Goal: Task Accomplishment & Management: Use online tool/utility

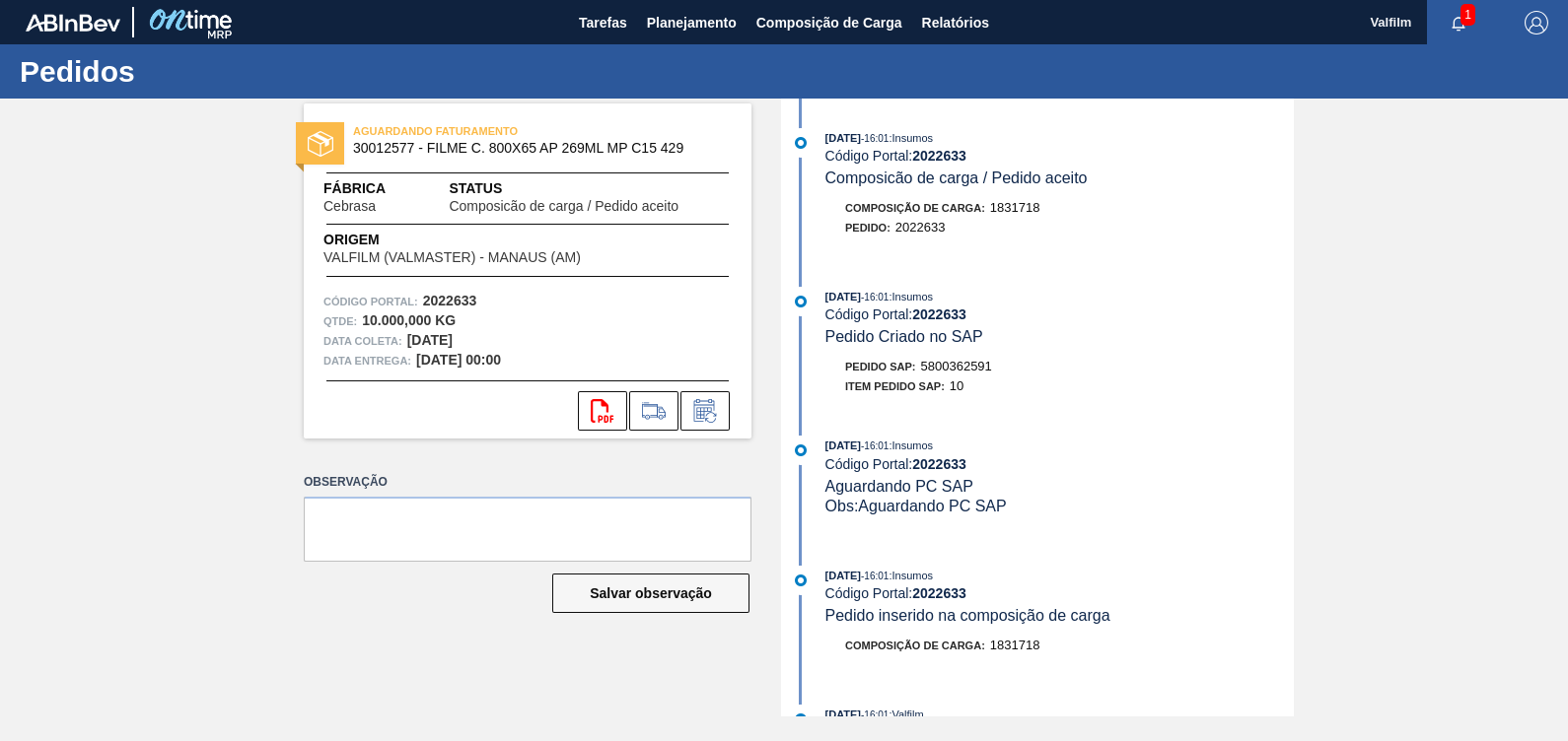
click at [976, 367] on span "5800362591" at bounding box center [956, 366] width 71 height 15
copy span "5800362591"
click at [1535, 310] on div "AGUARDANDO FATURAMENTO 30012577 - FILME C. 800X65 AP 269ML MP C15 429 Fábrica C…" at bounding box center [784, 407] width 1568 height 618
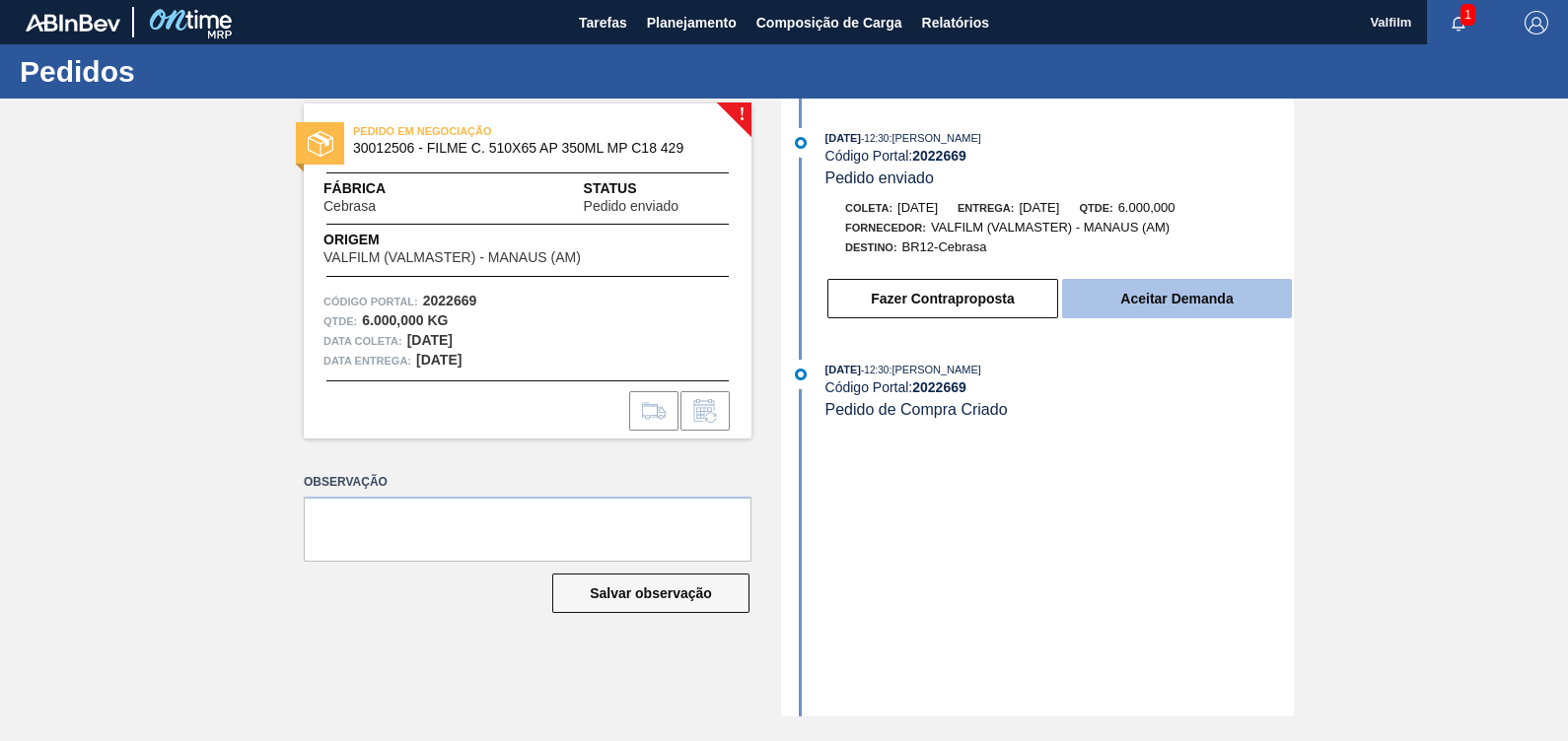
click at [1212, 296] on button "Aceitar Demanda" at bounding box center [1176, 299] width 230 height 40
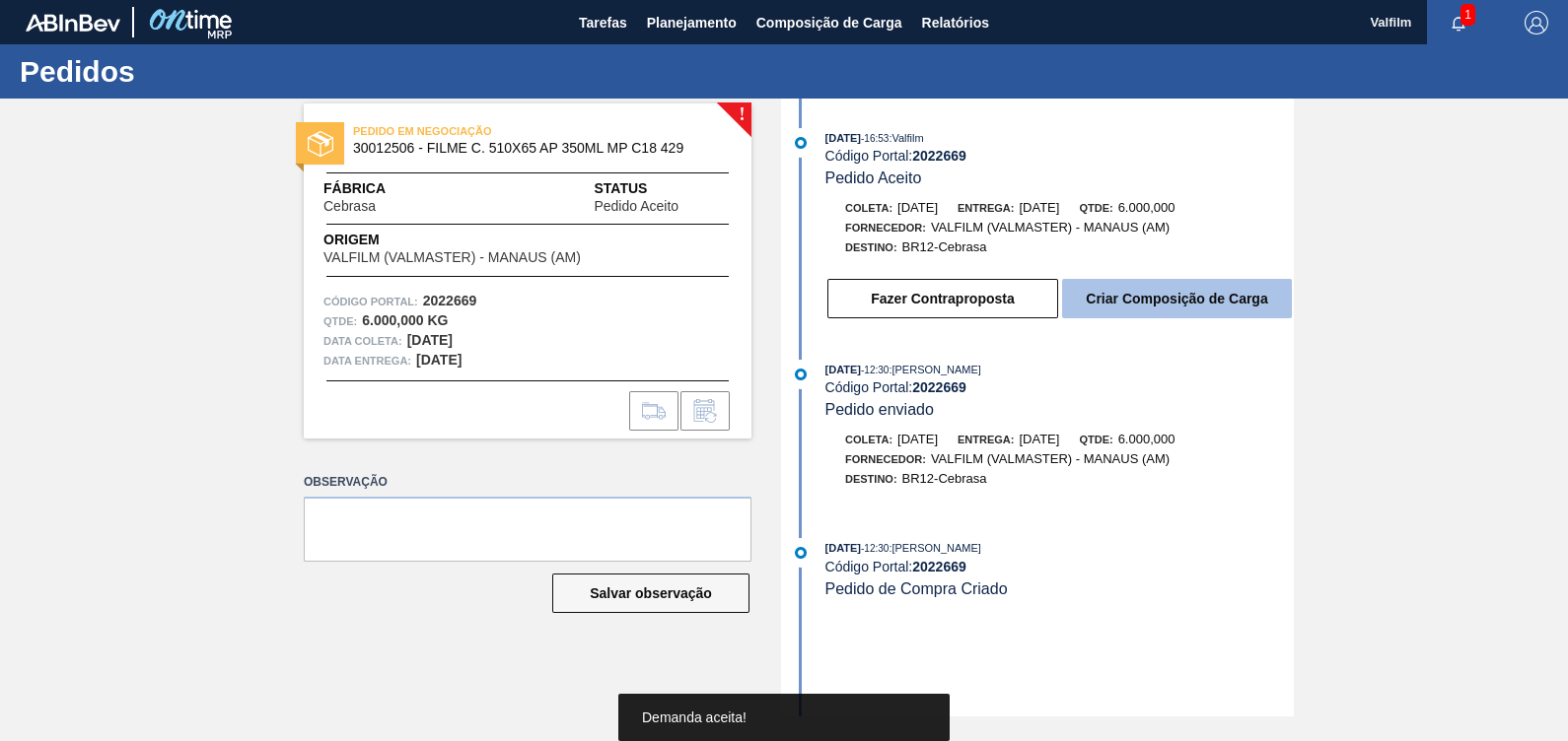
click at [1209, 297] on button "Criar Composição de Carga" at bounding box center [1176, 299] width 230 height 40
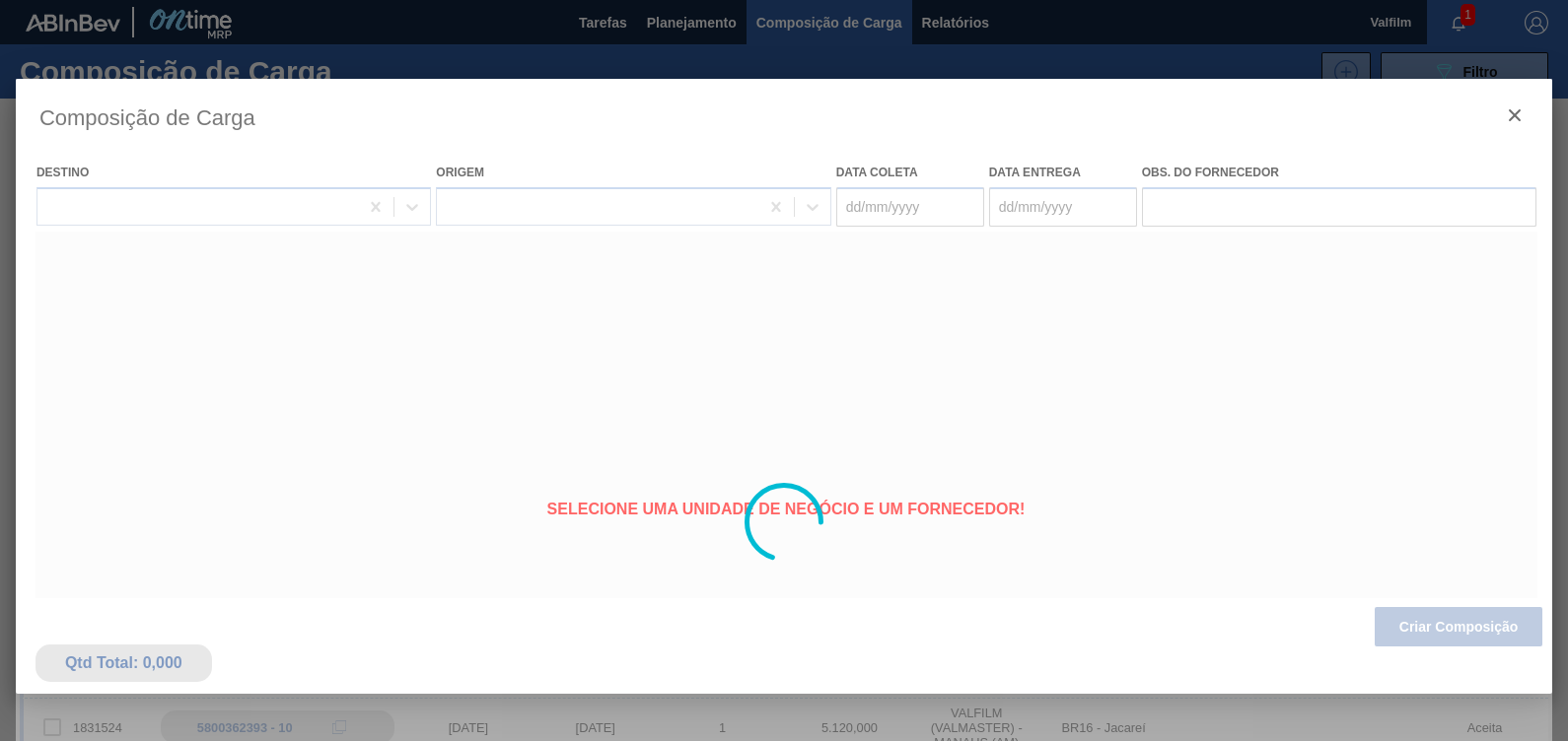
type coleta "[DATE]"
type entrega "[DATE]"
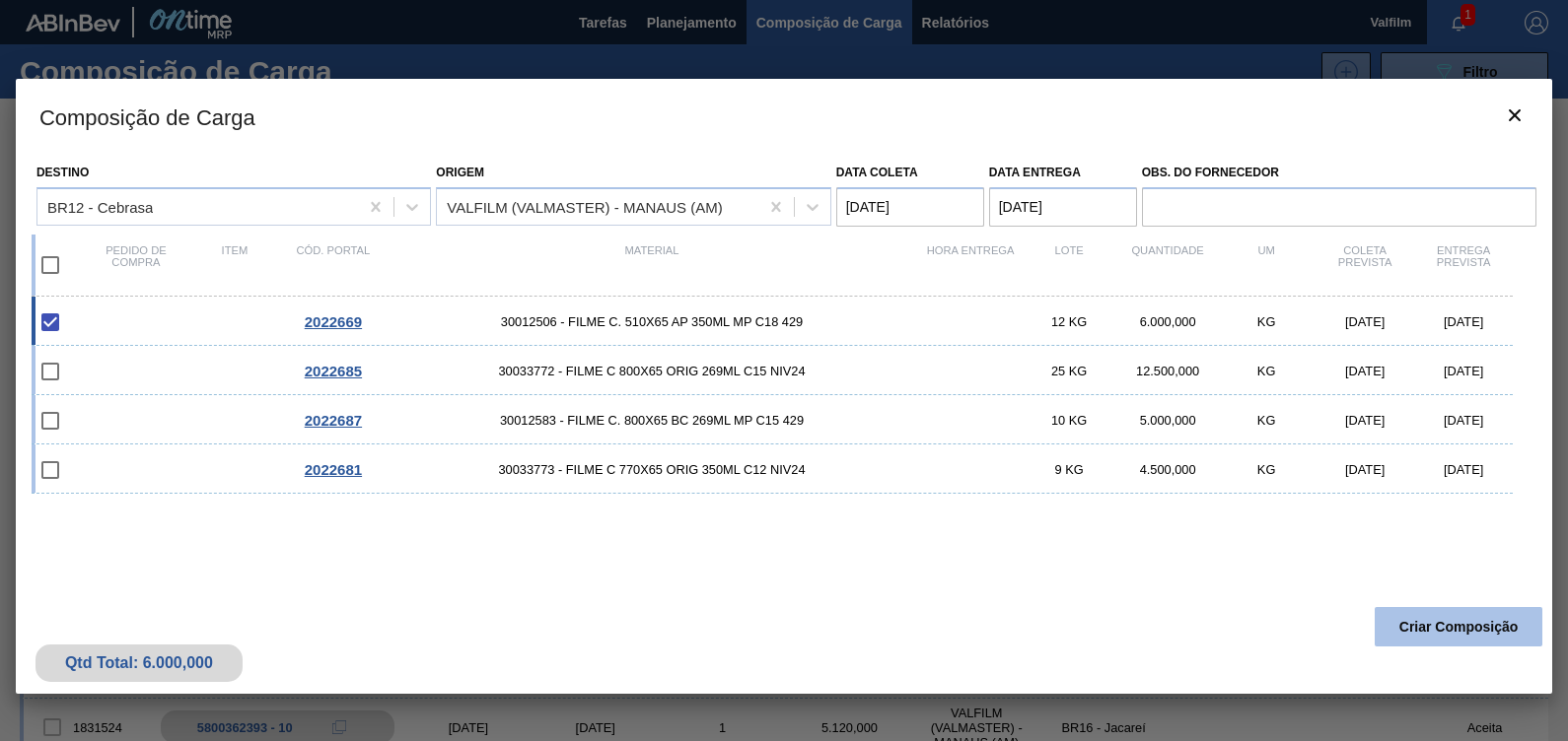
click at [1437, 636] on button "Criar Composição" at bounding box center [1458, 627] width 168 height 40
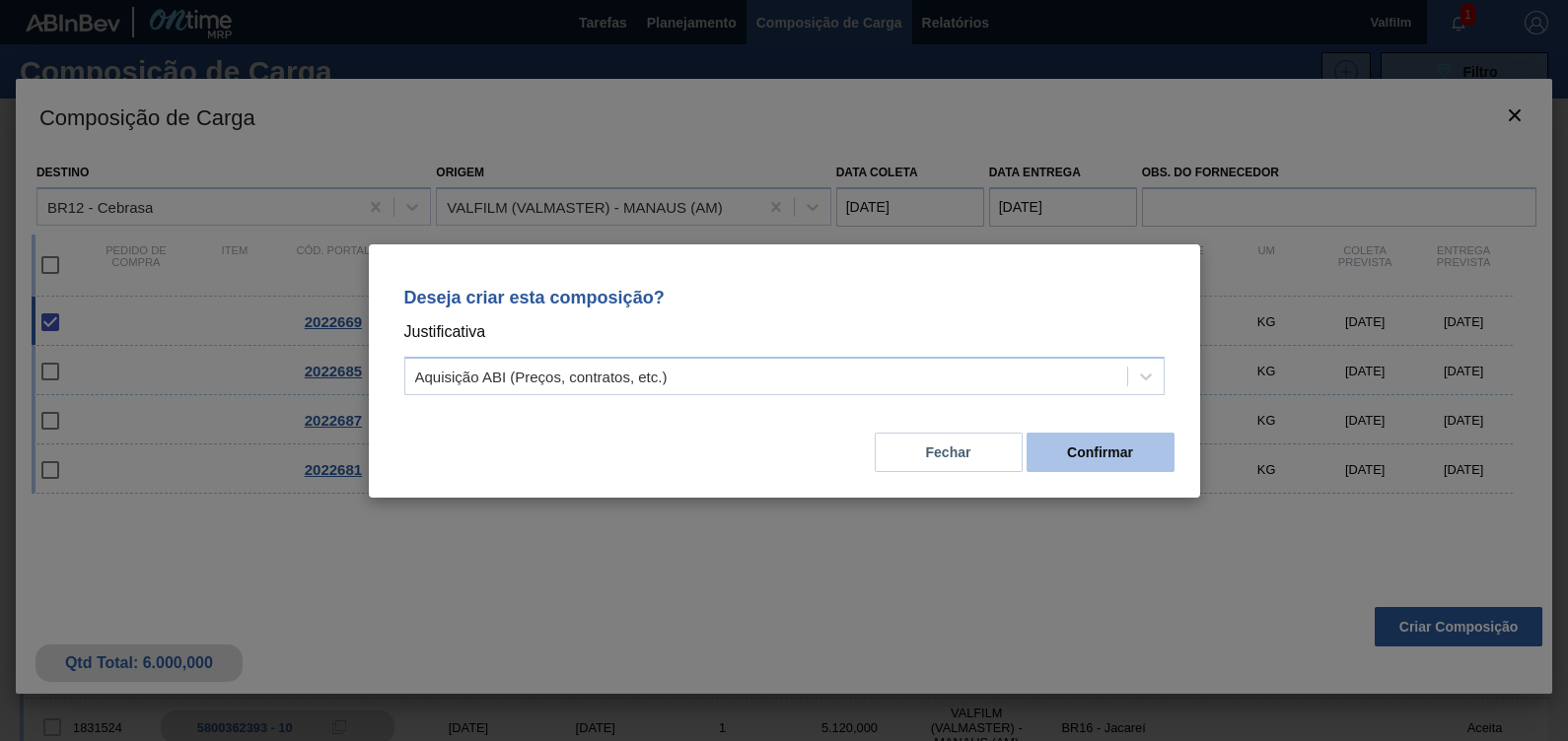
click at [1079, 467] on button "Confirmar" at bounding box center [1100, 453] width 148 height 40
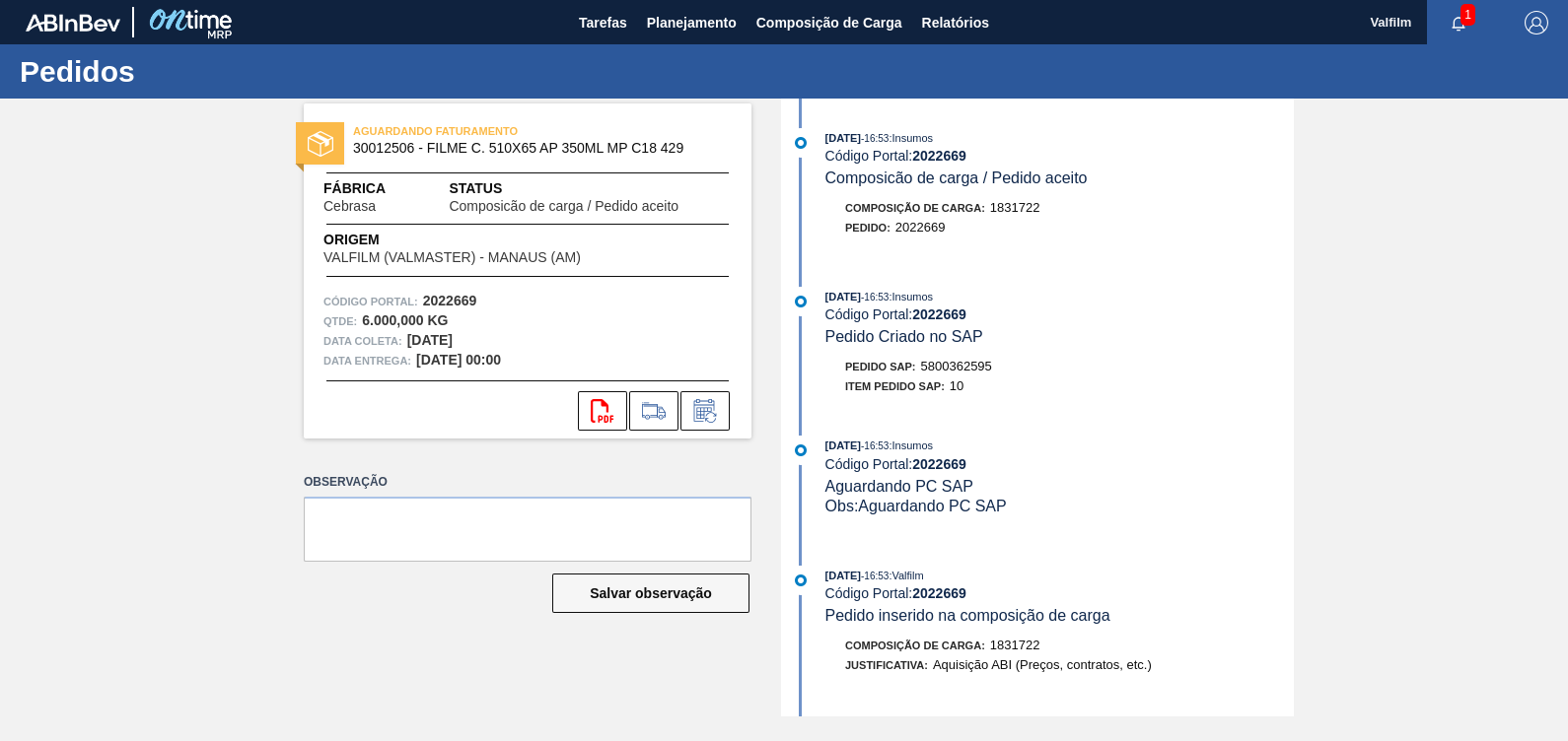
click at [957, 360] on div "04/09/2025 - 16:53 : Insumos Código Portal: 2022669 Pedido Criado no SAP Pedido…" at bounding box center [1039, 347] width 508 height 119
copy span "5800362595"
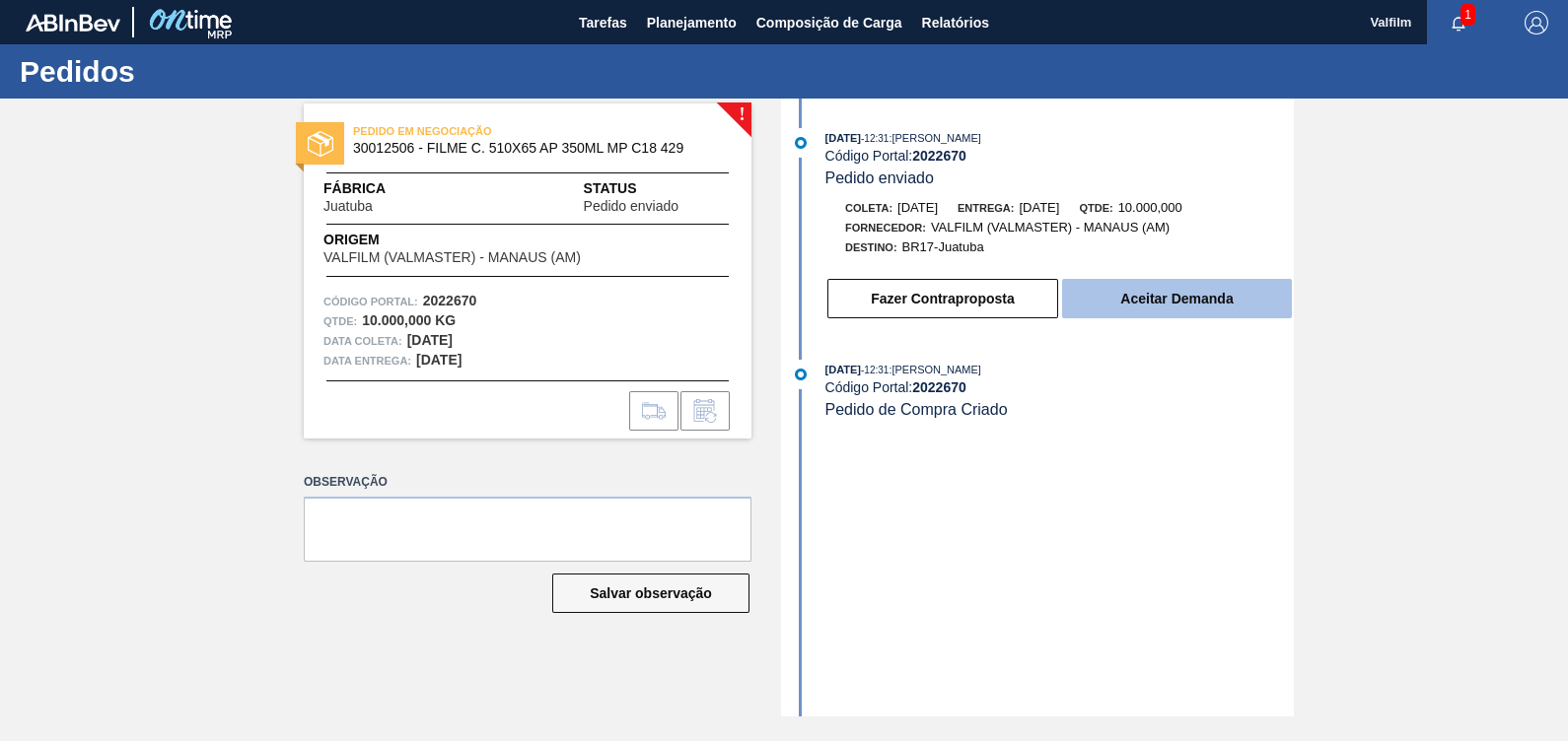
click at [1166, 303] on button "Aceitar Demanda" at bounding box center [1176, 299] width 230 height 40
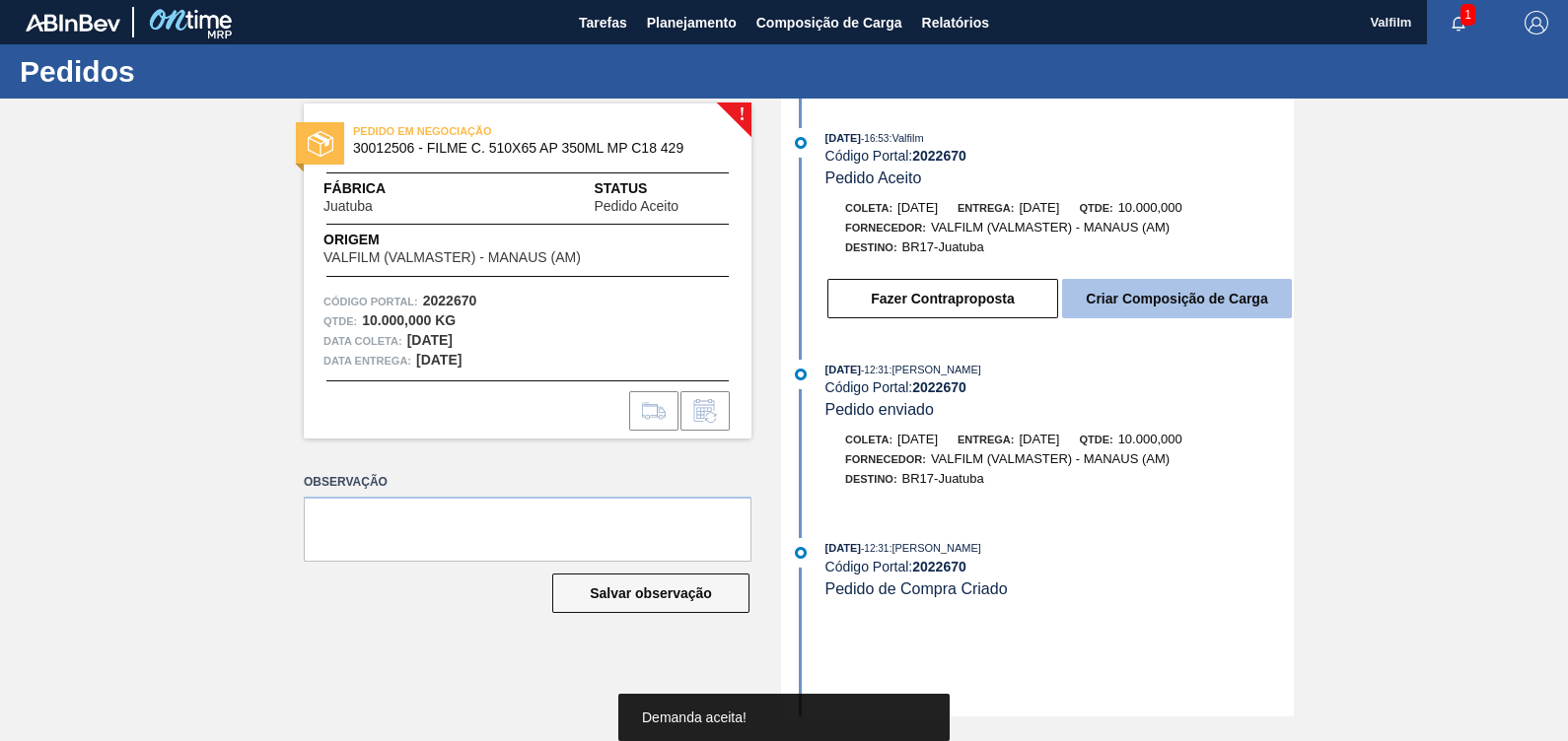
click at [1168, 301] on button "Criar Composição de Carga" at bounding box center [1176, 299] width 230 height 40
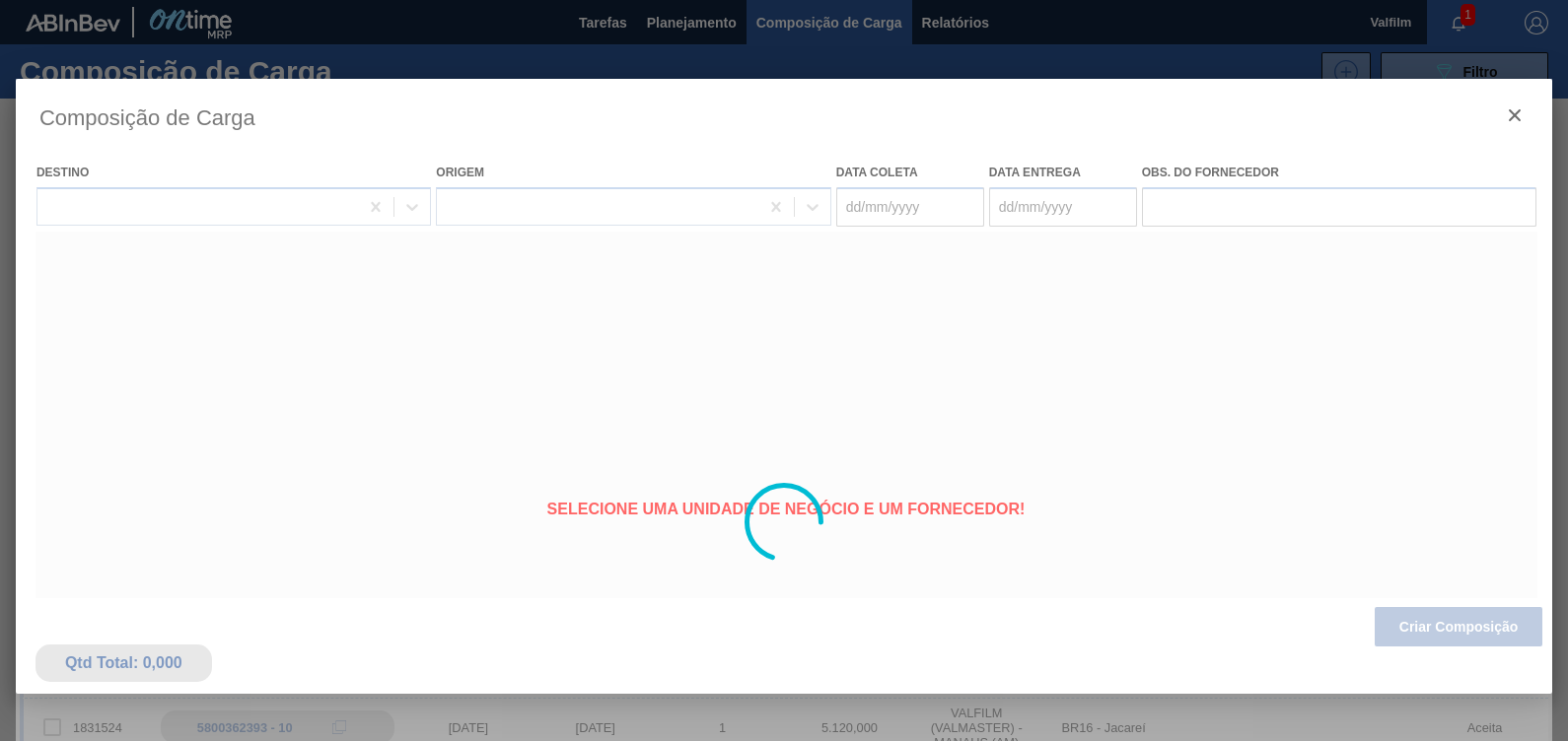
type coleta "[DATE]"
type entrega "[DATE]"
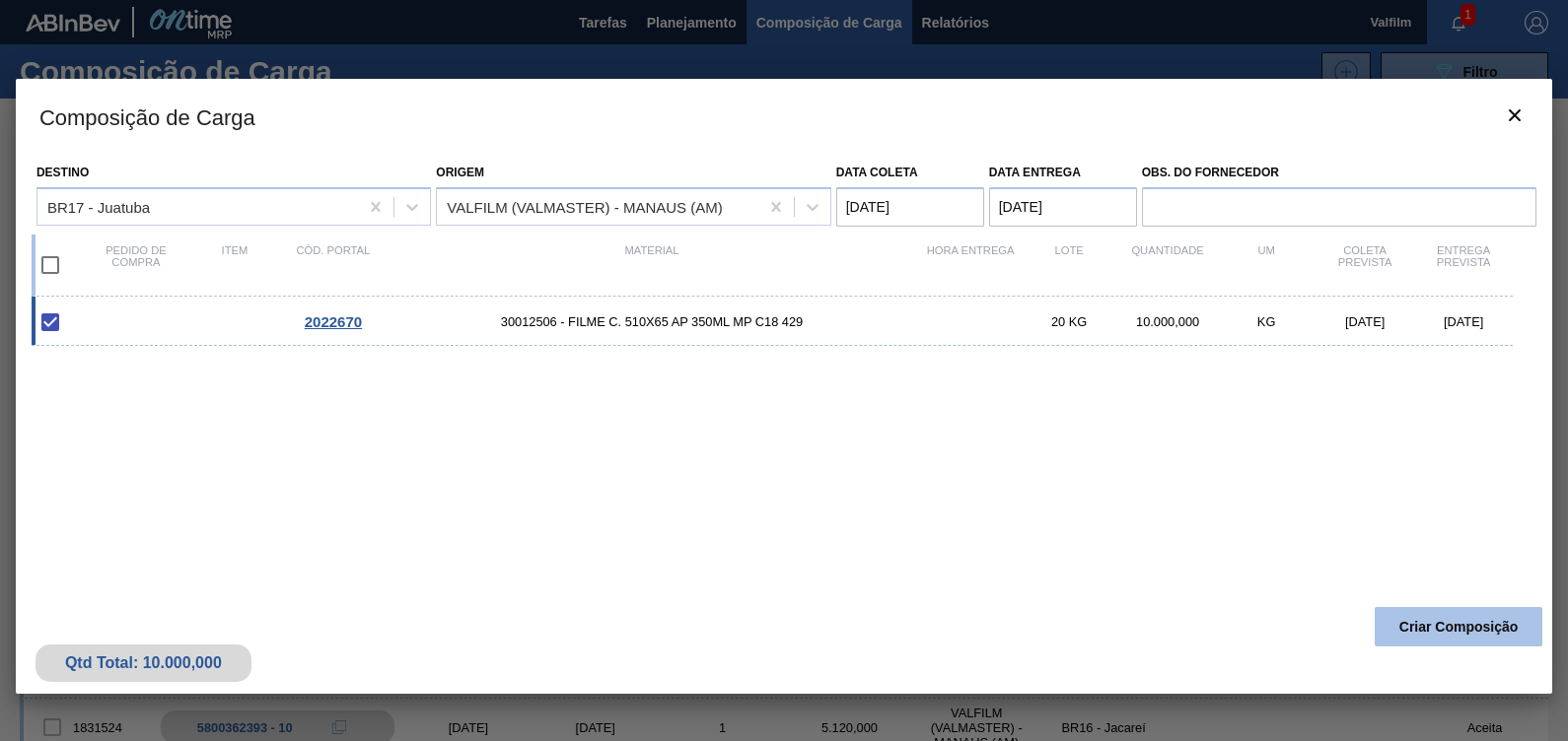
click at [1475, 607] on button "Criar Composição" at bounding box center [1458, 627] width 168 height 40
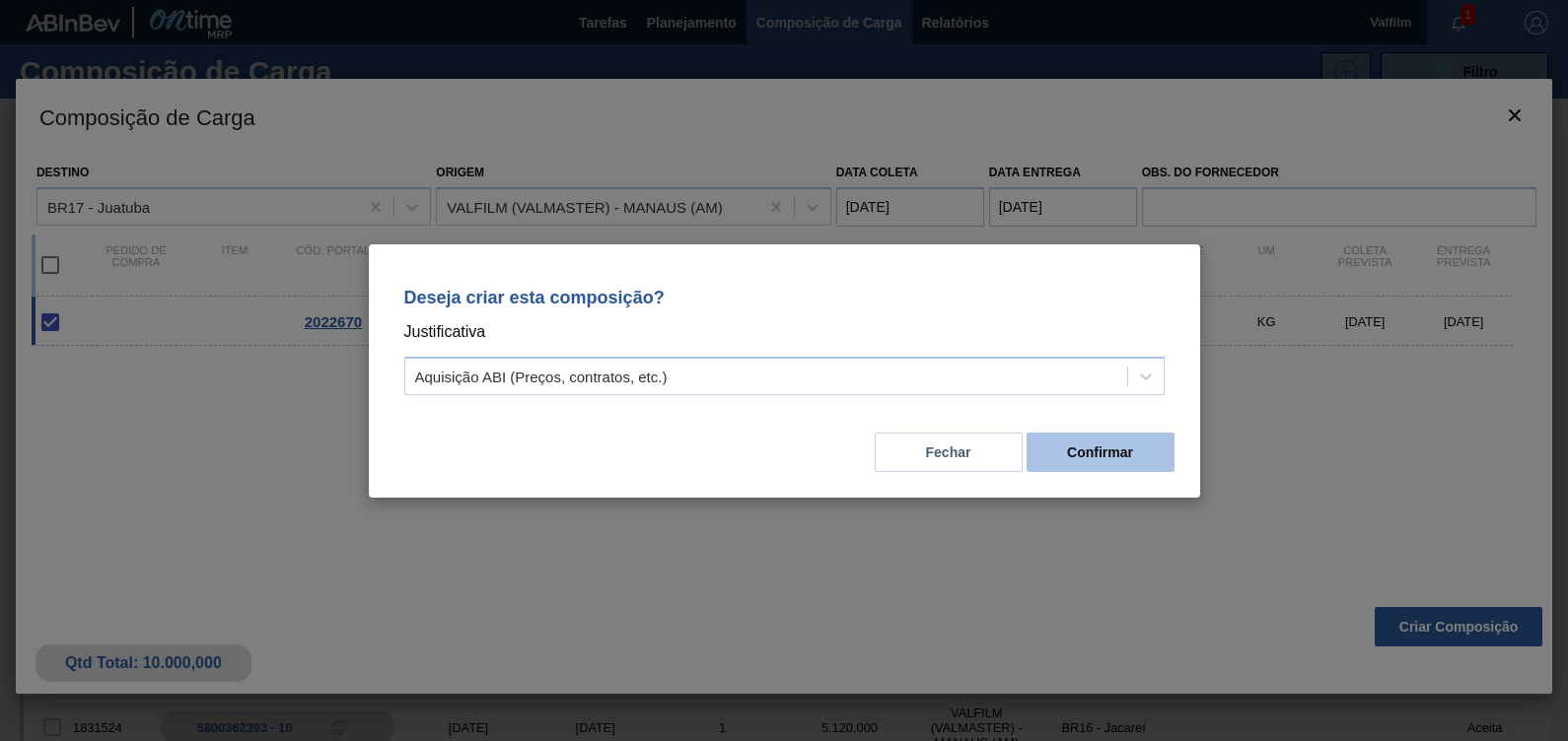
click at [1130, 439] on button "Confirmar" at bounding box center [1100, 453] width 148 height 40
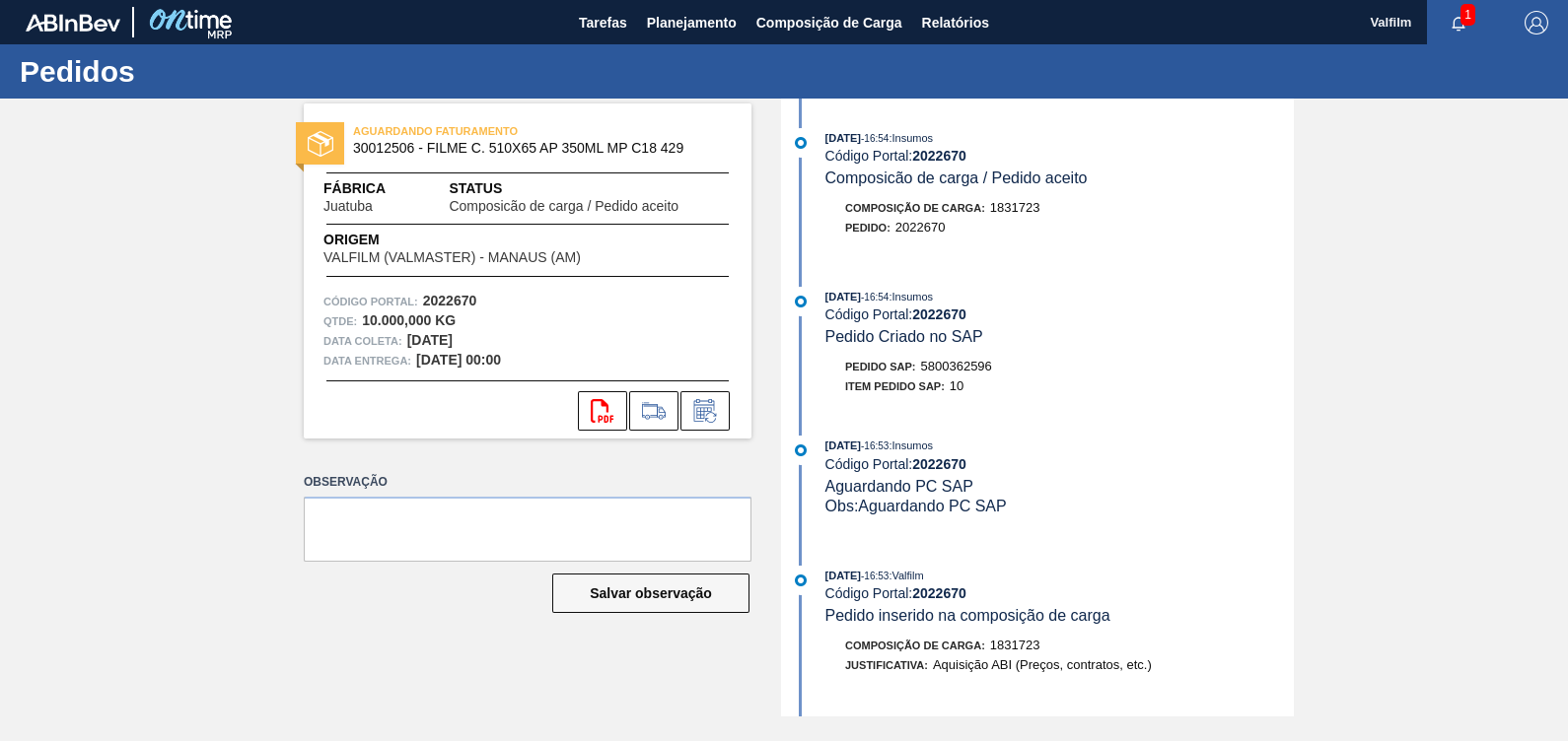
click at [972, 373] on span "5800362596" at bounding box center [956, 366] width 71 height 15
copy span "5800362596"
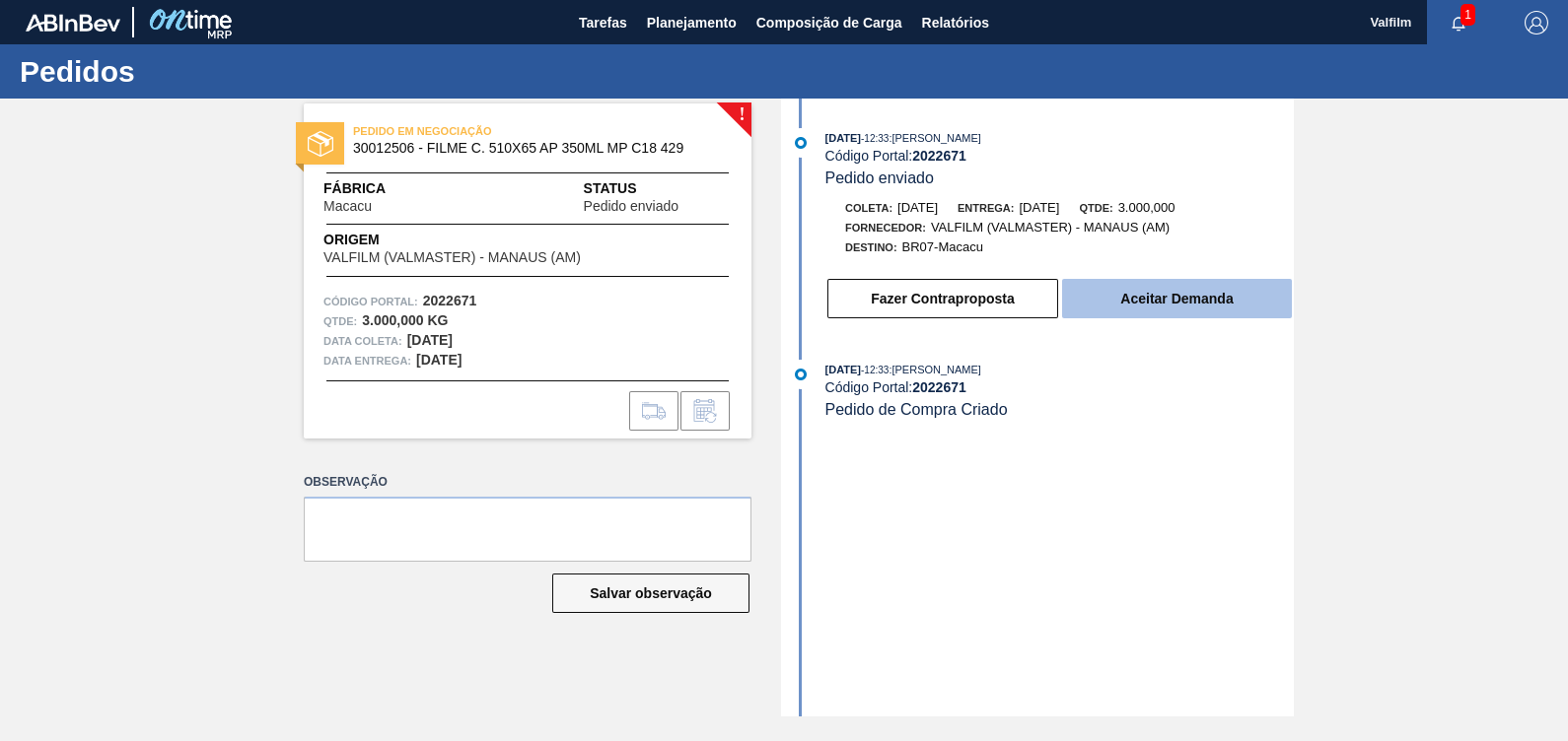
click at [1184, 289] on button "Aceitar Demanda" at bounding box center [1176, 299] width 230 height 40
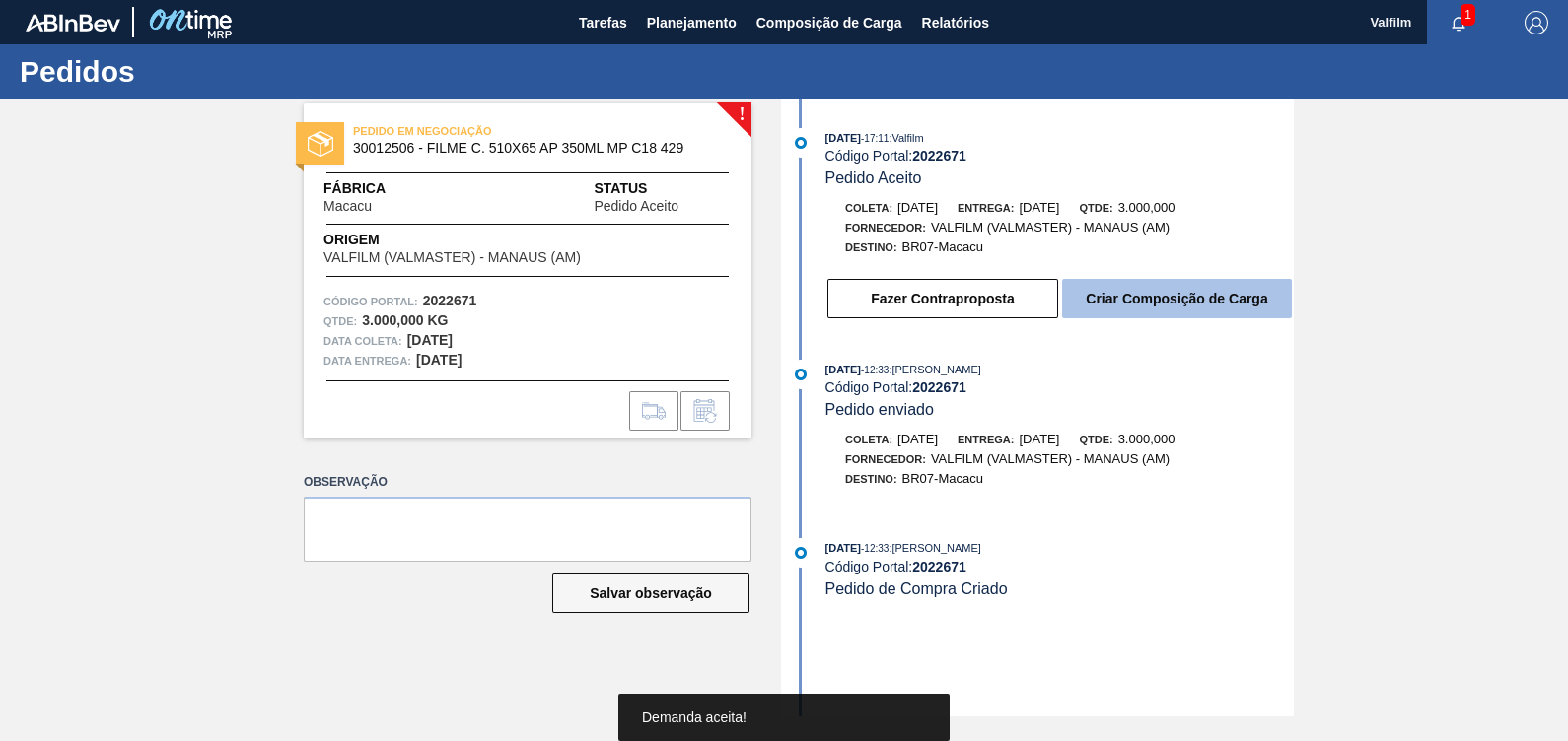
click at [1154, 304] on button "Criar Composição de Carga" at bounding box center [1176, 299] width 230 height 40
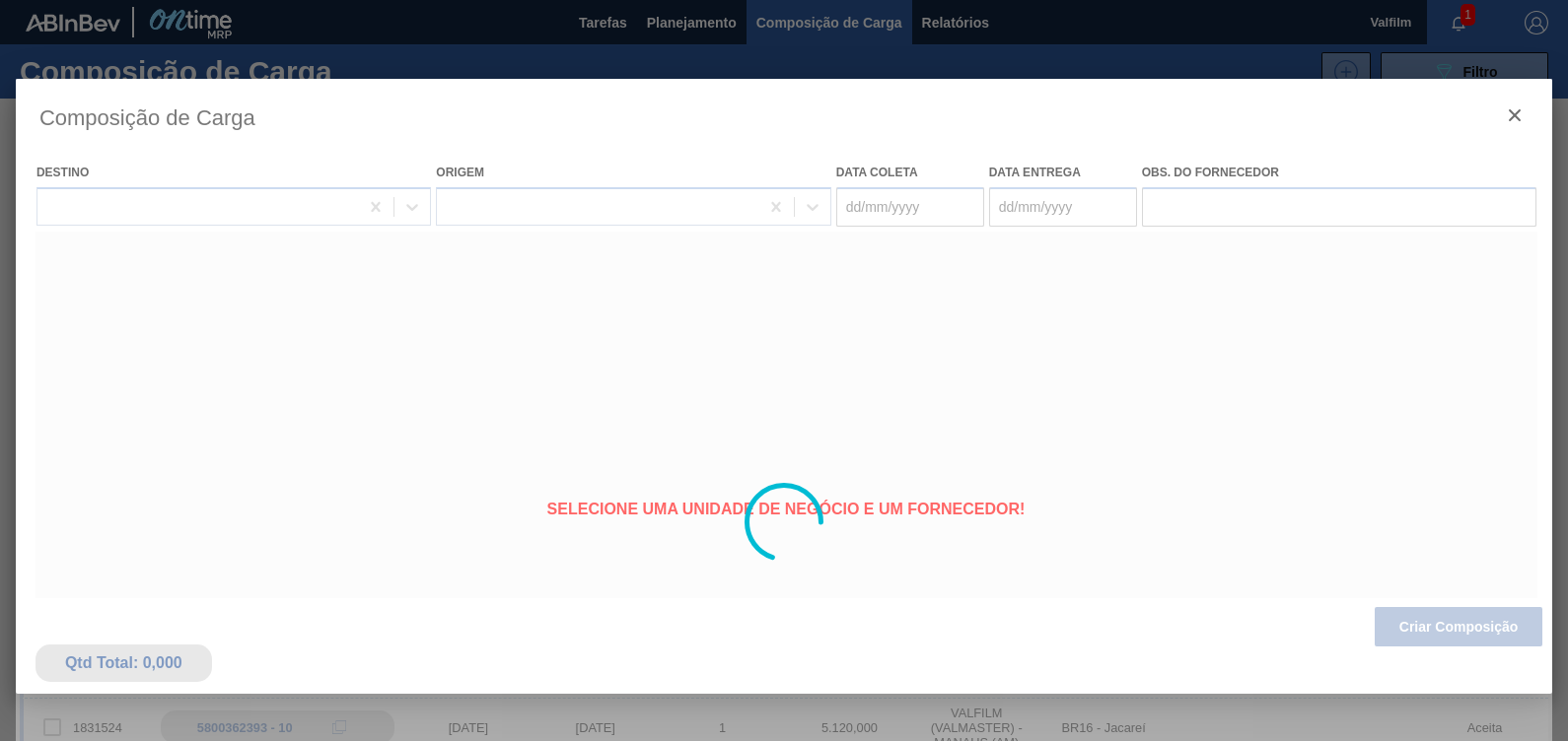
type coleta "[DATE]"
type entrega "[DATE]"
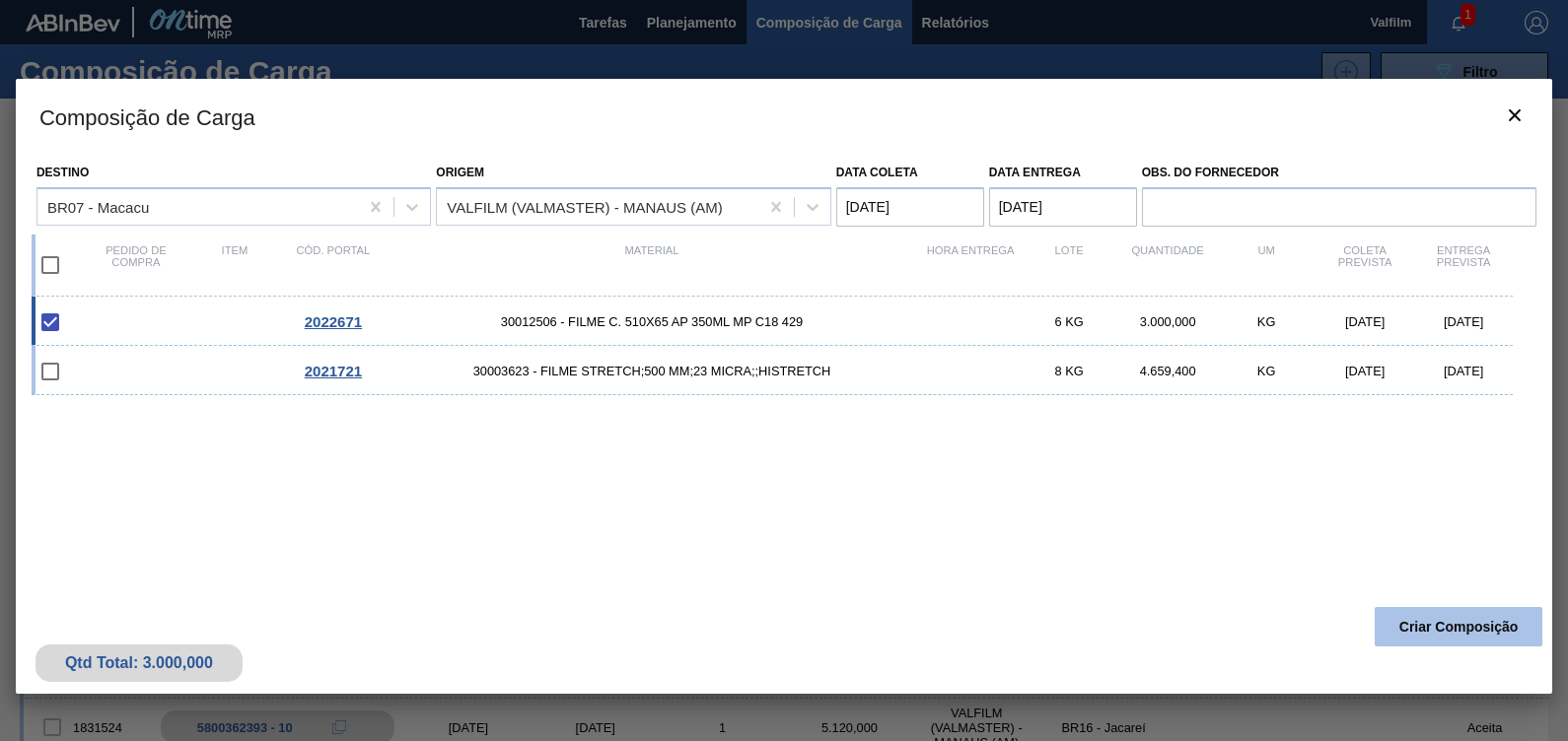
click at [1463, 622] on button "Criar Composição" at bounding box center [1458, 627] width 168 height 40
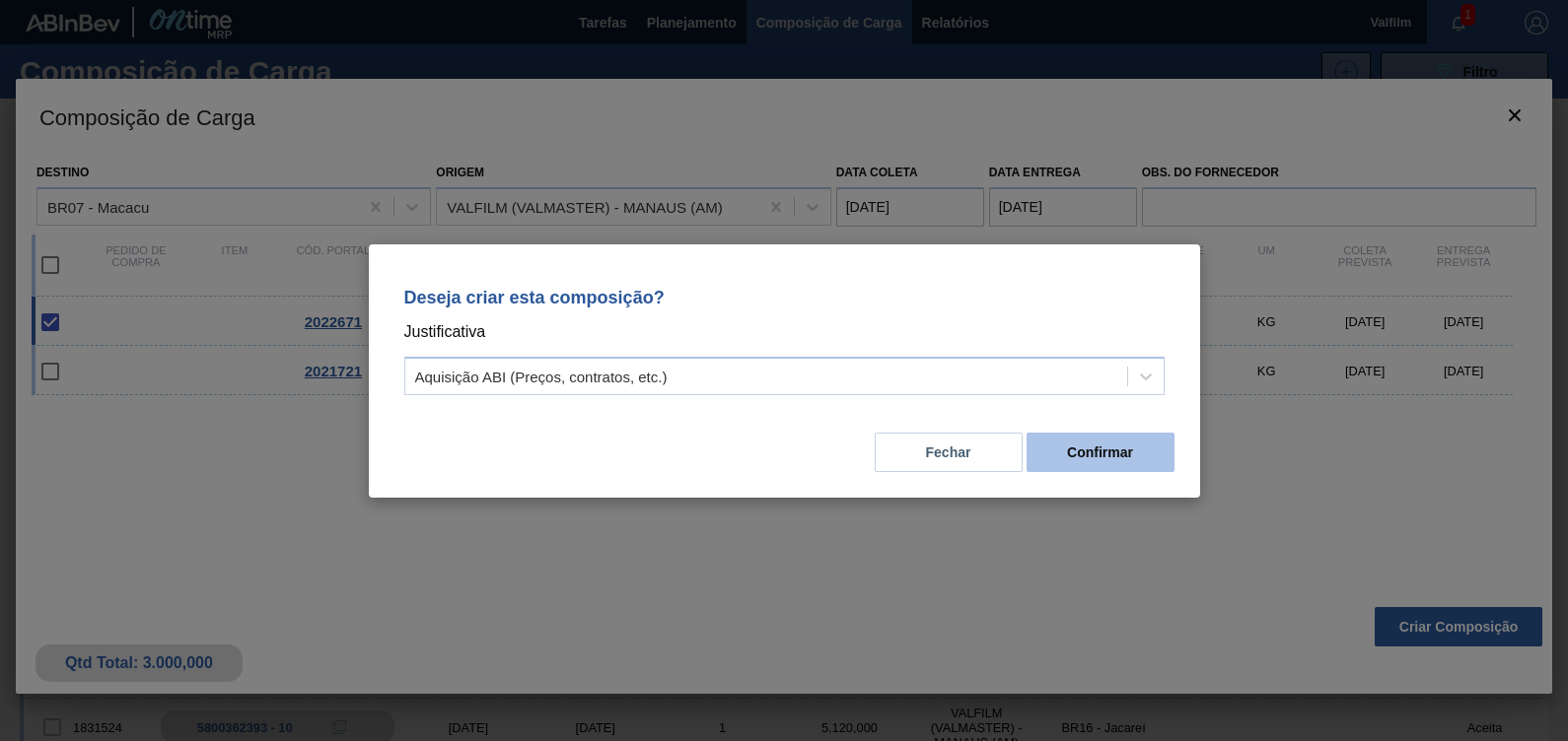
click at [1139, 459] on button "Confirmar" at bounding box center [1100, 453] width 148 height 40
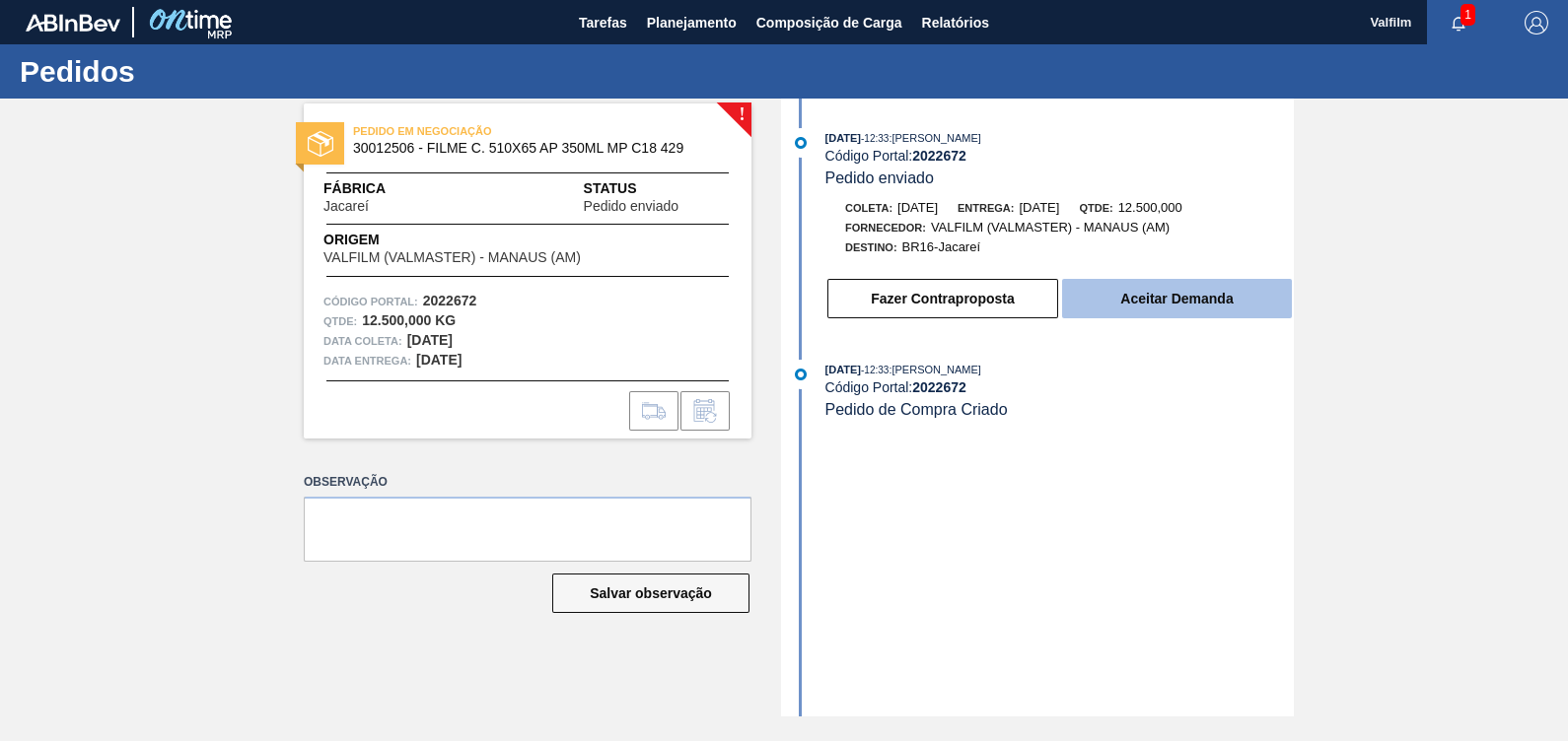
click at [1225, 306] on button "Aceitar Demanda" at bounding box center [1176, 299] width 230 height 40
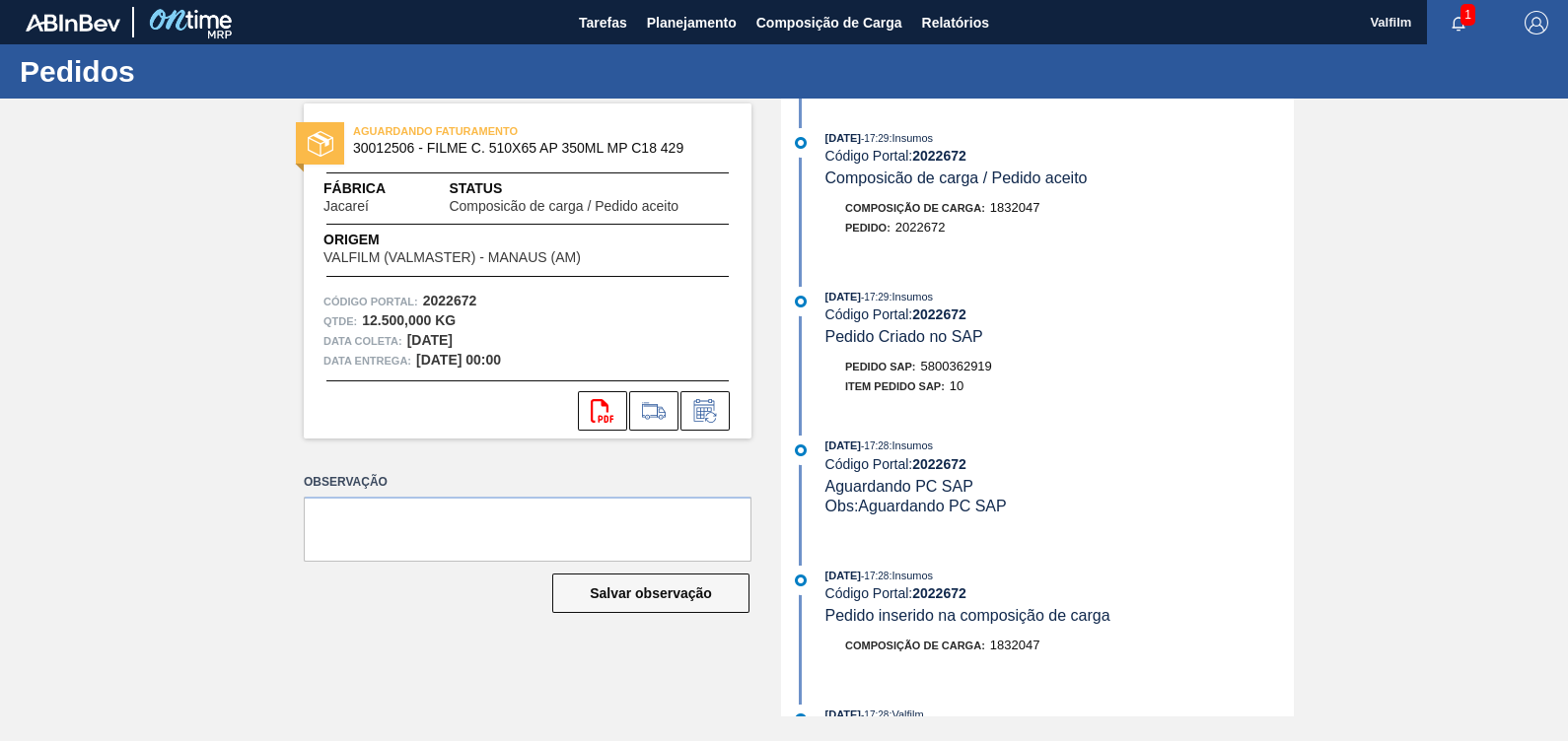
click at [986, 370] on span "5800362919" at bounding box center [956, 366] width 71 height 15
copy span "5800362919"
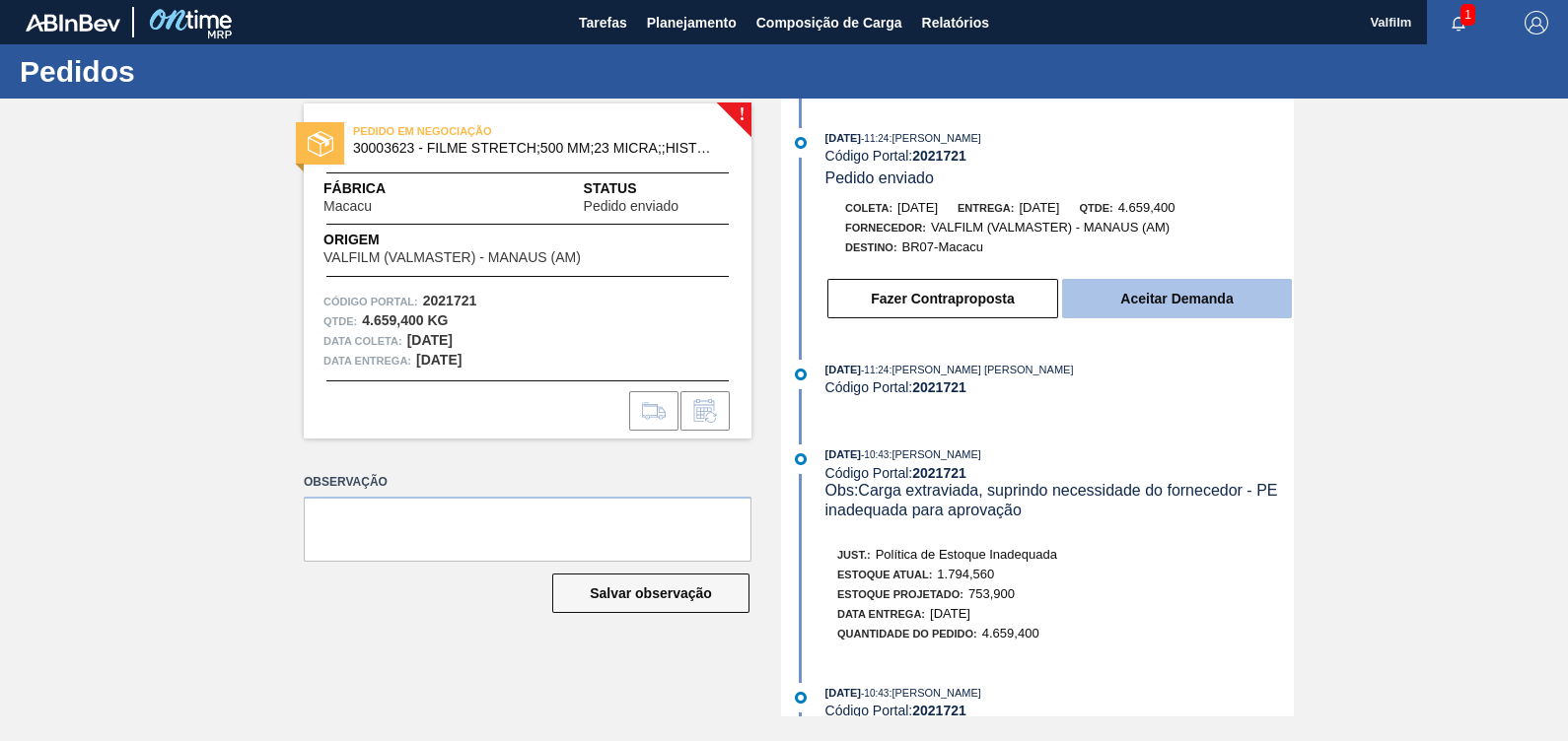
click at [1112, 294] on button "Aceitar Demanda" at bounding box center [1176, 299] width 230 height 40
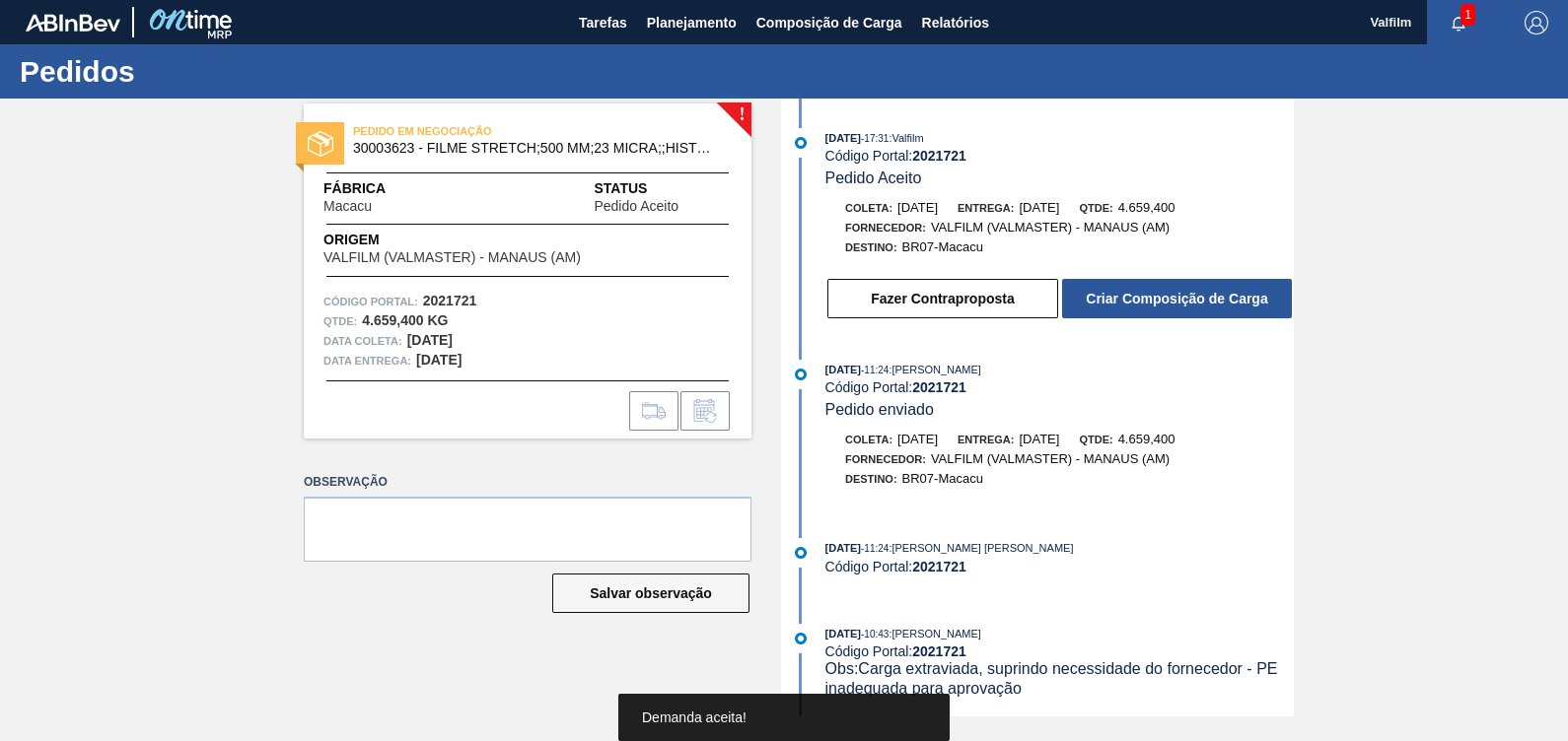
click at [1202, 303] on button "Criar Composição de Carga" at bounding box center [1176, 299] width 230 height 40
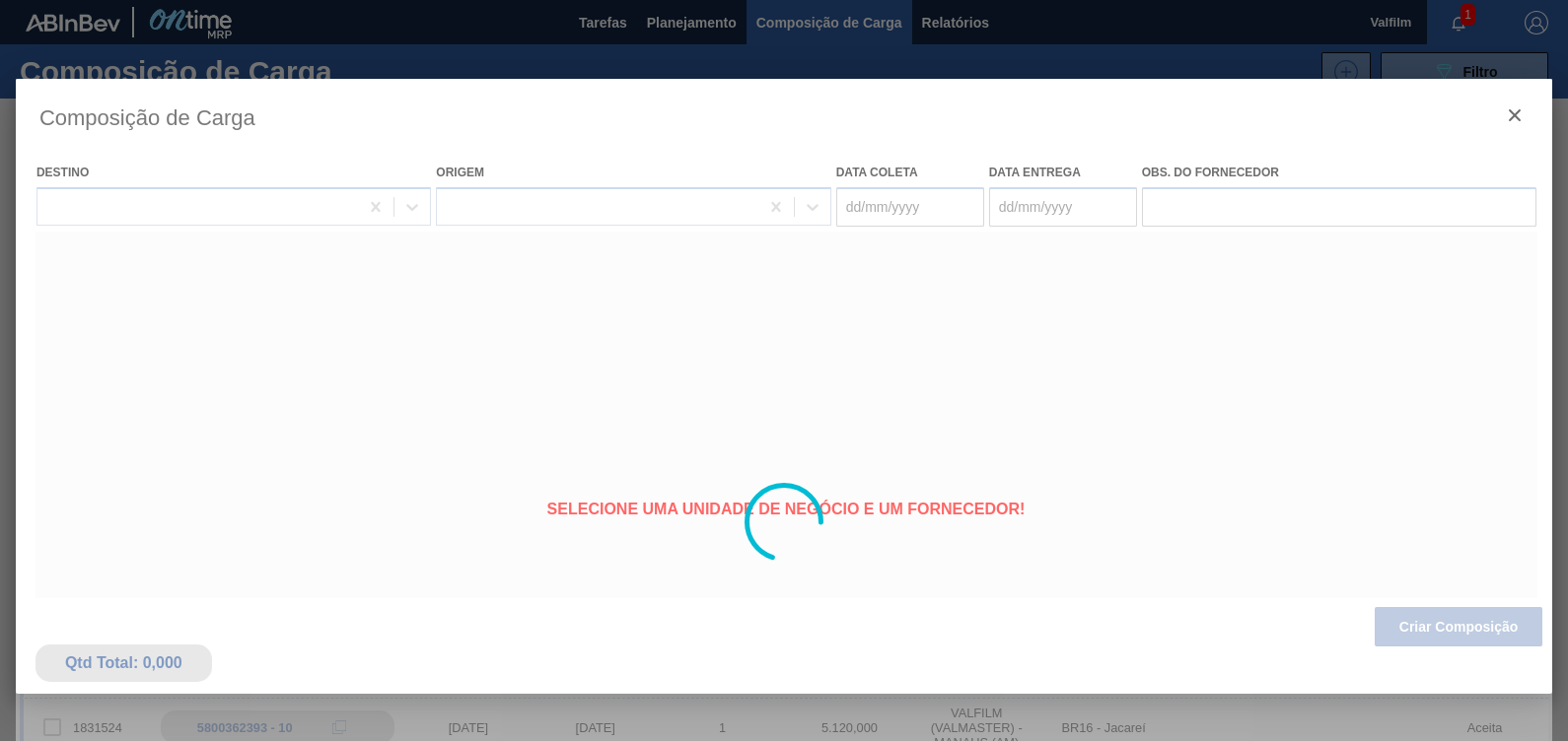
type coleta "[DATE]"
type entrega "[DATE]"
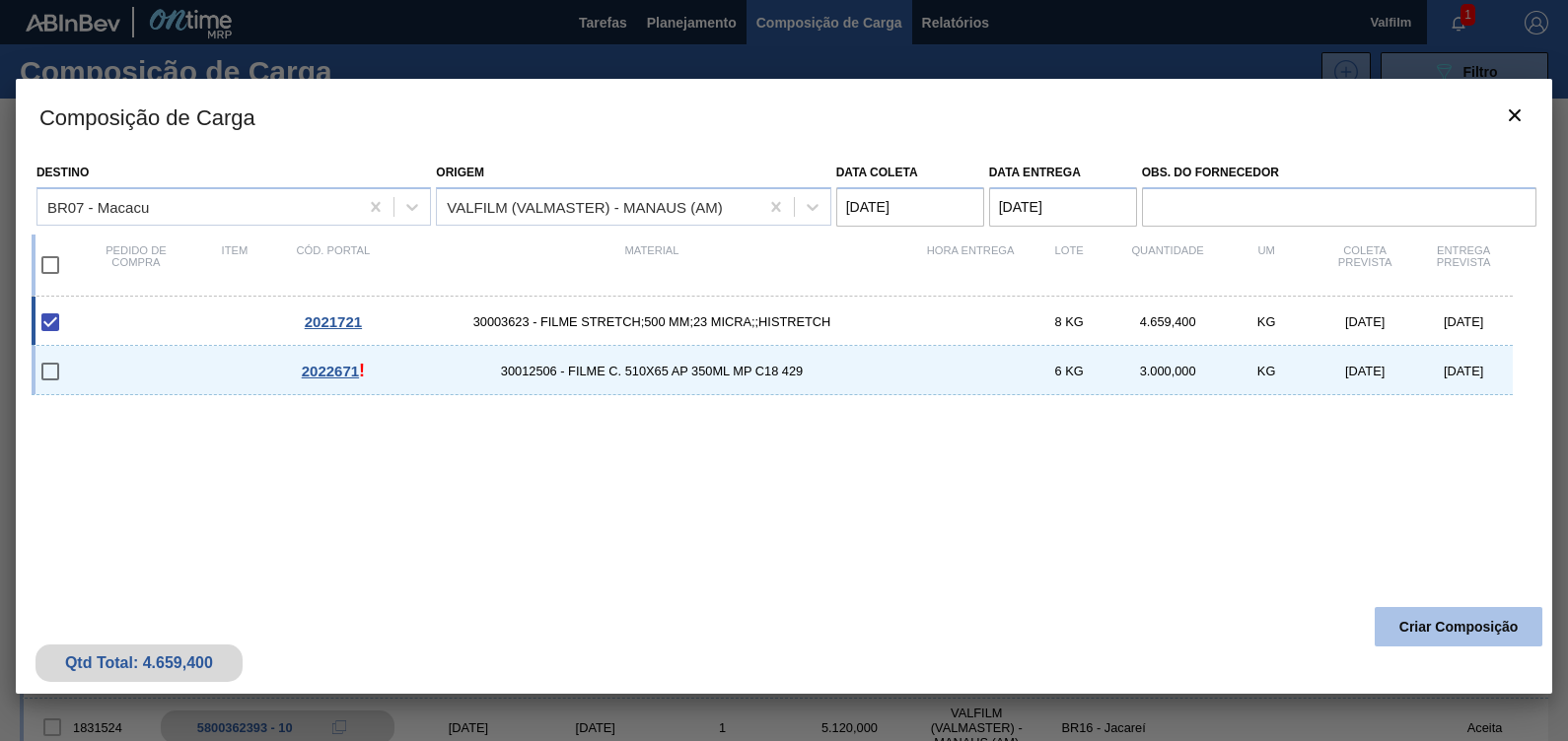
click at [1453, 633] on button "Criar Composição" at bounding box center [1458, 627] width 168 height 40
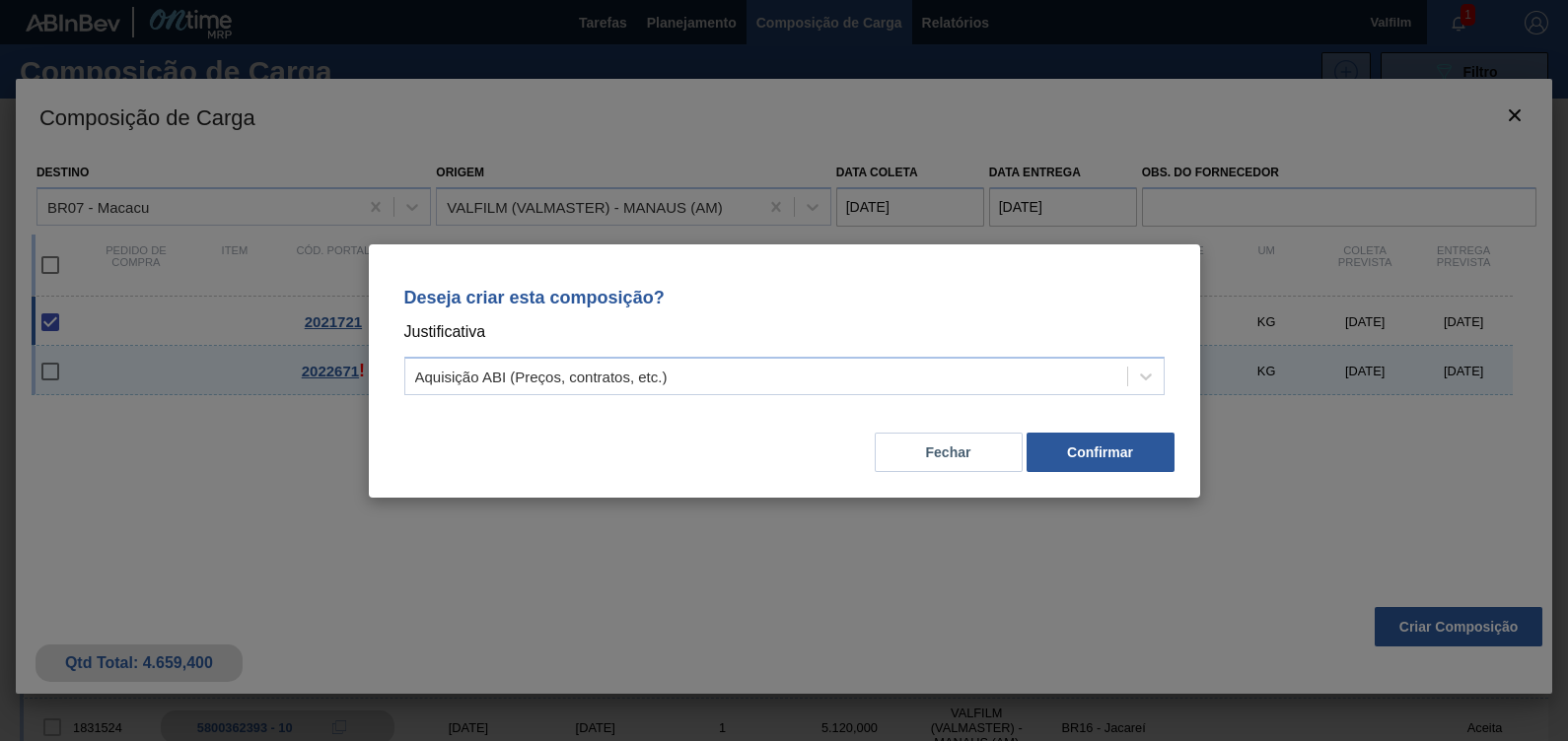
click at [1094, 474] on div "Deseja criar esta composição? Justificativa Aquisição ABI (Preços, contratos, e…" at bounding box center [784, 370] width 831 height 253
click at [1102, 468] on div "Deseja criar esta composição? Justificativa Aquisição ABI (Preços, contratos, e…" at bounding box center [784, 370] width 831 height 253
click at [1109, 459] on button "Confirmar" at bounding box center [1100, 453] width 148 height 40
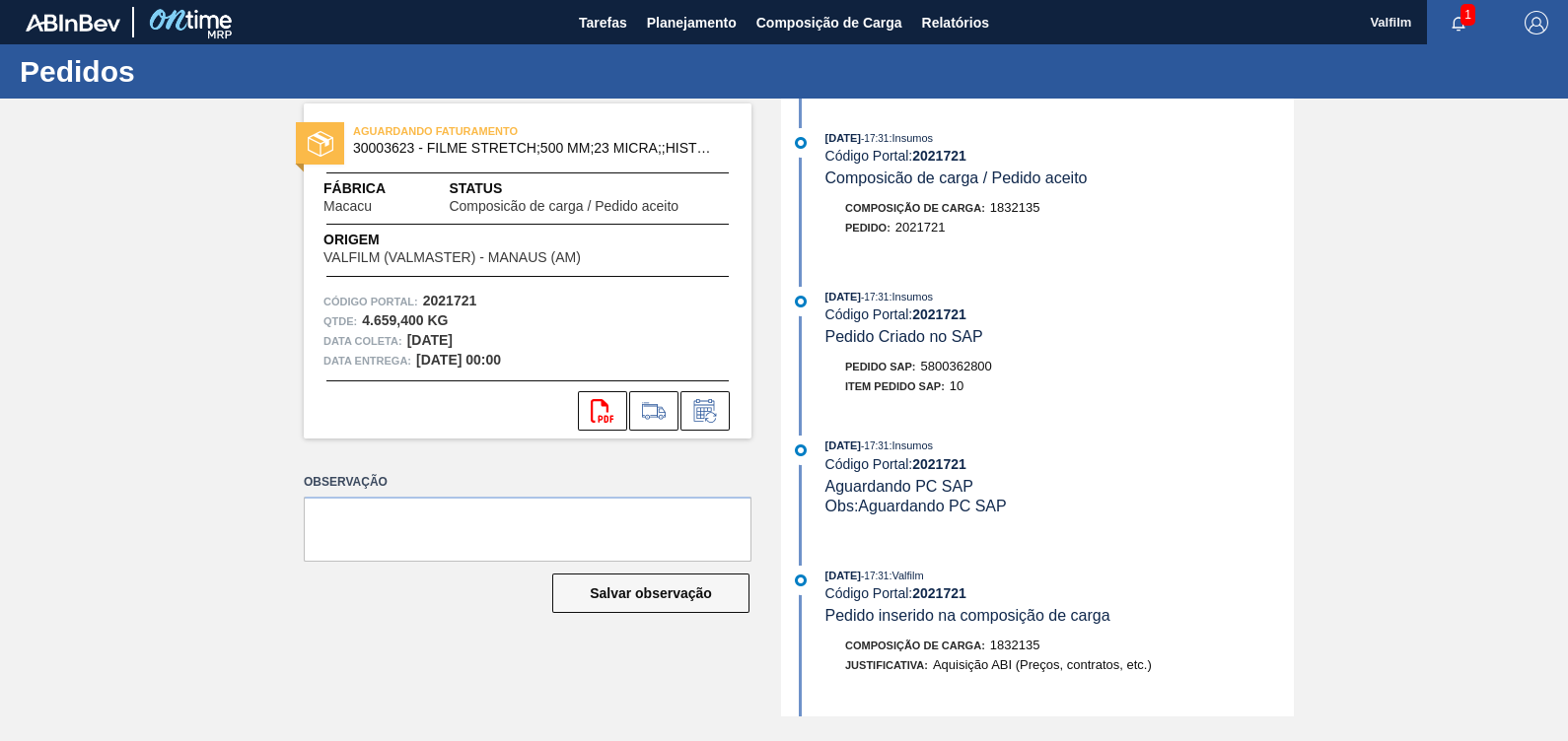
click at [960, 370] on span "5800362800" at bounding box center [956, 366] width 71 height 15
copy span "5800362800"
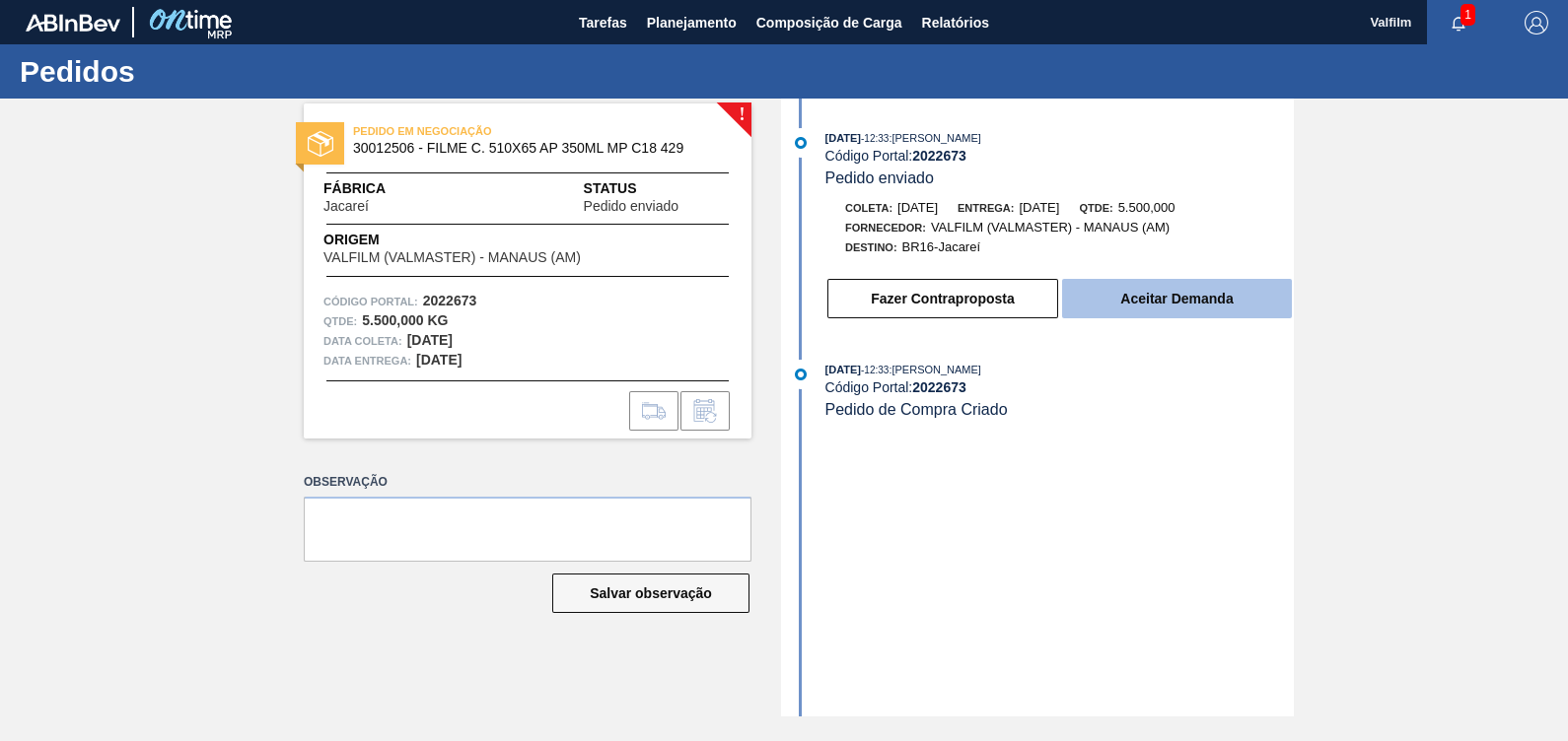
click at [1141, 298] on button "Aceitar Demanda" at bounding box center [1176, 299] width 230 height 40
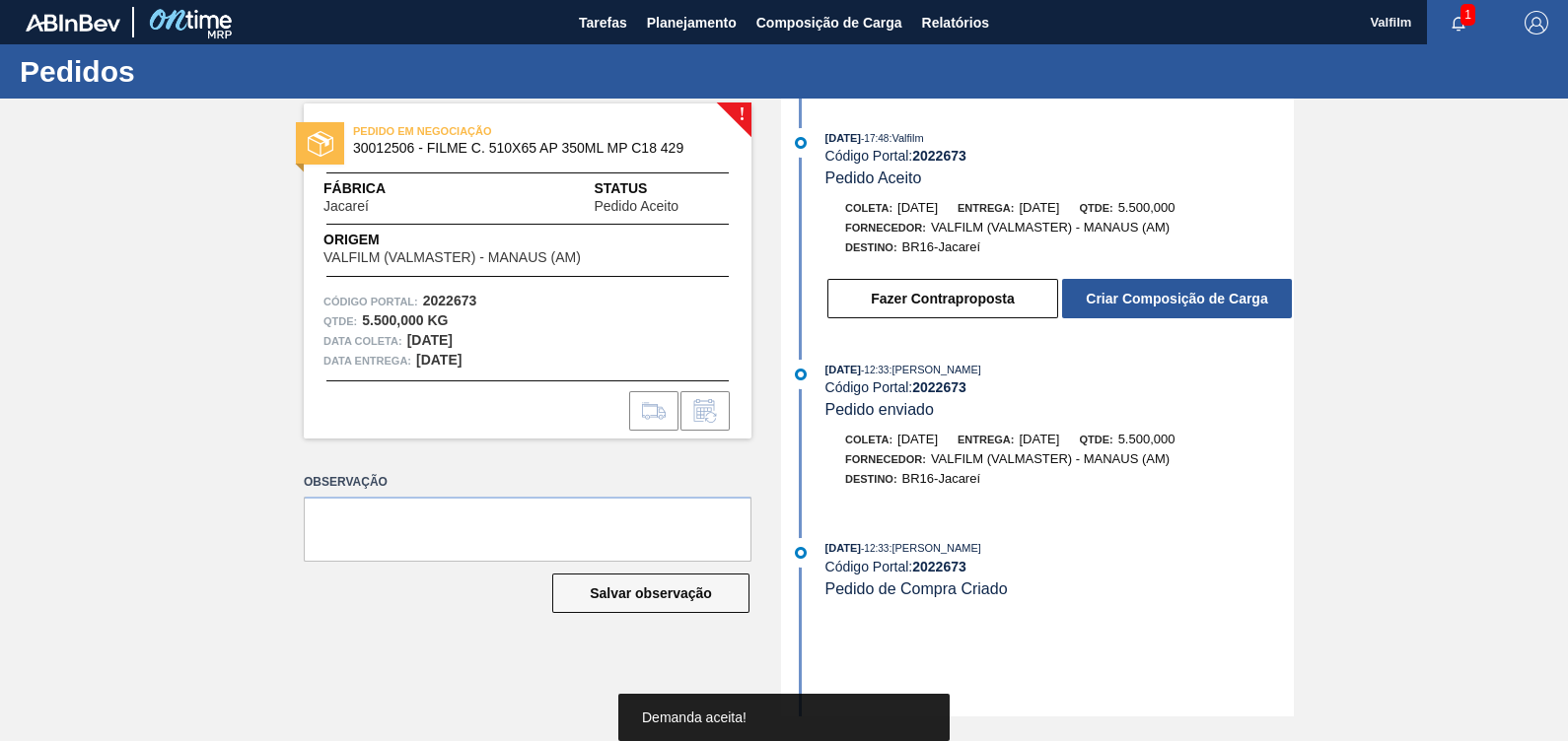
click at [1124, 267] on div "[PERSON_NAME]: [DATE] Entrega: [DATE] Qtde: 5.500,000 Fornecedor: VALFILM (VALM…" at bounding box center [1039, 258] width 508 height 122
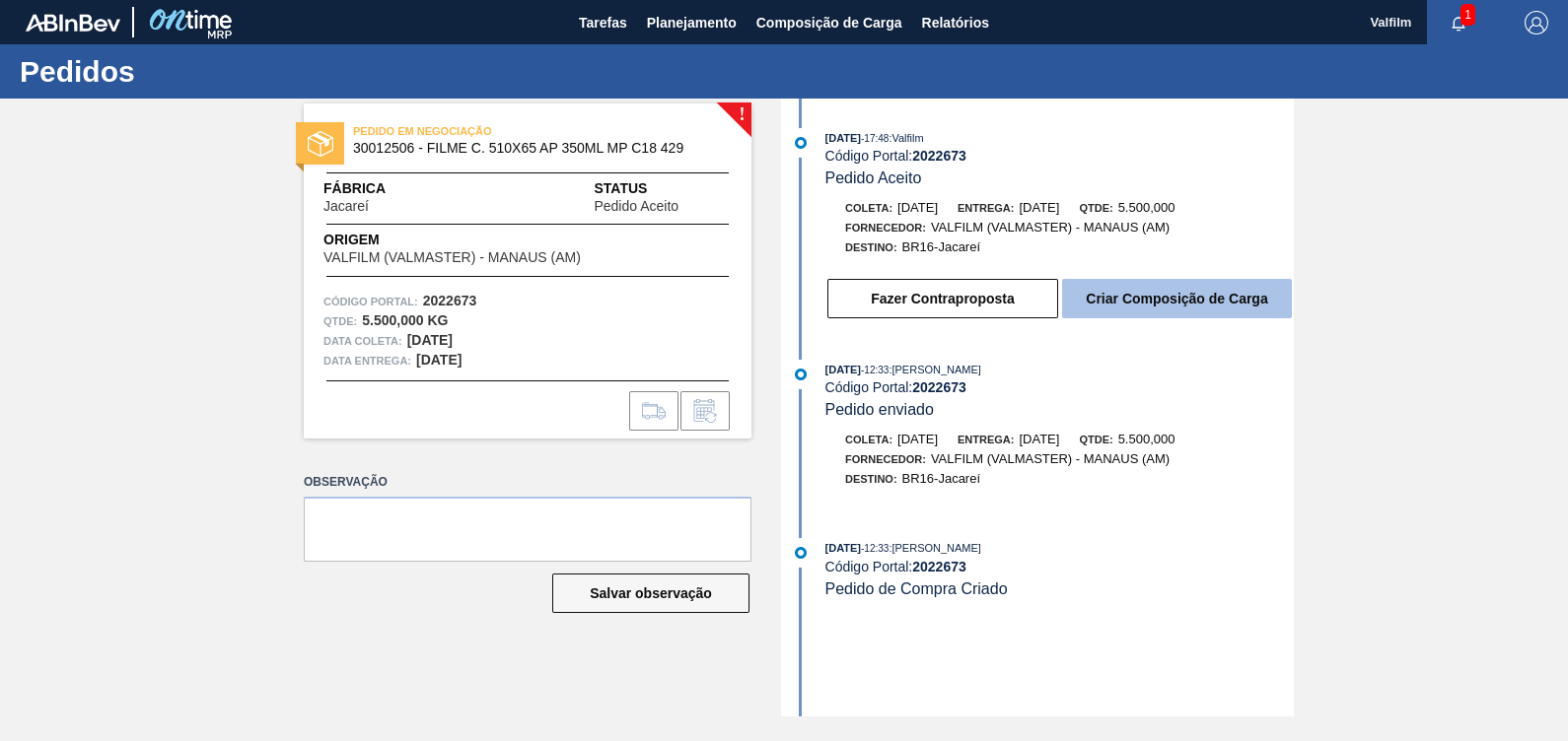
click at [1136, 318] on button "Criar Composição de Carga" at bounding box center [1176, 299] width 230 height 40
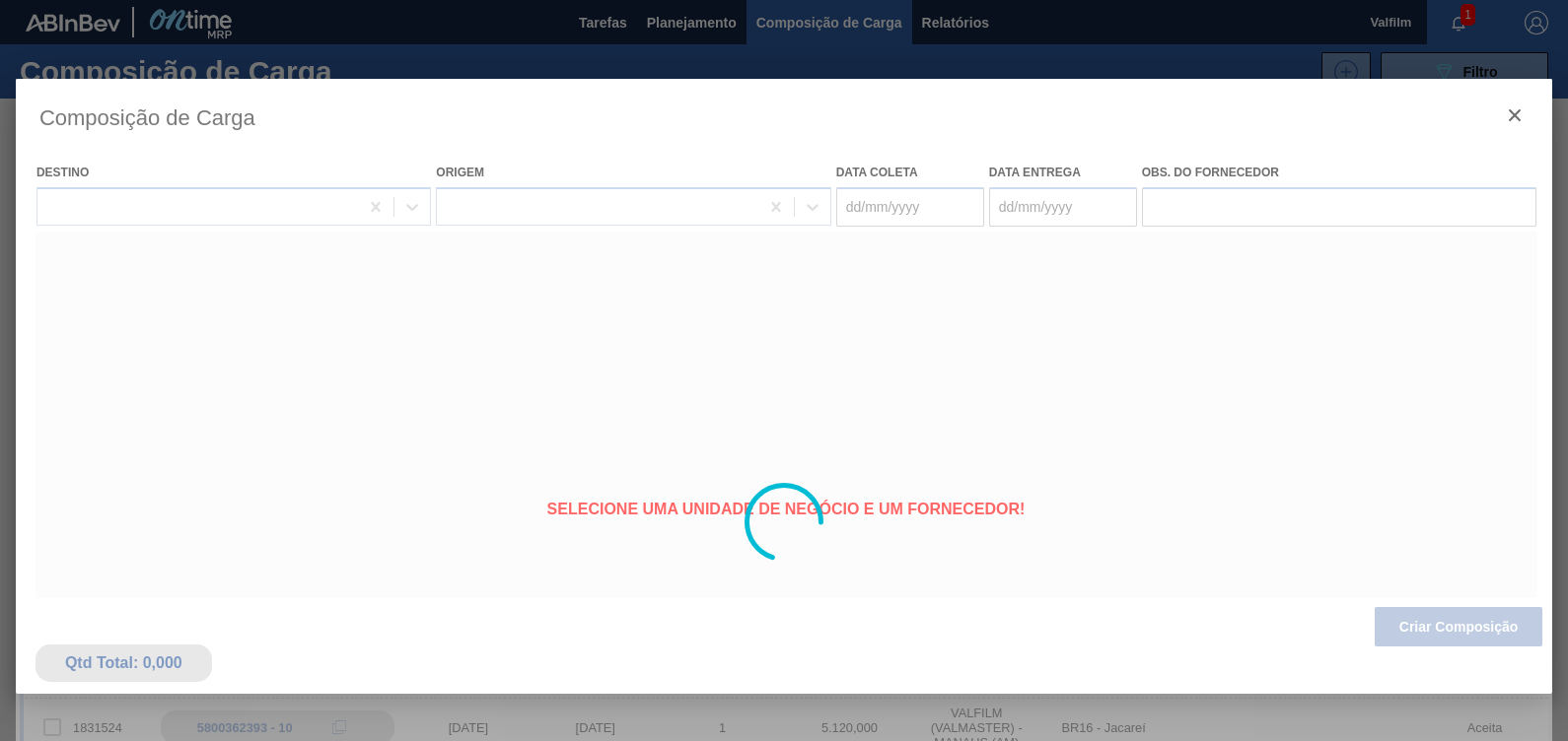
type coleta "02/10/2025"
type entrega "01/11/2025"
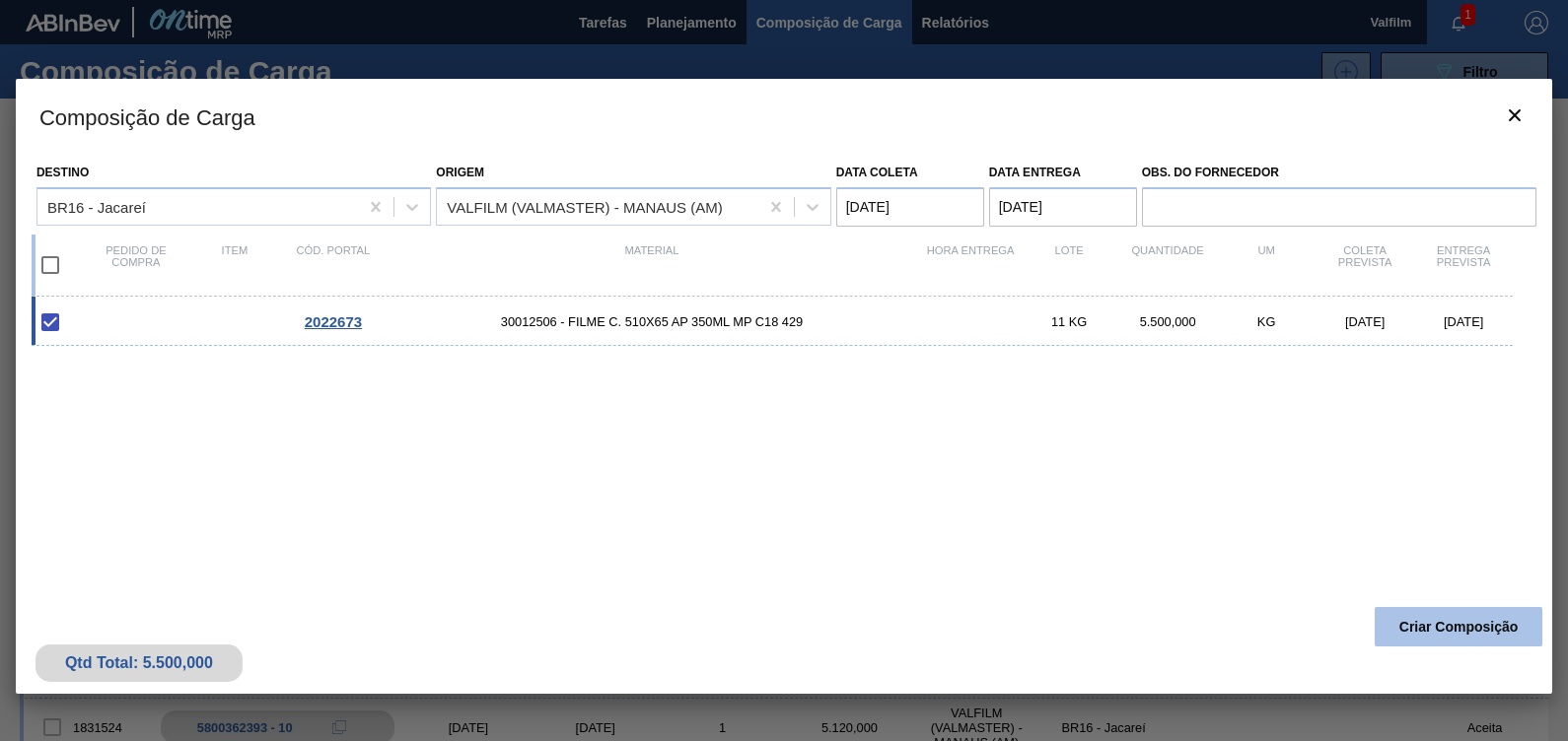
click at [1460, 631] on button "Criar Composição" at bounding box center [1458, 627] width 168 height 40
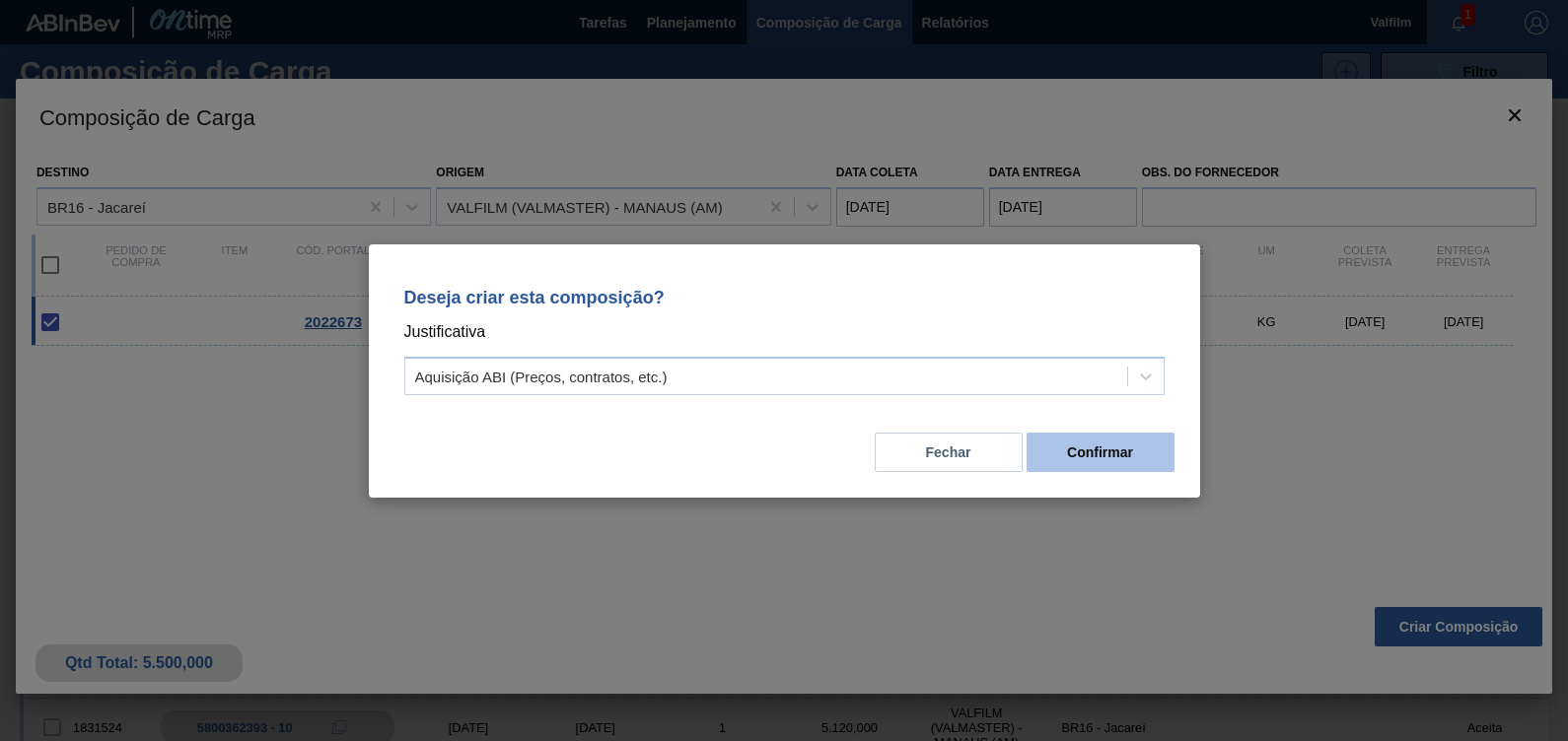
click at [1112, 452] on button "Confirmar" at bounding box center [1100, 453] width 148 height 40
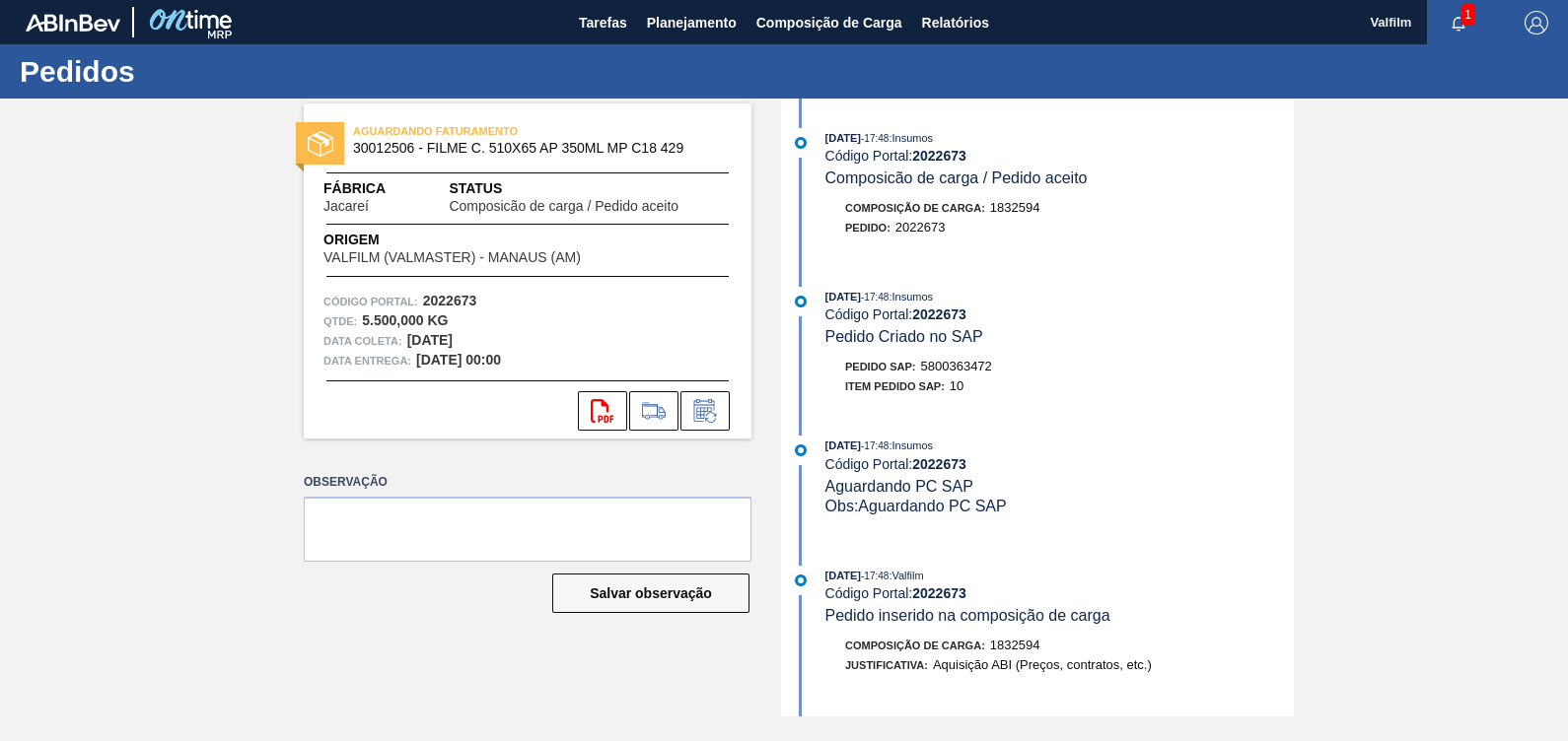
click at [962, 373] on span "5800363472" at bounding box center [956, 366] width 71 height 15
copy span "5800363472"
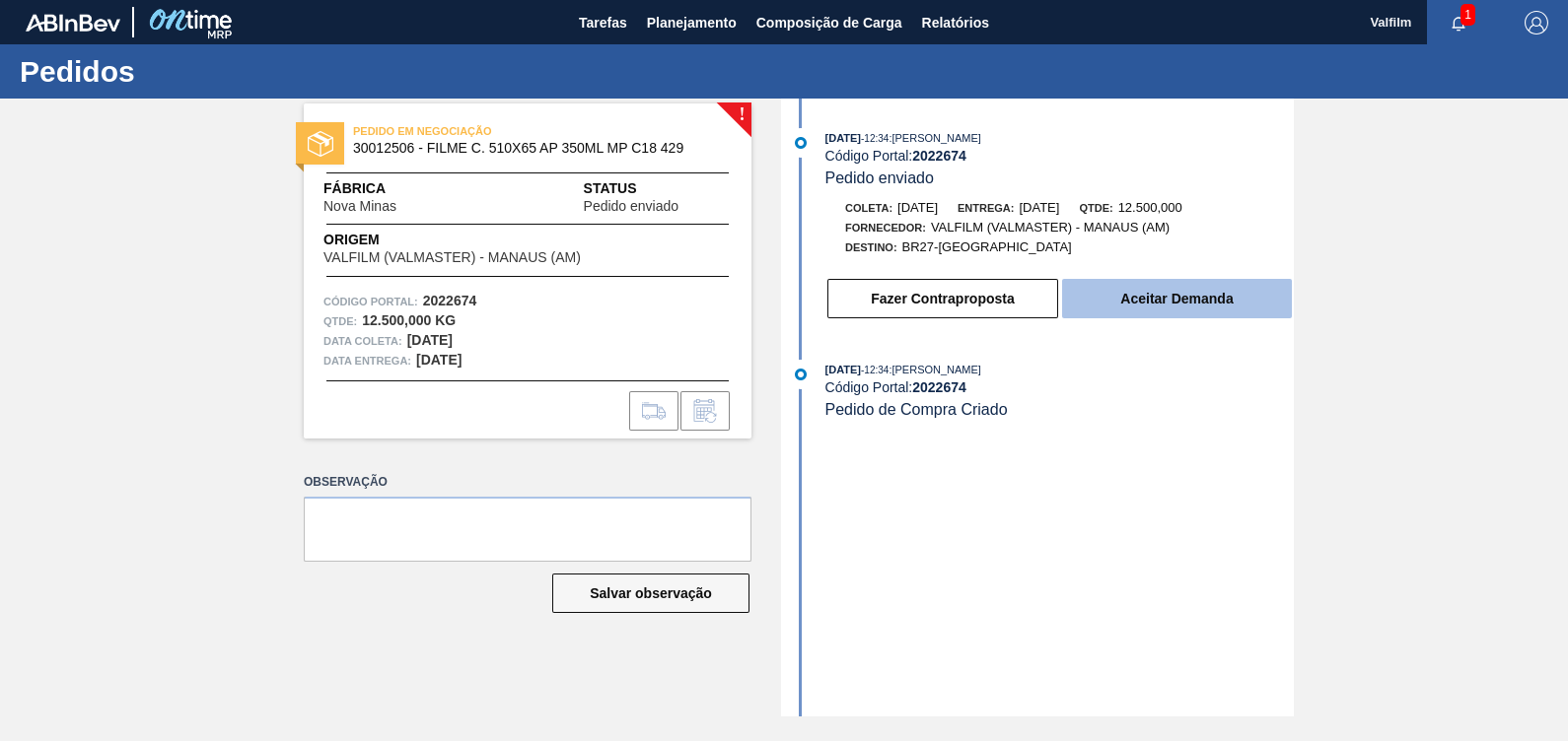
click at [1221, 307] on button "Aceitar Demanda" at bounding box center [1176, 299] width 230 height 40
click at [1186, 297] on button "Aceitar Demanda" at bounding box center [1176, 299] width 230 height 40
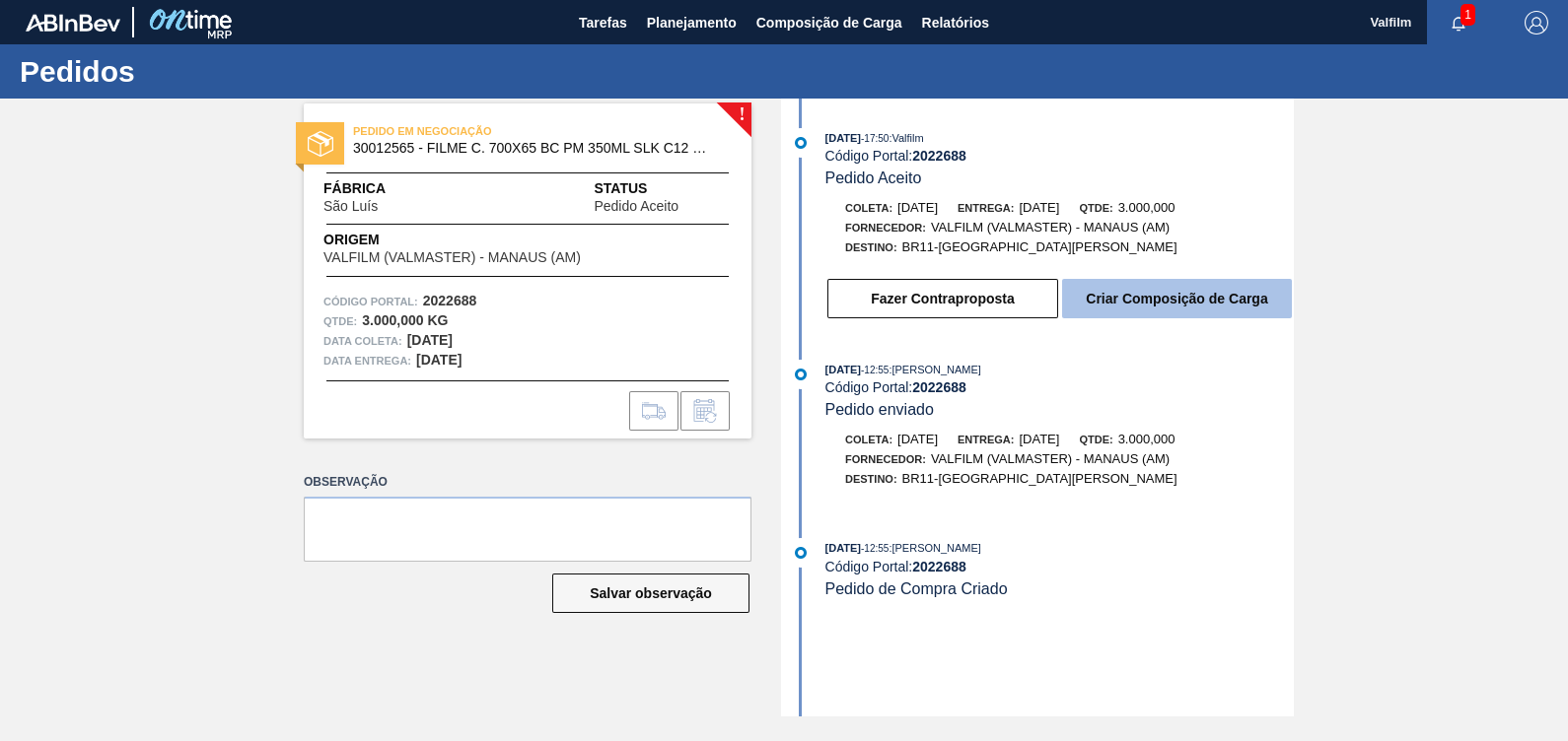
click at [1216, 305] on button "Criar Composição de Carga" at bounding box center [1176, 299] width 230 height 40
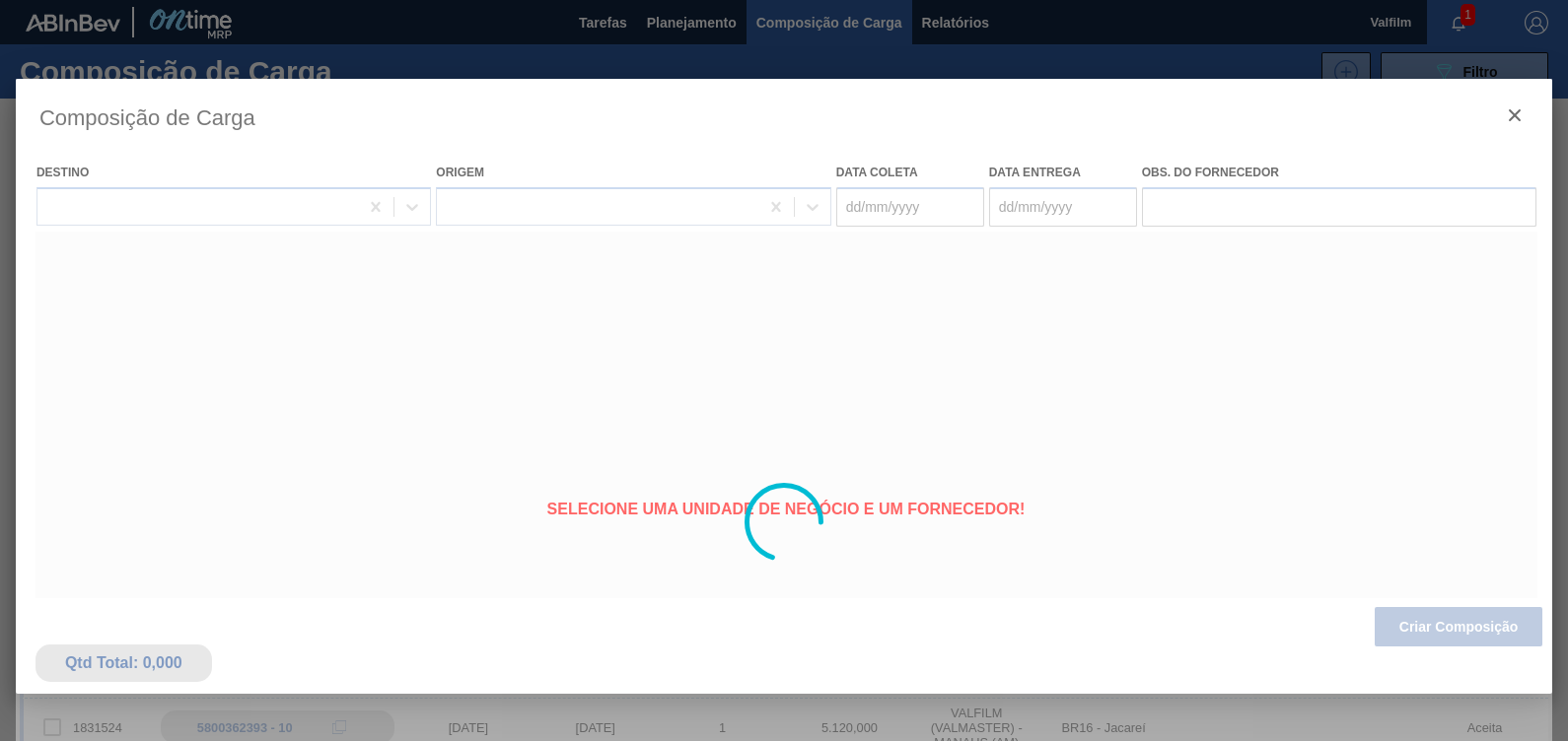
type coleta "02/10/2025"
type entrega "01/11/2025"
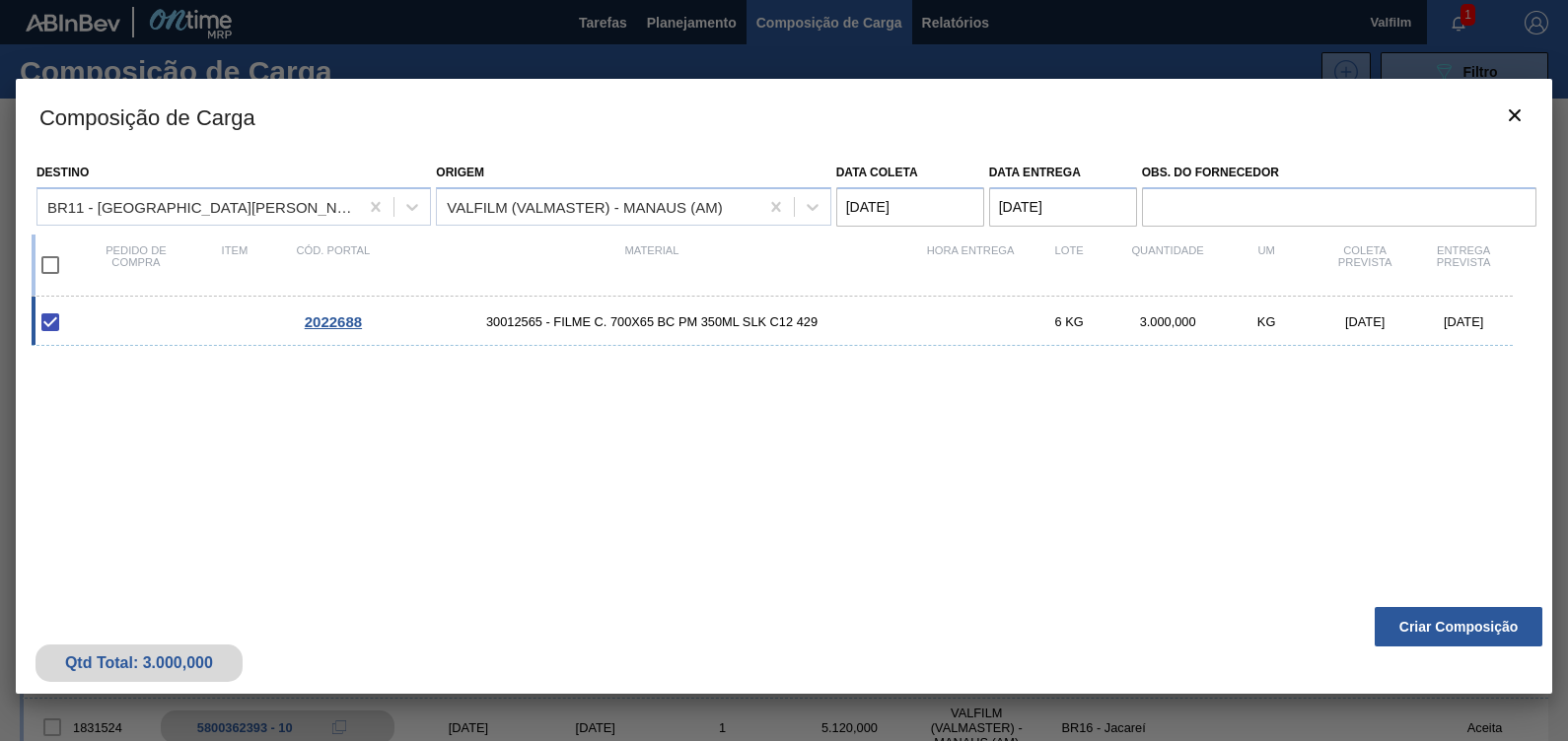
click at [1461, 622] on button "Criar Composição" at bounding box center [1458, 627] width 168 height 40
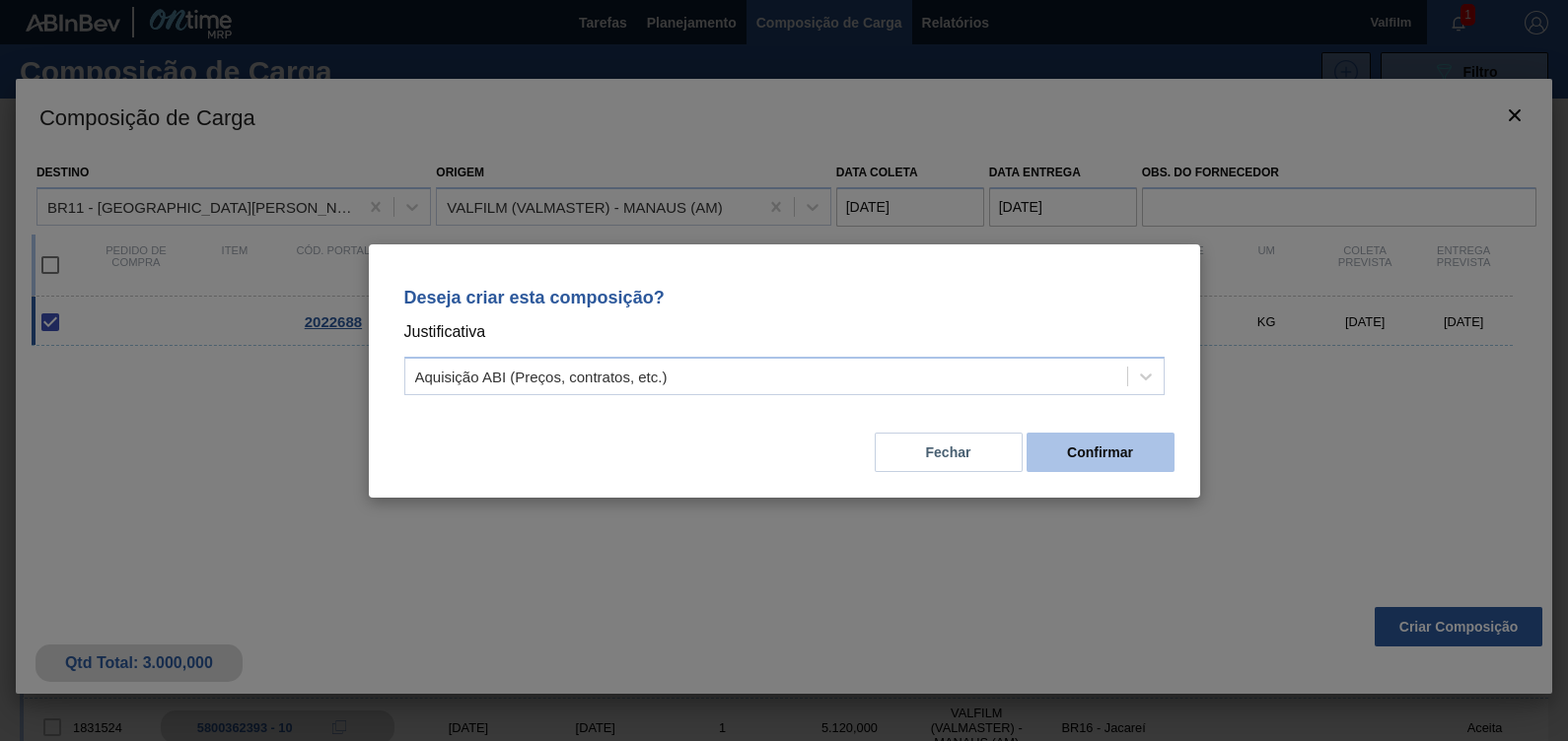
click at [1118, 433] on button "Confirmar" at bounding box center [1100, 453] width 148 height 40
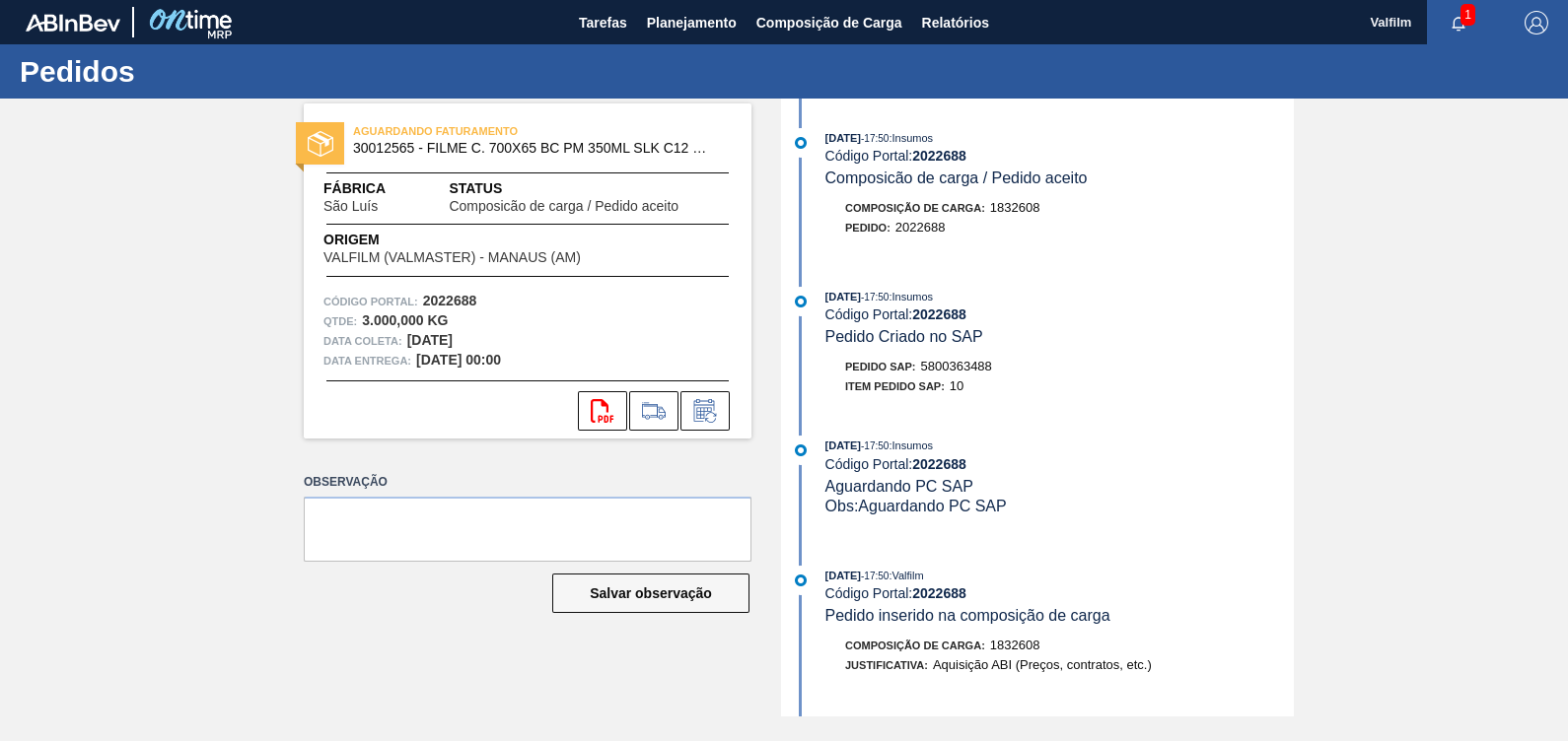
click at [979, 365] on span "5800363488" at bounding box center [956, 366] width 71 height 15
copy span "5800363488"
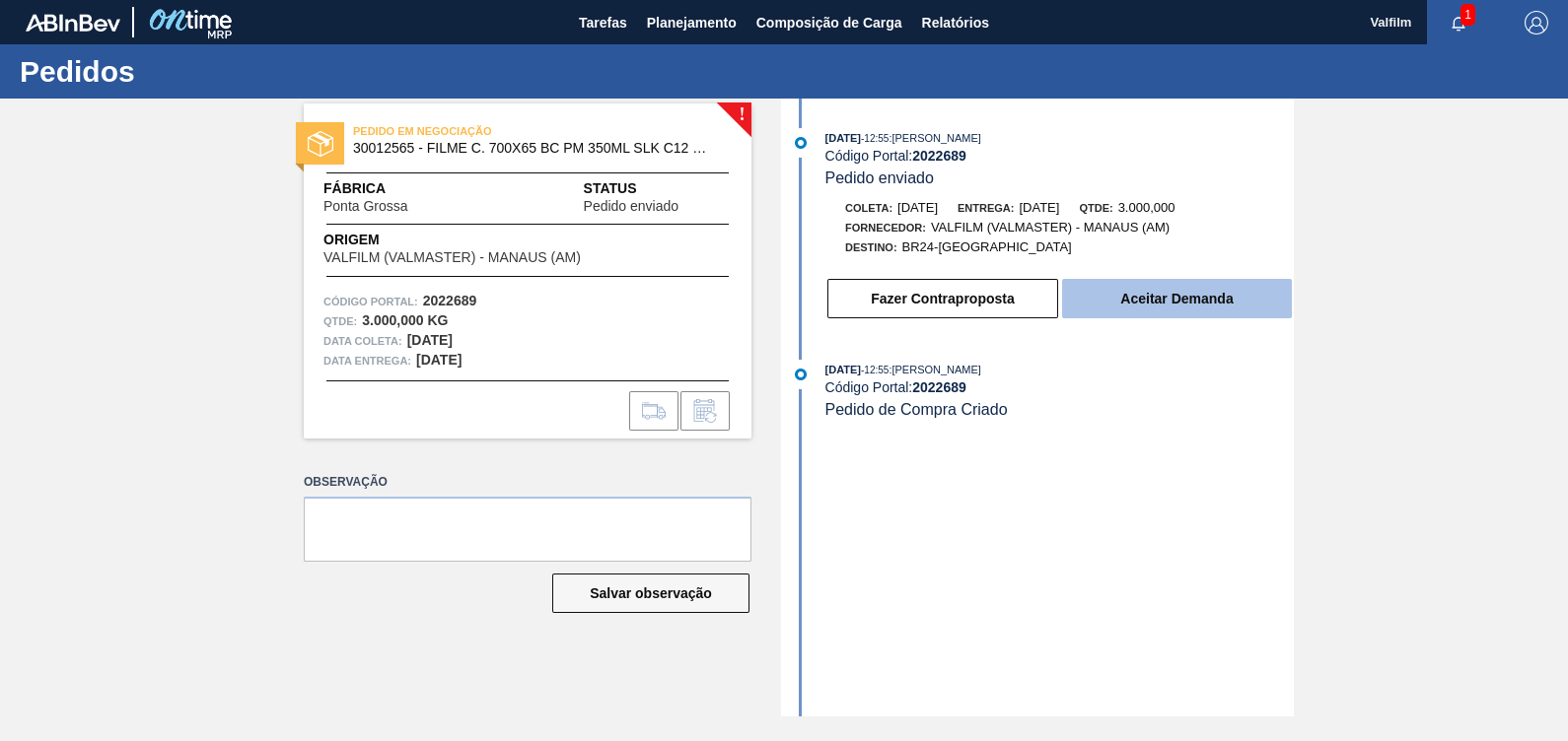
click at [1195, 309] on button "Aceitar Demanda" at bounding box center [1176, 299] width 230 height 40
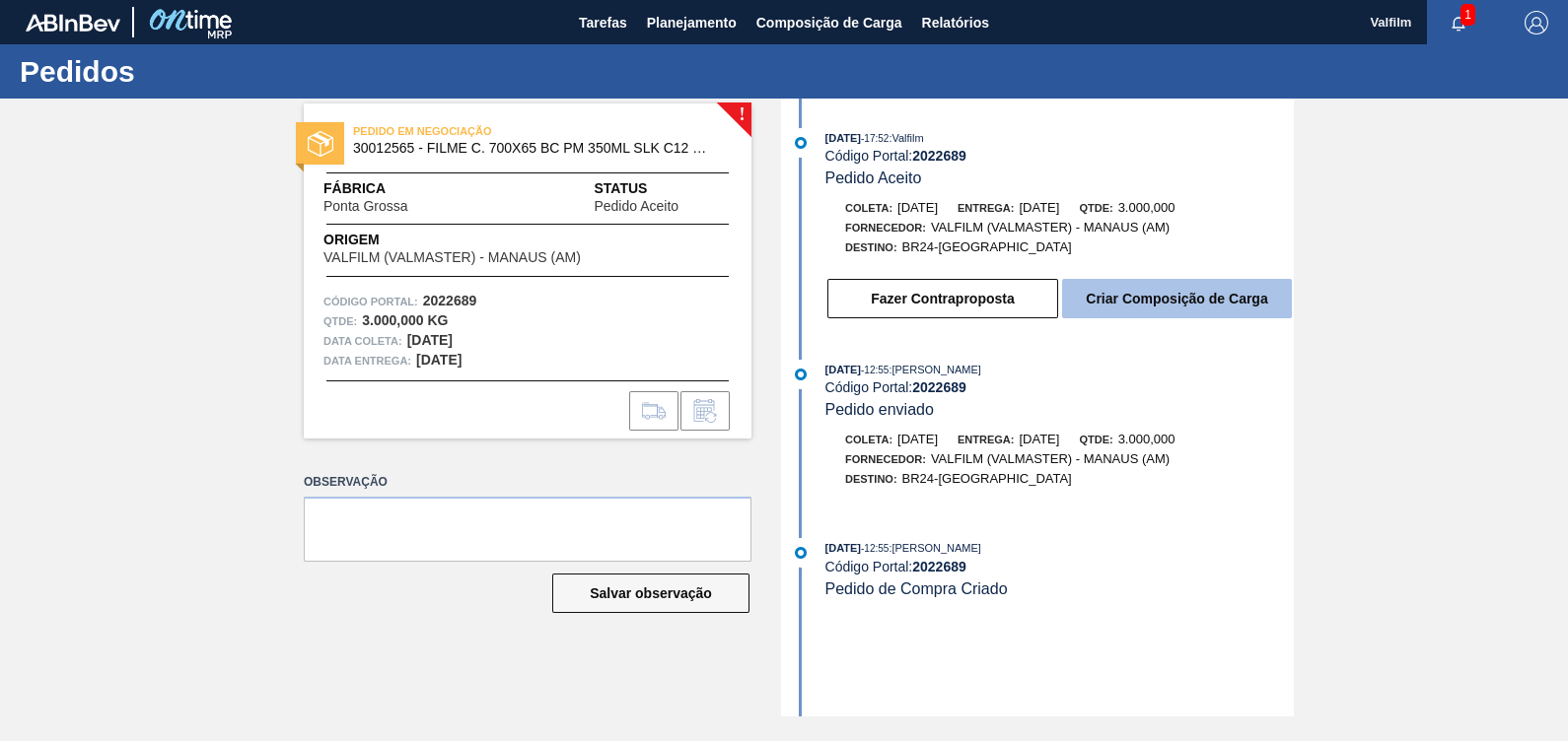
click at [1184, 317] on button "Criar Composição de Carga" at bounding box center [1176, 299] width 230 height 40
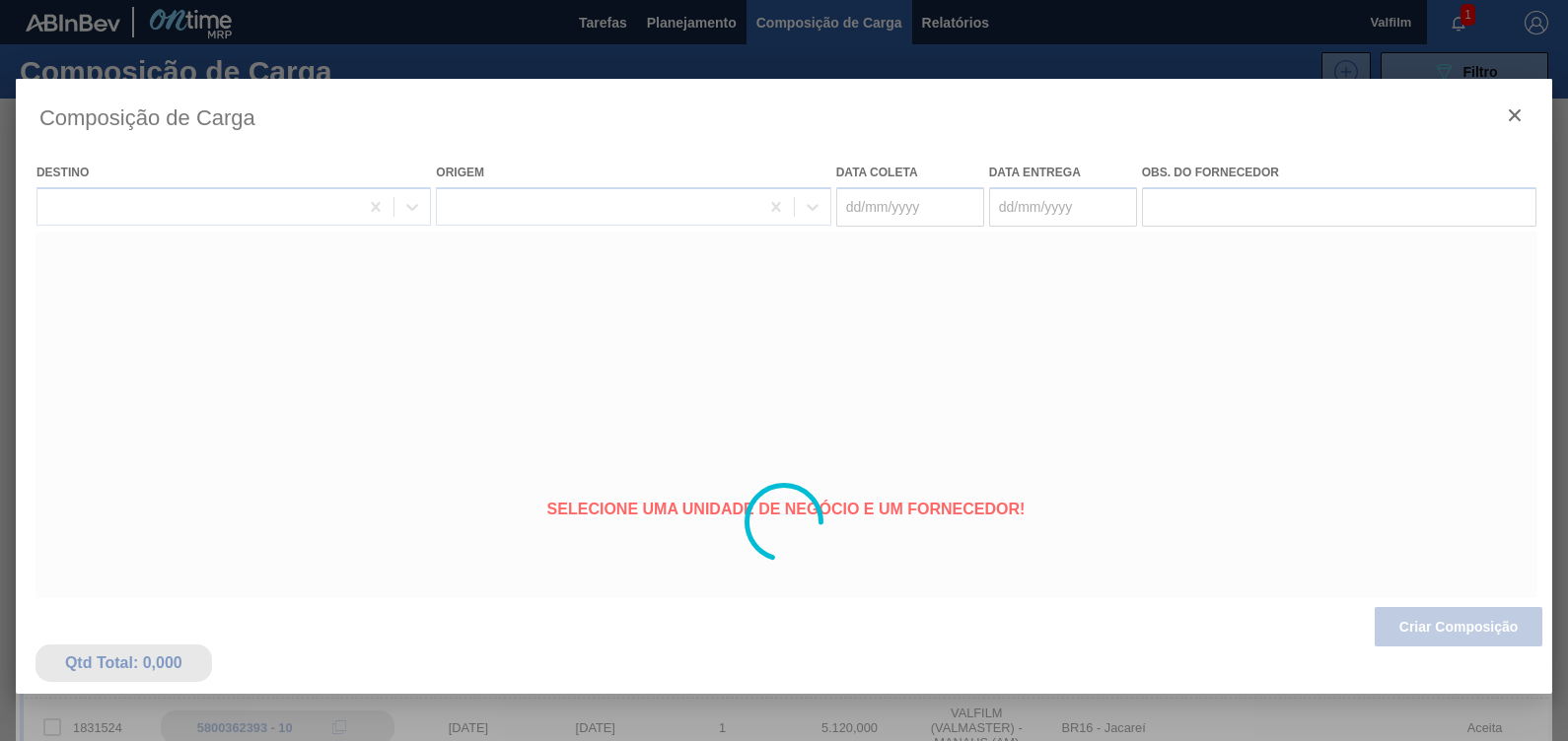
type coleta "[DATE]"
type entrega "[DATE]"
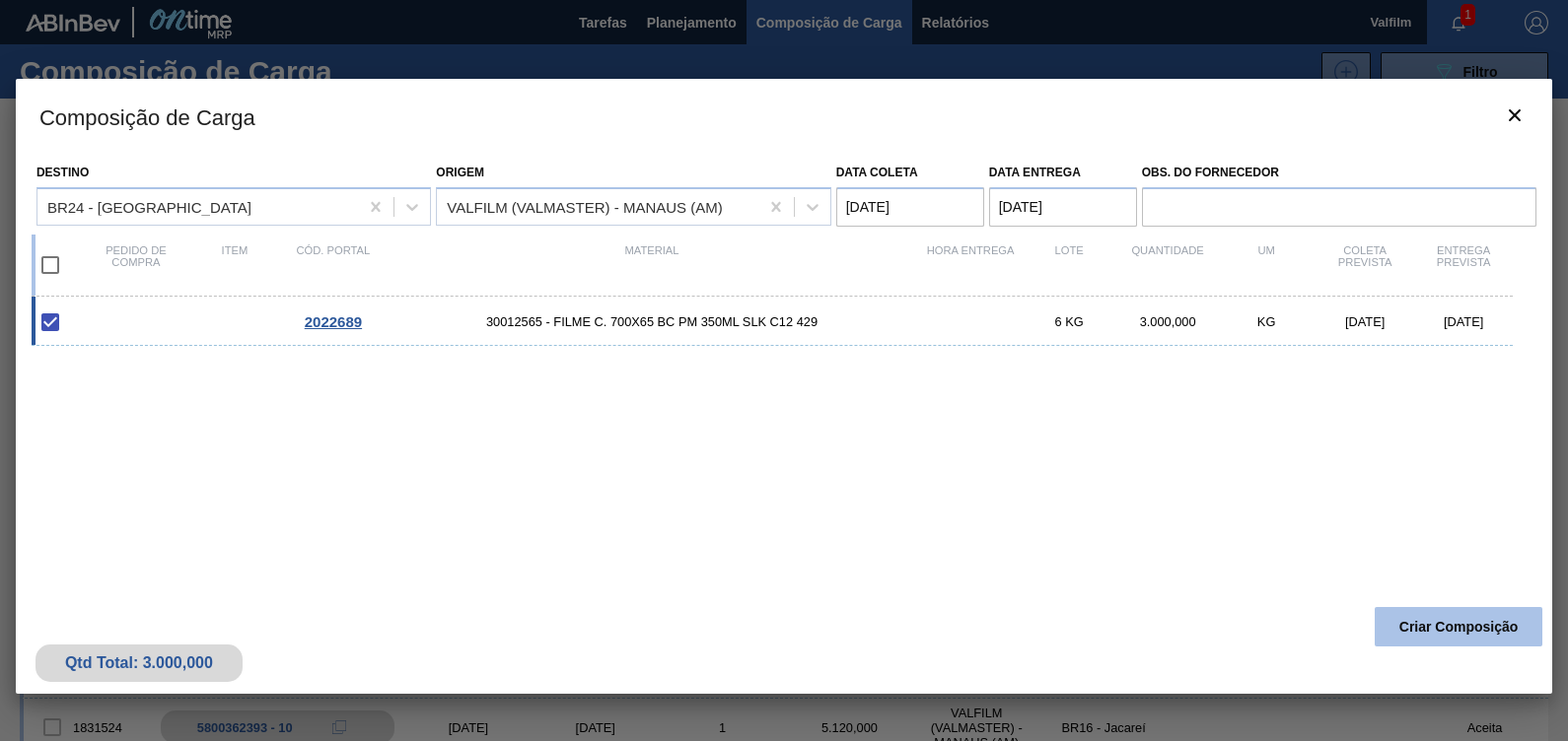
click at [1436, 628] on button "Criar Composição" at bounding box center [1458, 627] width 168 height 40
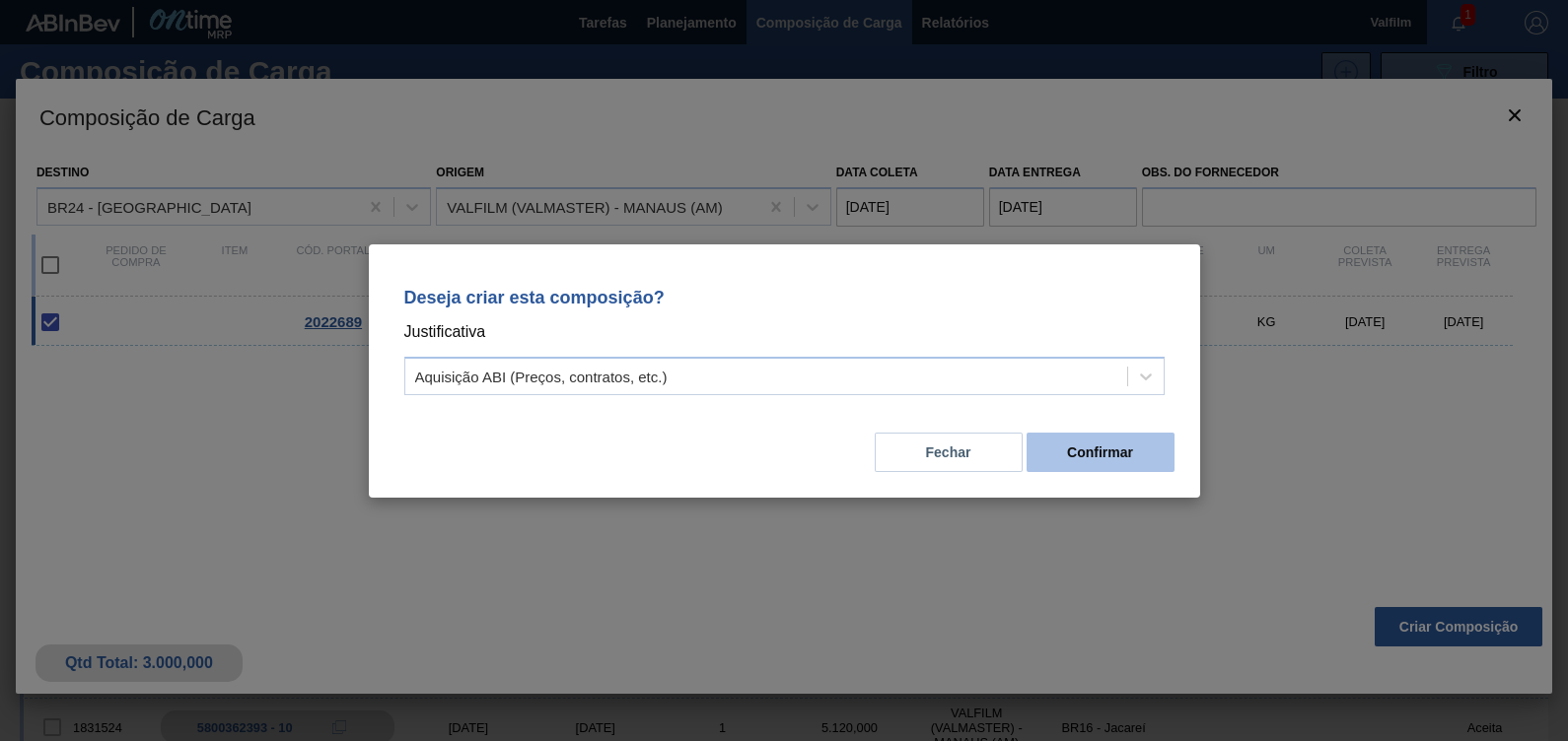
click at [1074, 455] on button "Confirmar" at bounding box center [1100, 453] width 148 height 40
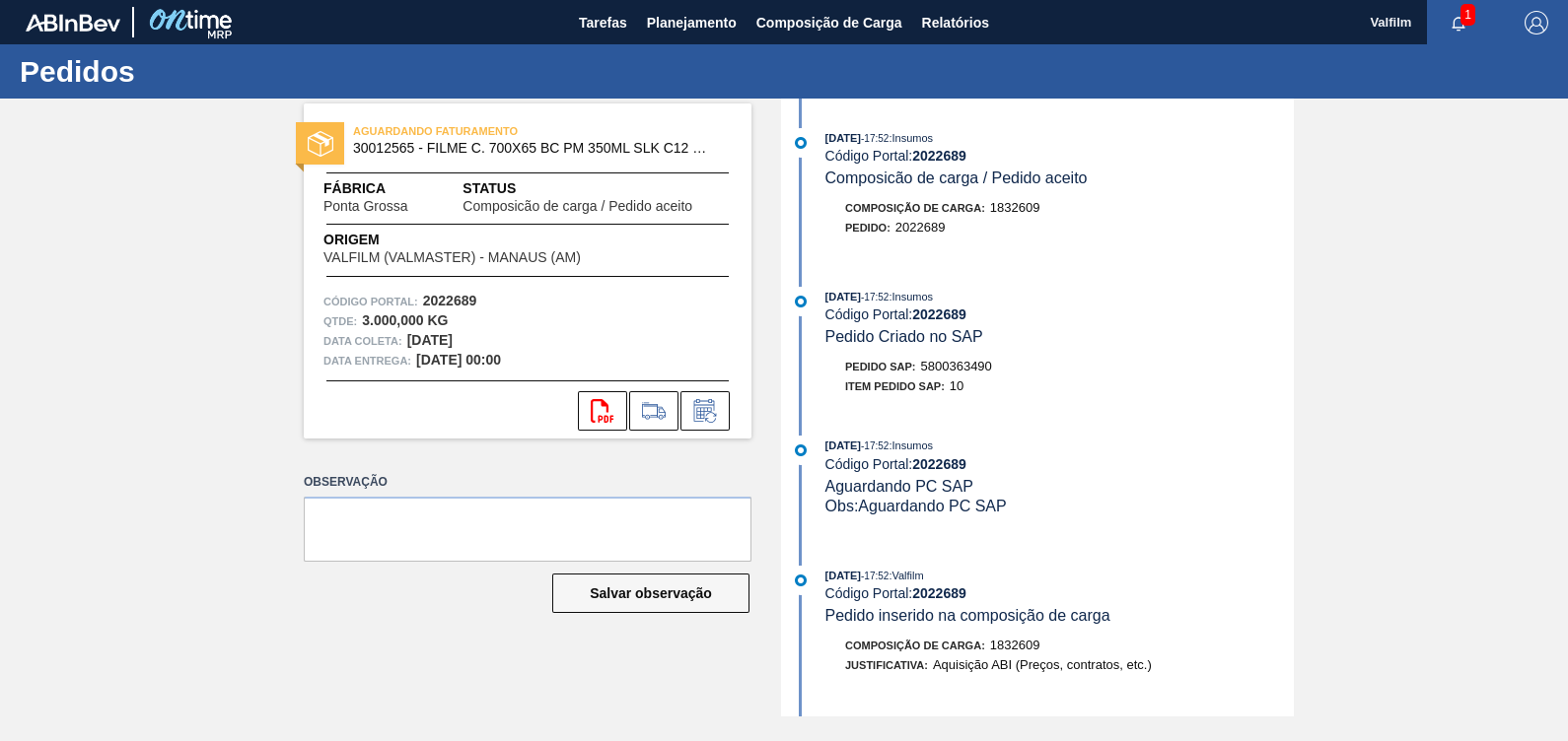
click at [958, 373] on span "5800363490" at bounding box center [956, 366] width 71 height 15
copy span "5800363490"
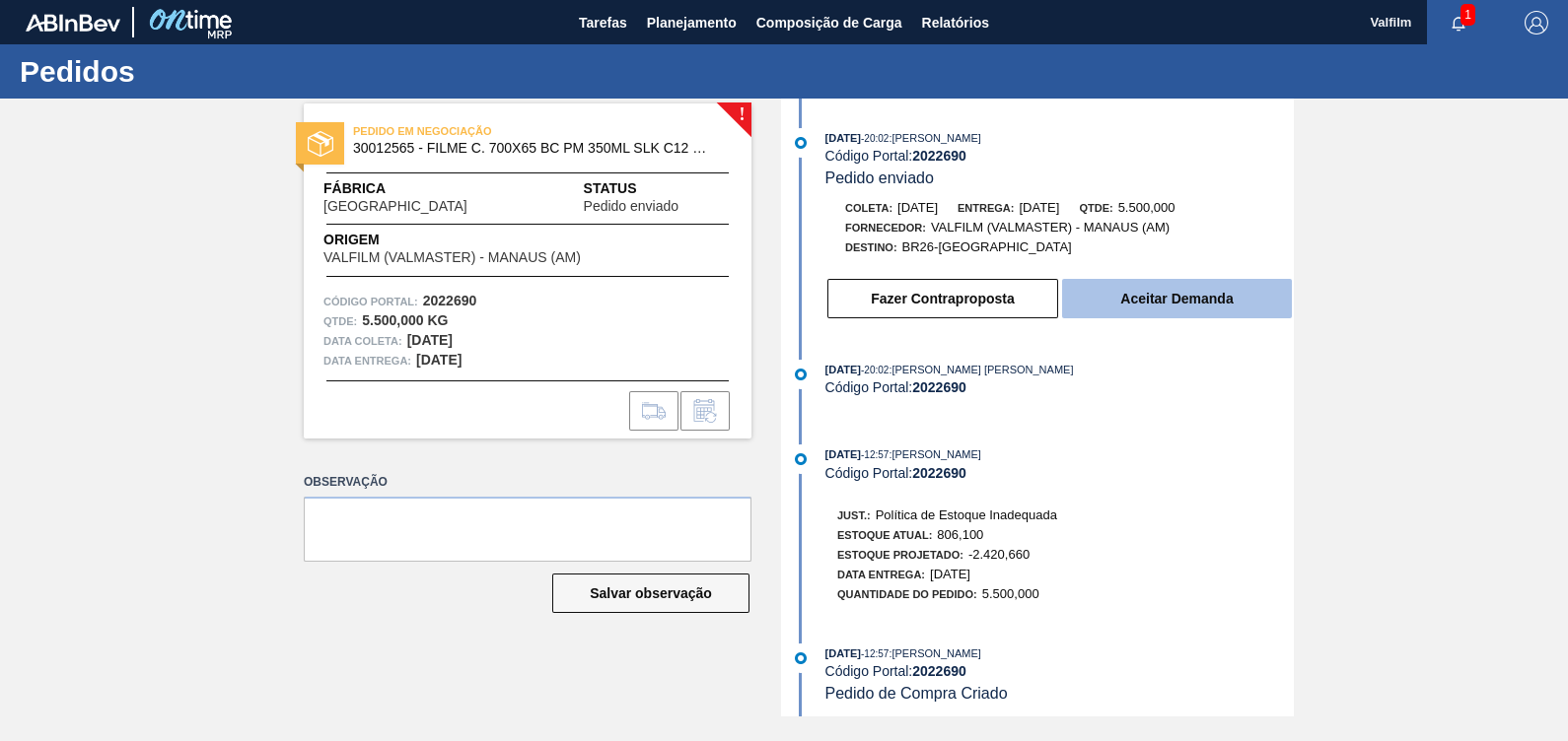
click at [1195, 298] on button "Aceitar Demanda" at bounding box center [1176, 299] width 230 height 40
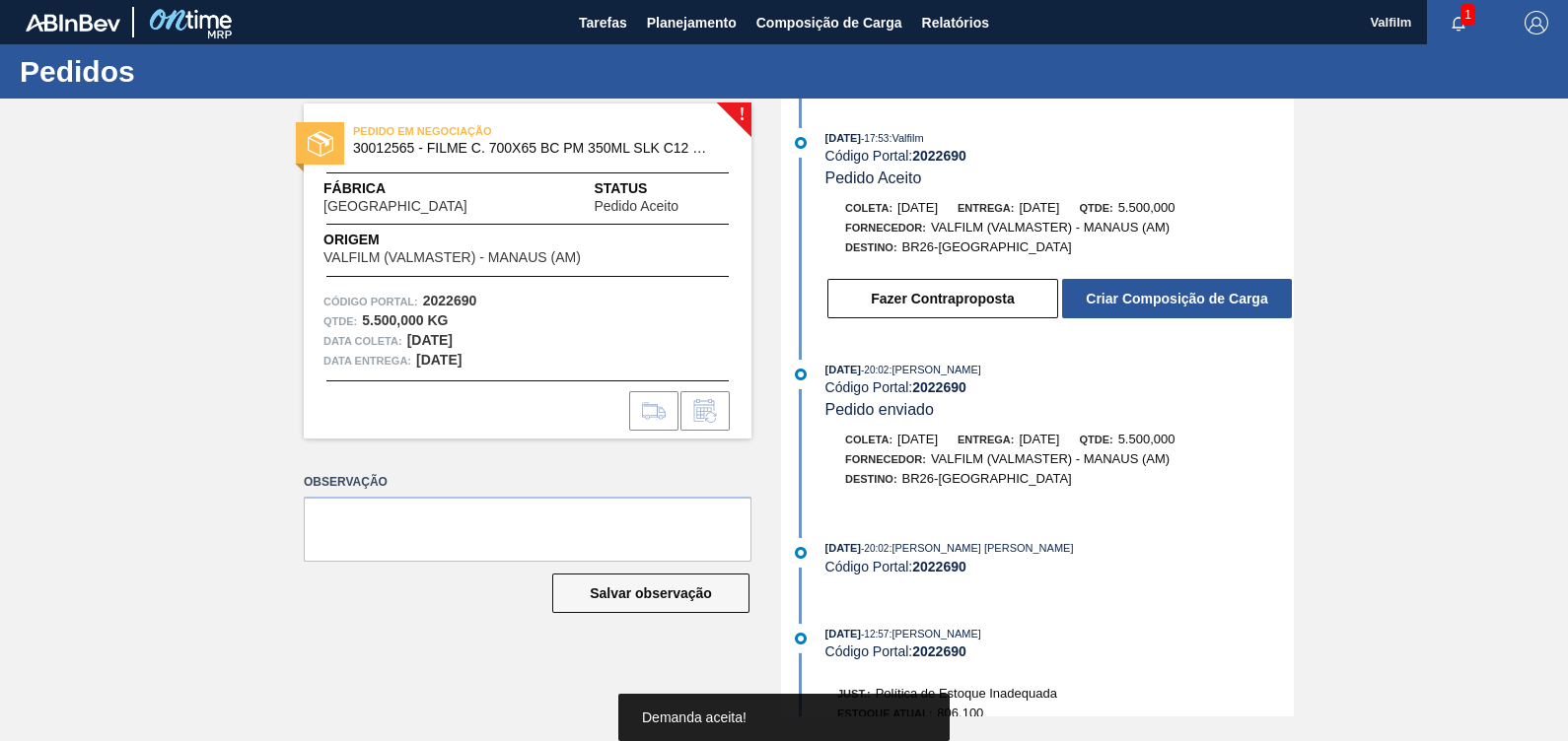
click at [1195, 298] on button "Criar Composição de Carga" at bounding box center [1176, 299] width 230 height 40
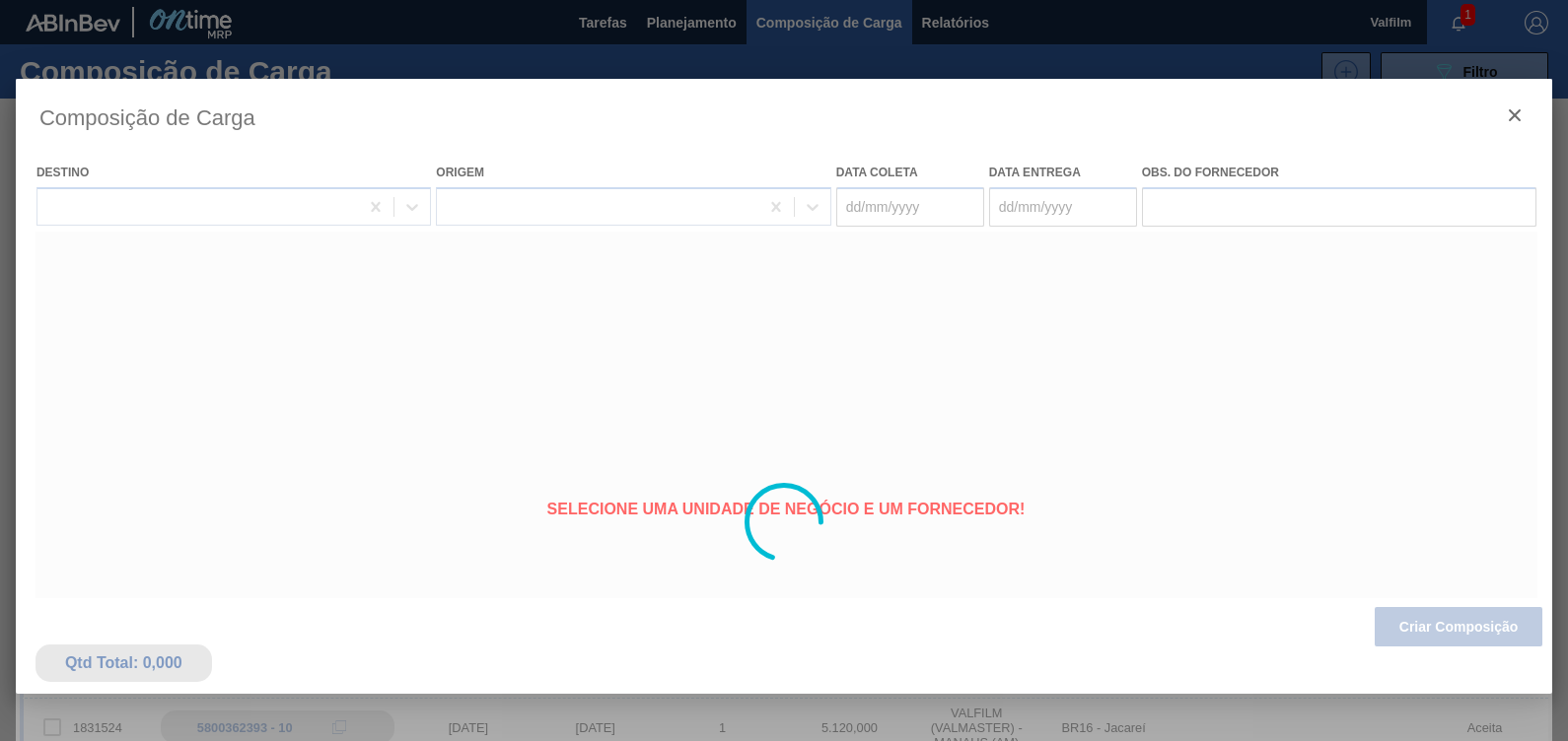
type coleta "[DATE]"
type entrega "[DATE]"
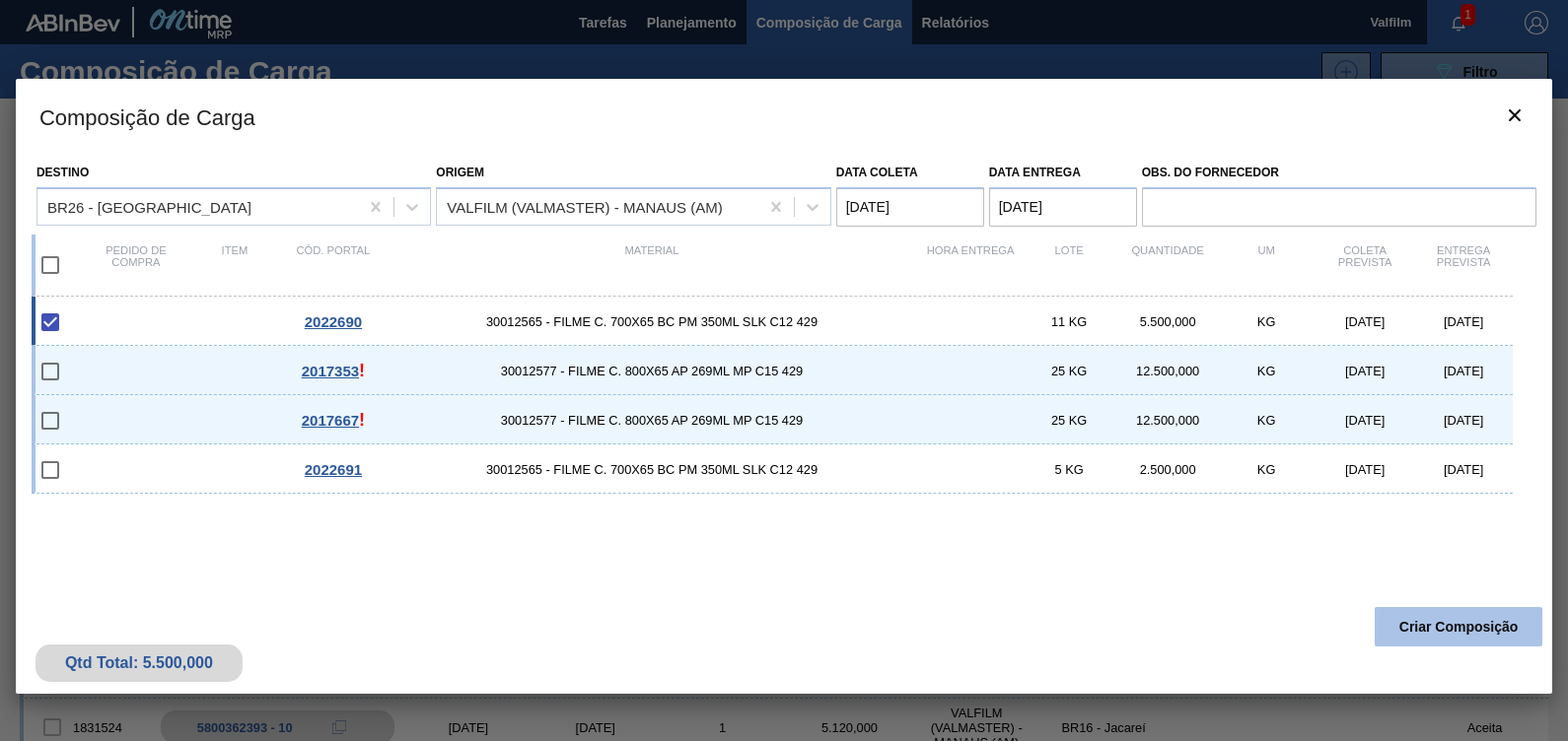
click at [1436, 640] on button "Criar Composição" at bounding box center [1458, 627] width 168 height 40
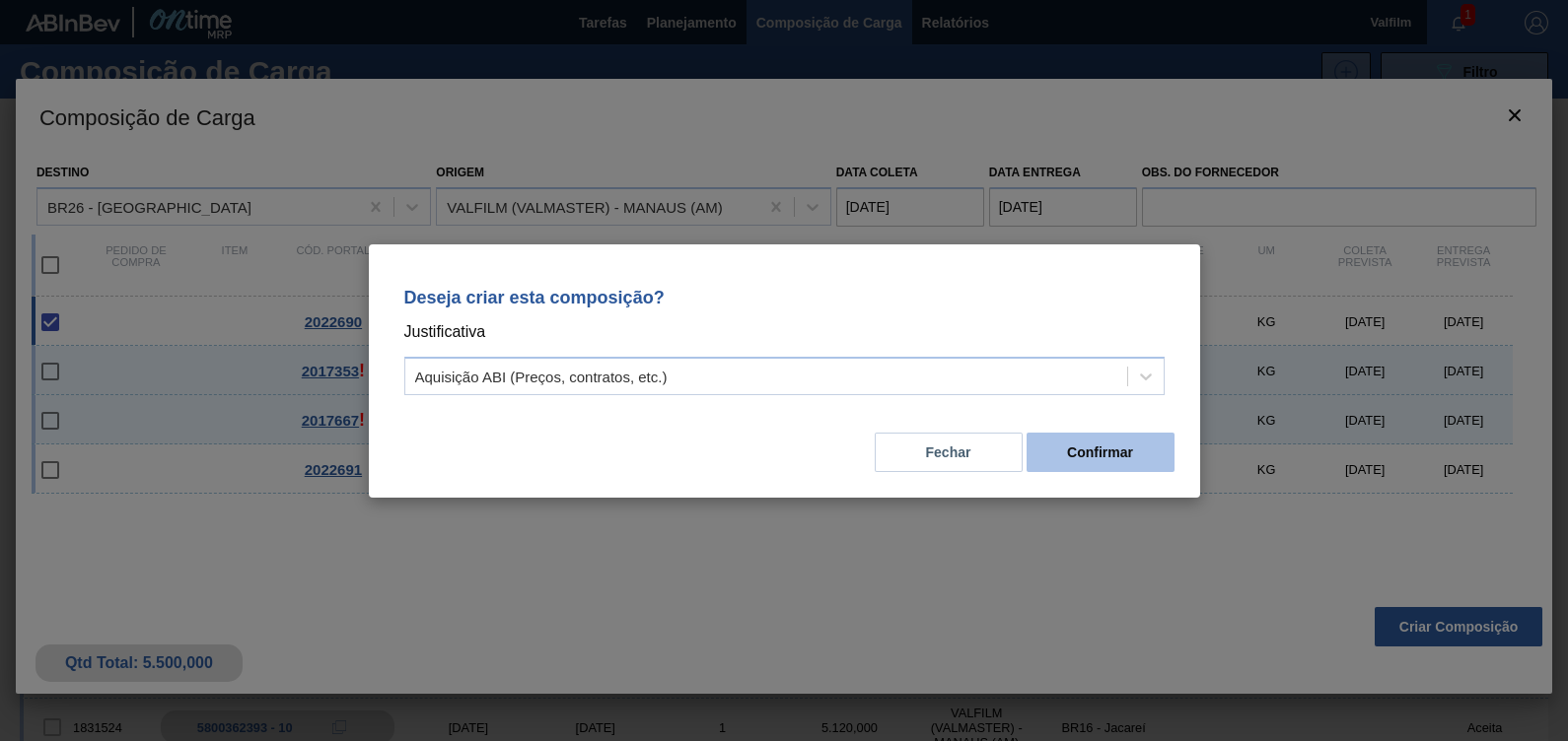
click at [1089, 447] on button "Confirmar" at bounding box center [1100, 453] width 148 height 40
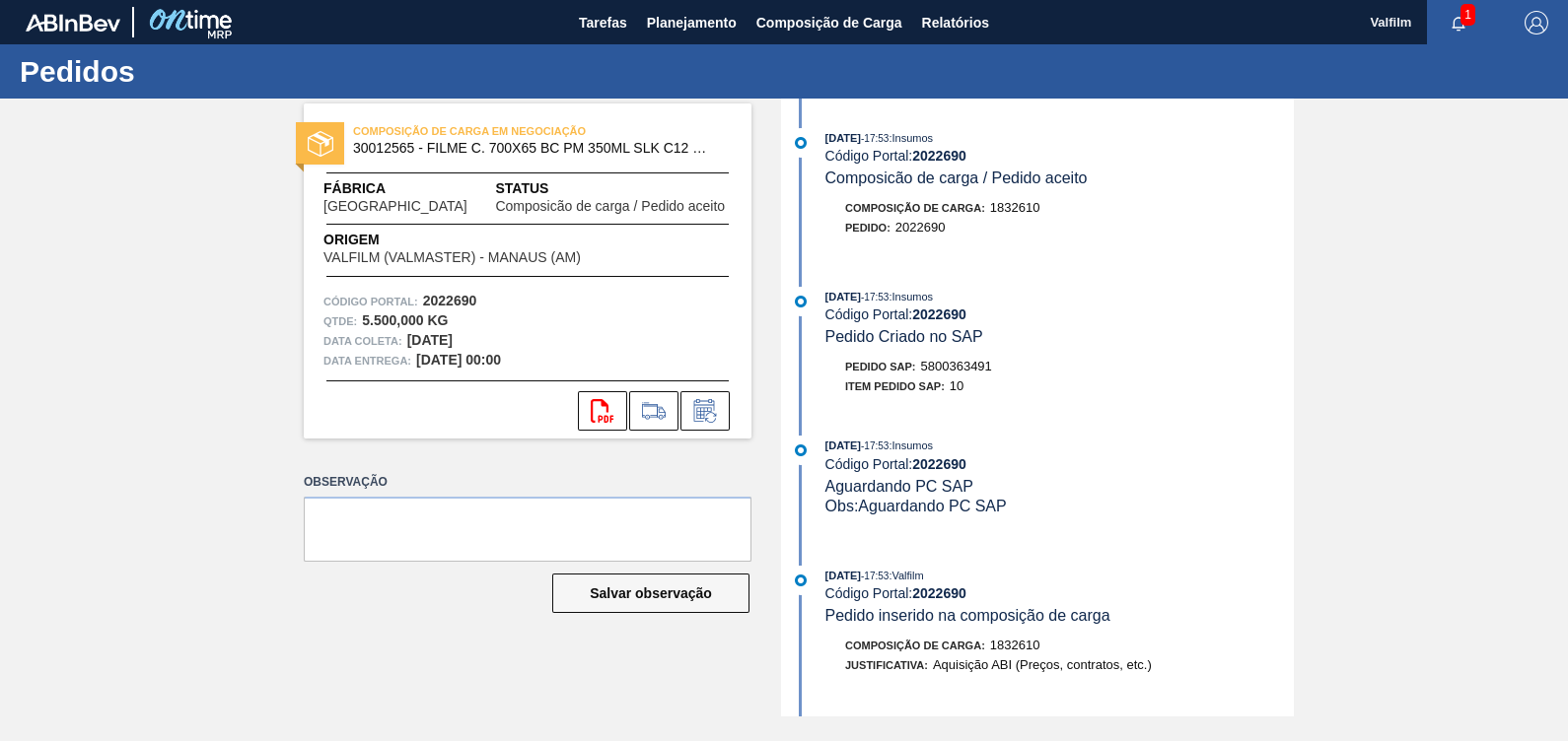
click at [957, 373] on span "5800363491" at bounding box center [956, 366] width 71 height 15
copy span "5800363491"
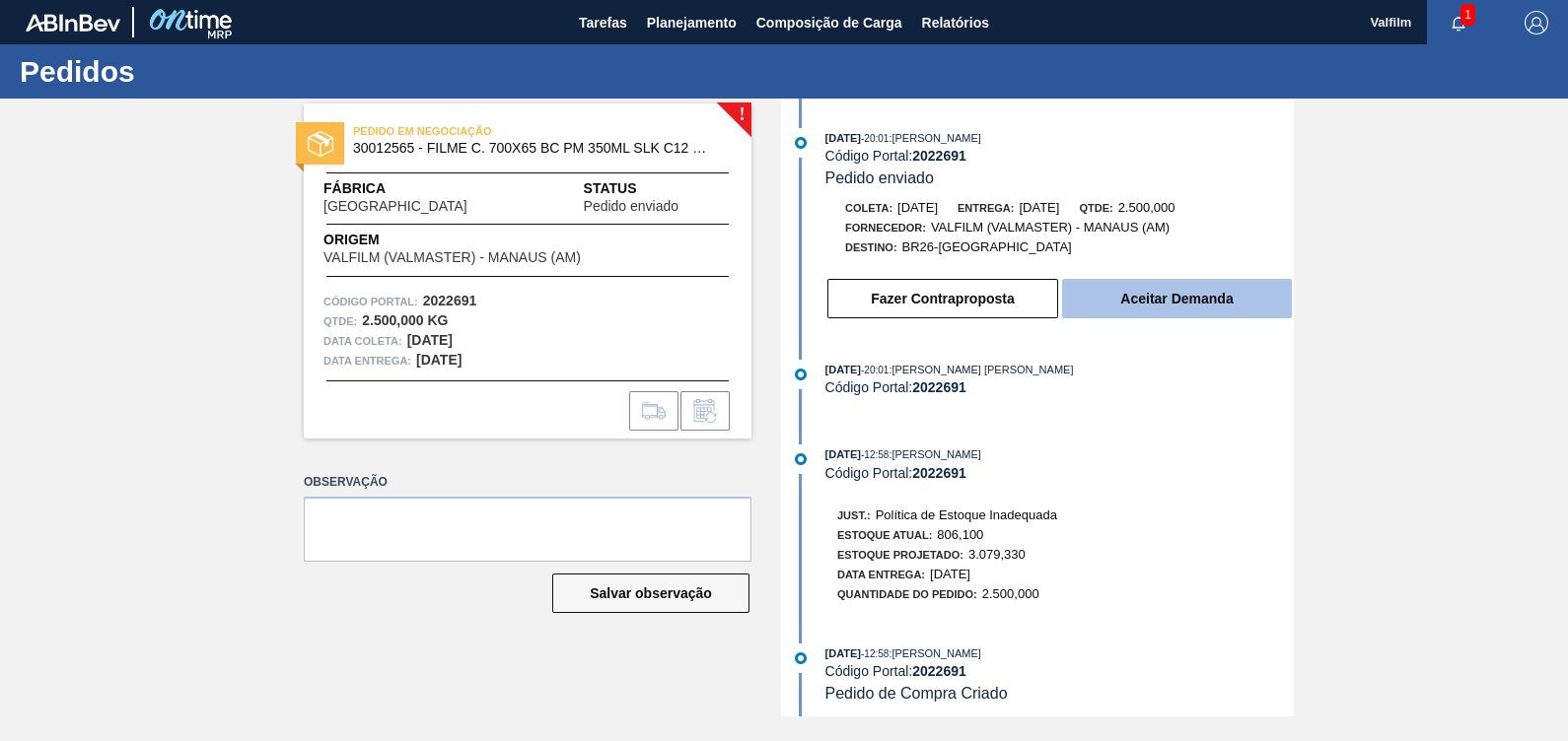
click at [1194, 303] on button "Aceitar Demanda" at bounding box center [1176, 299] width 230 height 40
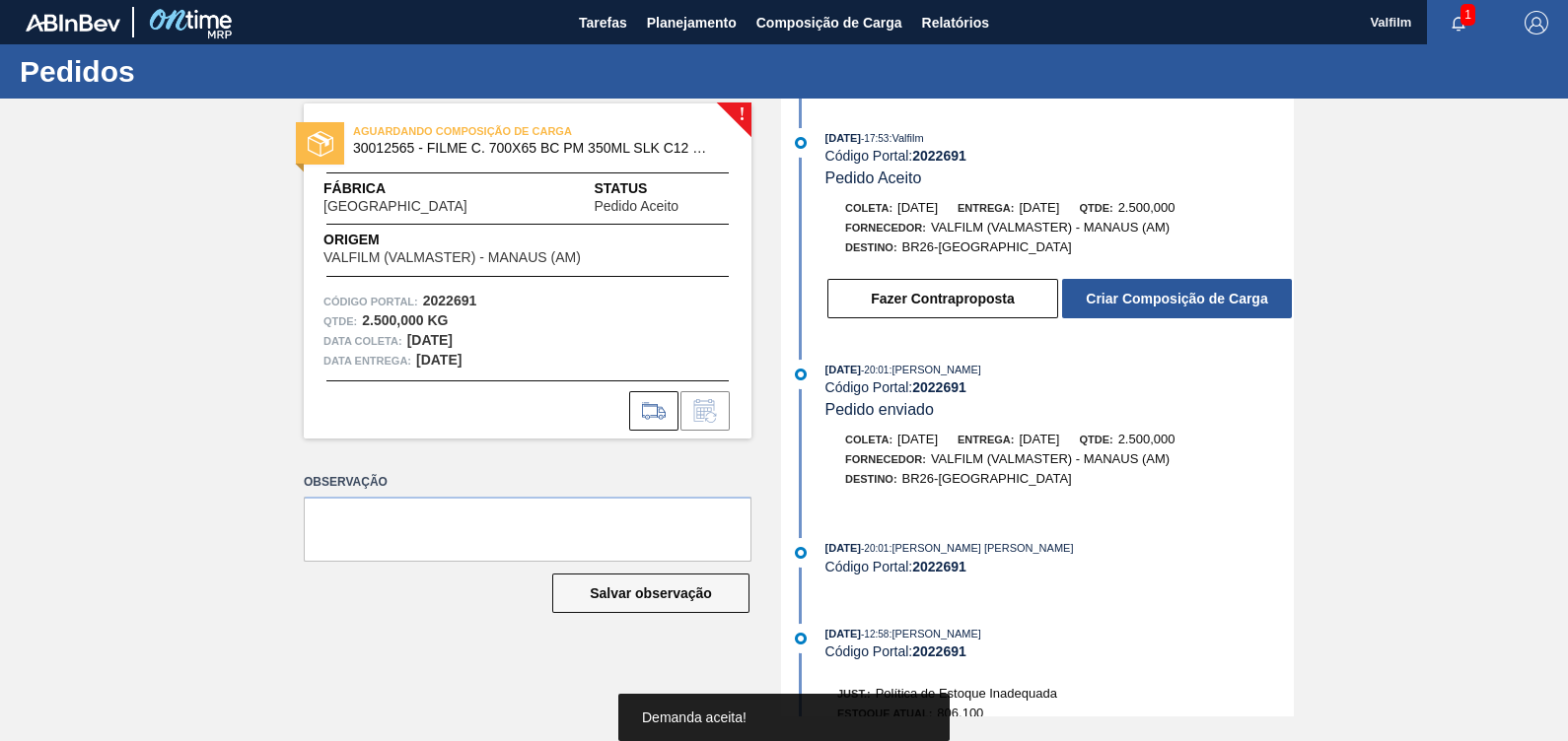
click at [1194, 303] on button "Criar Composição de Carga" at bounding box center [1176, 299] width 230 height 40
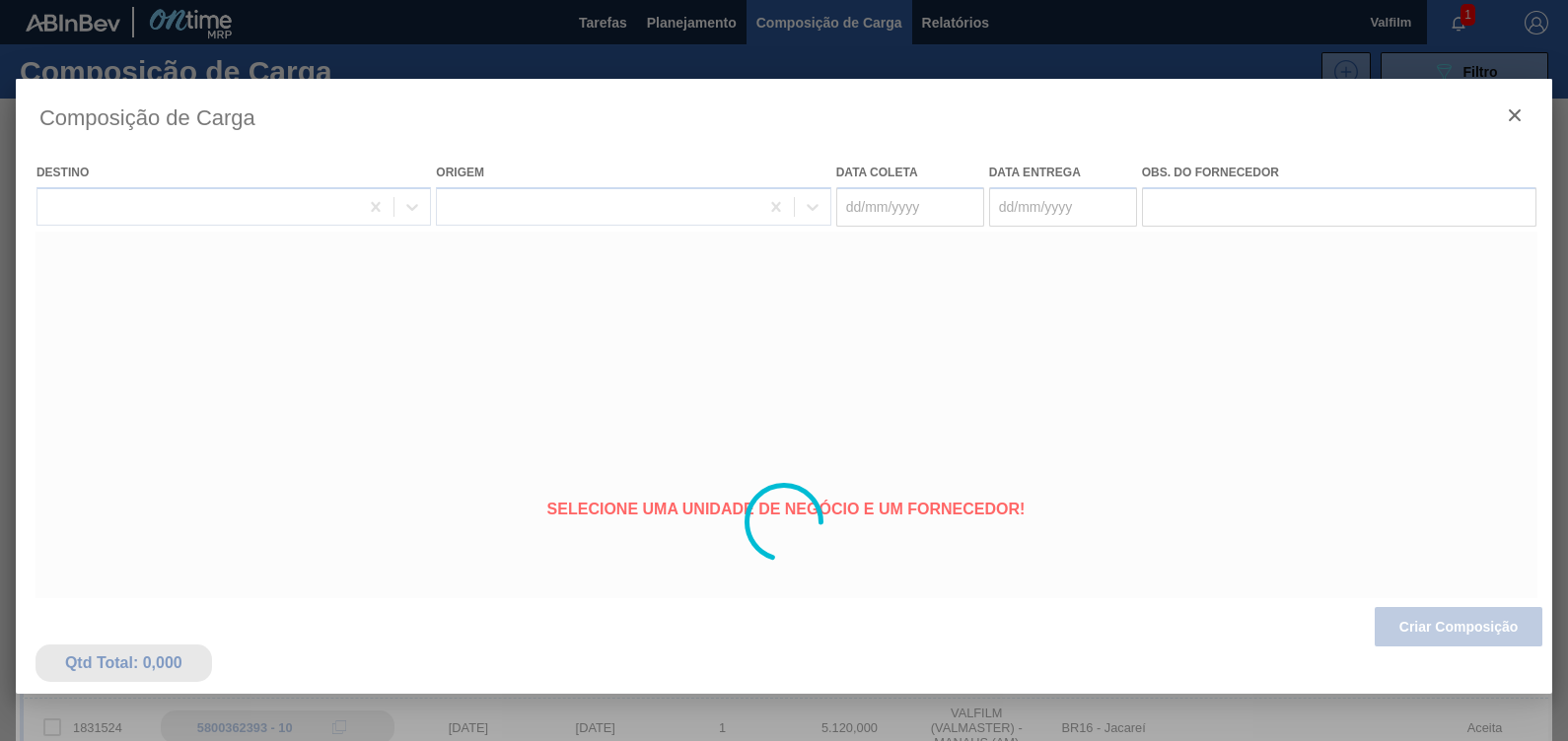
type coleta "[DATE]"
type entrega "[DATE]"
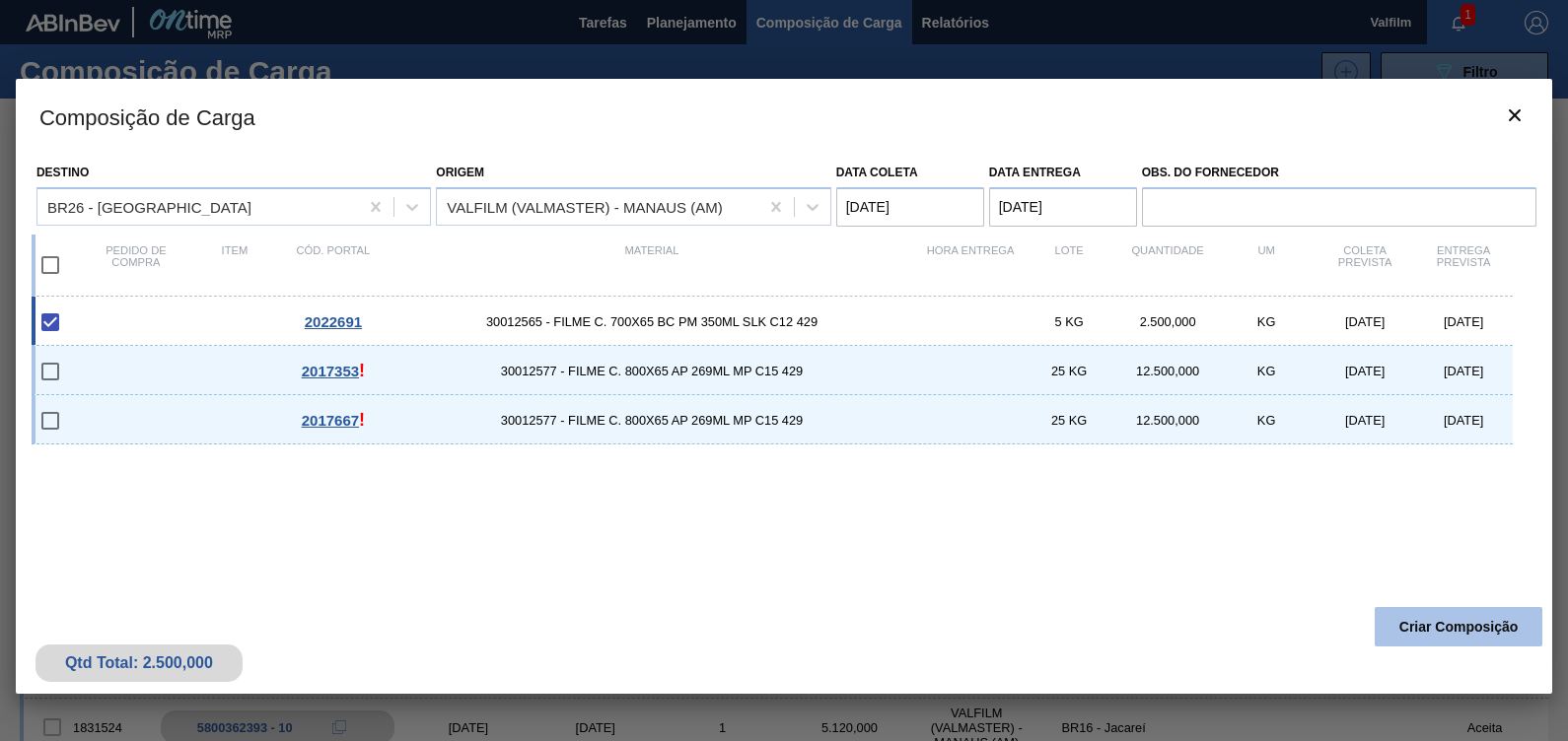
click at [1489, 622] on button "Criar Composição" at bounding box center [1458, 627] width 168 height 40
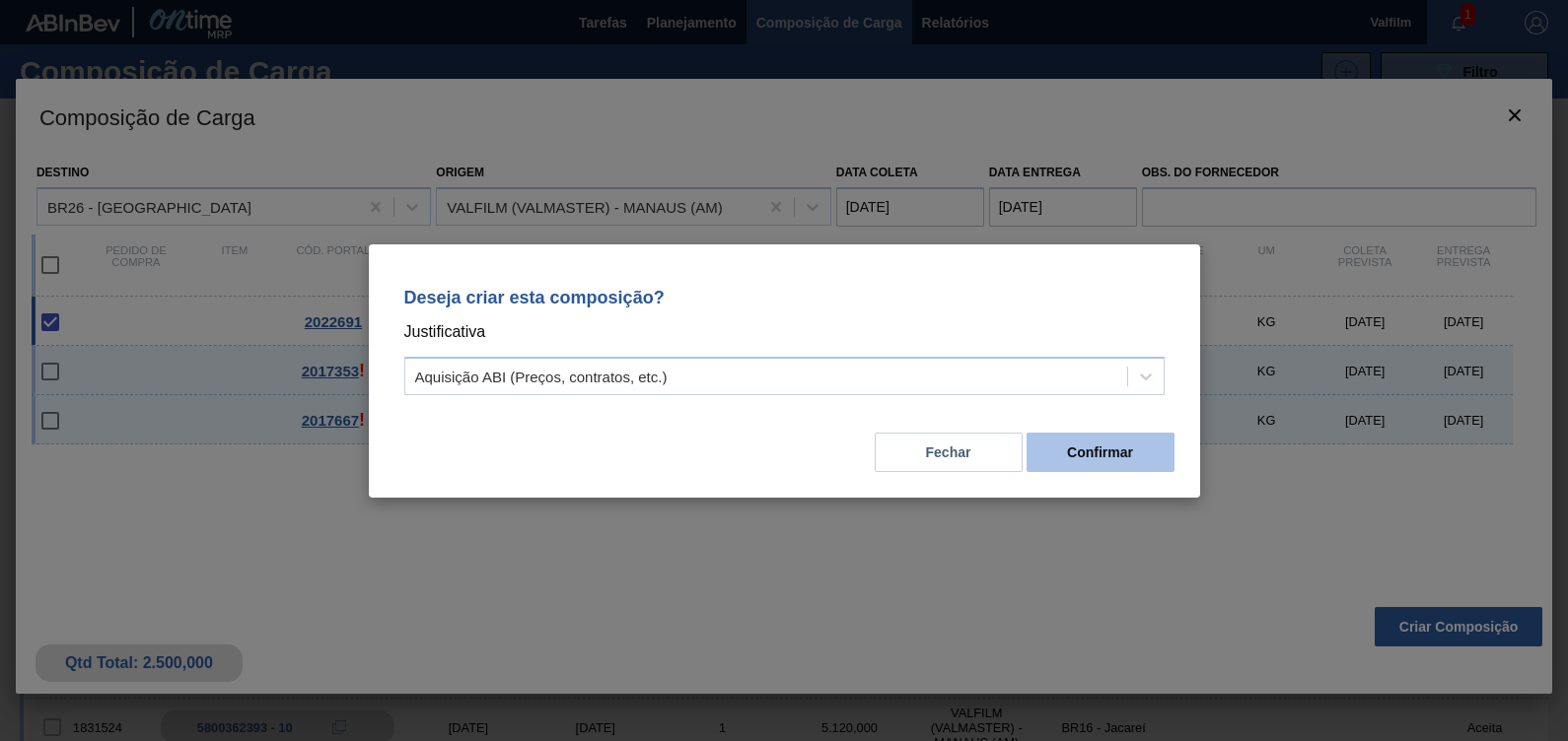
click at [1073, 456] on button "Confirmar" at bounding box center [1100, 453] width 148 height 40
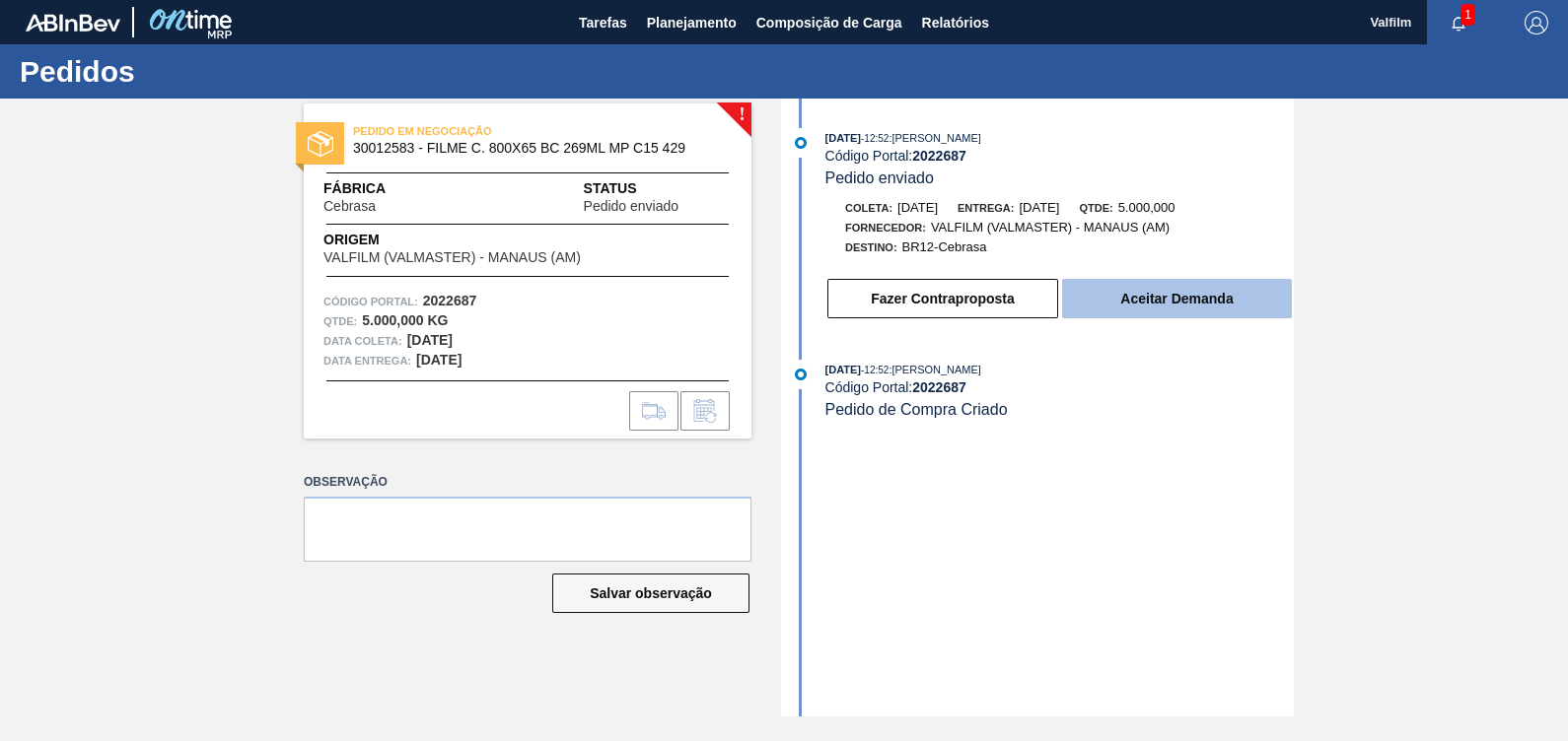
click at [1109, 316] on button "Aceitar Demanda" at bounding box center [1176, 299] width 230 height 40
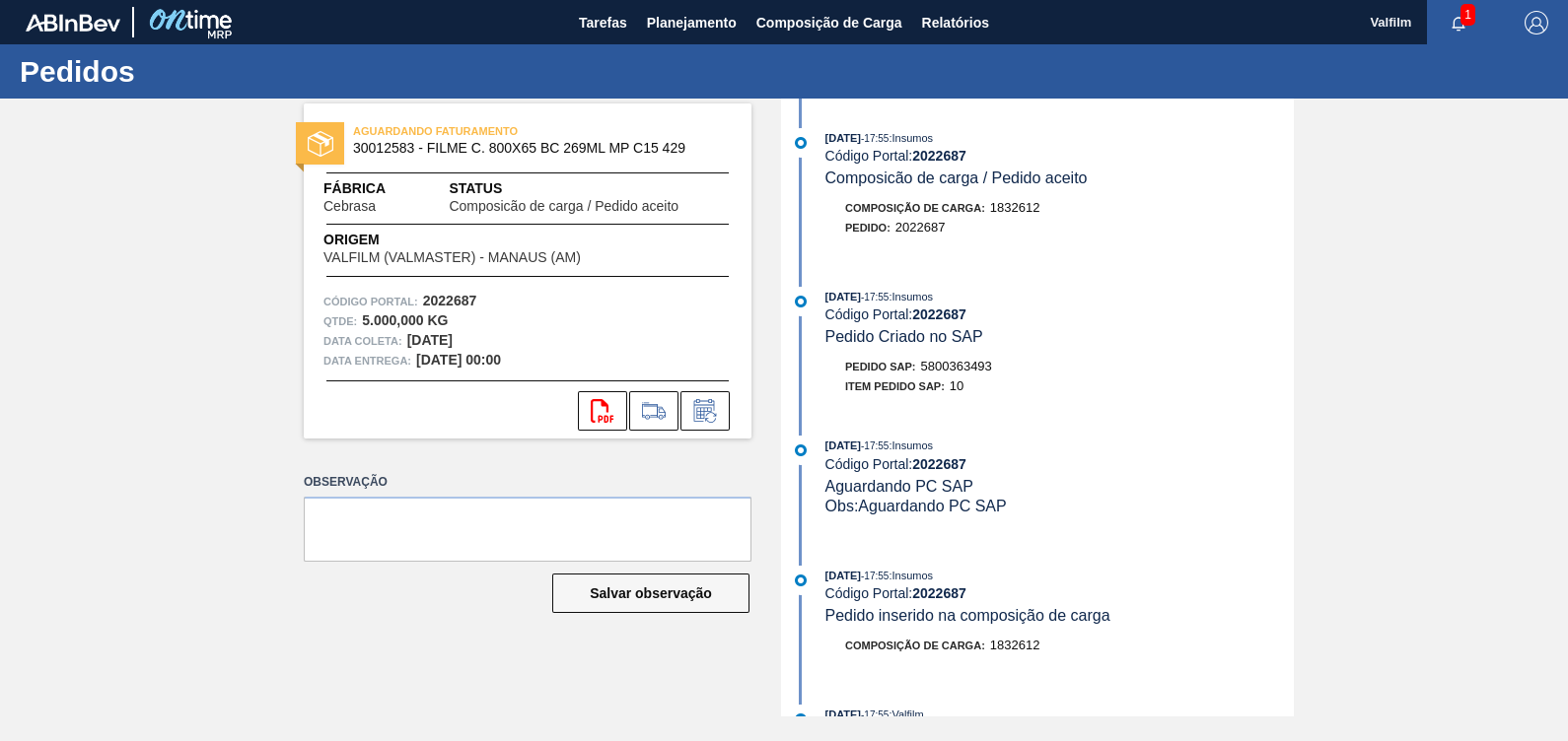
click at [941, 365] on span "5800363493" at bounding box center [956, 366] width 71 height 15
copy span "5800363493"
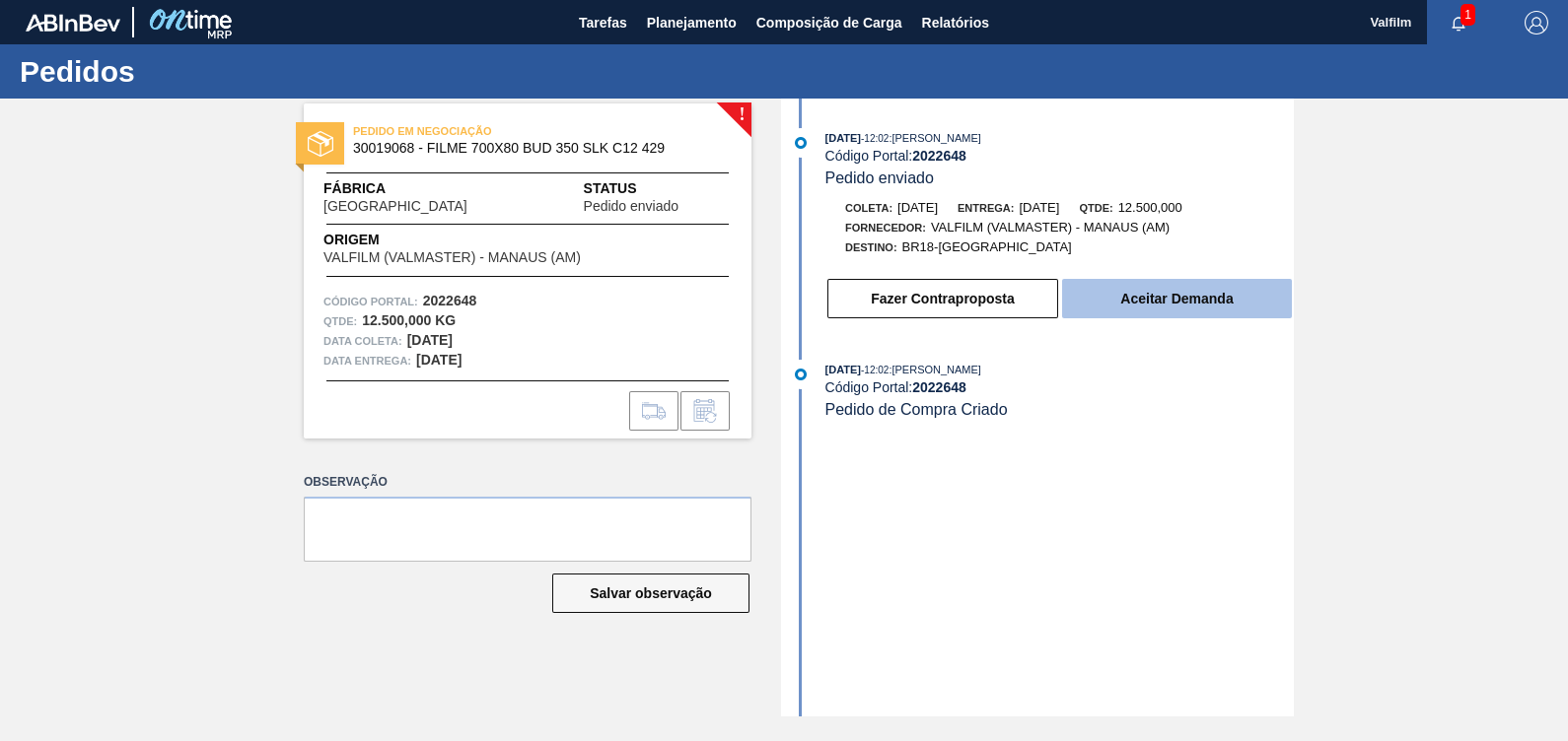
click at [1160, 318] on button "Aceitar Demanda" at bounding box center [1176, 299] width 230 height 40
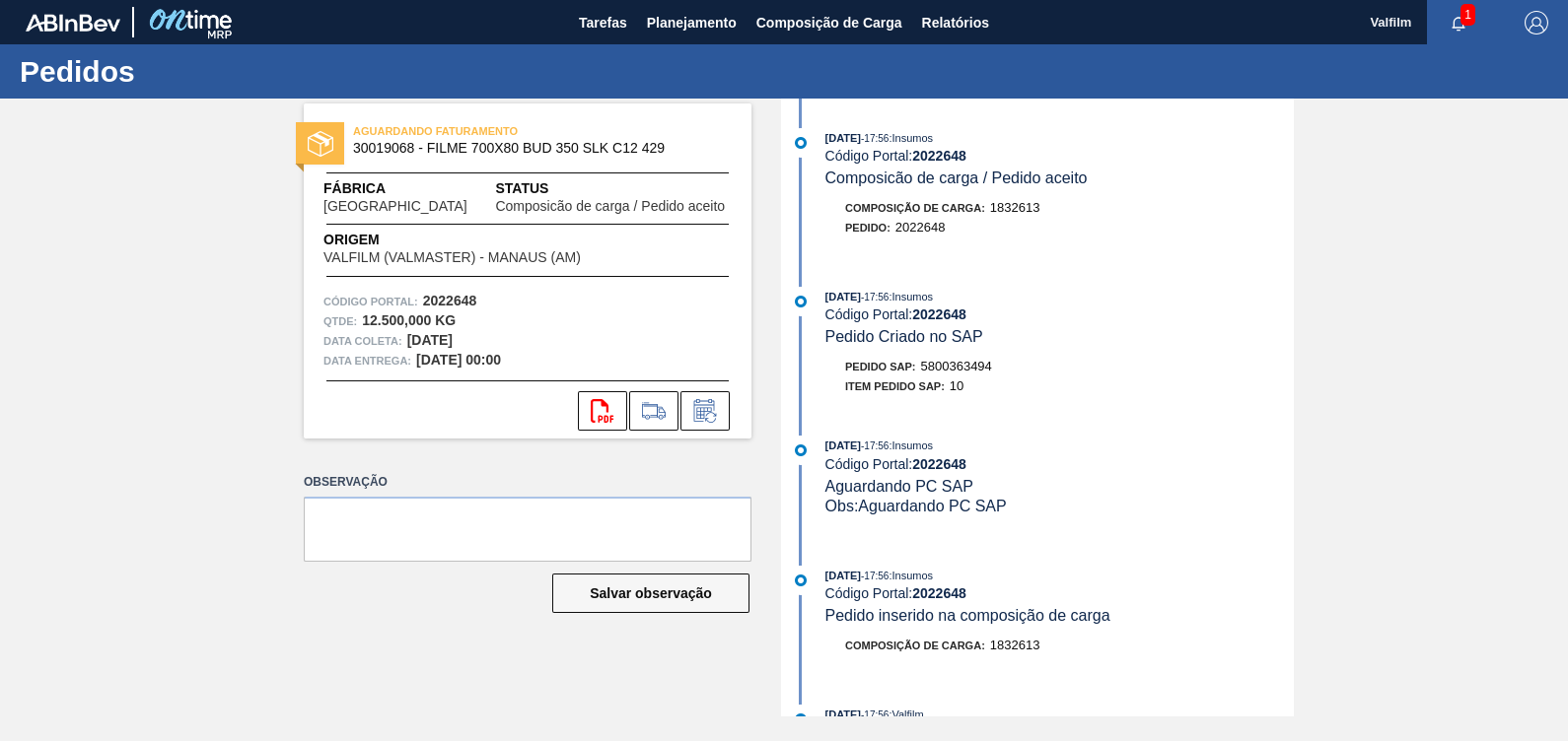
click at [966, 365] on span "5800363494" at bounding box center [956, 366] width 71 height 15
copy span "5800363494"
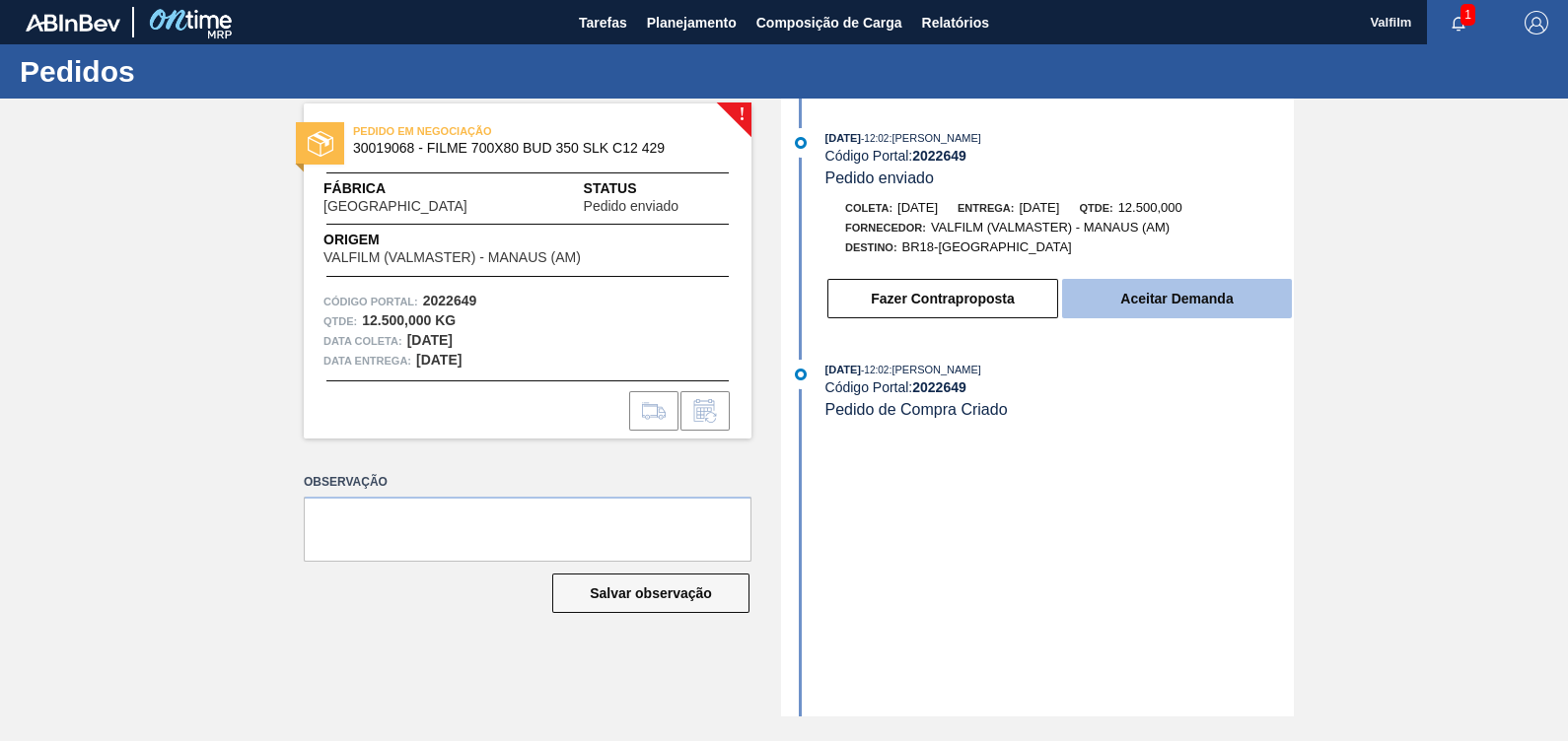
click at [1168, 301] on button "Aceitar Demanda" at bounding box center [1176, 299] width 230 height 40
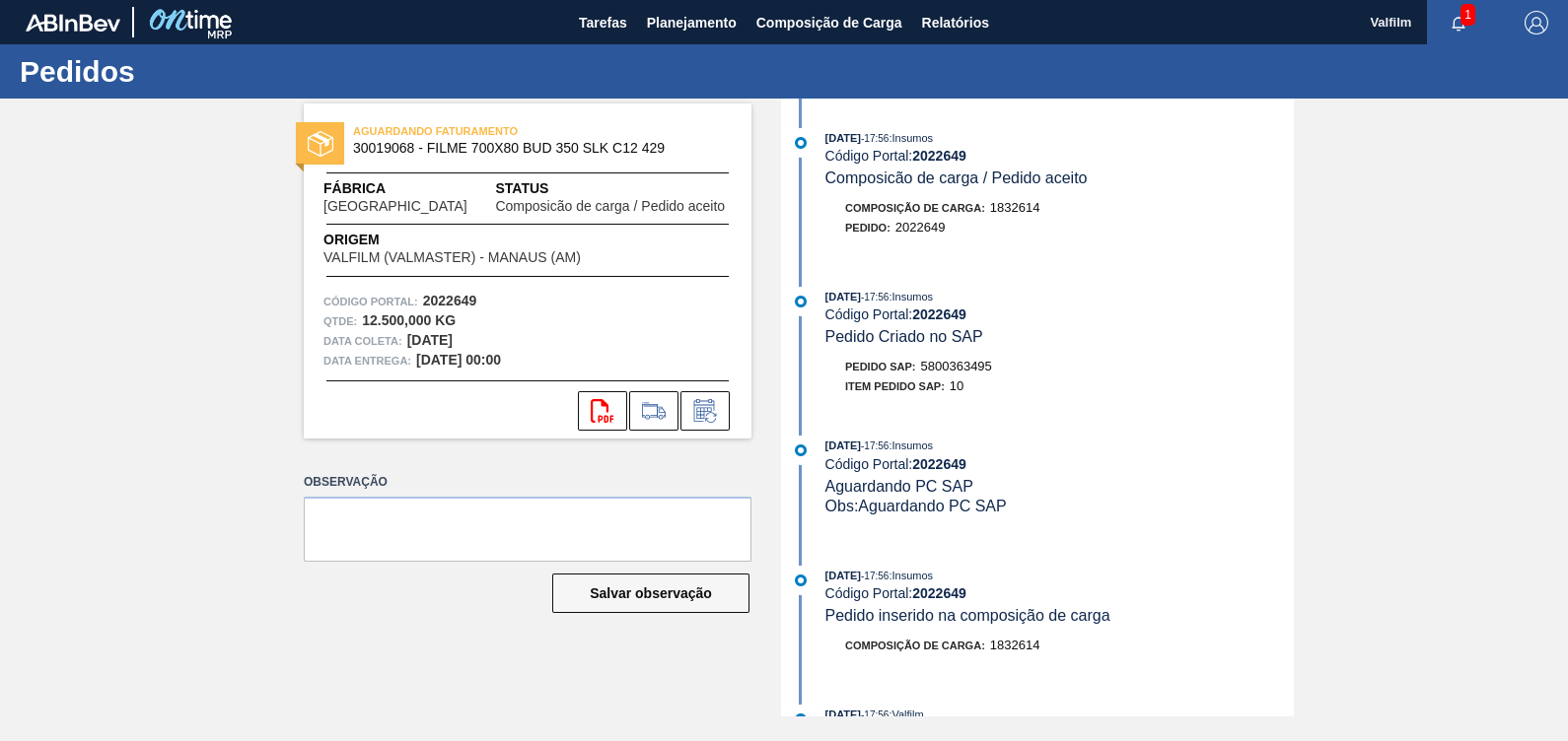
click at [942, 370] on span "5800363495" at bounding box center [956, 366] width 71 height 15
copy span "5800363495"
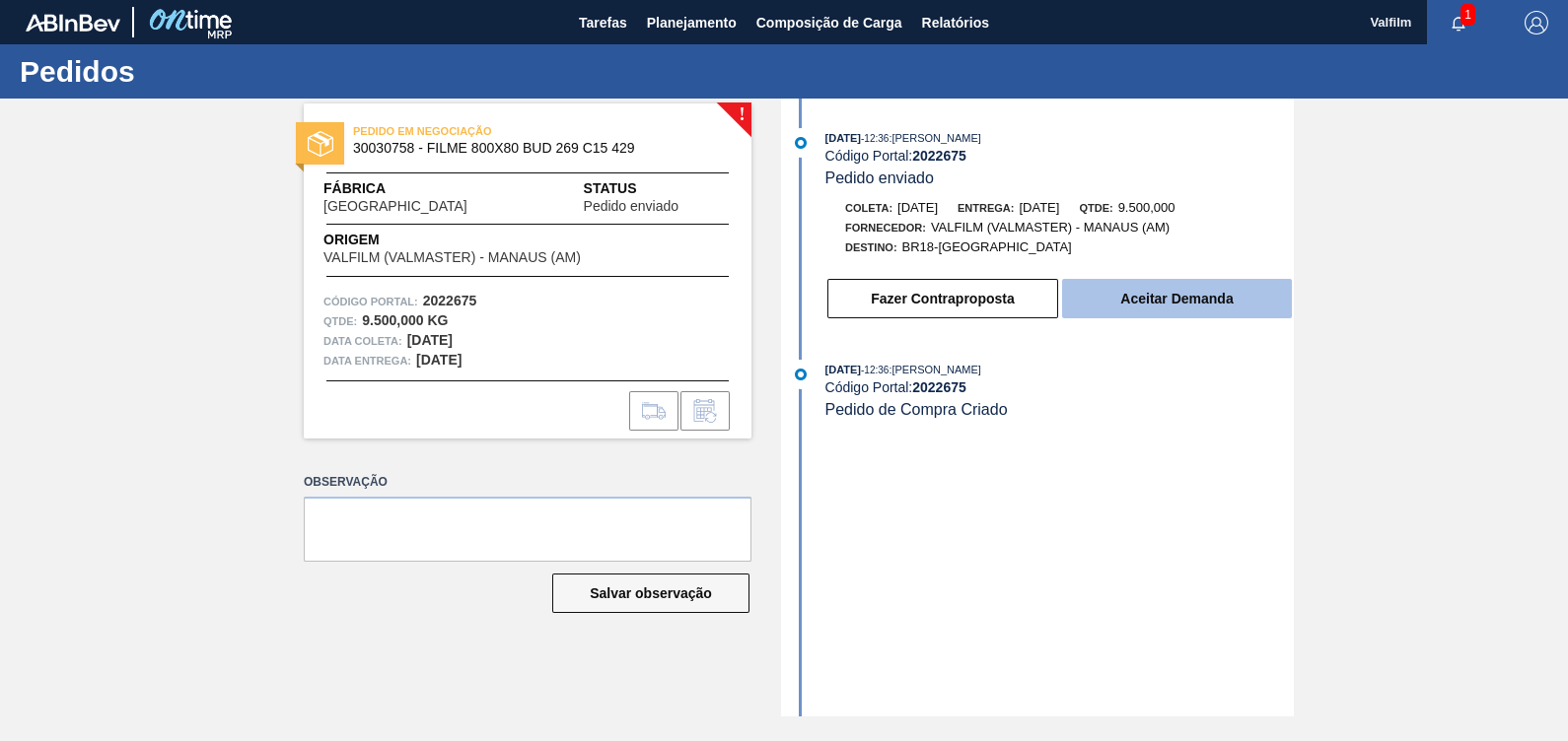
click at [1212, 299] on button "Aceitar Demanda" at bounding box center [1176, 299] width 230 height 40
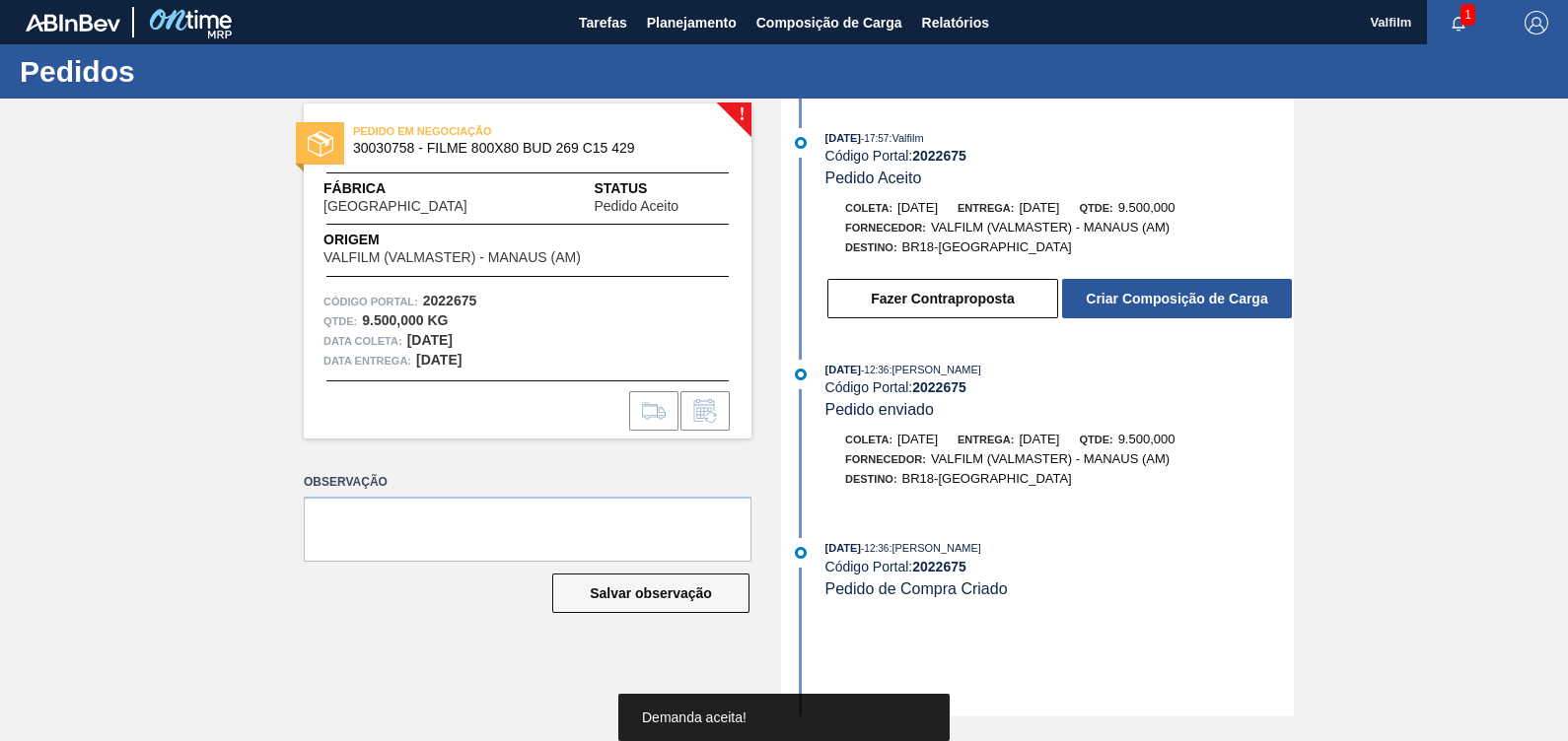
click at [1212, 299] on button "Criar Composição de Carga" at bounding box center [1176, 299] width 230 height 40
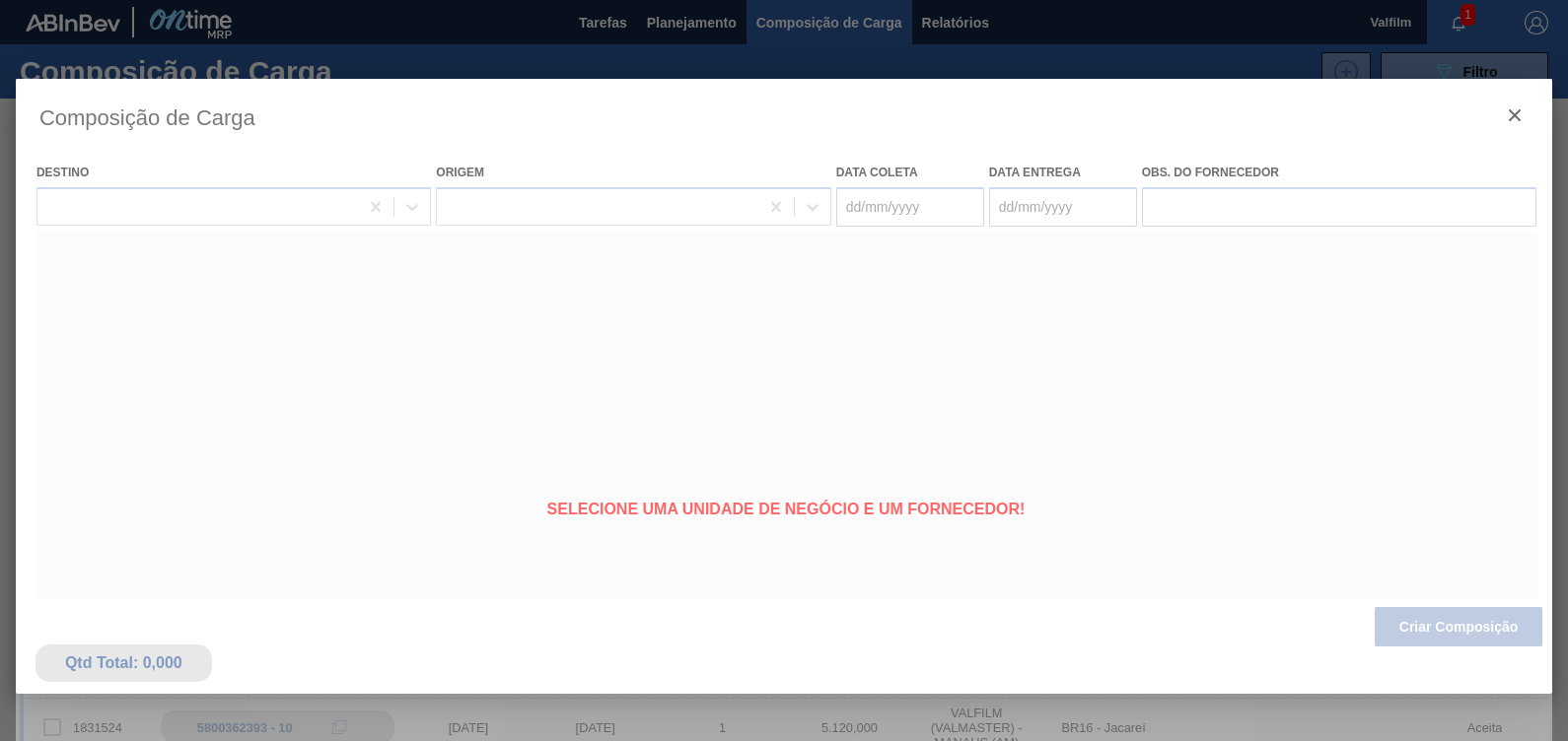
type coleta "[DATE]"
type entrega "01/11/2025"
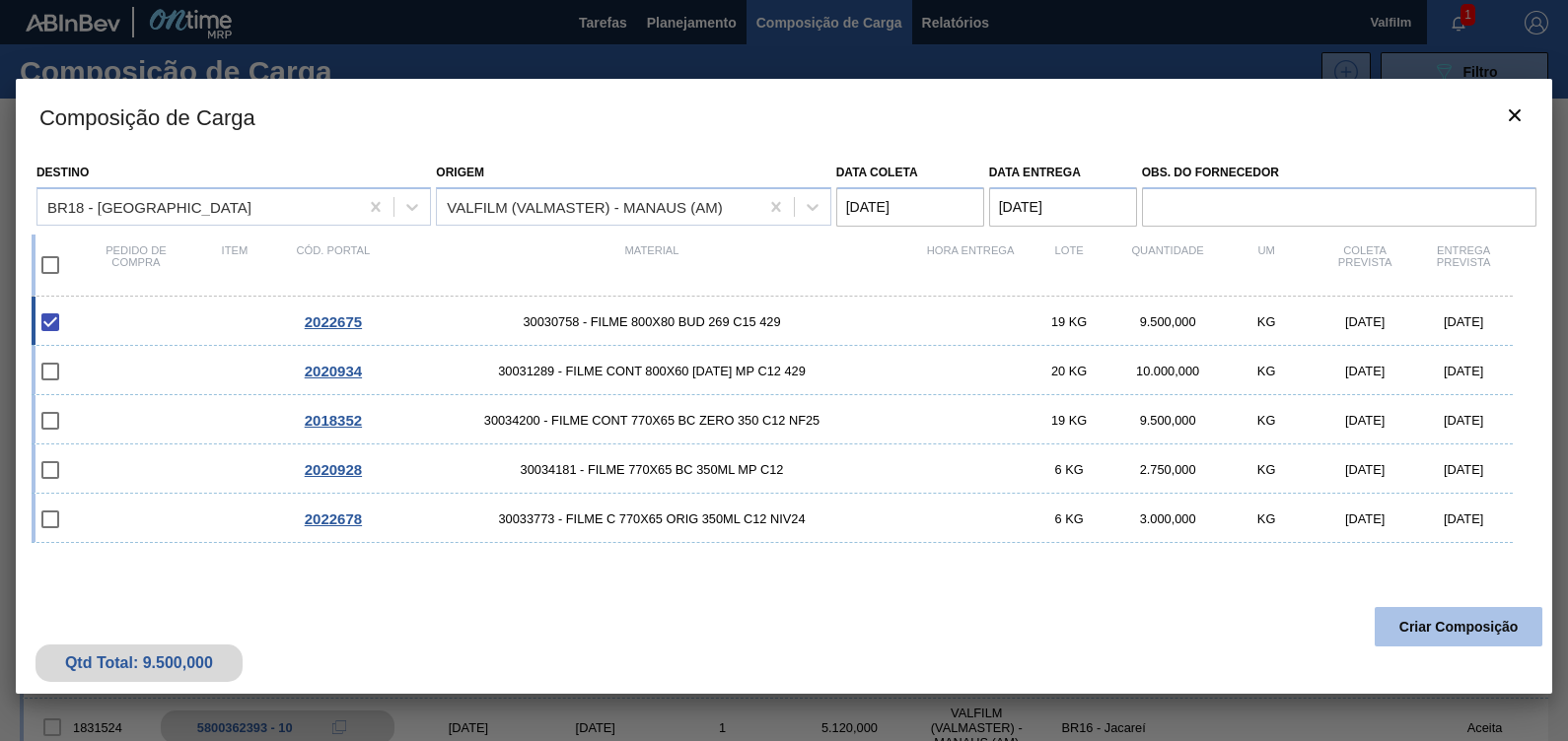
click at [1417, 611] on button "Criar Composição" at bounding box center [1458, 627] width 168 height 40
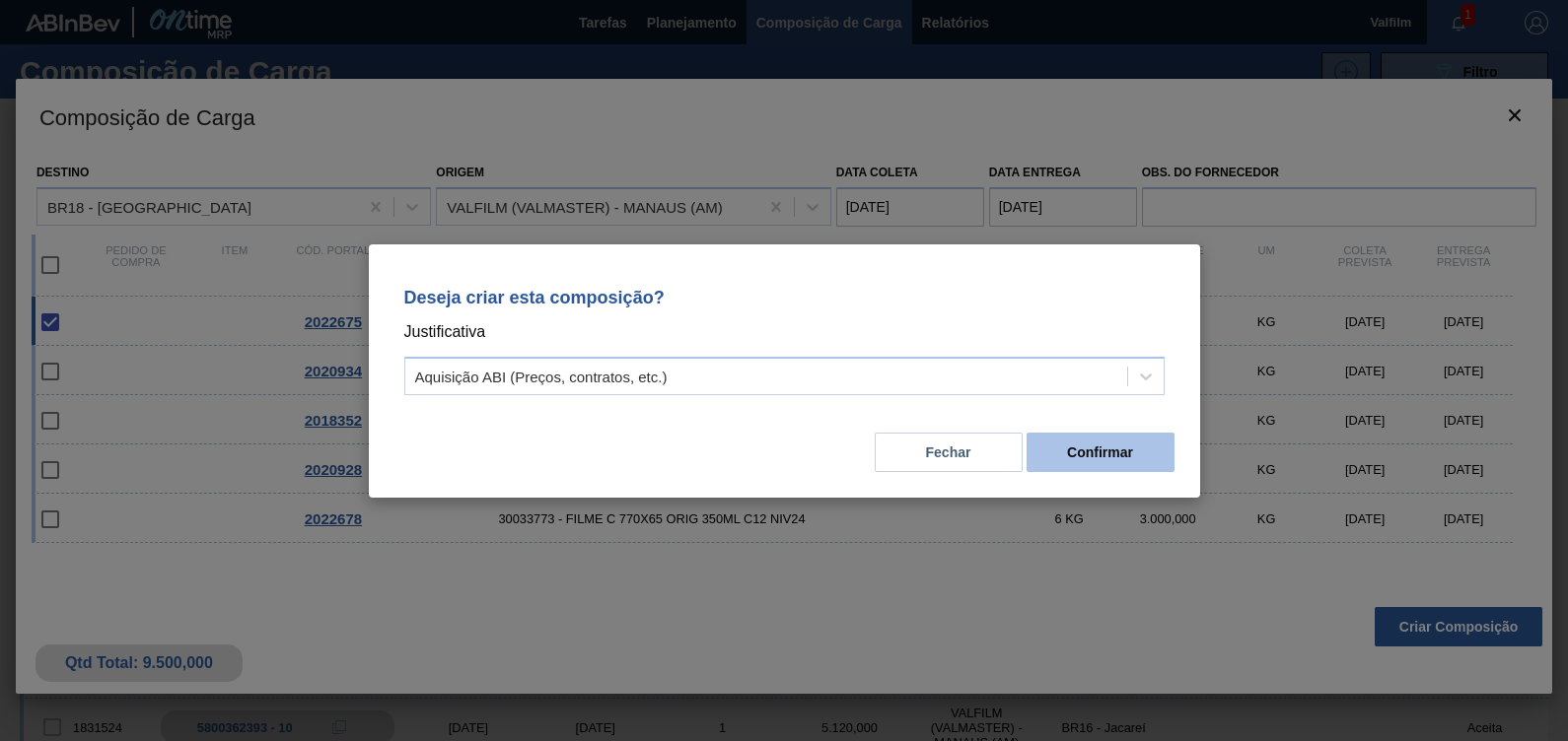
click at [1105, 467] on button "Confirmar" at bounding box center [1100, 453] width 148 height 40
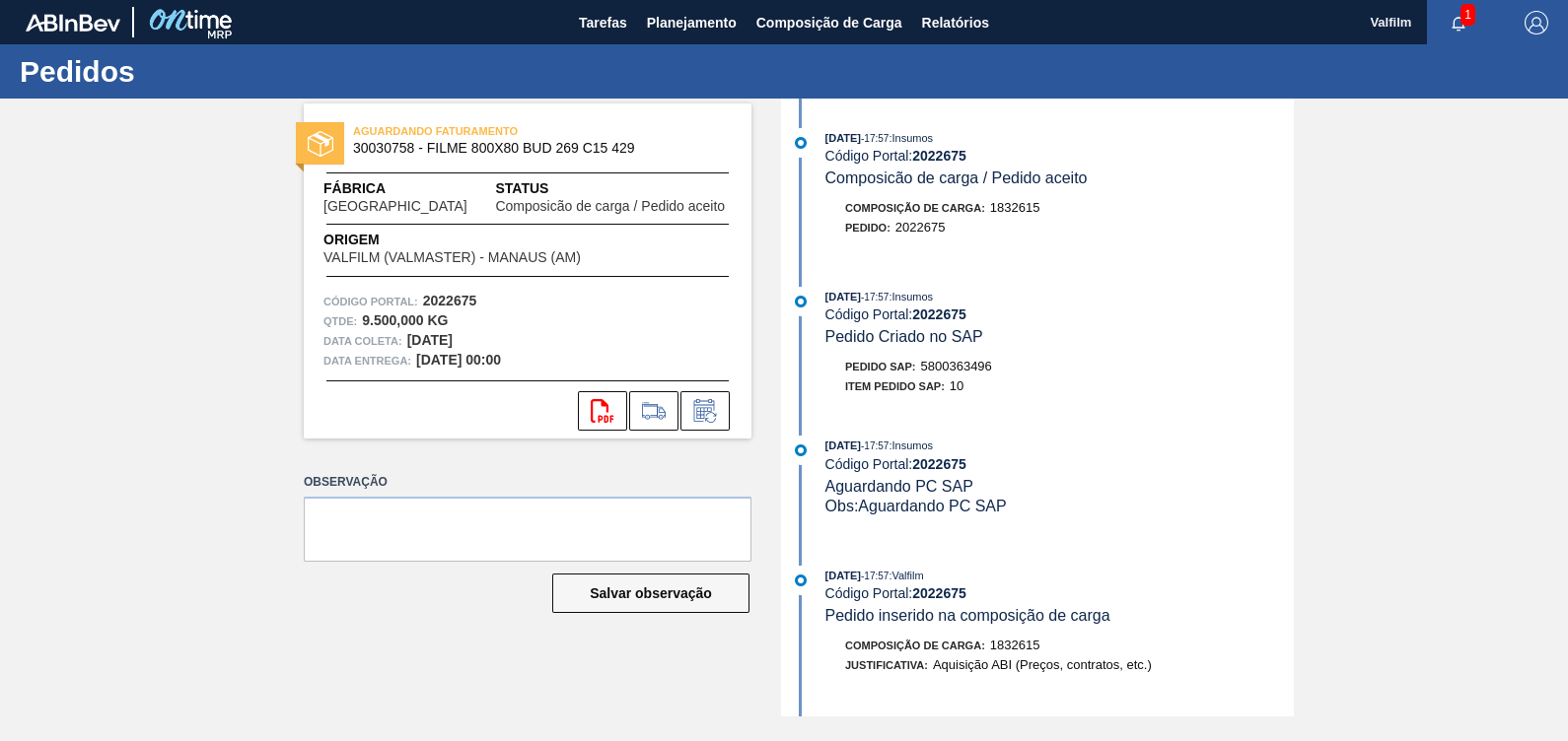
click at [982, 365] on span "5800363496" at bounding box center [956, 366] width 71 height 15
copy span "5800363496"
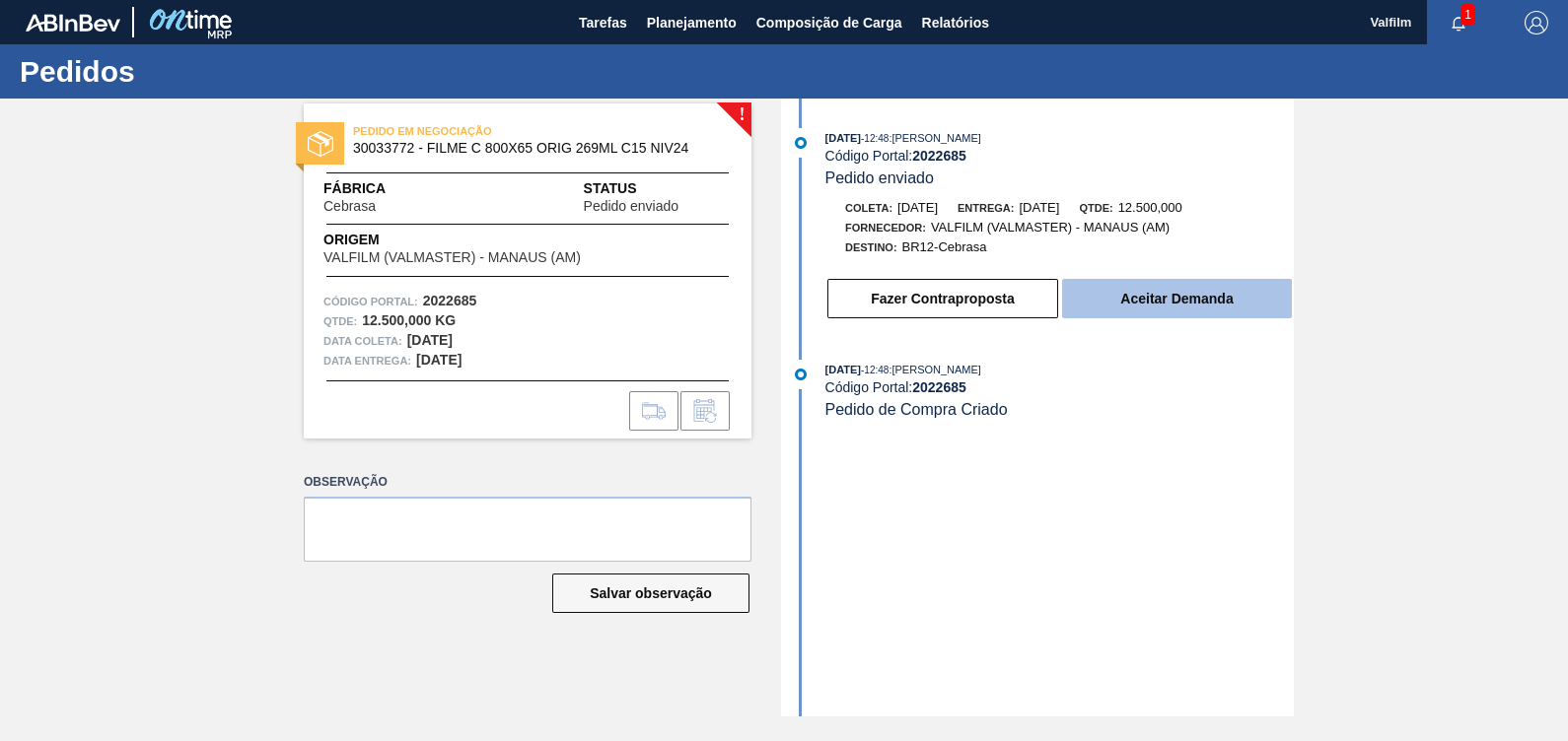
click at [1172, 300] on button "Aceitar Demanda" at bounding box center [1176, 299] width 230 height 40
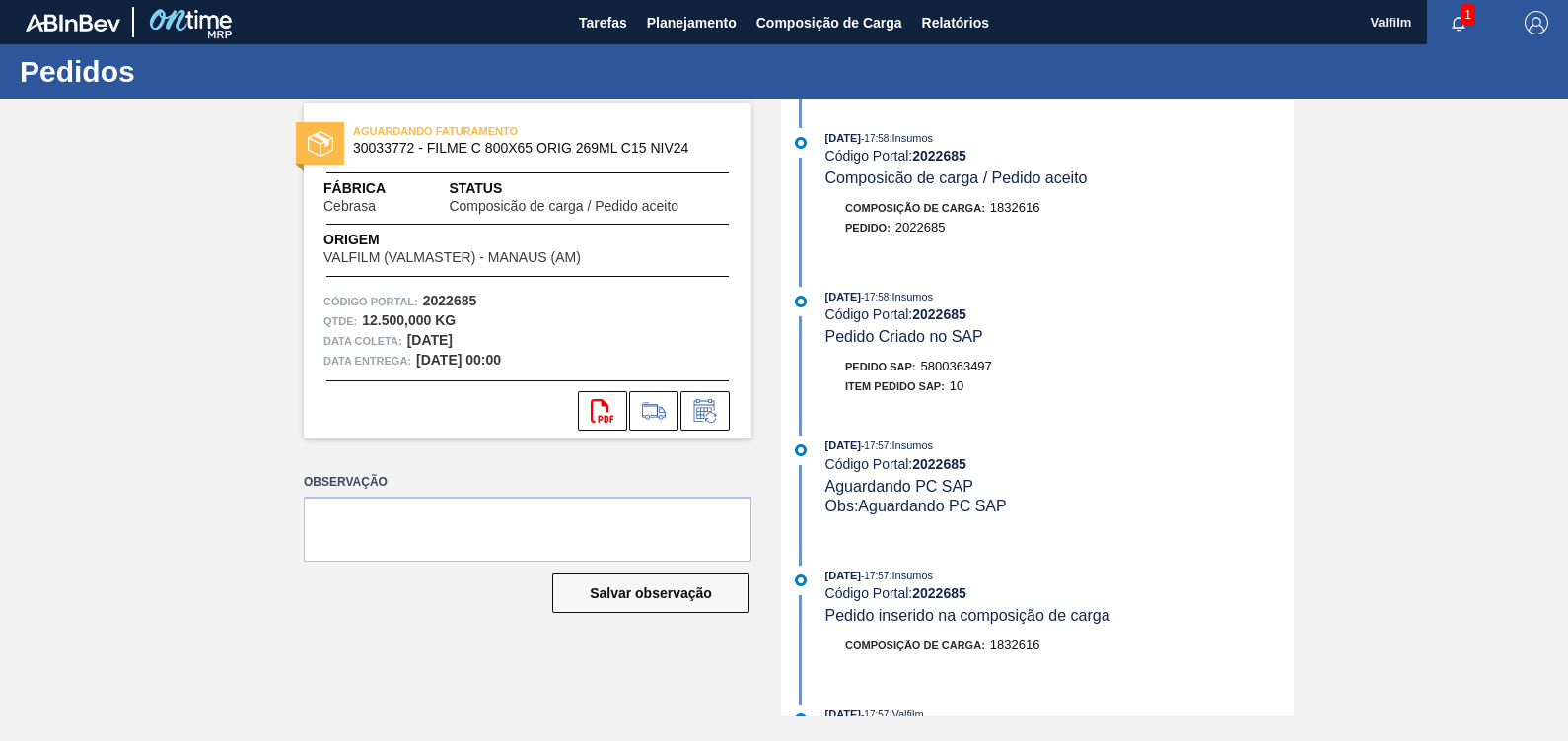
click at [953, 367] on span "5800363497" at bounding box center [956, 366] width 71 height 15
copy span "5800363497"
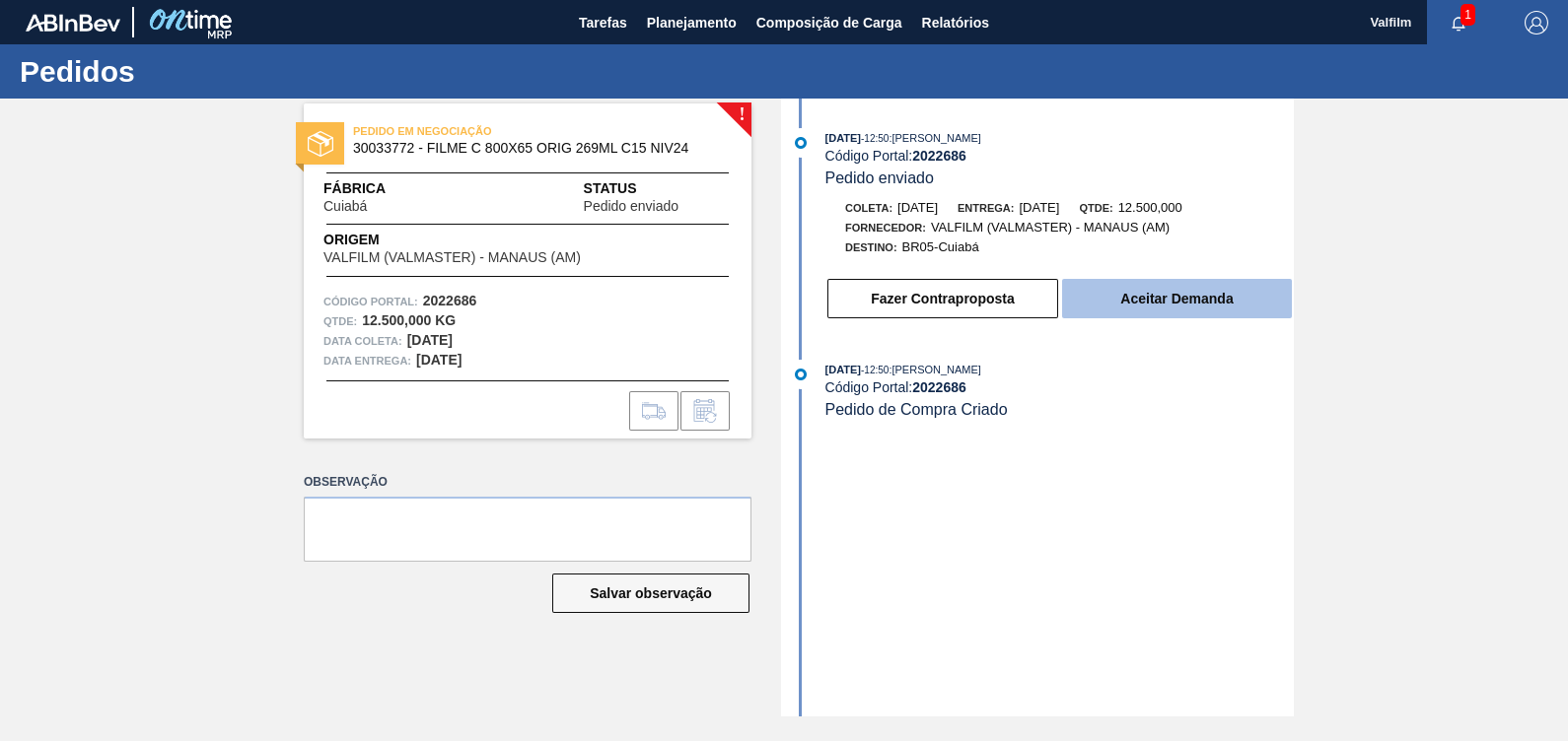
click at [1190, 306] on button "Aceitar Demanda" at bounding box center [1176, 299] width 230 height 40
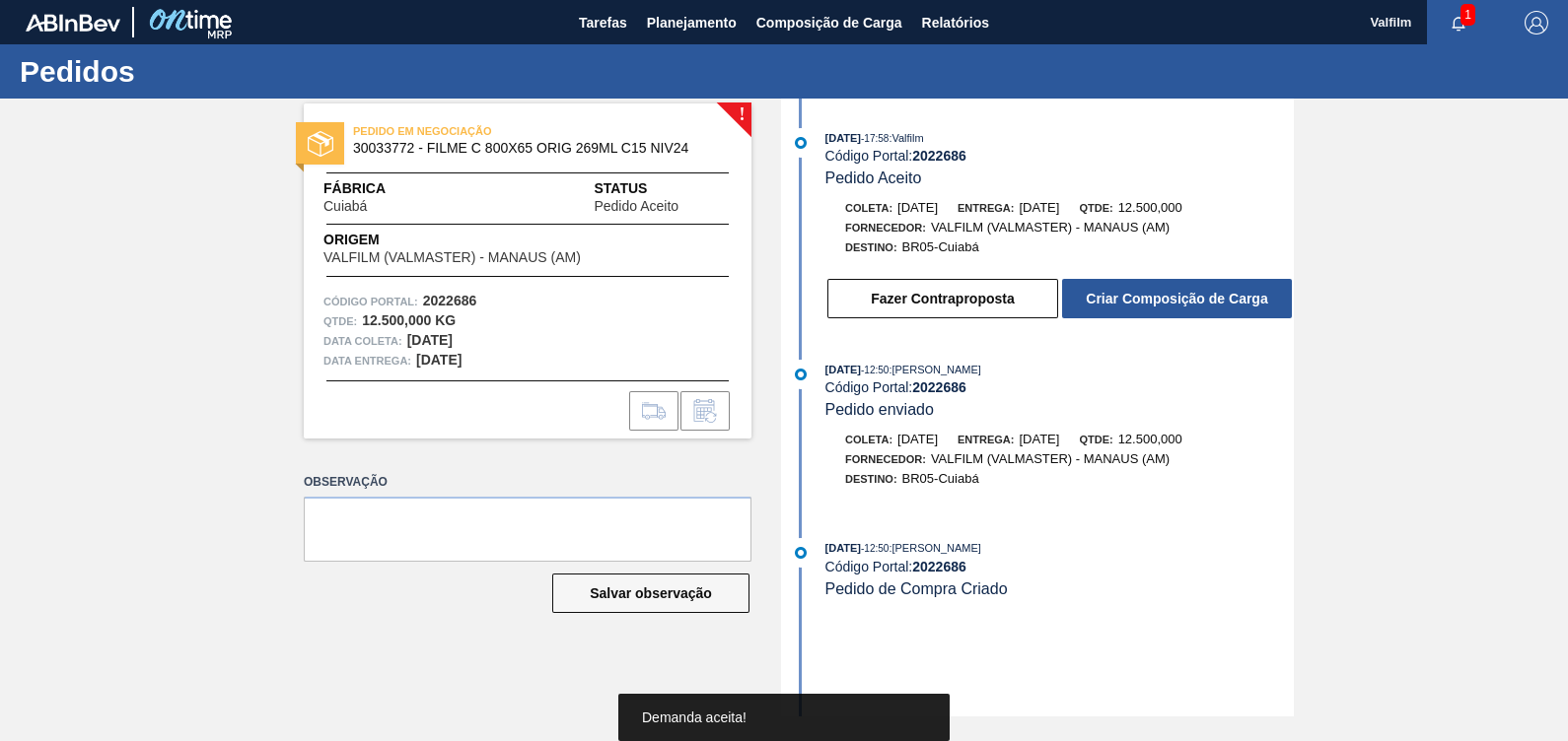
click at [1190, 306] on button "Criar Composição de Carga" at bounding box center [1176, 299] width 230 height 40
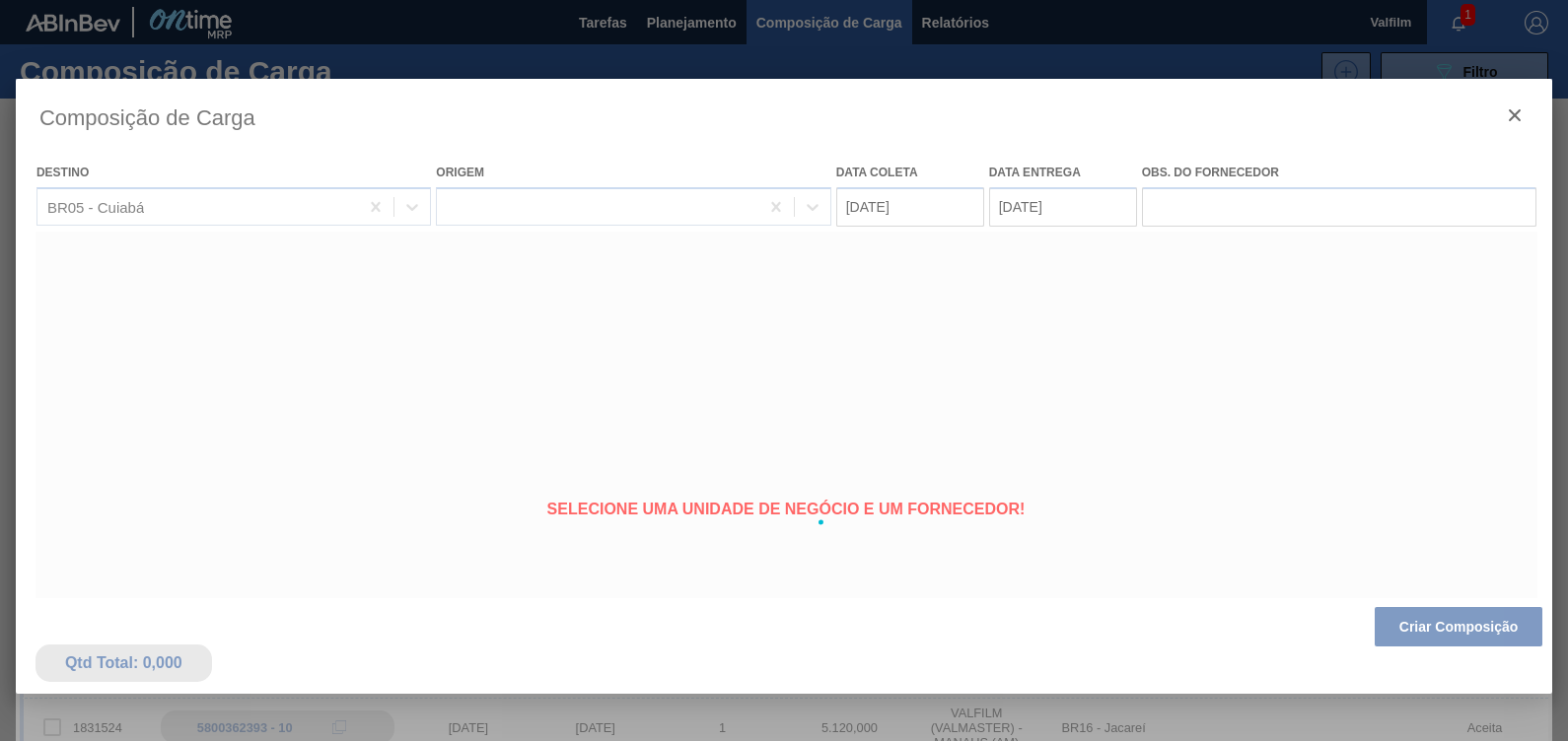
type coleta "[DATE]"
type entrega "[DATE]"
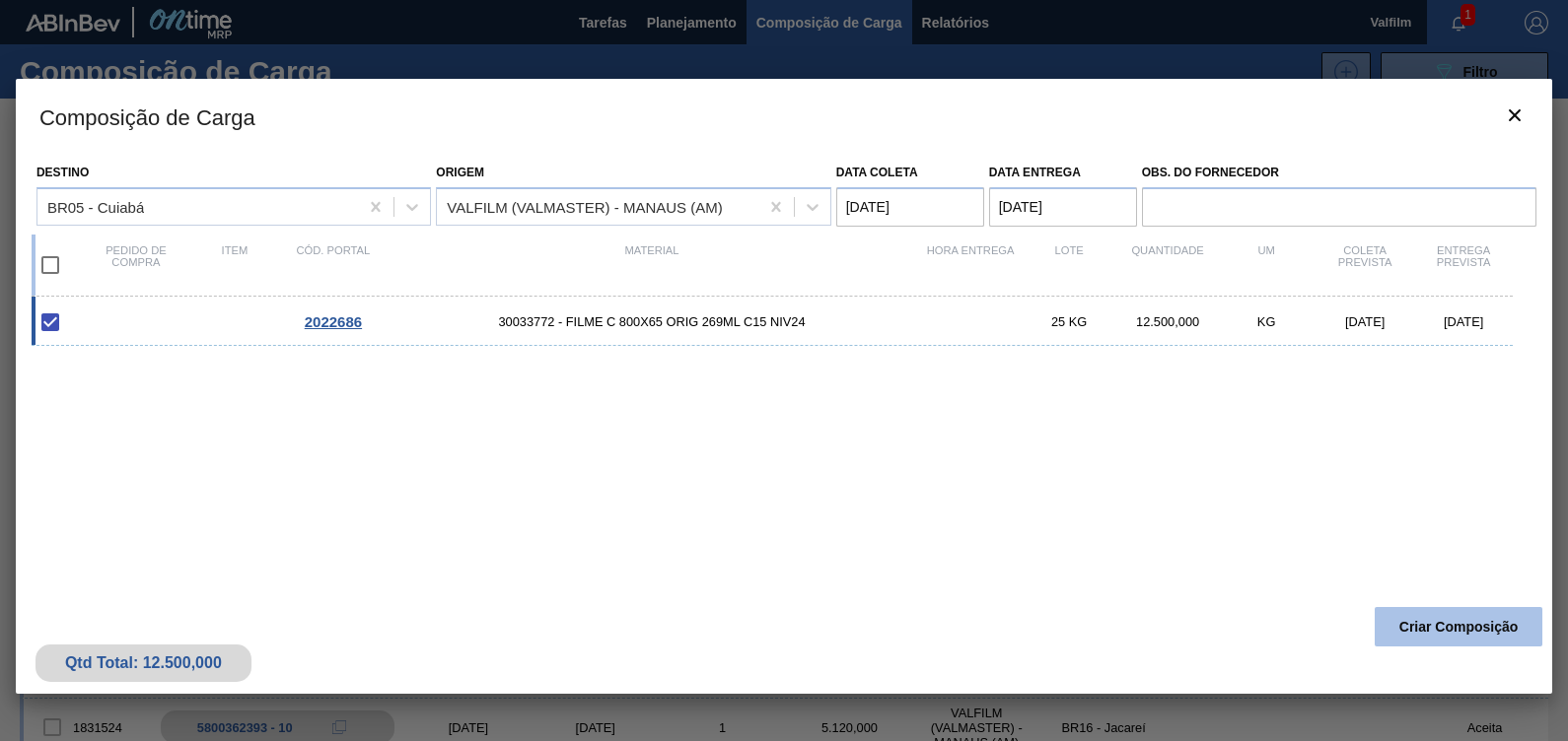
click at [1420, 617] on button "Criar Composição" at bounding box center [1458, 627] width 168 height 40
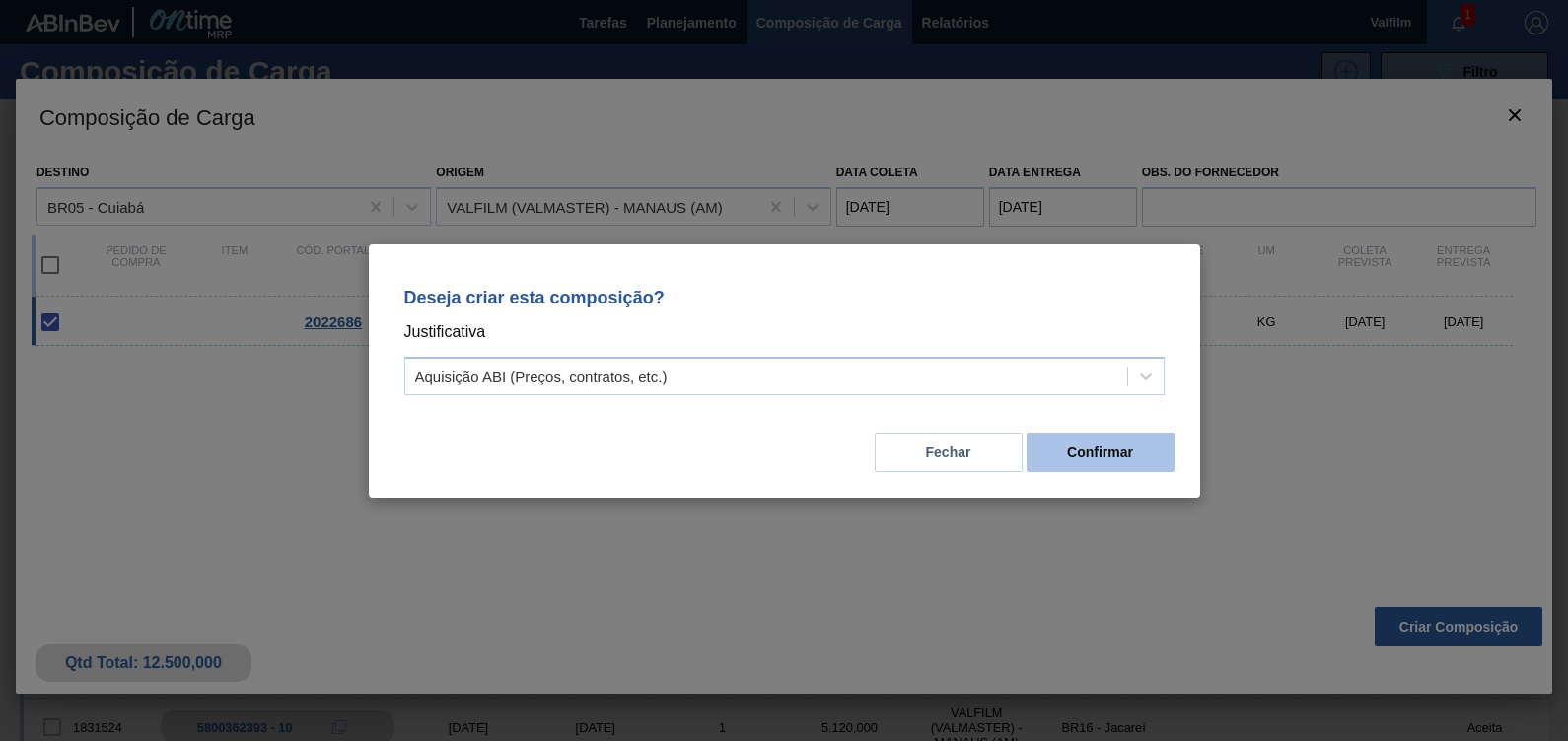
click at [1143, 456] on button "Confirmar" at bounding box center [1100, 453] width 148 height 40
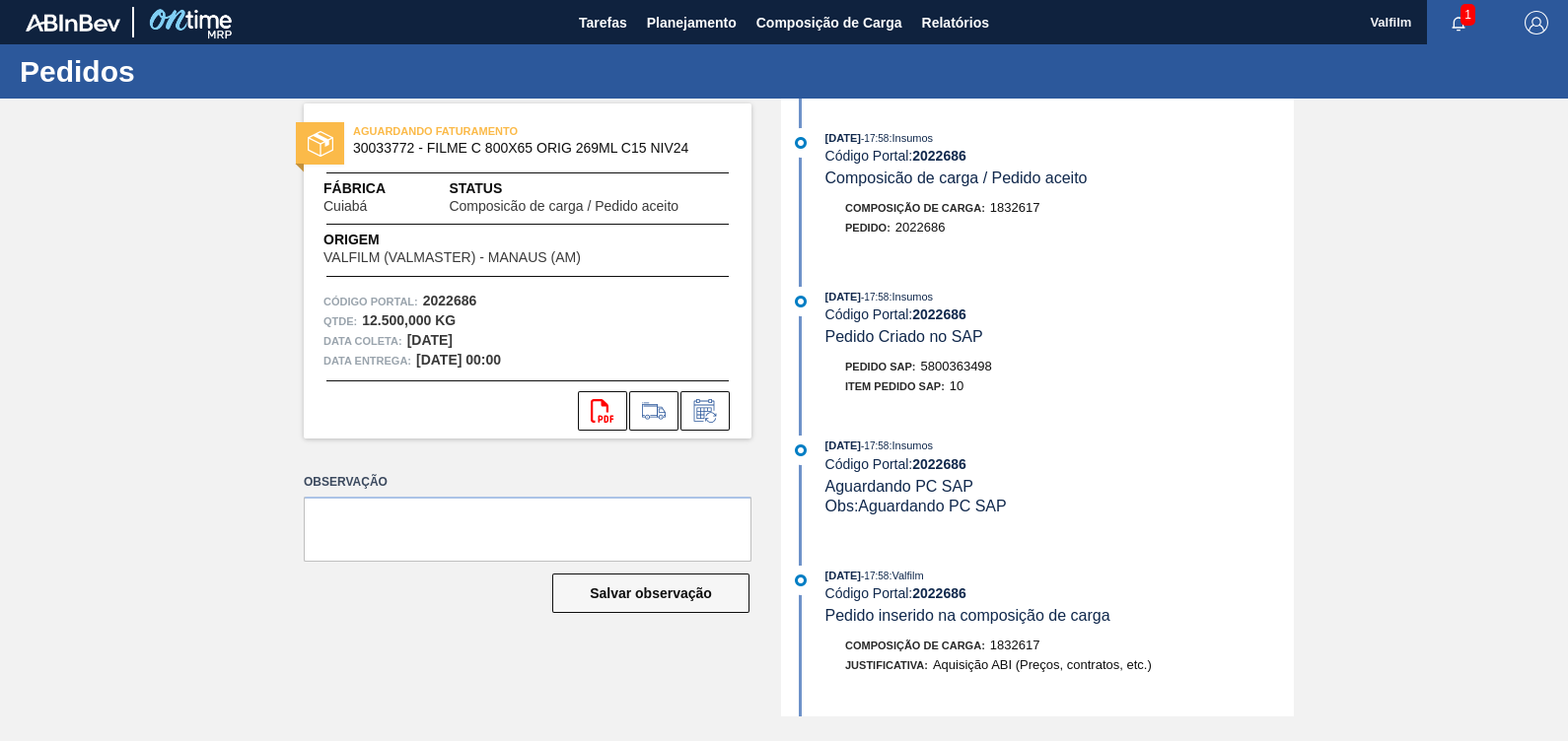
click at [990, 370] on span "5800363498" at bounding box center [956, 366] width 71 height 15
copy span "5800363498"
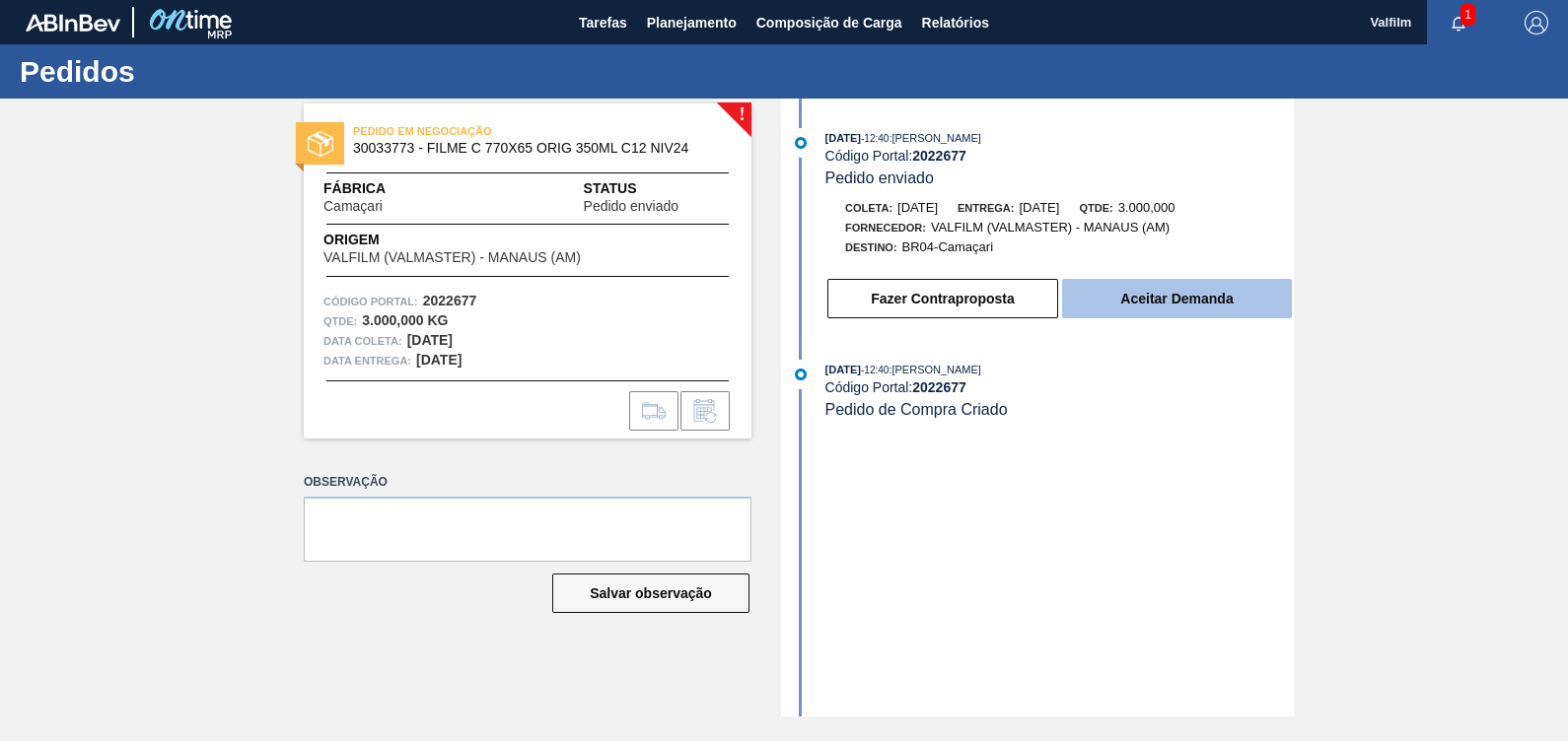
click at [1198, 305] on button "Aceitar Demanda" at bounding box center [1176, 299] width 230 height 40
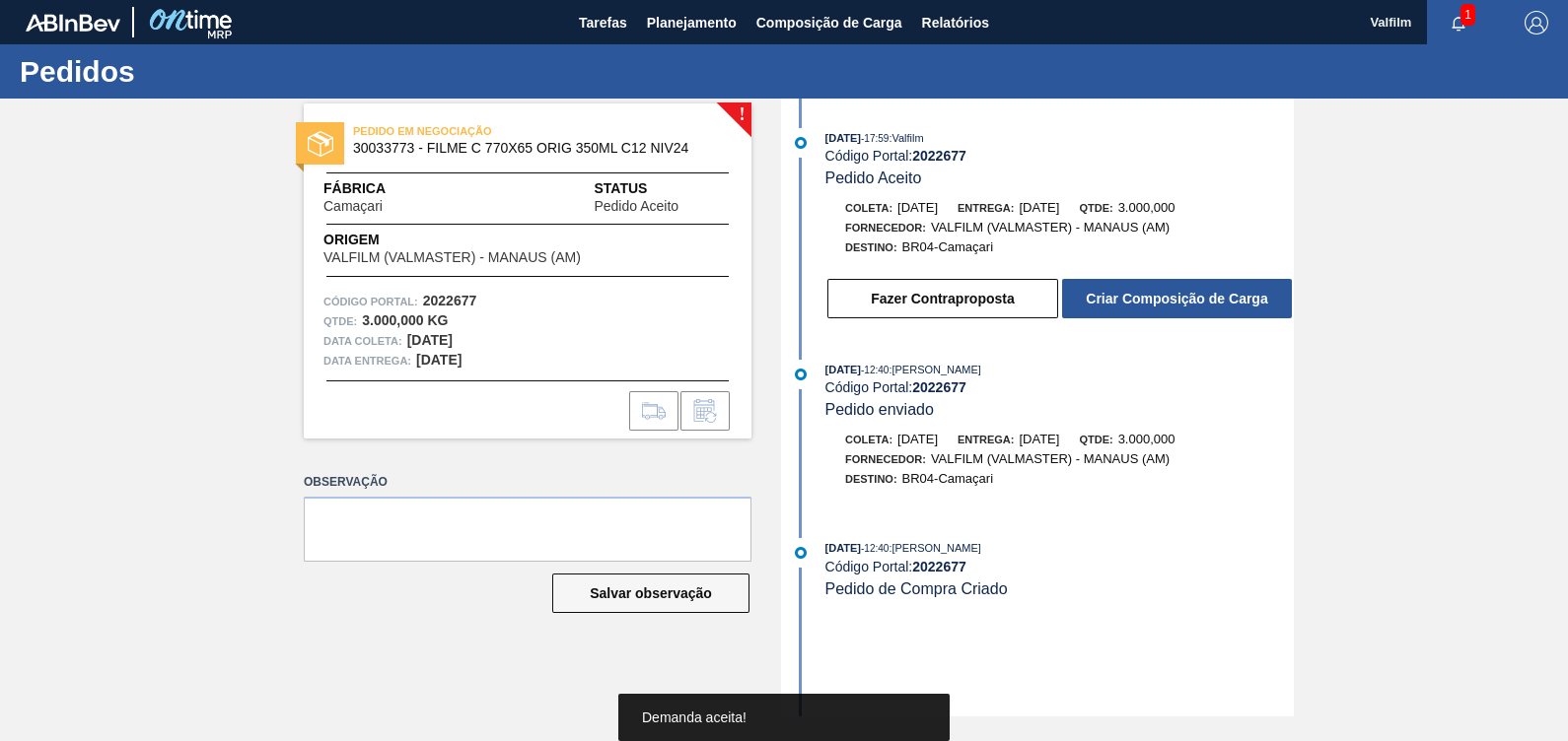
click at [1198, 305] on button "Criar Composição de Carga" at bounding box center [1176, 299] width 230 height 40
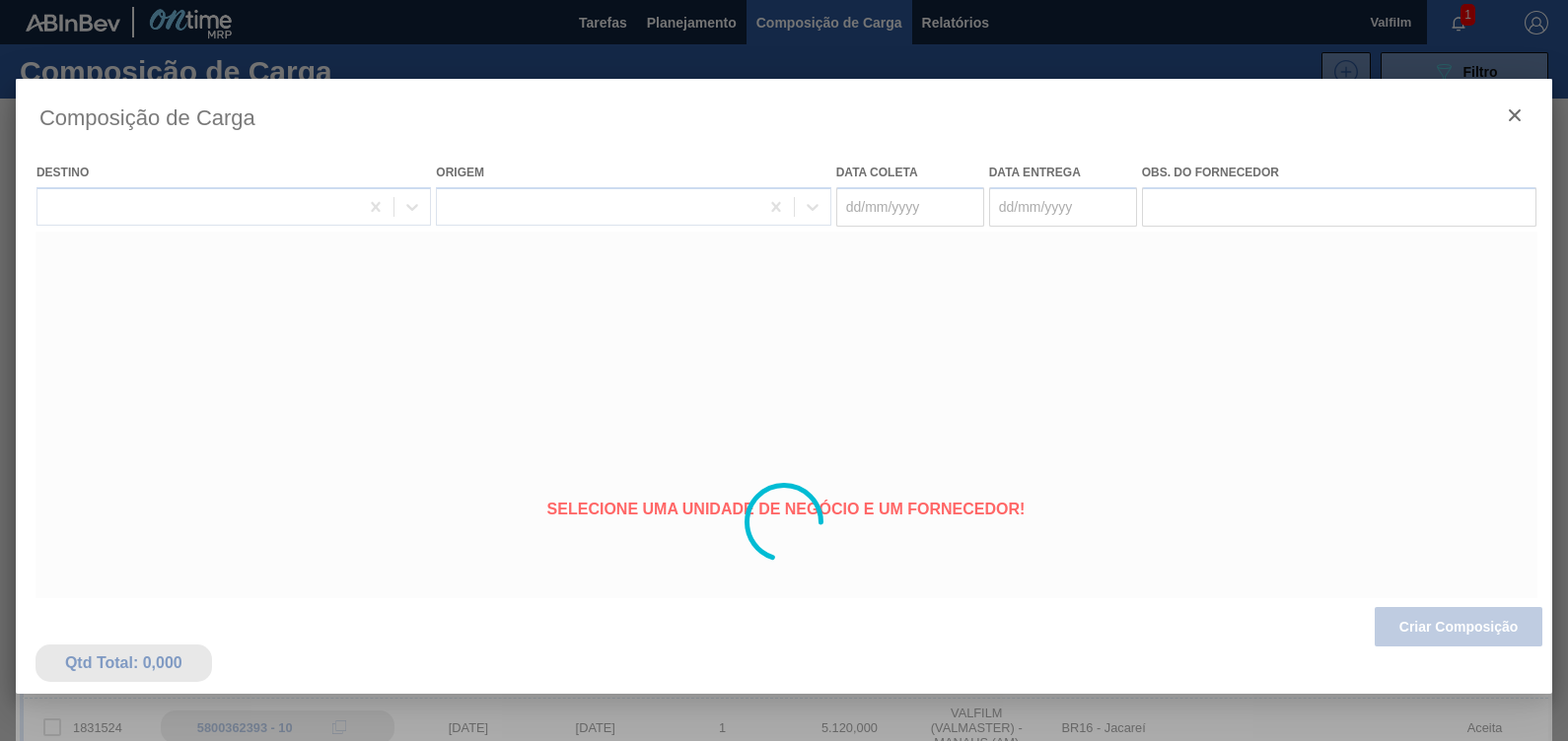
type coleta "[DATE]"
type entrega "[DATE]"
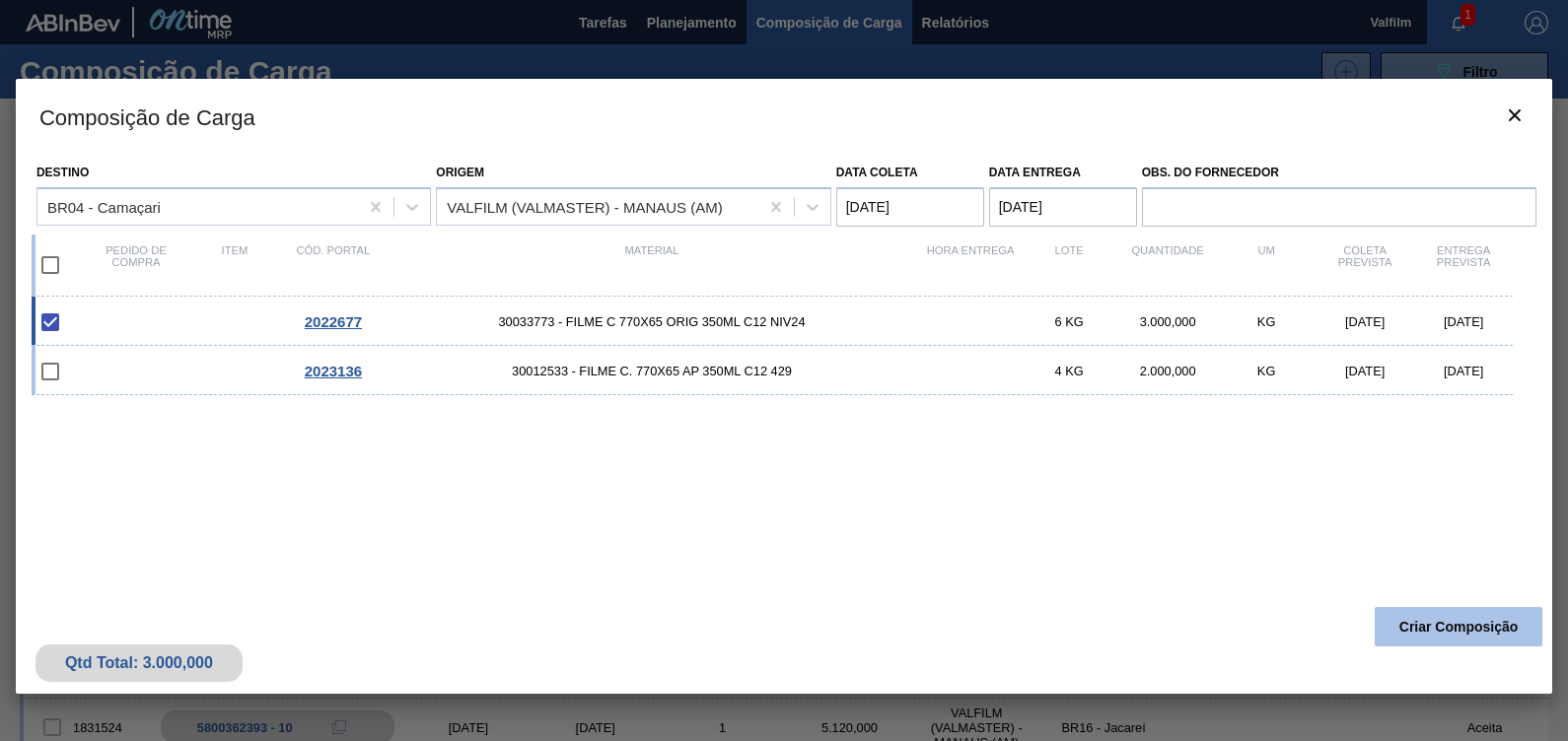
click at [1460, 624] on button "Criar Composição" at bounding box center [1458, 627] width 168 height 40
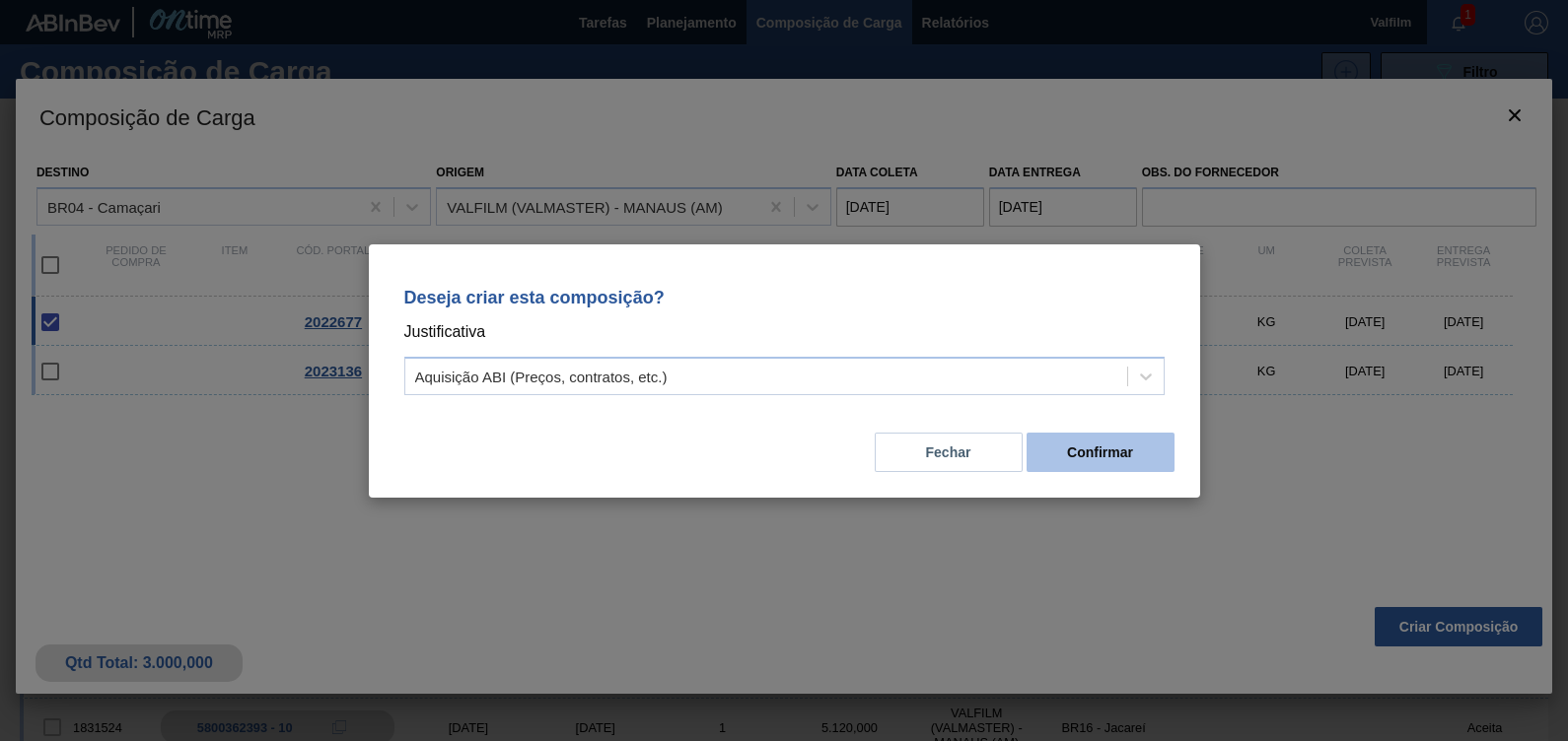
click at [1168, 448] on button "Confirmar" at bounding box center [1100, 453] width 148 height 40
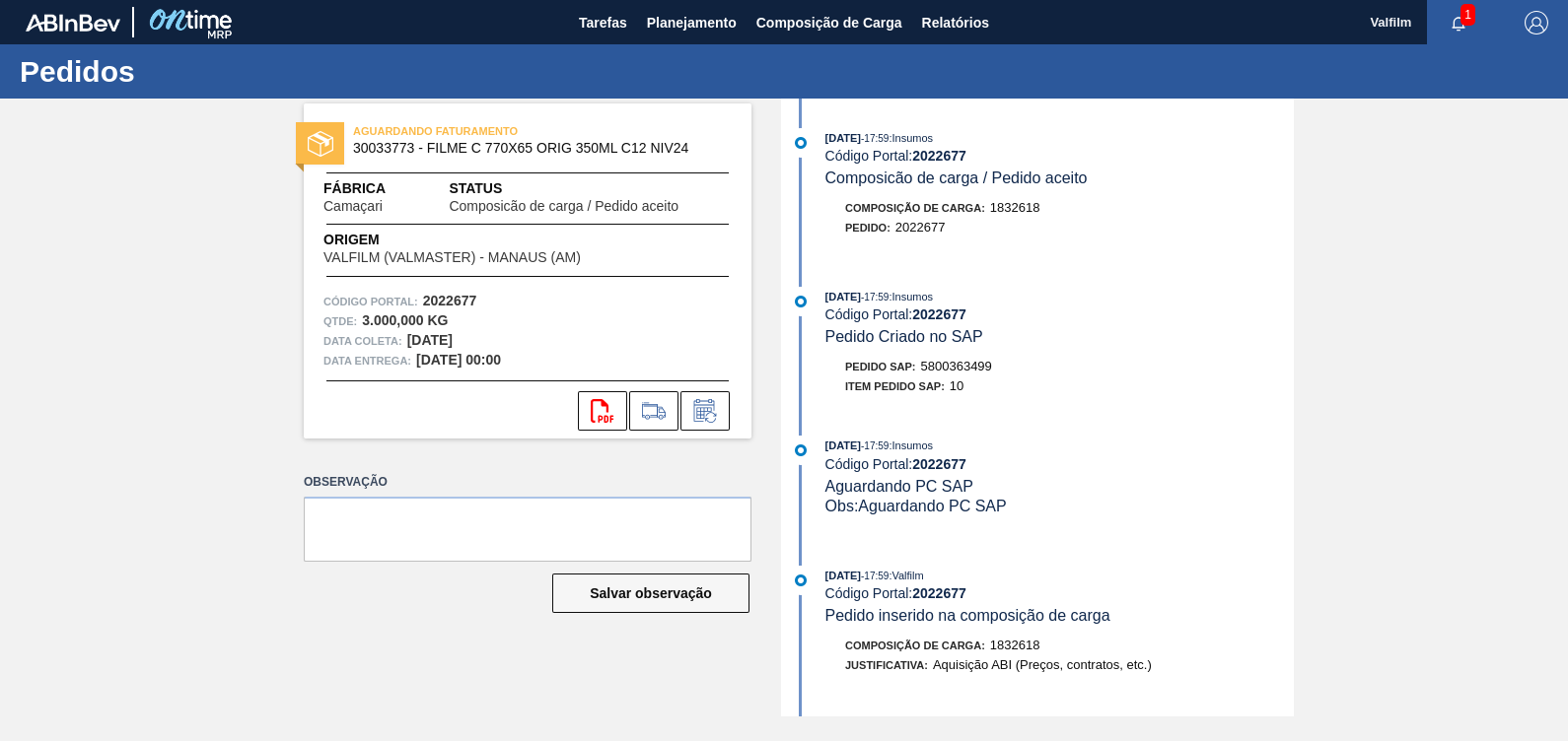
click at [964, 368] on span "5800363499" at bounding box center [956, 366] width 71 height 15
click at [964, 367] on span "5800363499" at bounding box center [956, 366] width 71 height 15
copy span "5800363499"
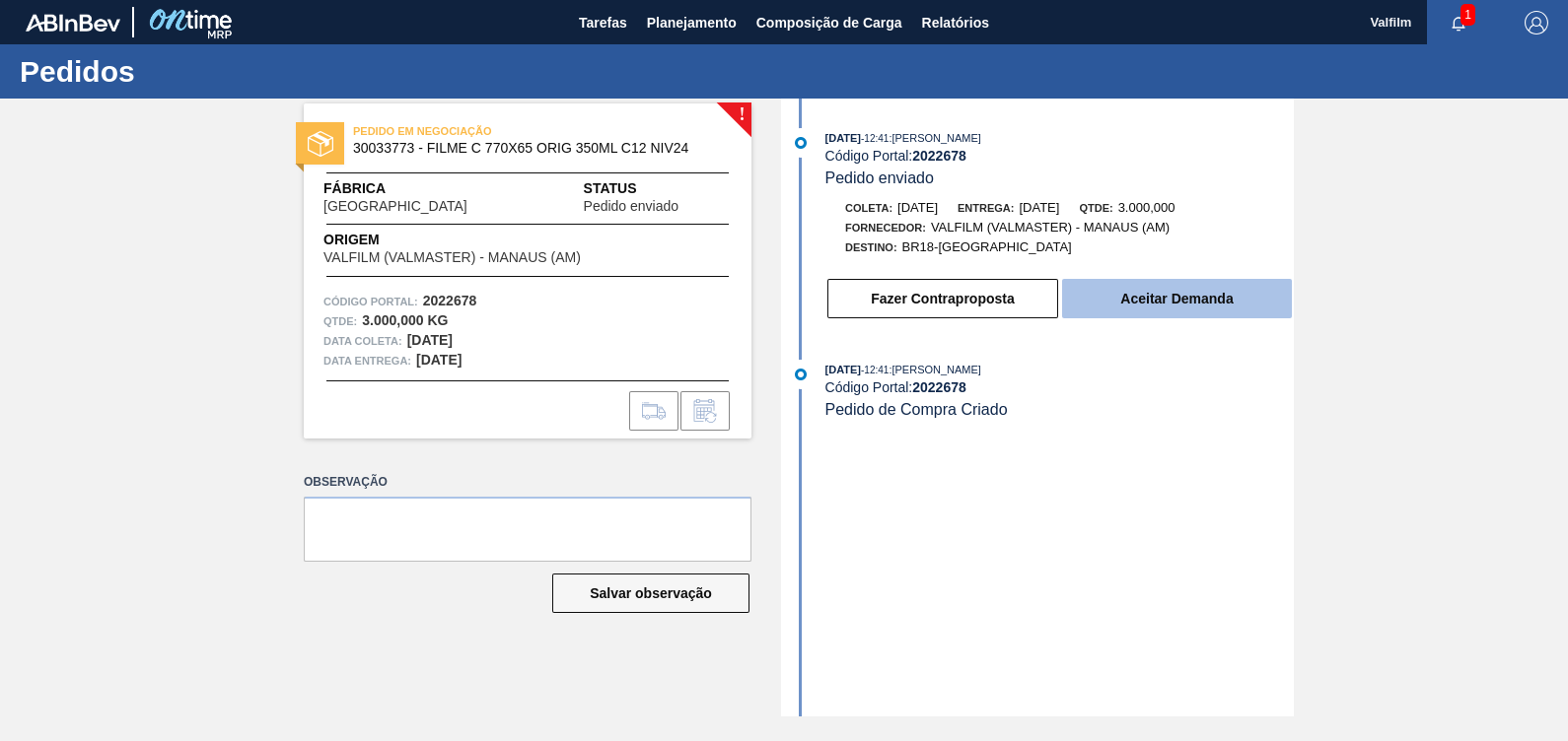
click at [1215, 313] on button "Aceitar Demanda" at bounding box center [1176, 299] width 230 height 40
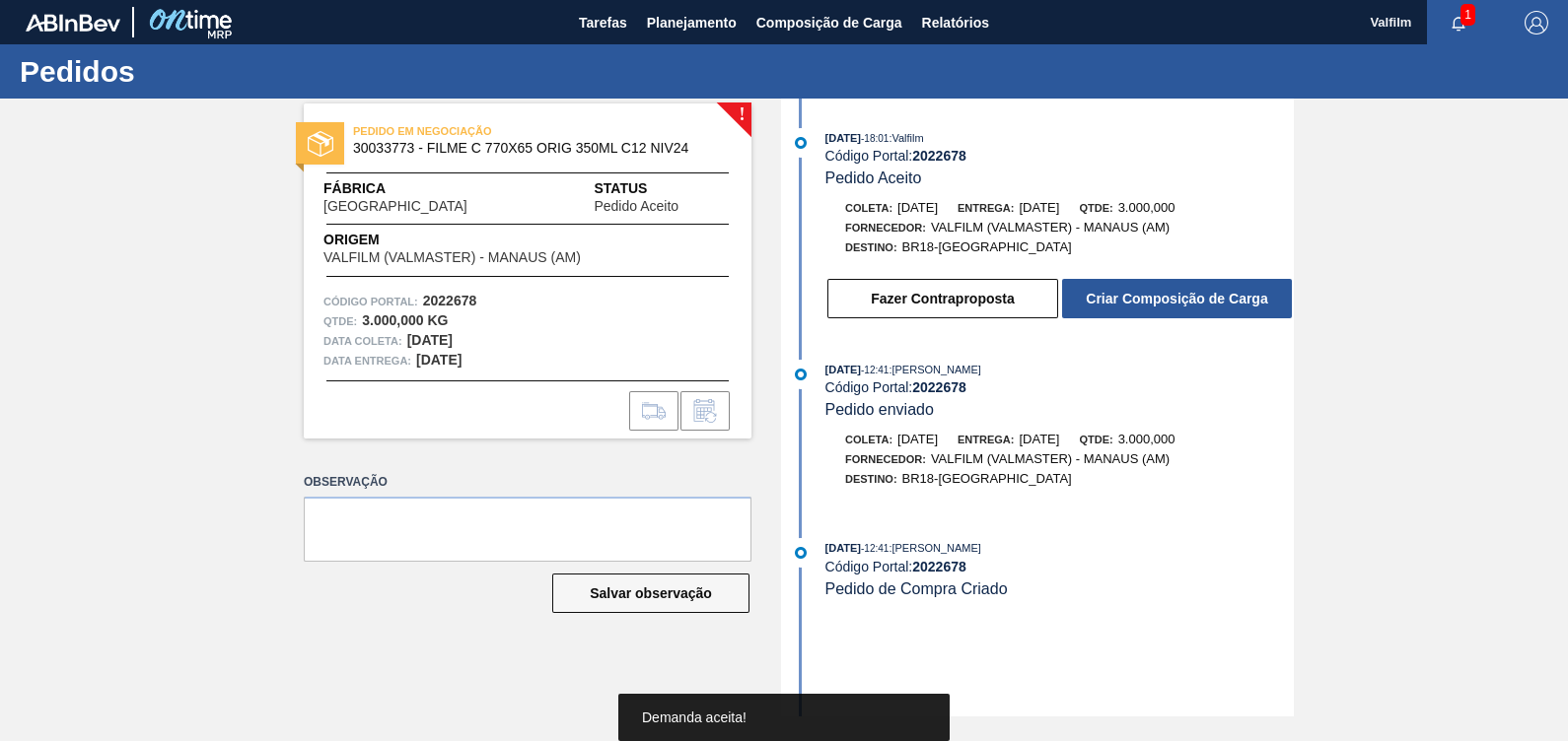
click at [1215, 311] on button "Criar Composição de Carga" at bounding box center [1176, 299] width 230 height 40
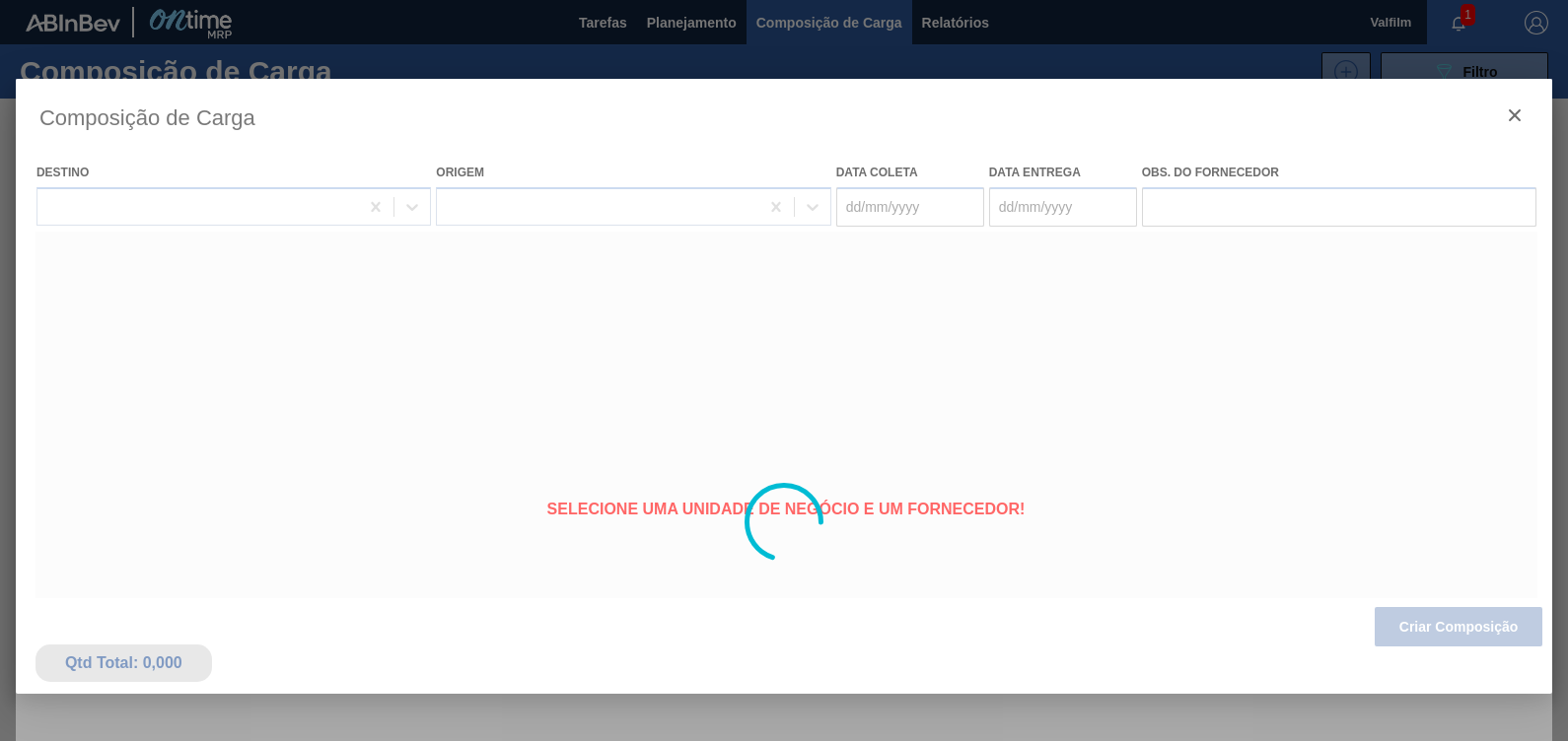
type coleta "[DATE]"
type entrega "[DATE]"
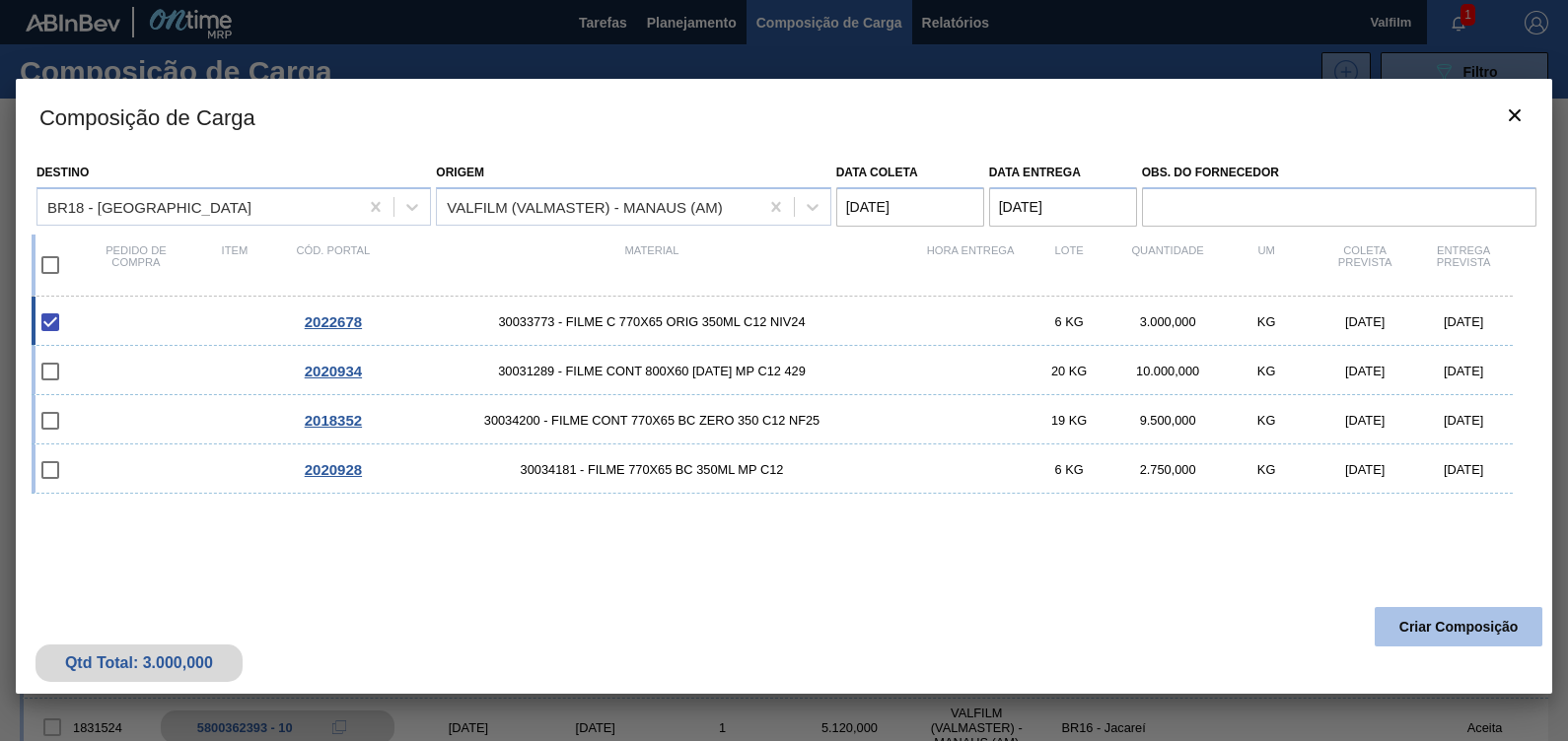
click at [1414, 612] on button "Criar Composição" at bounding box center [1458, 627] width 168 height 40
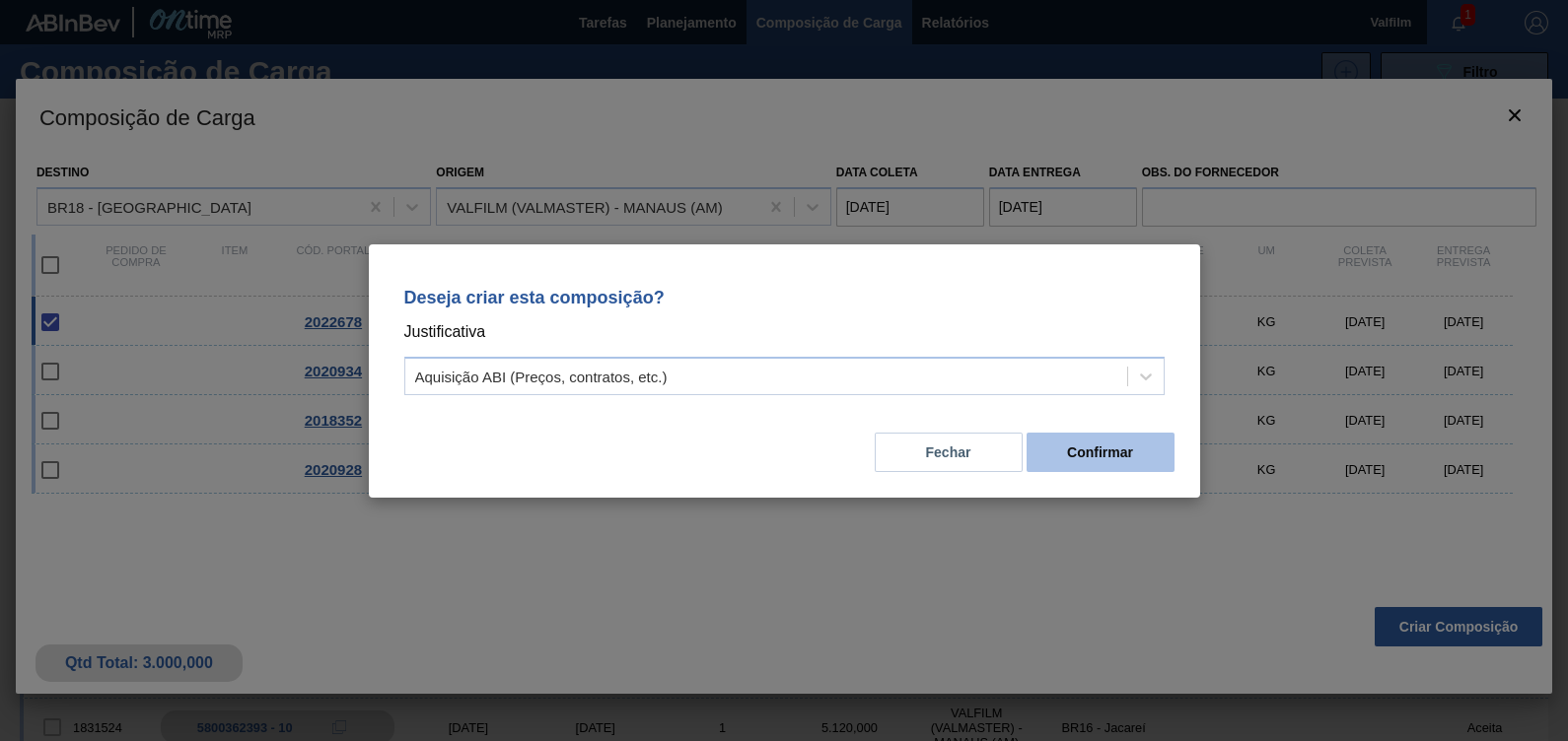
click at [1069, 471] on button "Confirmar" at bounding box center [1100, 453] width 148 height 40
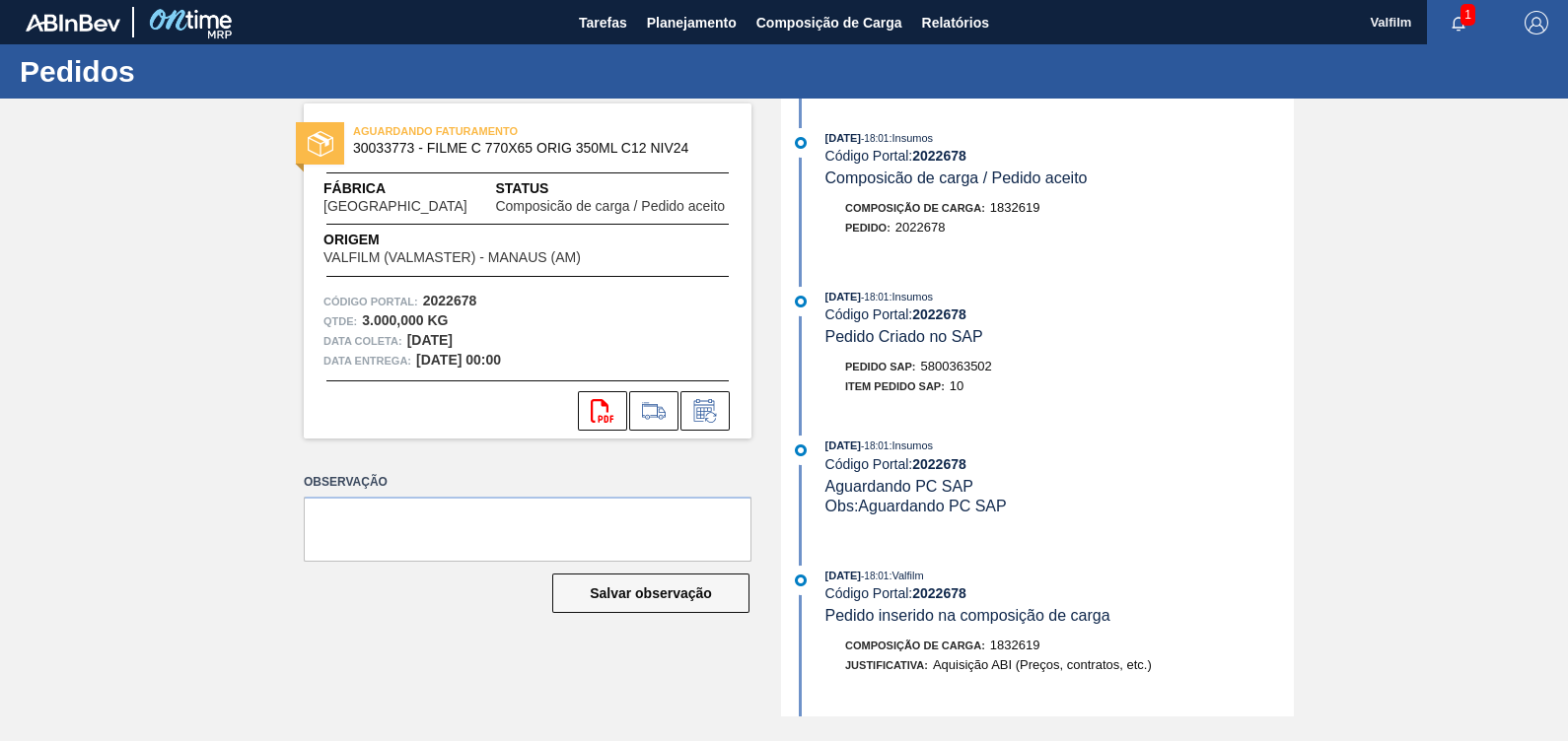
click at [976, 372] on span "5800363502" at bounding box center [956, 366] width 71 height 15
copy span "5800363502"
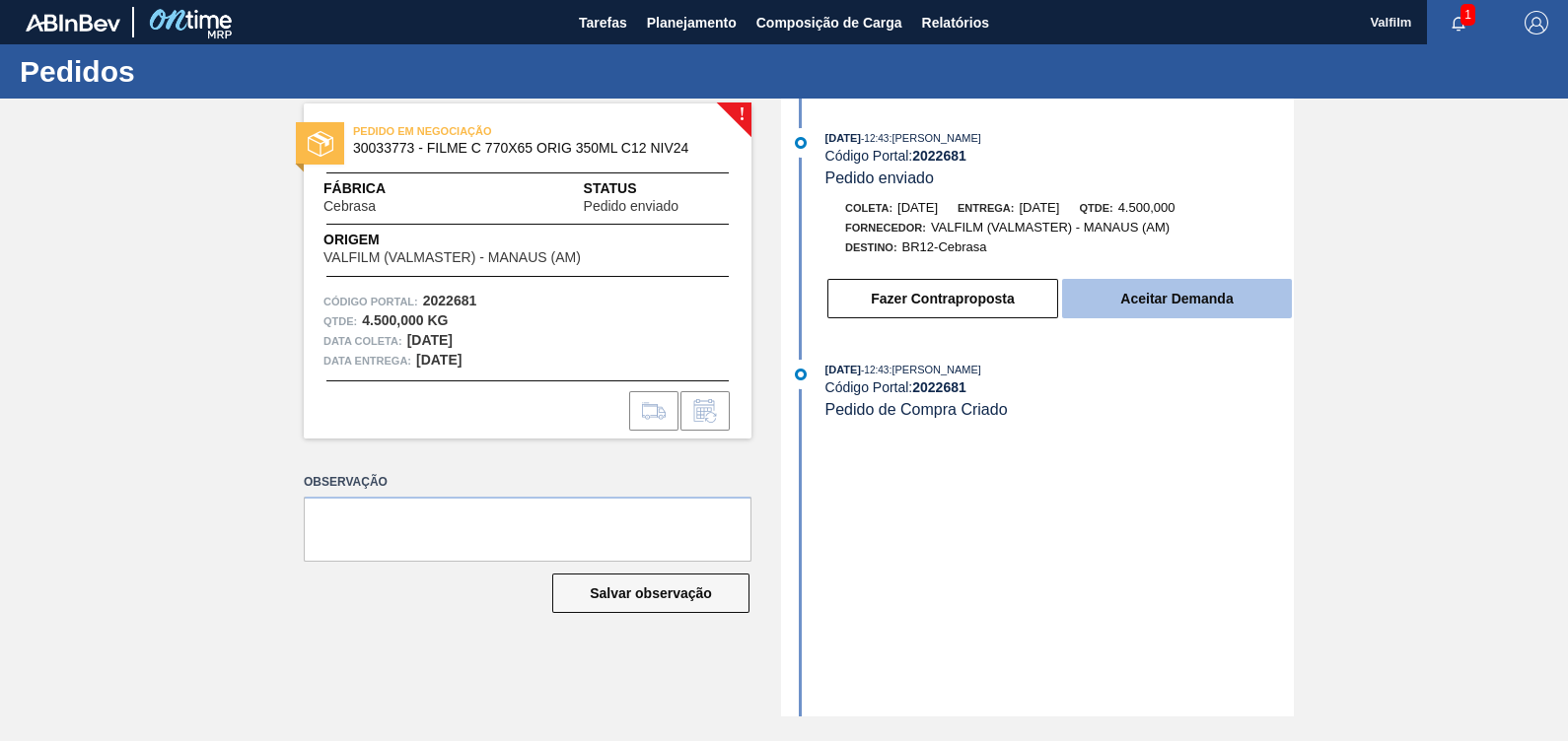
click at [1200, 308] on button "Aceitar Demanda" at bounding box center [1176, 299] width 230 height 40
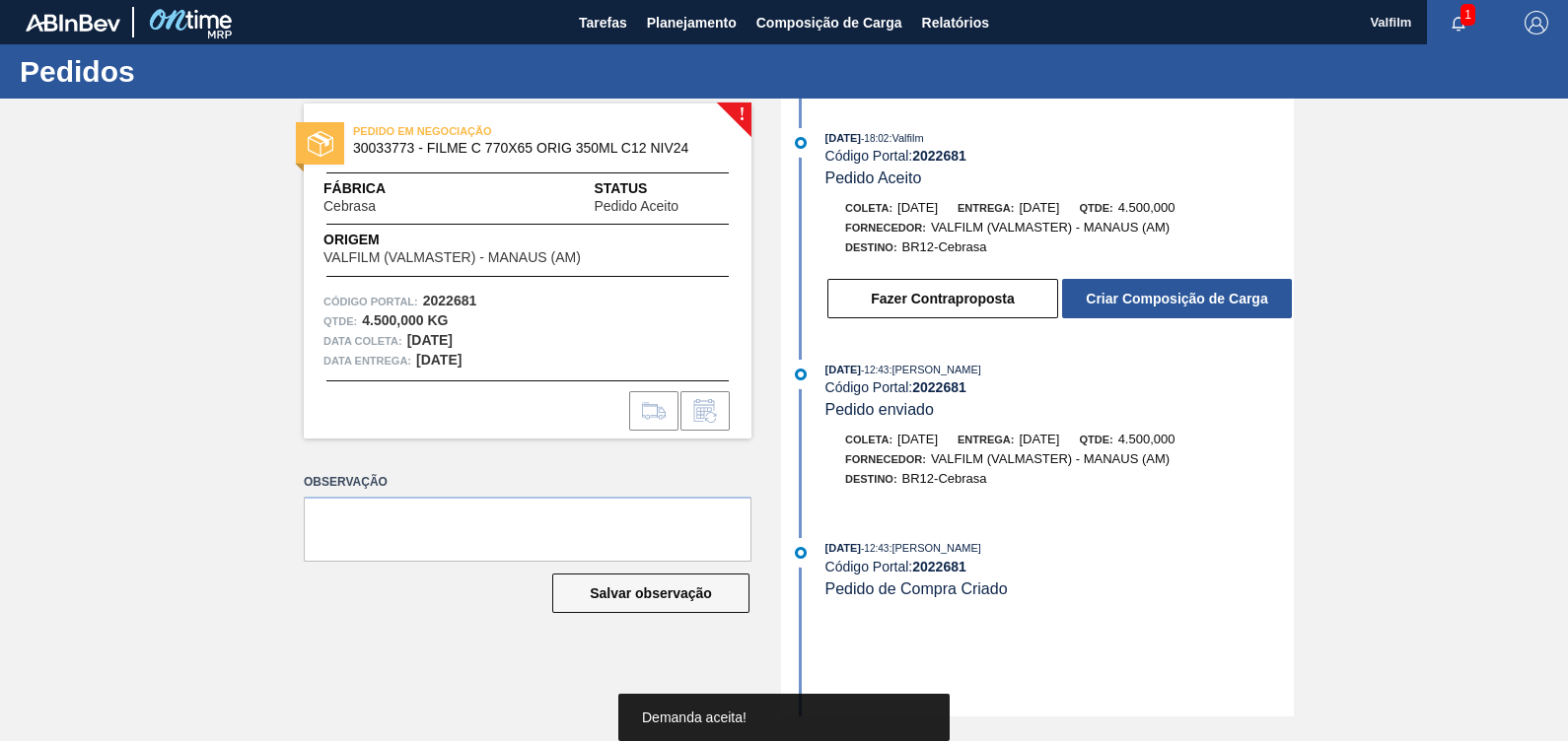
click at [1200, 308] on button "Criar Composição de Carga" at bounding box center [1176, 299] width 230 height 40
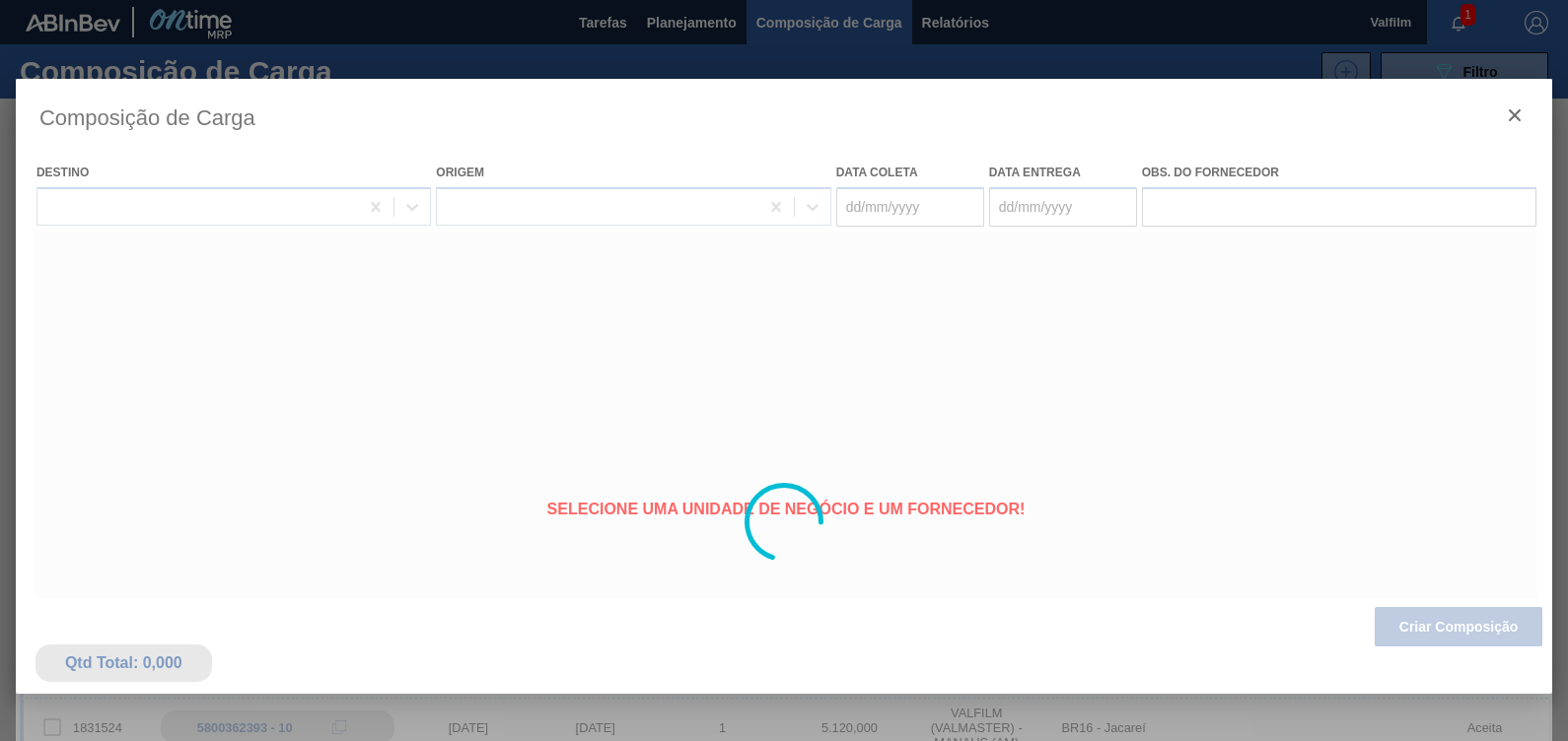
type coleta "[DATE]"
type entrega "[DATE]"
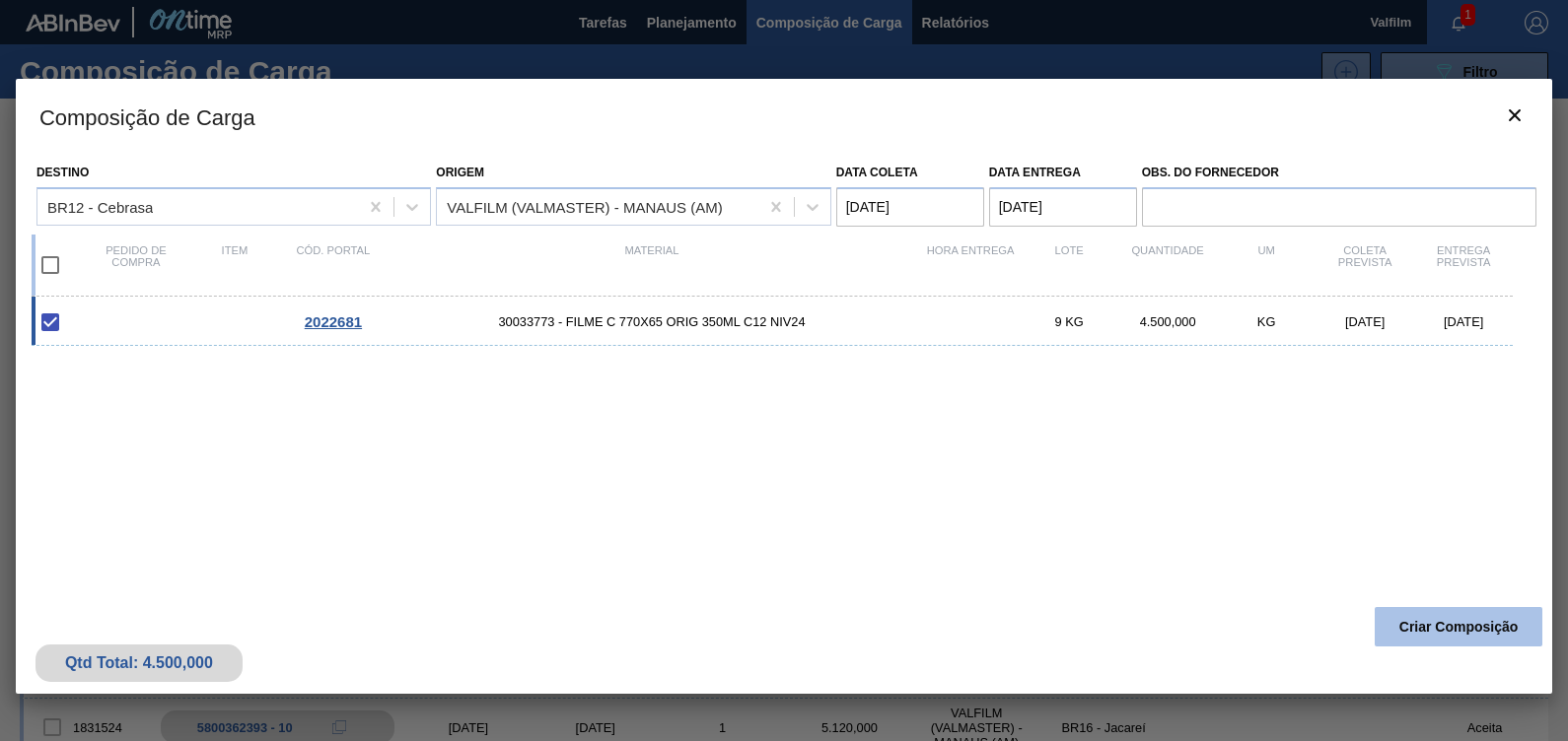
click at [1525, 621] on button "Criar Composição" at bounding box center [1458, 627] width 168 height 40
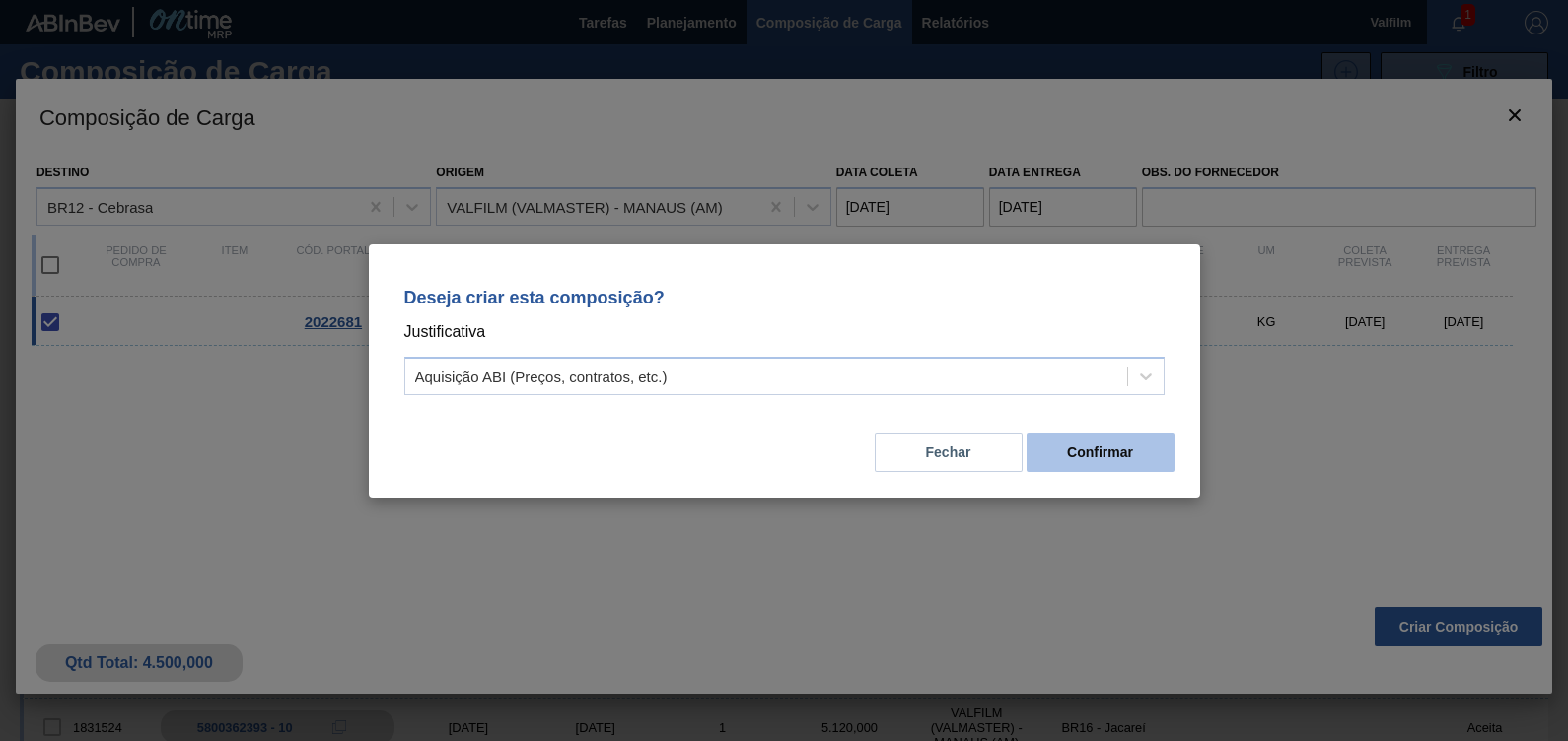
click at [1144, 467] on button "Confirmar" at bounding box center [1100, 453] width 148 height 40
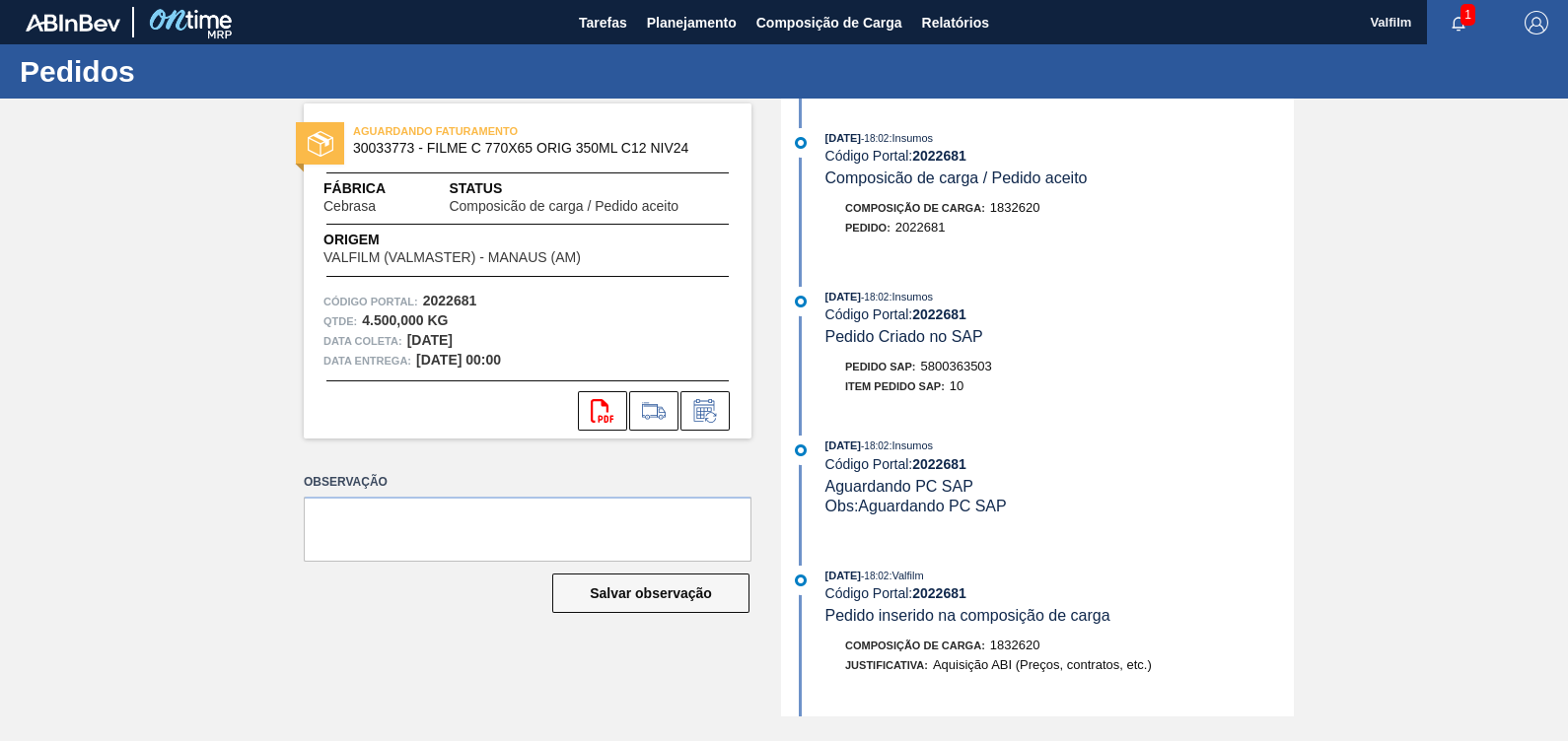
click at [979, 363] on div "Pedido SAP: 5800363503" at bounding box center [918, 367] width 147 height 20
drag, startPoint x: 979, startPoint y: 363, endPoint x: 962, endPoint y: 370, distance: 18.4
click at [962, 370] on span "5800363503" at bounding box center [956, 366] width 71 height 15
copy span "5800363503"
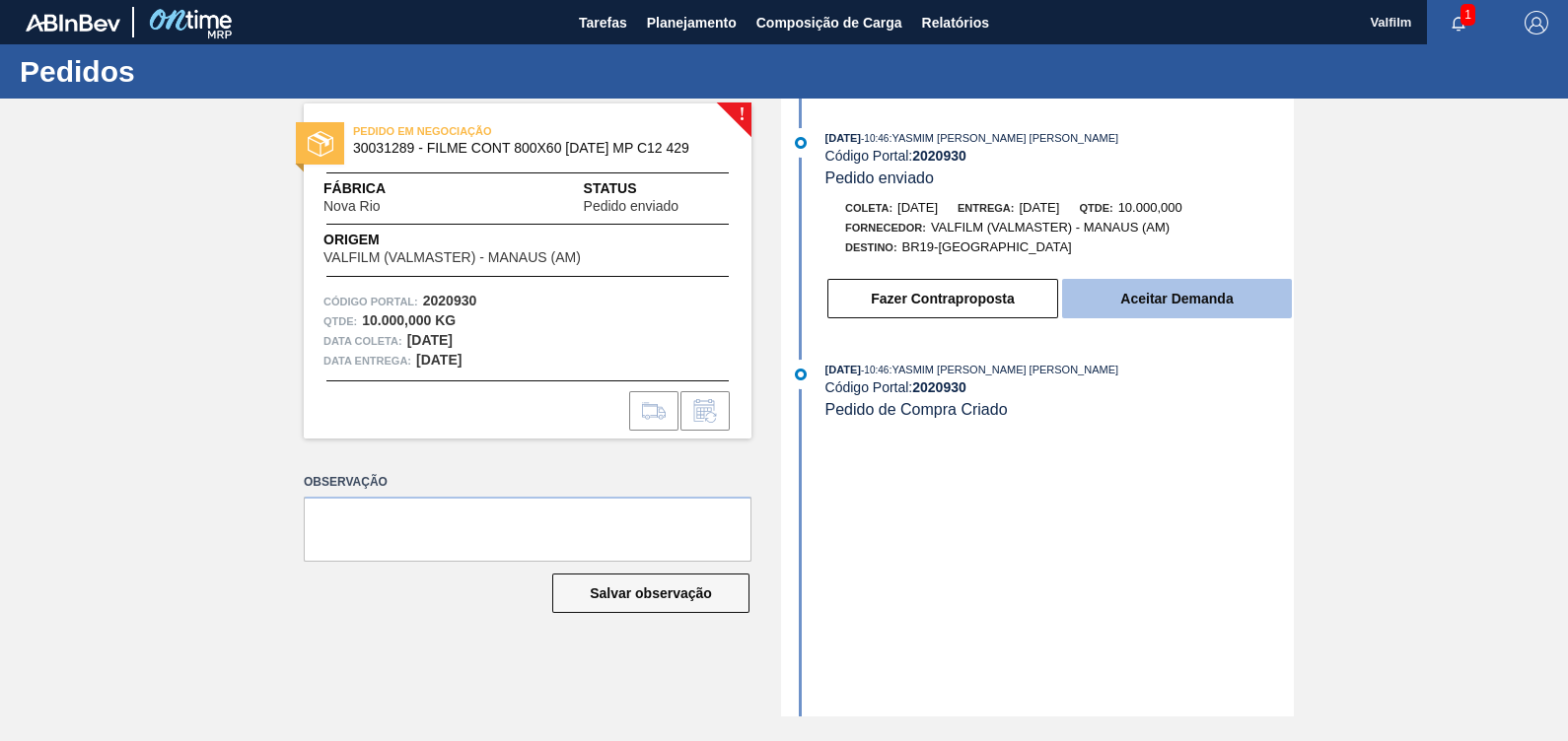
click at [1140, 311] on button "Aceitar Demanda" at bounding box center [1176, 299] width 230 height 40
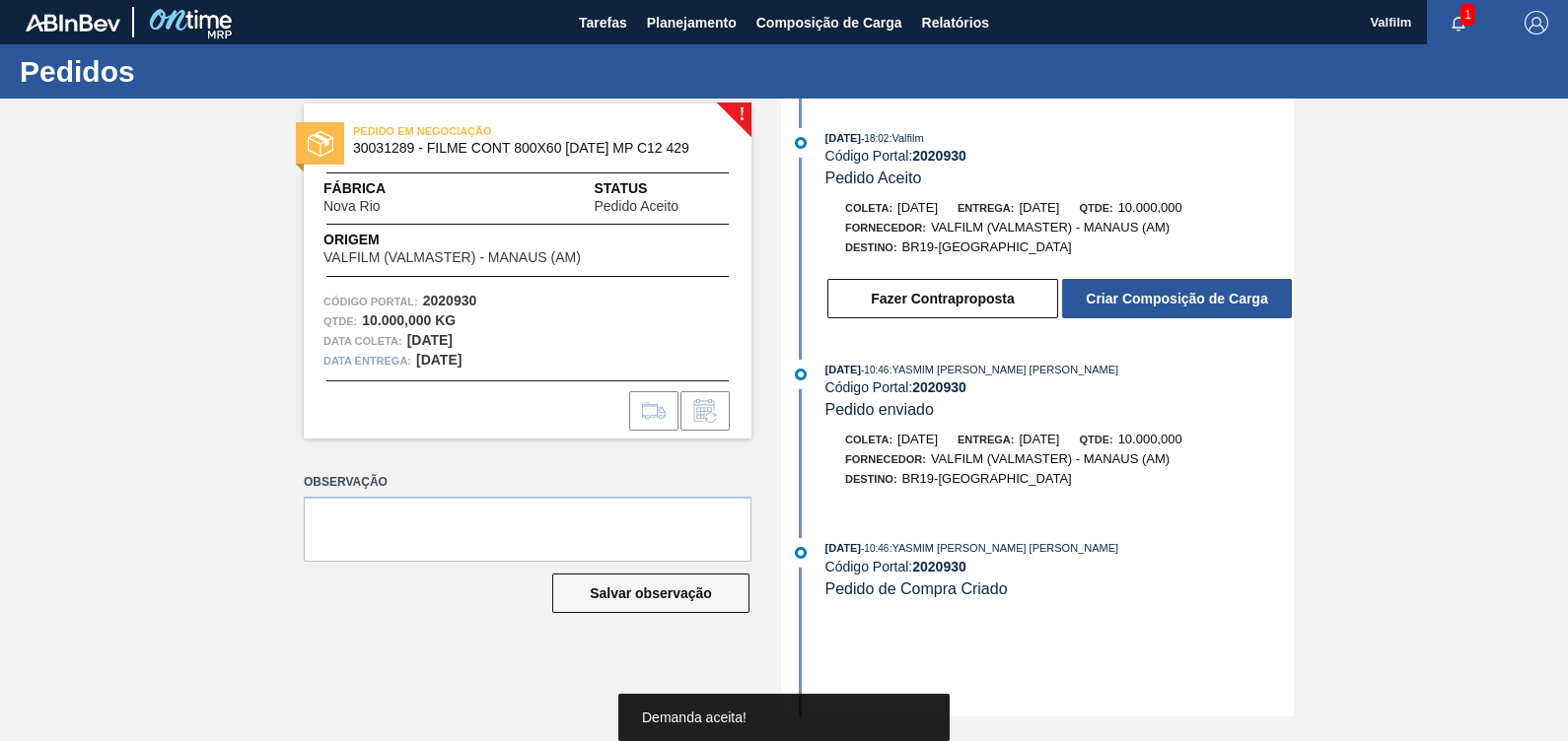
click at [1140, 311] on button "Criar Composição de Carga" at bounding box center [1176, 299] width 230 height 40
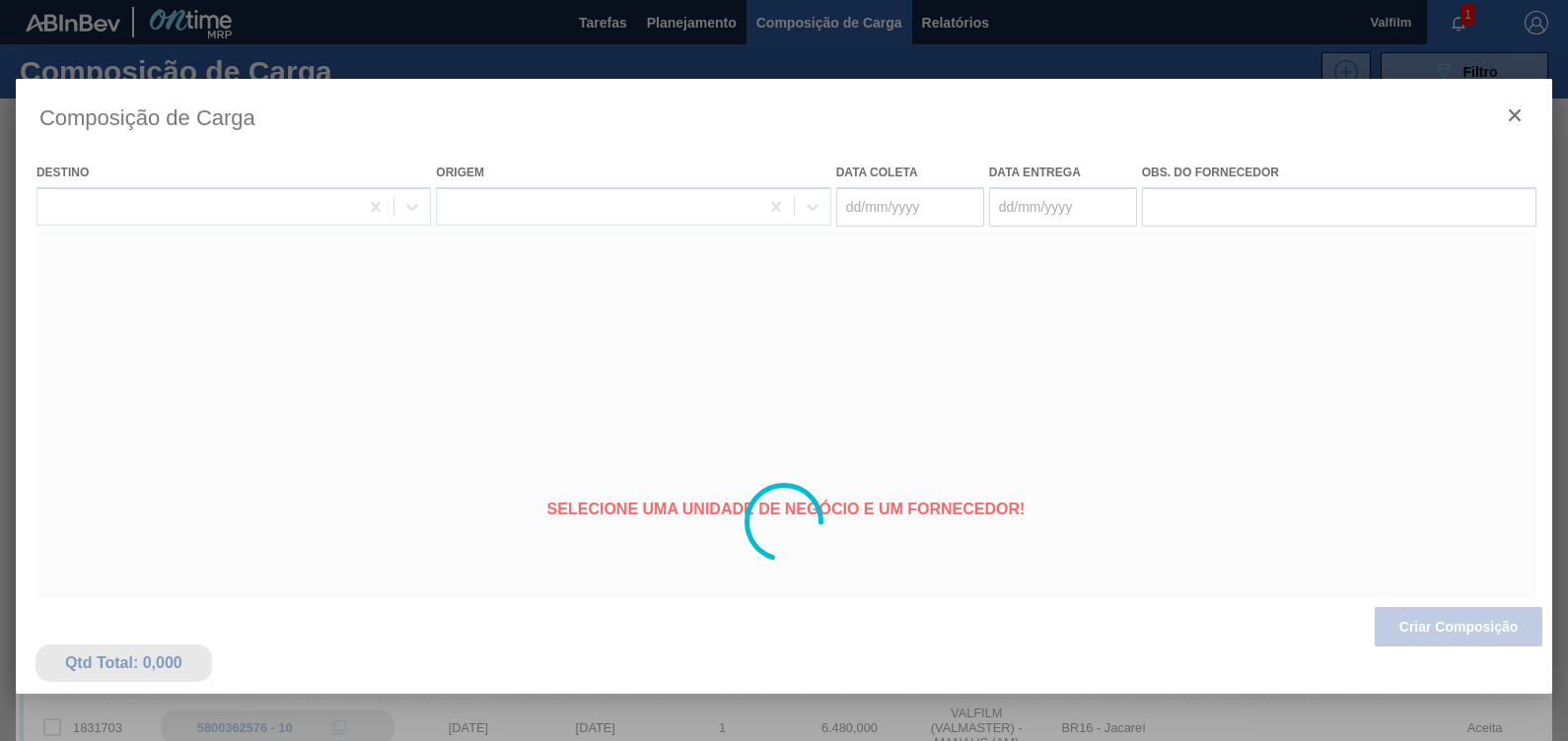
type coleta "[DATE]"
type entrega "[DATE]"
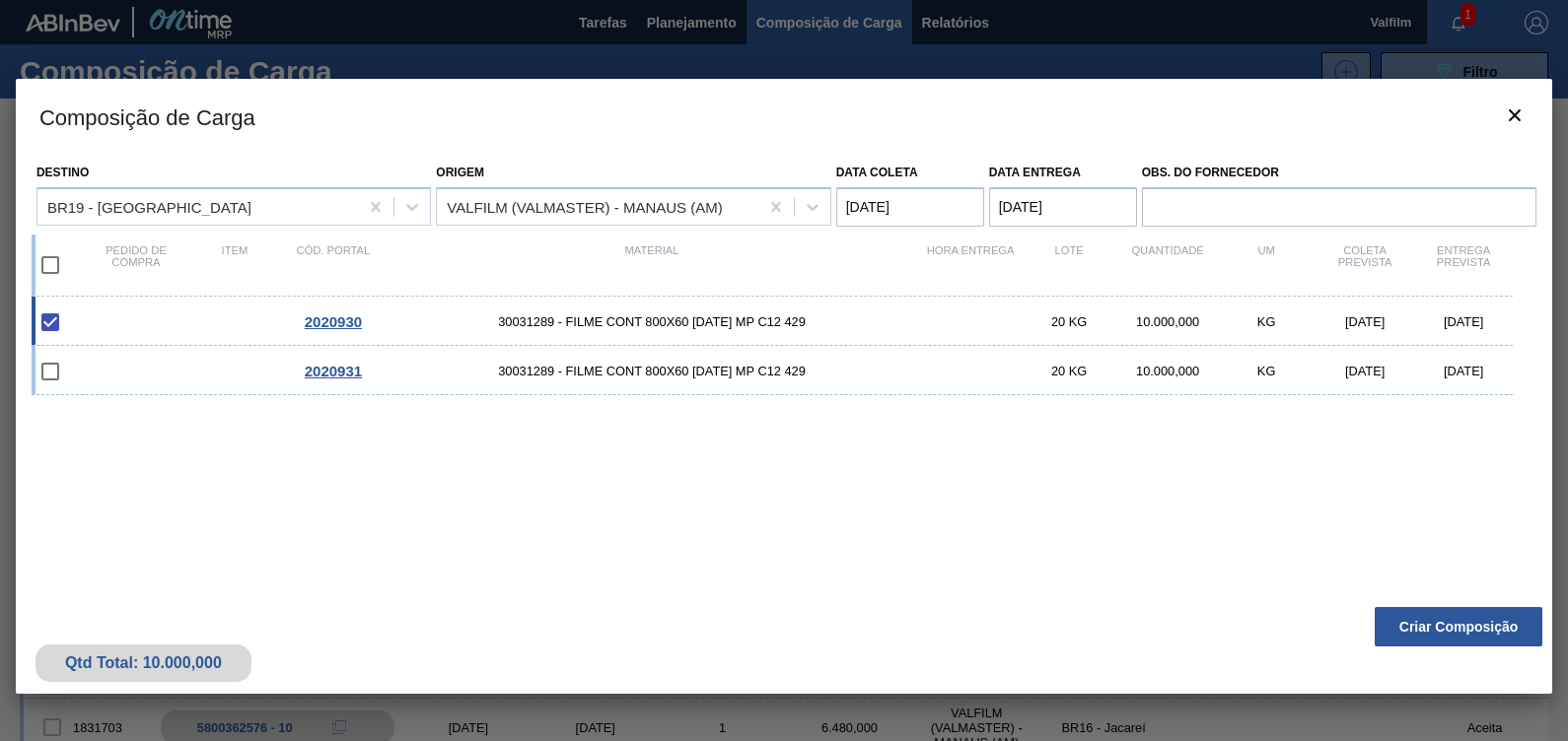
click at [1425, 631] on button "Criar Composição" at bounding box center [1458, 627] width 168 height 40
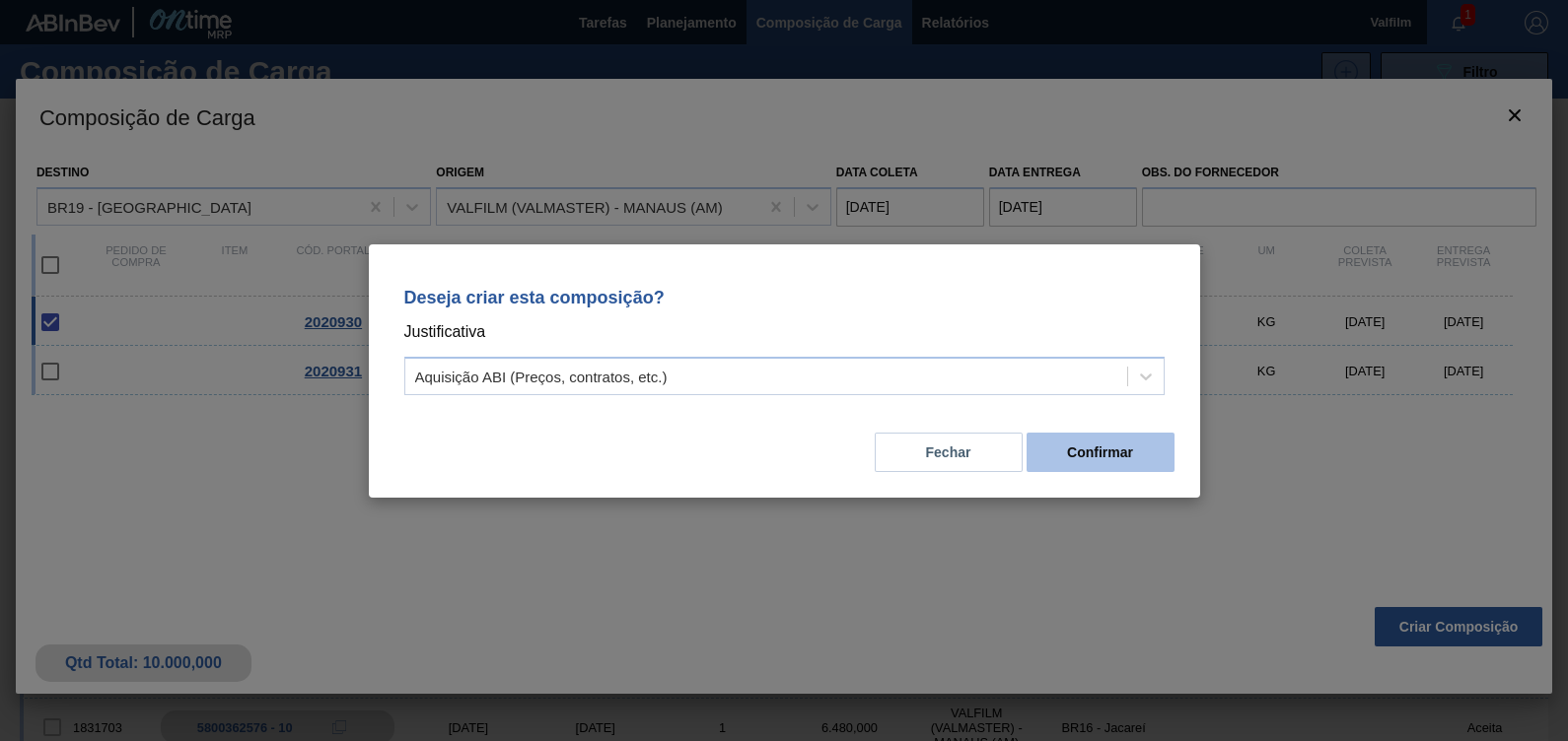
click at [1104, 468] on button "Confirmar" at bounding box center [1100, 453] width 148 height 40
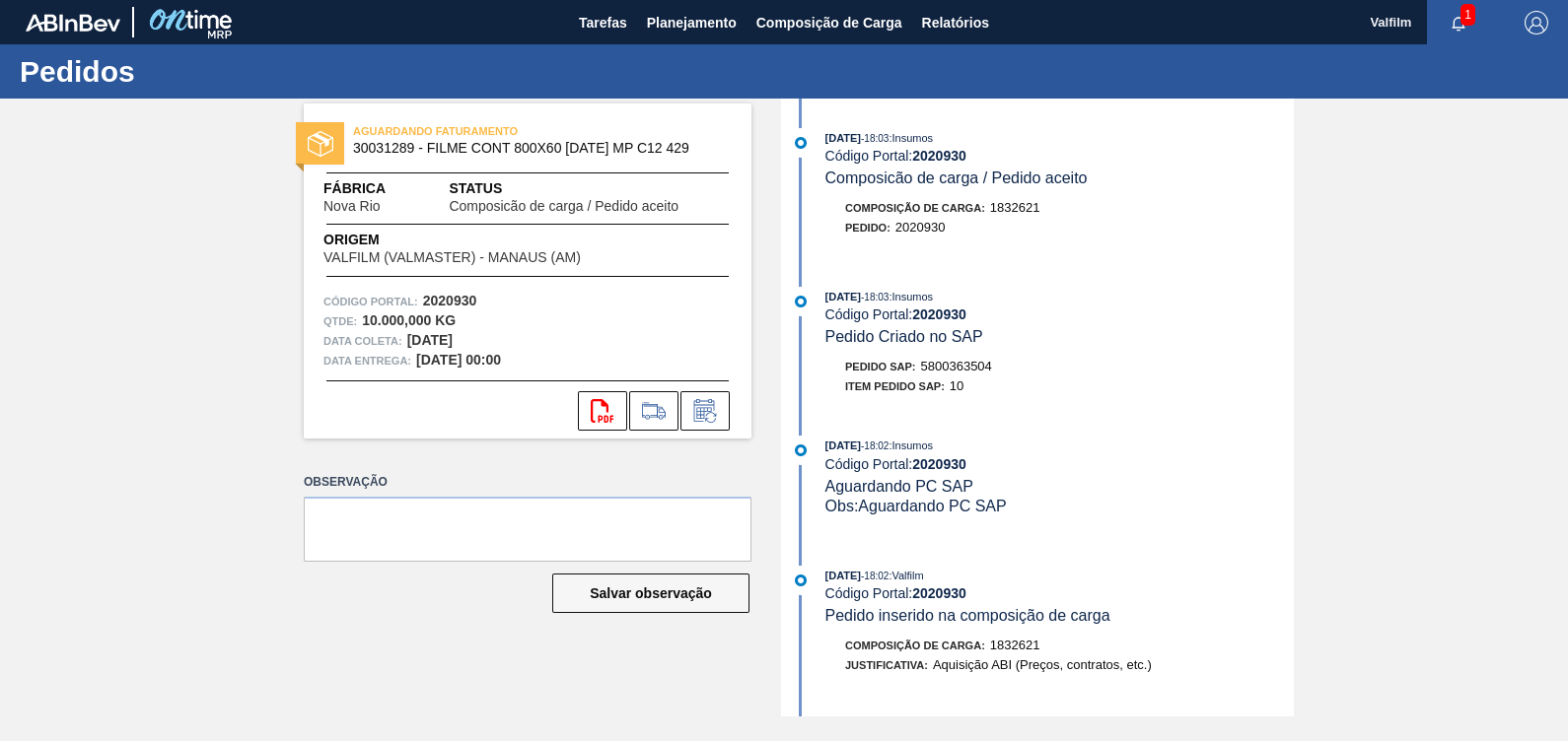
click at [947, 370] on span "5800363504" at bounding box center [956, 366] width 71 height 15
copy span "5800363504"
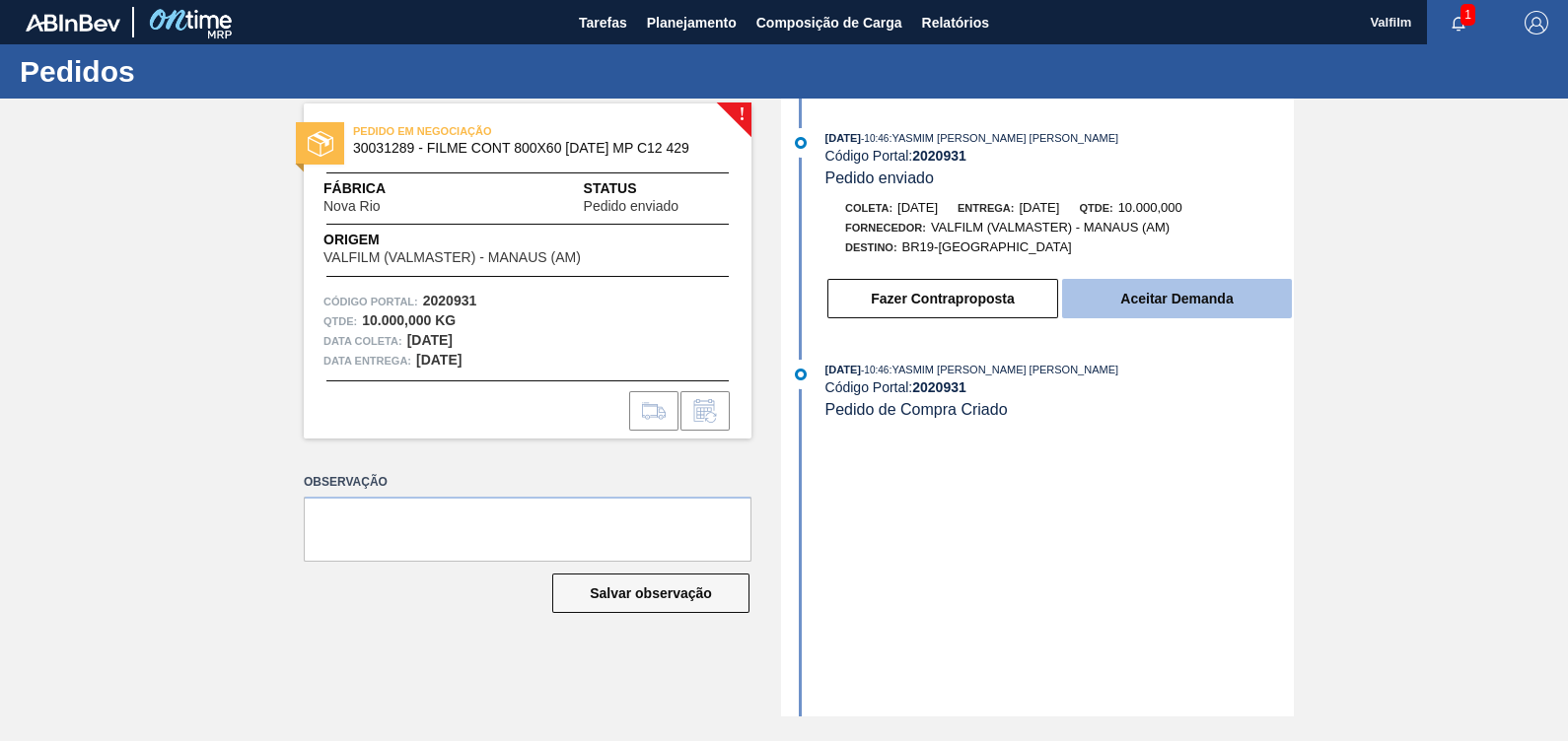
click at [1207, 284] on button "Aceitar Demanda" at bounding box center [1176, 299] width 230 height 40
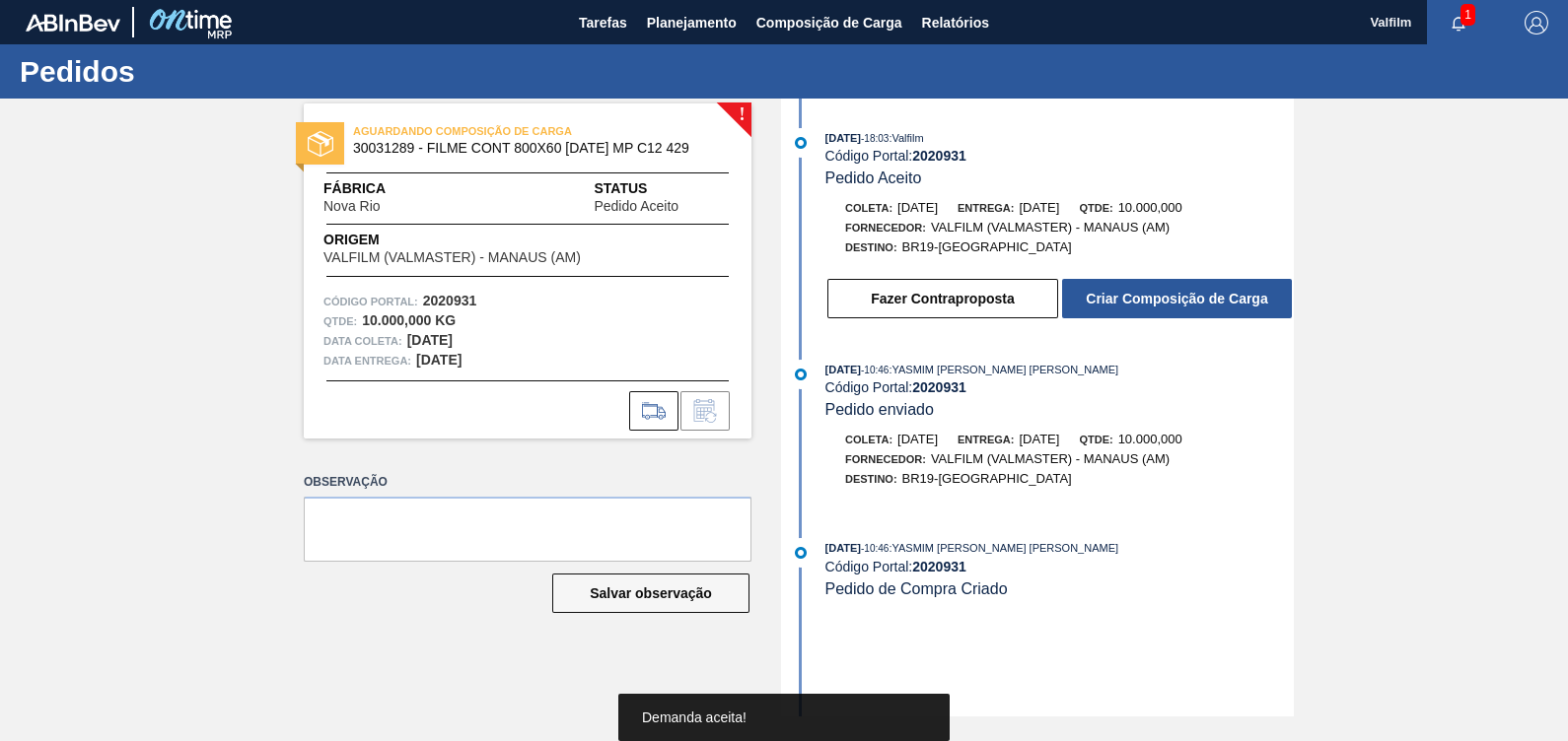
click at [1191, 280] on div "Fazer Contraproposta Criar Composição de Carga" at bounding box center [1039, 294] width 508 height 54
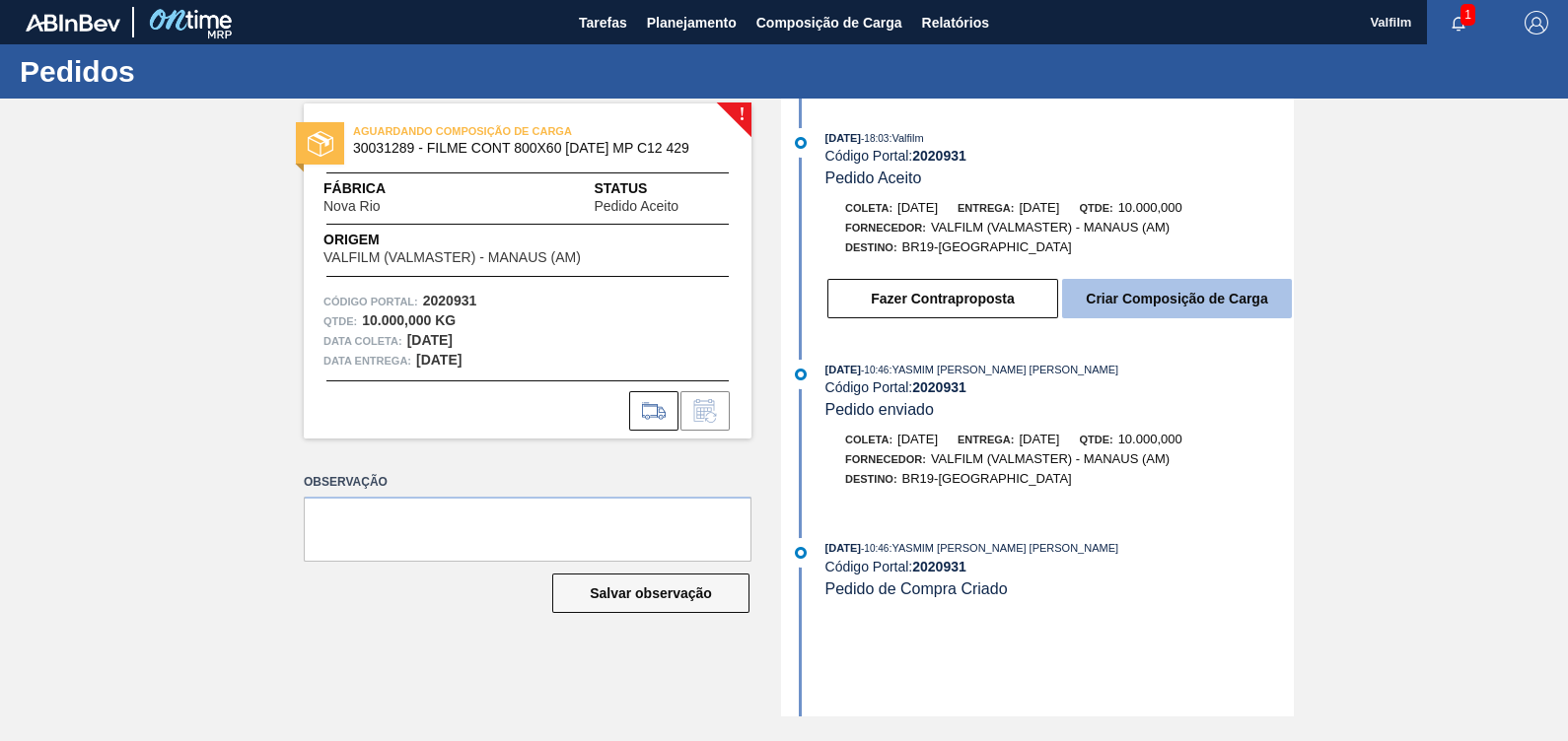
click at [1181, 293] on button "Criar Composição de Carga" at bounding box center [1176, 299] width 230 height 40
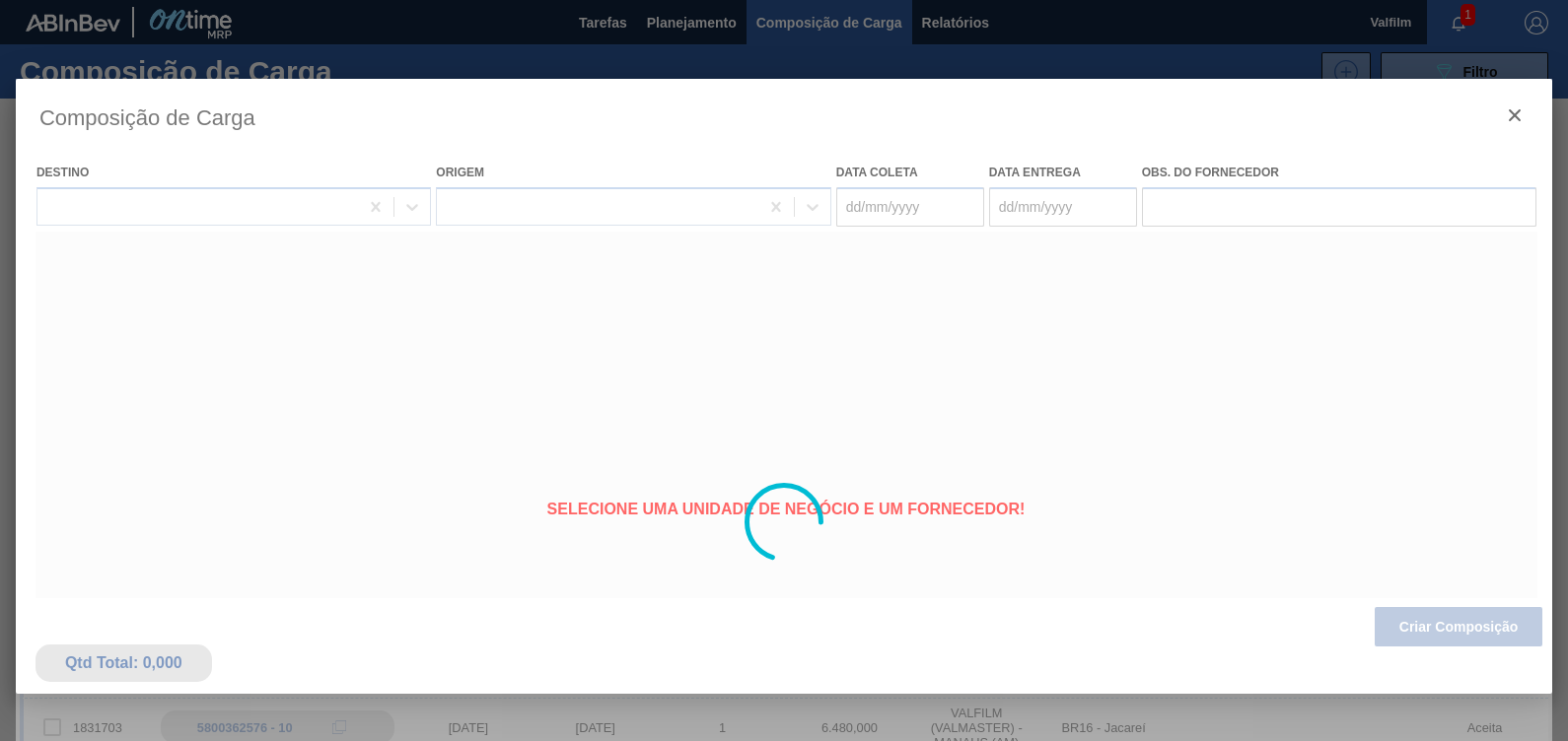
type coleta "[DATE]"
type entrega "[DATE]"
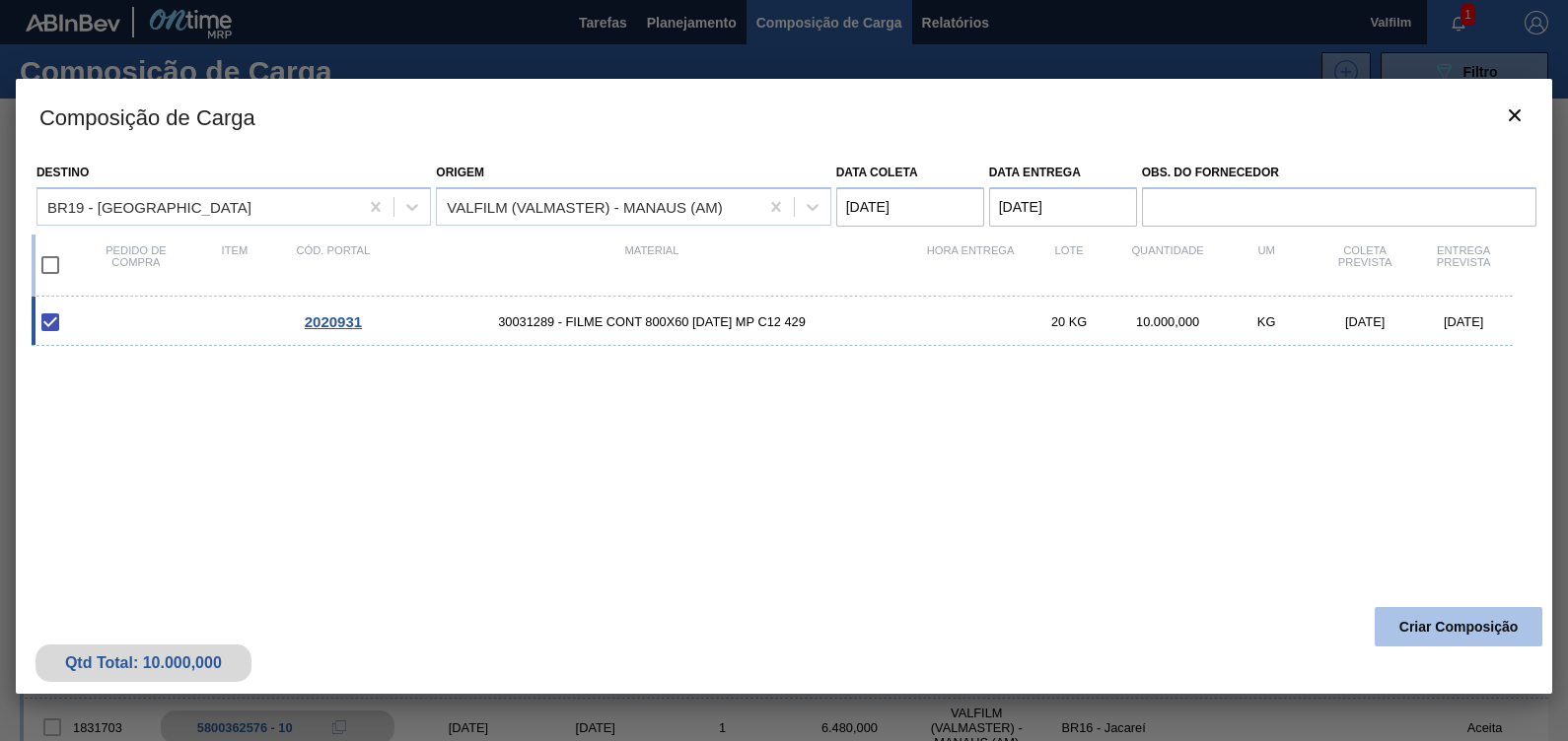
click at [1410, 628] on button "Criar Composição" at bounding box center [1458, 627] width 168 height 40
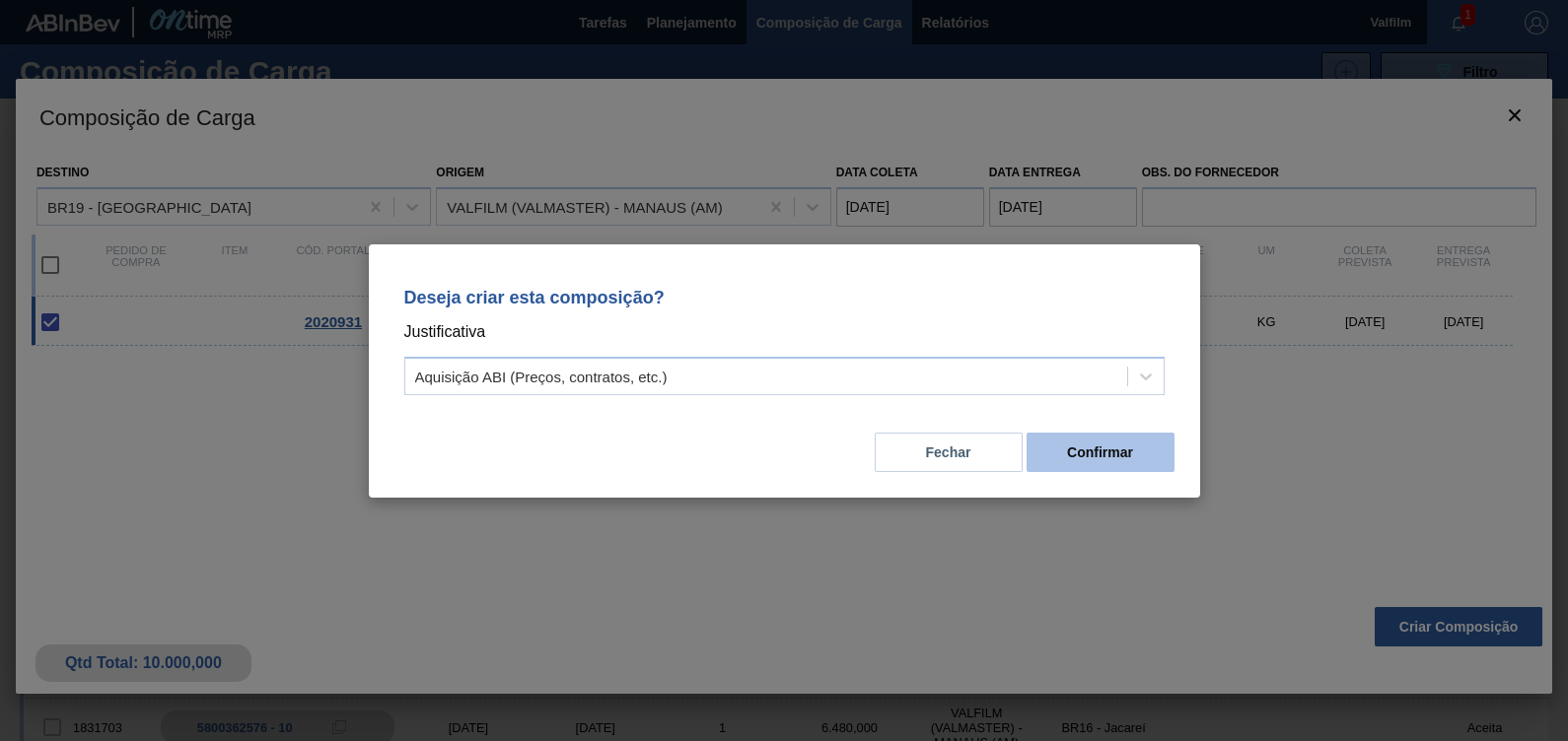
click at [1092, 460] on button "Confirmar" at bounding box center [1100, 453] width 148 height 40
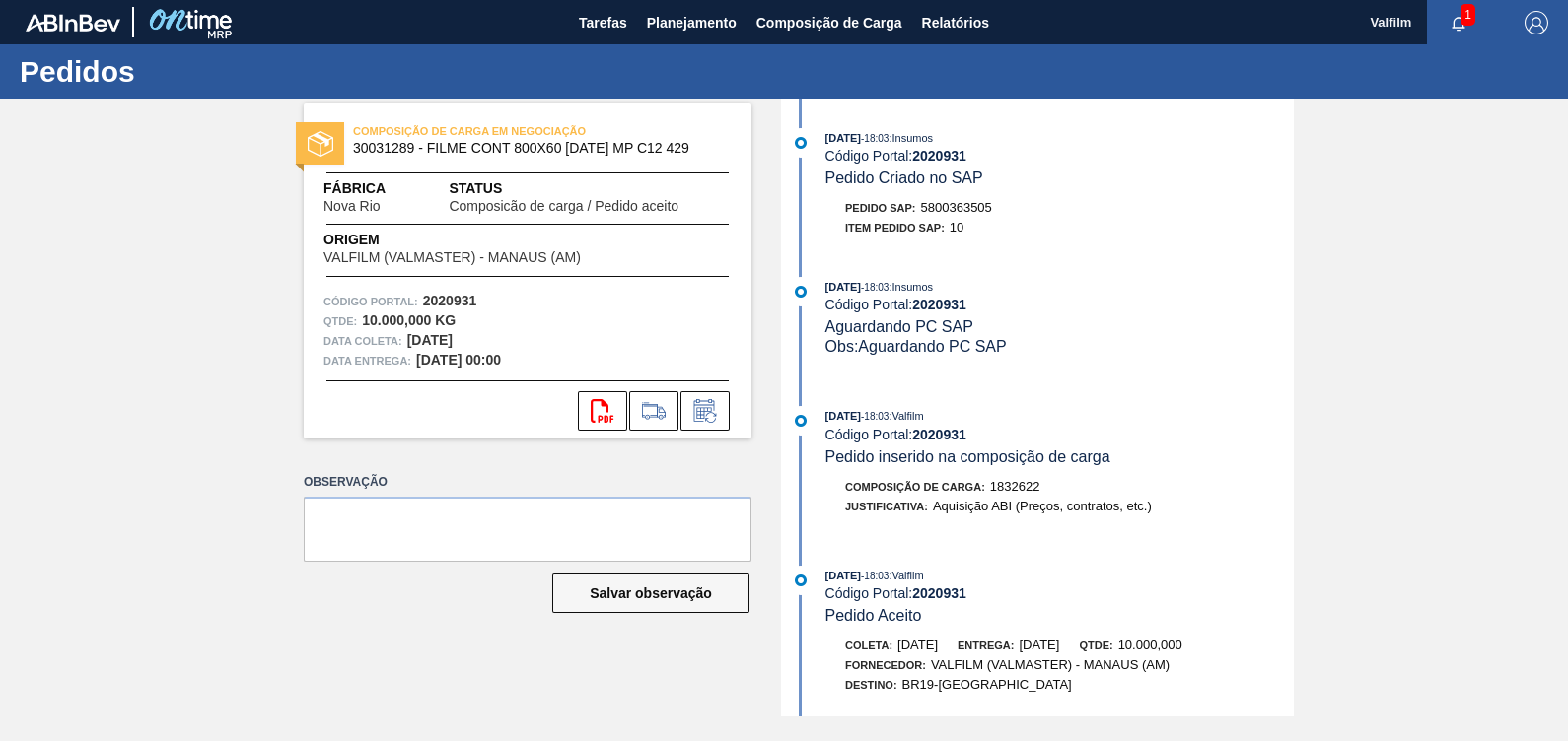
click at [957, 204] on span "5800363505" at bounding box center [956, 207] width 71 height 15
copy span "5800363505"
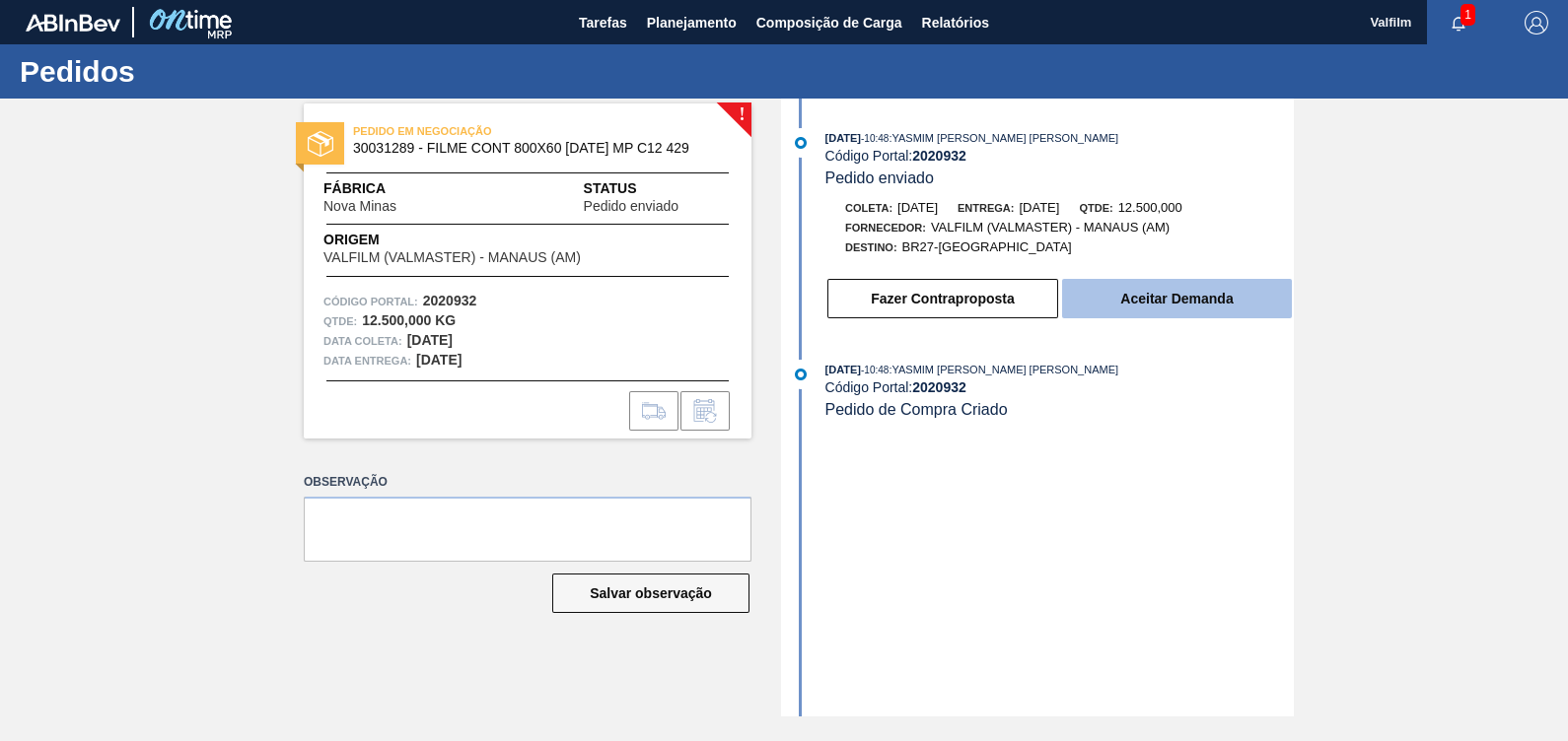
click at [1227, 301] on button "Aceitar Demanda" at bounding box center [1176, 299] width 230 height 40
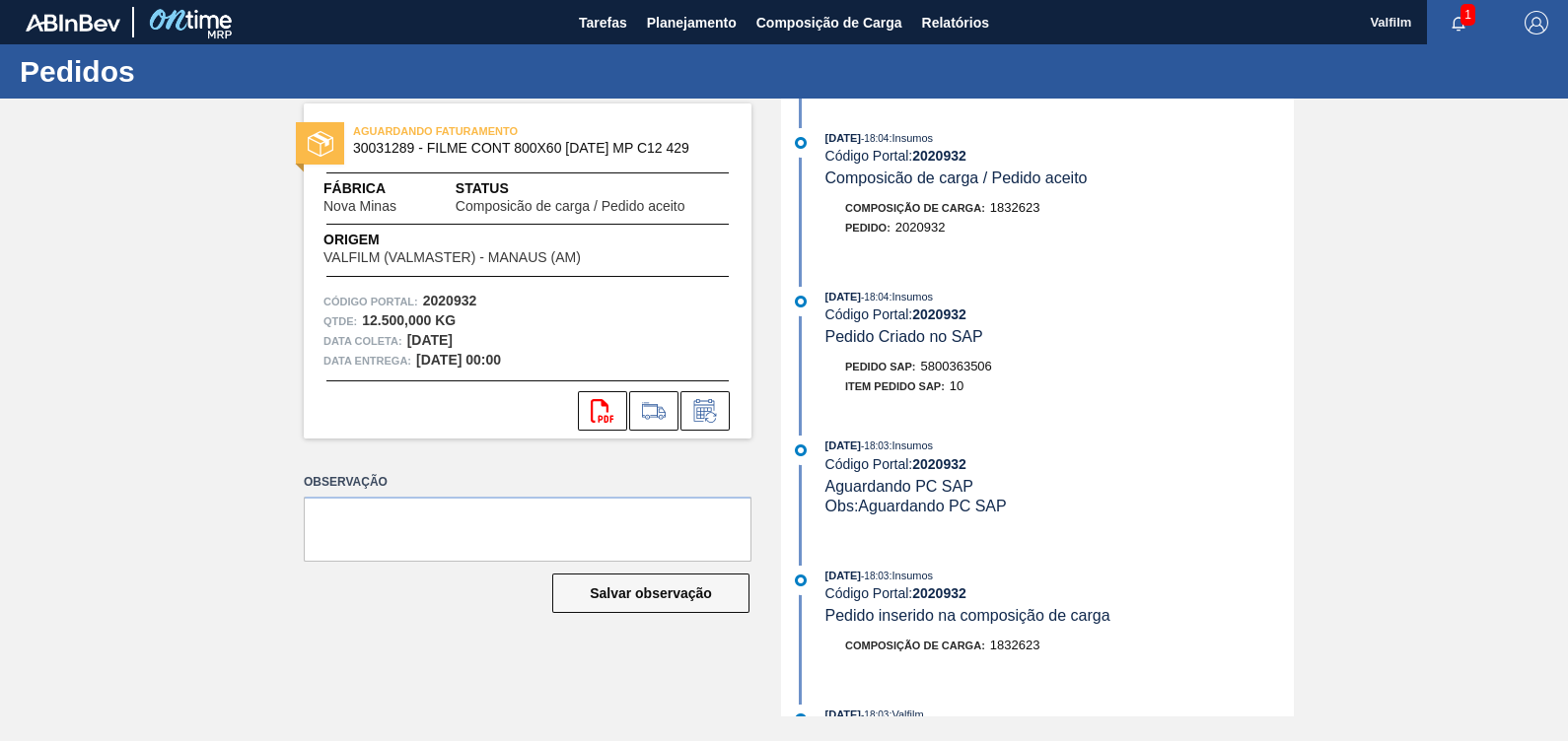
click at [966, 371] on span "5800363506" at bounding box center [956, 366] width 71 height 15
copy span "5800363506"
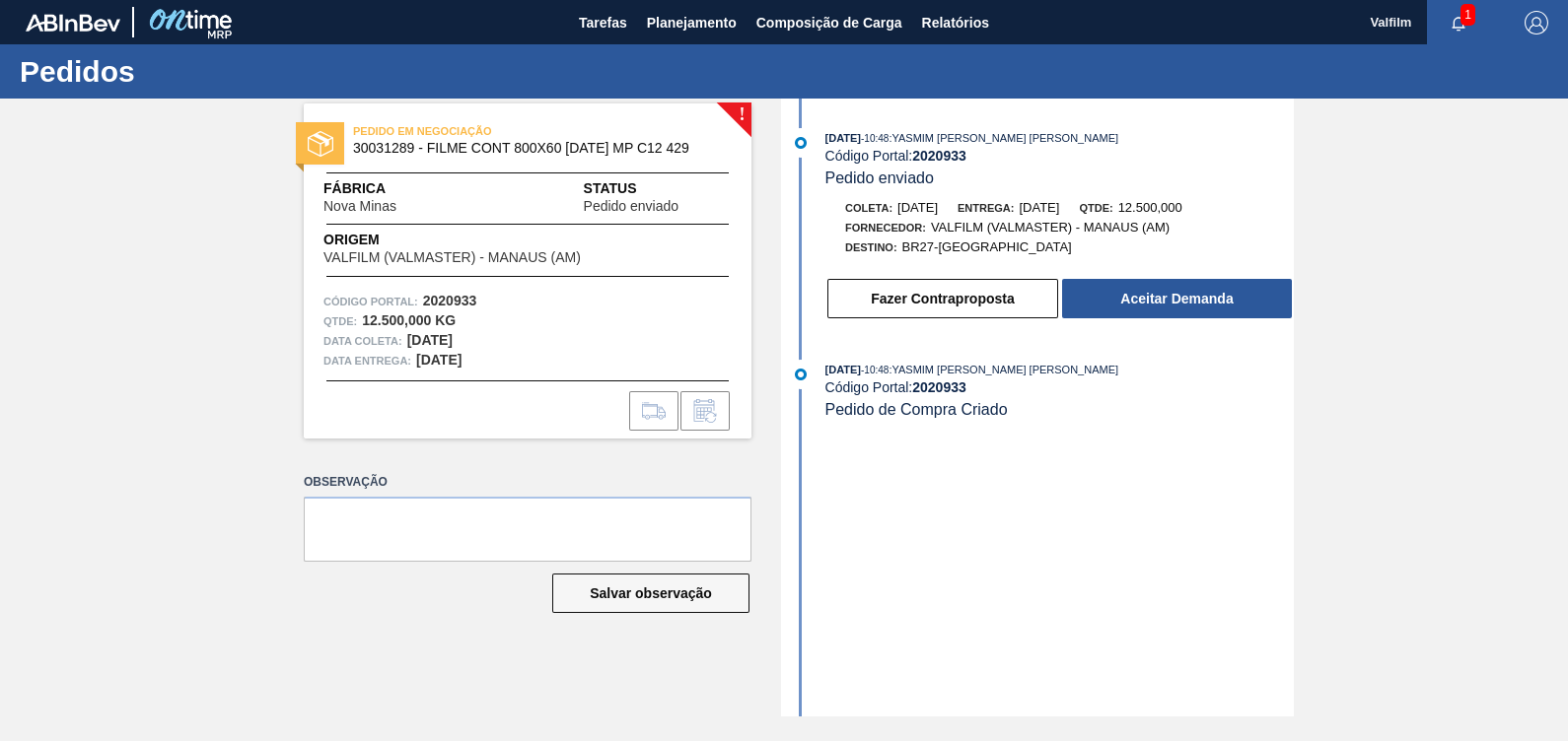
click at [1173, 320] on div "Fazer Contraproposta Aceitar Demanda" at bounding box center [1059, 299] width 468 height 44
click at [1172, 305] on button "Aceitar Demanda" at bounding box center [1176, 299] width 230 height 40
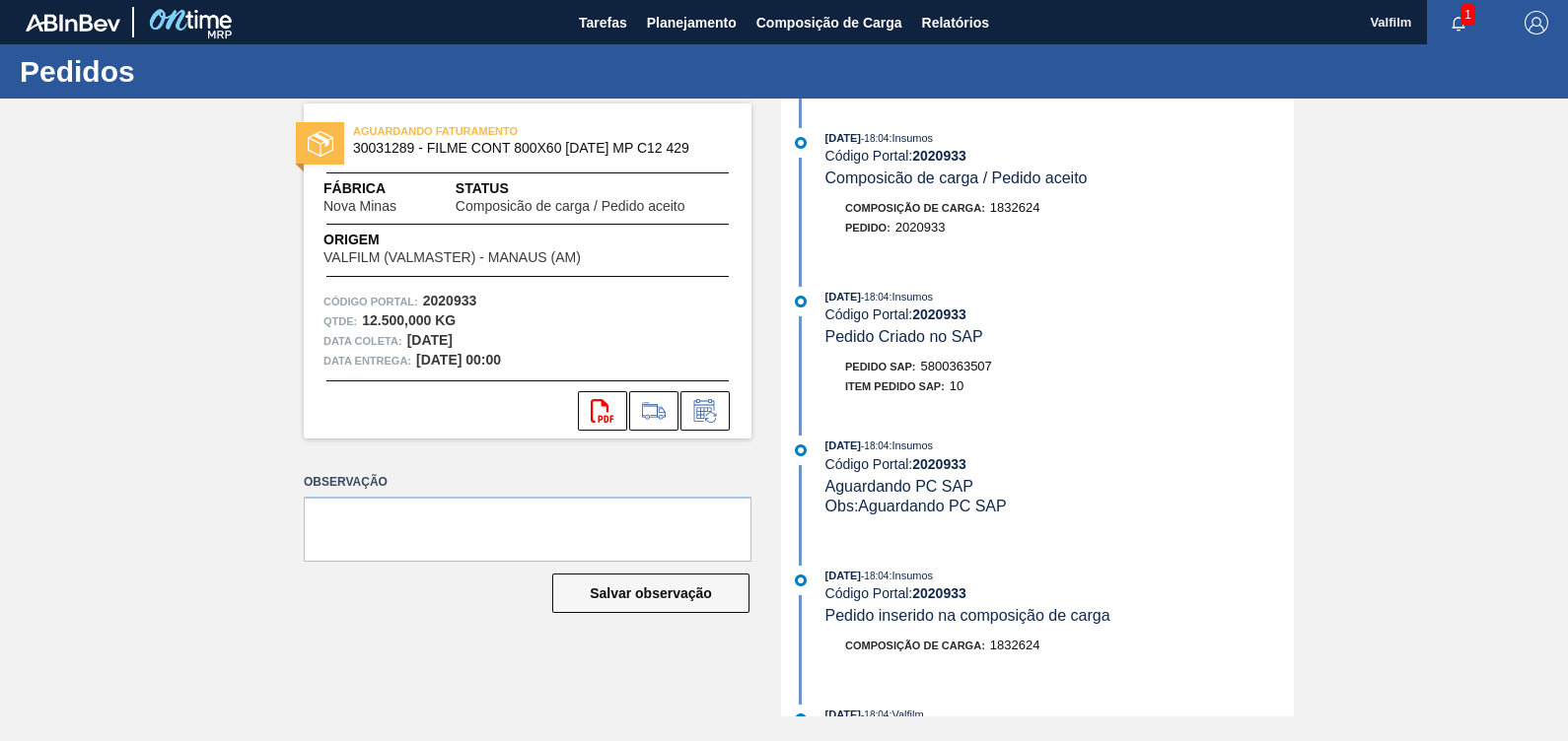
click at [971, 365] on span "5800363507" at bounding box center [956, 366] width 71 height 15
copy span "5800363507"
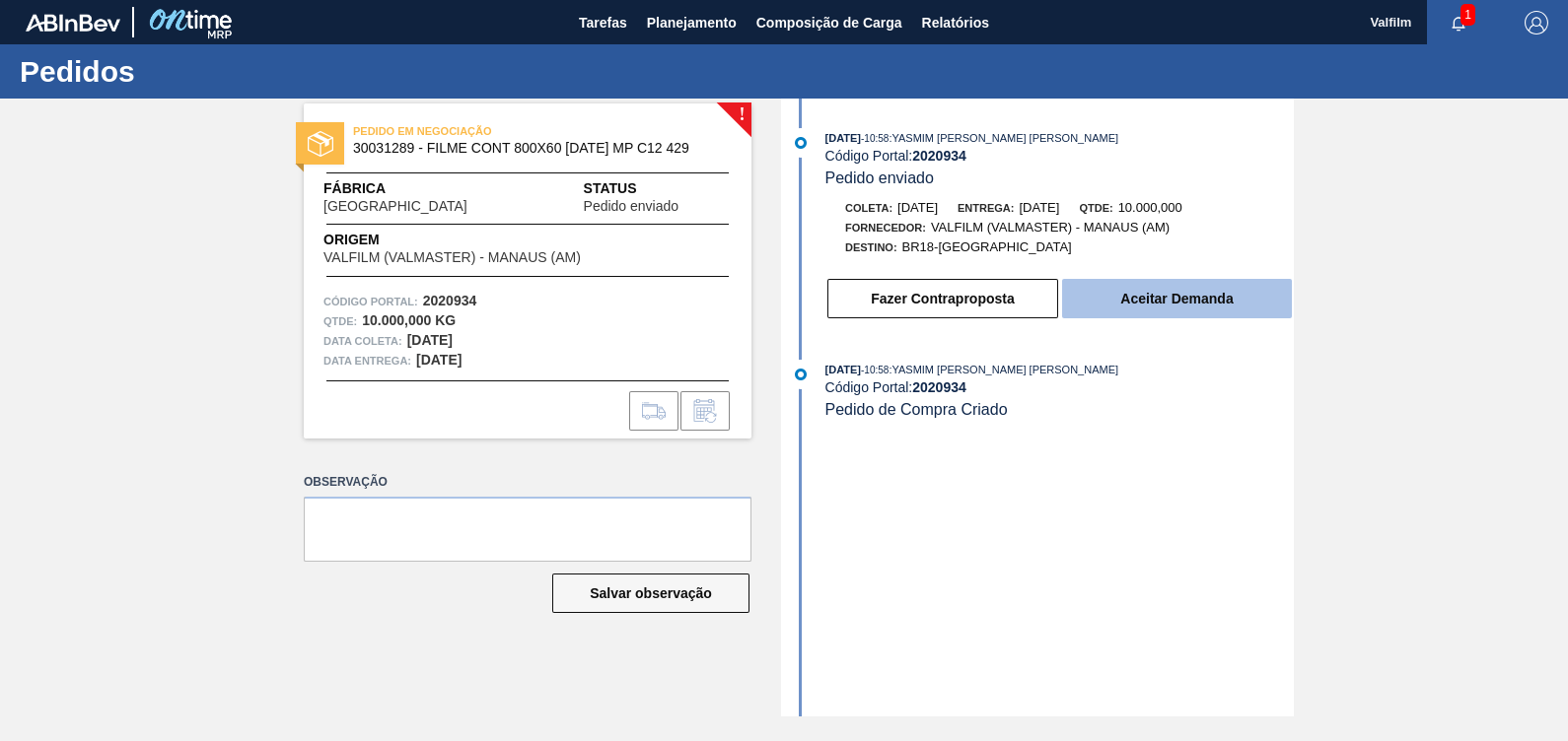
click at [1280, 306] on button "Aceitar Demanda" at bounding box center [1176, 299] width 230 height 40
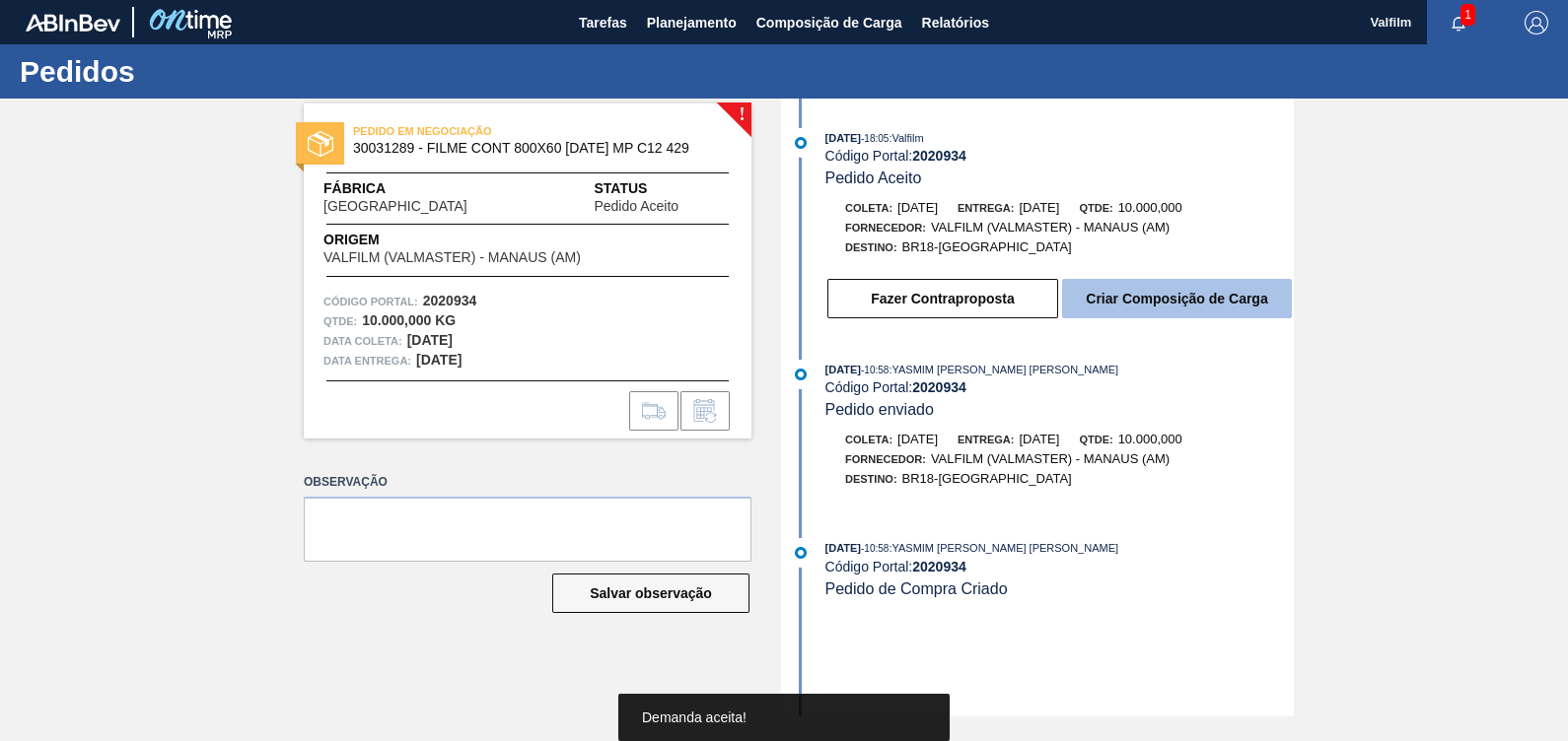
click at [1242, 305] on button "Criar Composição de Carga" at bounding box center [1176, 299] width 230 height 40
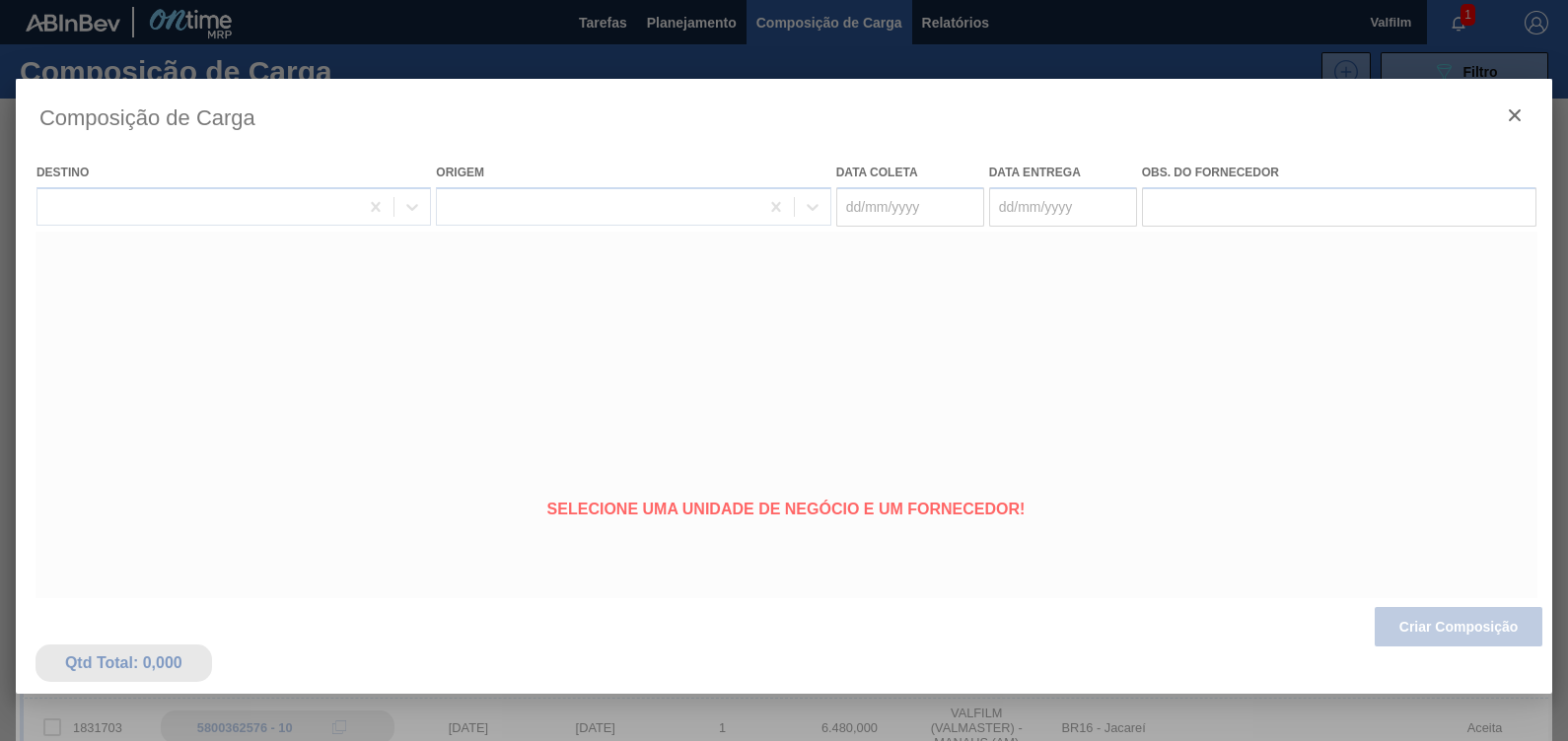
type coleta "[DATE]"
type entrega "[DATE]"
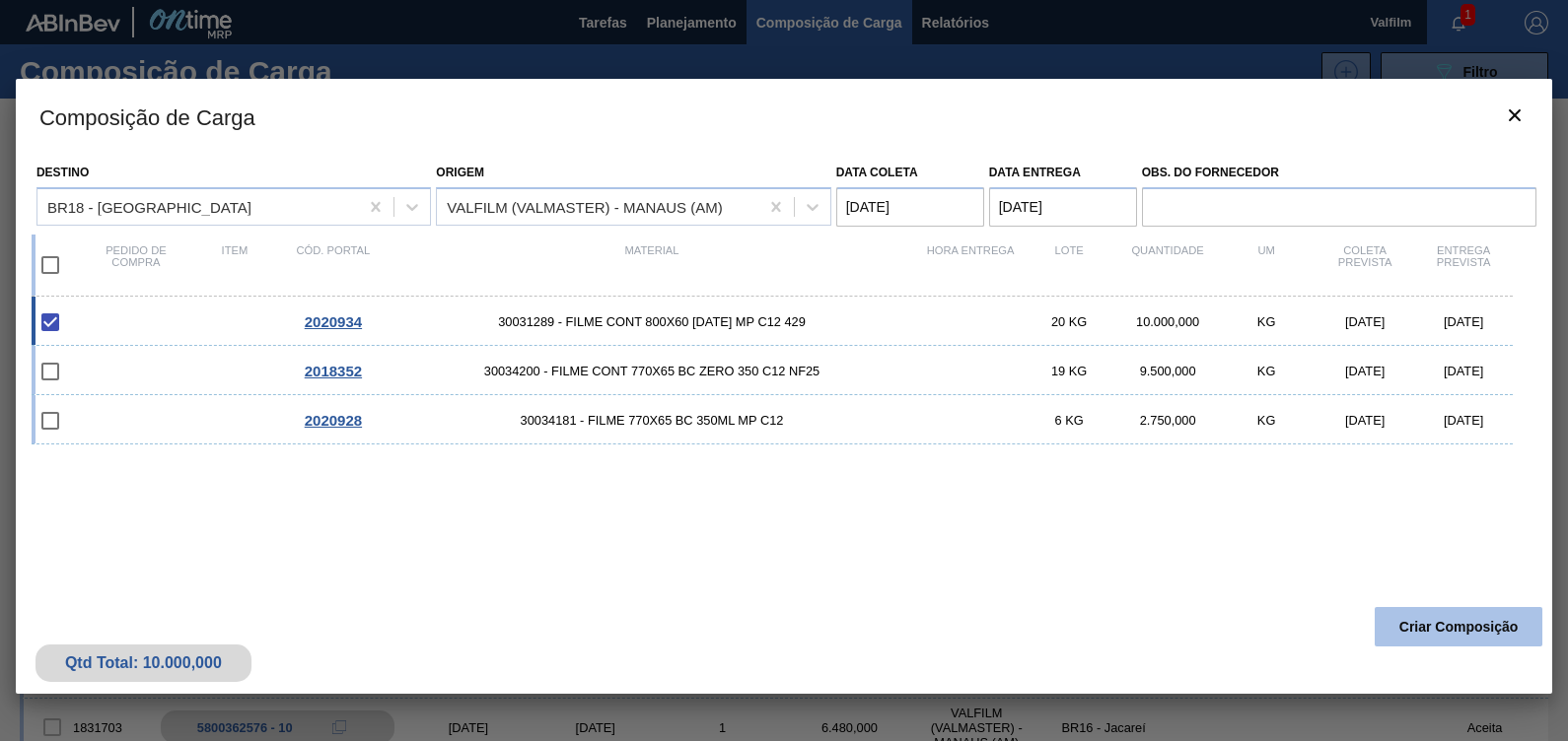
click at [1440, 625] on button "Criar Composição" at bounding box center [1458, 627] width 168 height 40
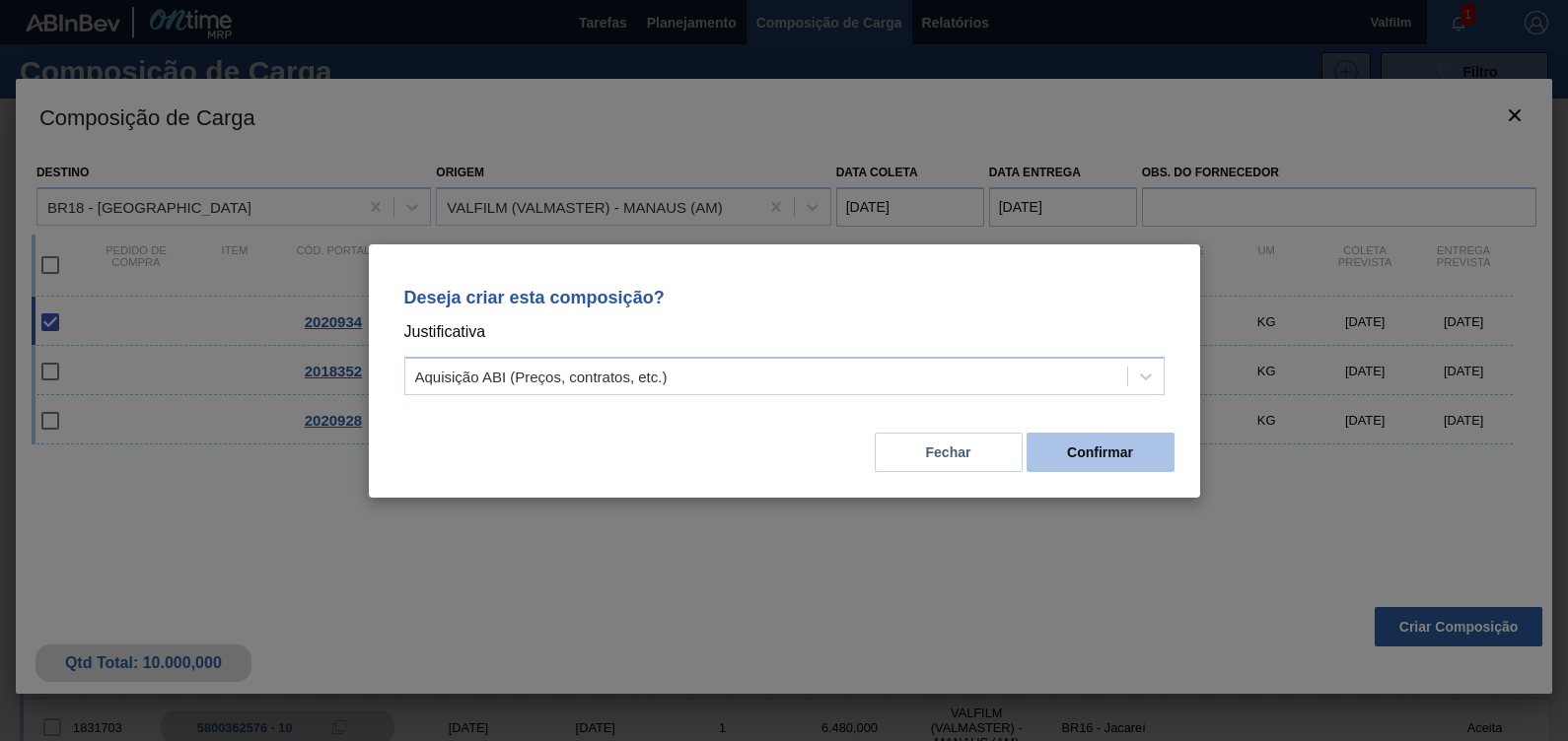
click at [1133, 458] on button "Confirmar" at bounding box center [1100, 453] width 148 height 40
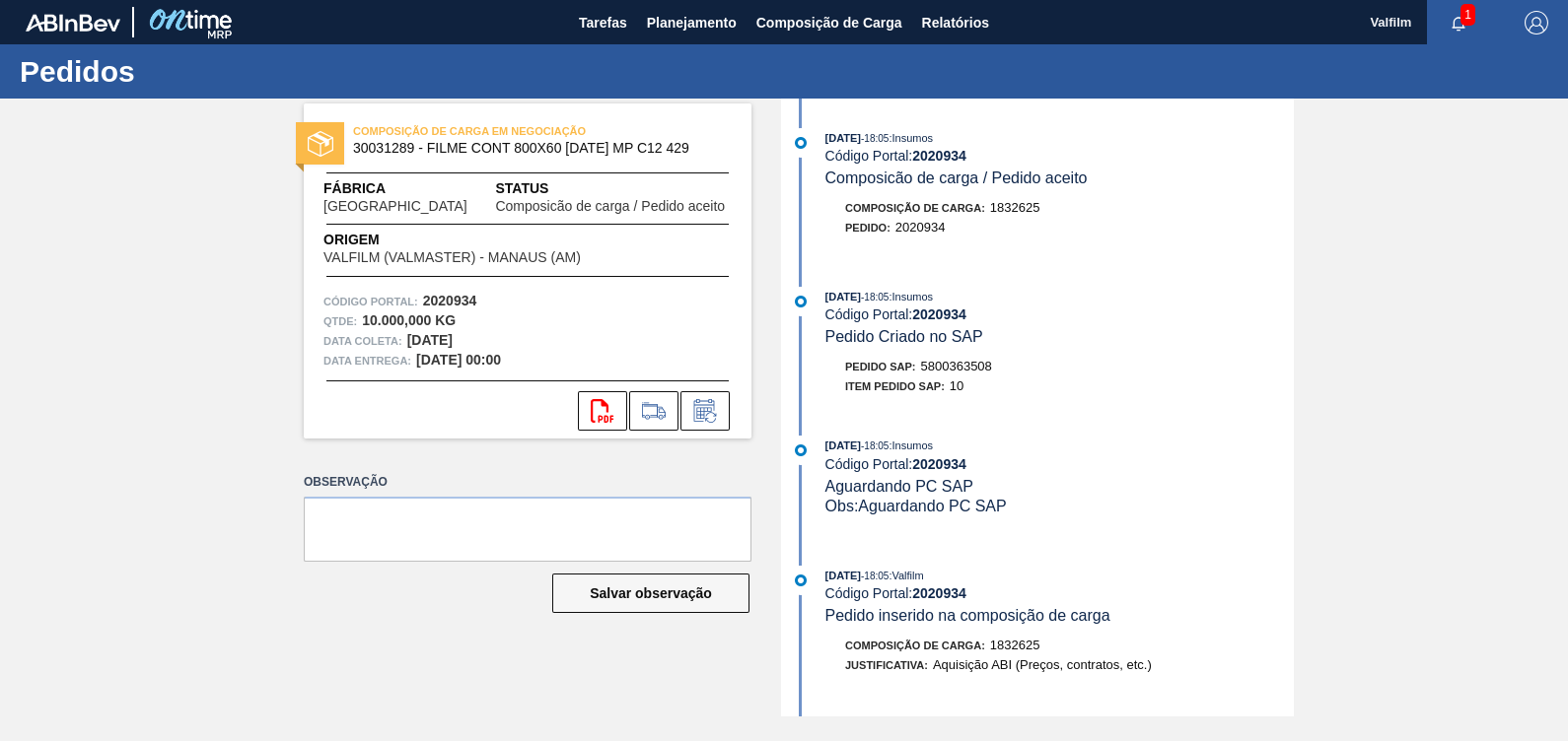
click at [966, 373] on span "5800363508" at bounding box center [956, 366] width 71 height 15
copy span "5800363508"
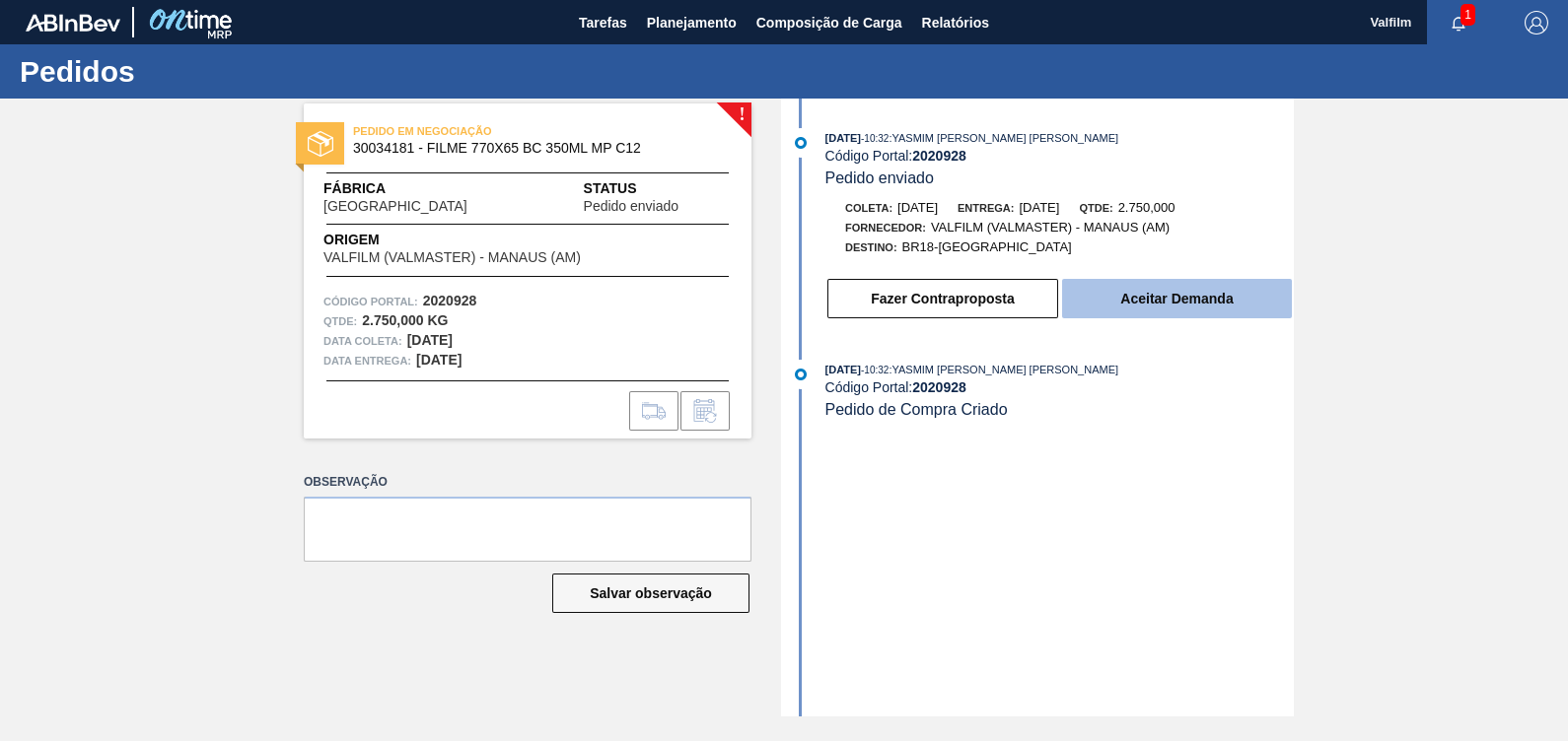
click at [1237, 316] on button "Aceitar Demanda" at bounding box center [1176, 299] width 230 height 40
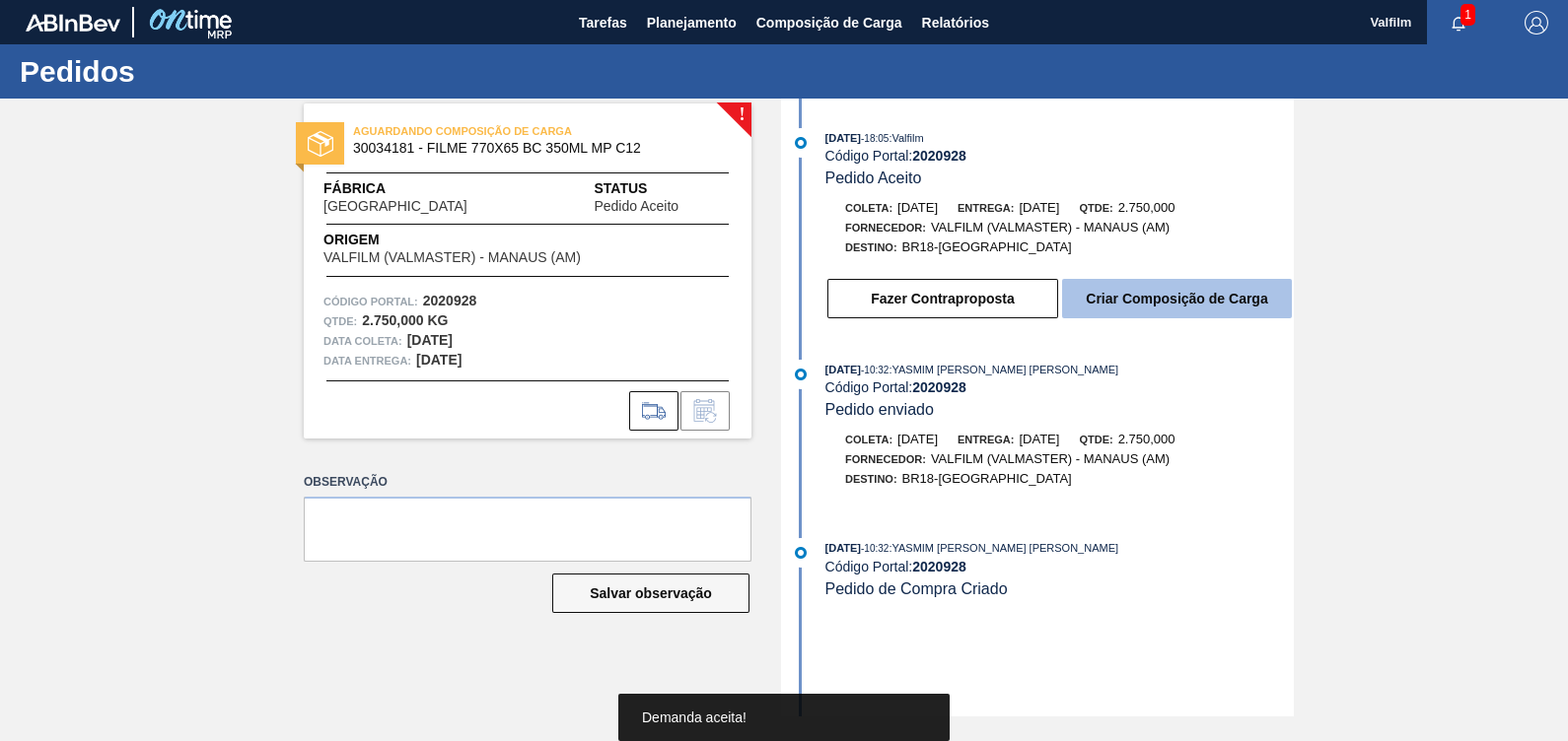
click at [1214, 296] on button "Criar Composição de Carga" at bounding box center [1176, 299] width 230 height 40
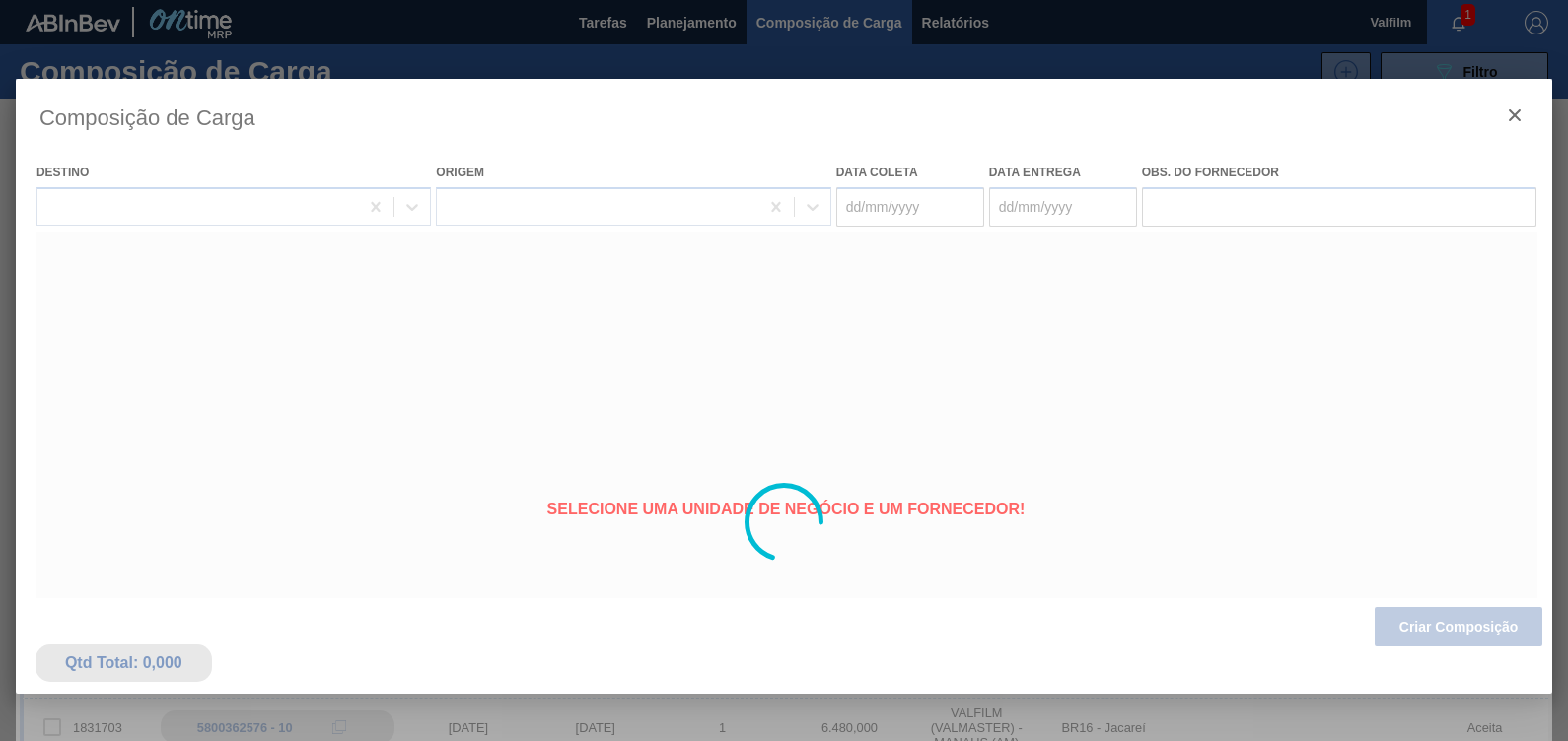
type coleta "[DATE]"
type entrega "[DATE]"
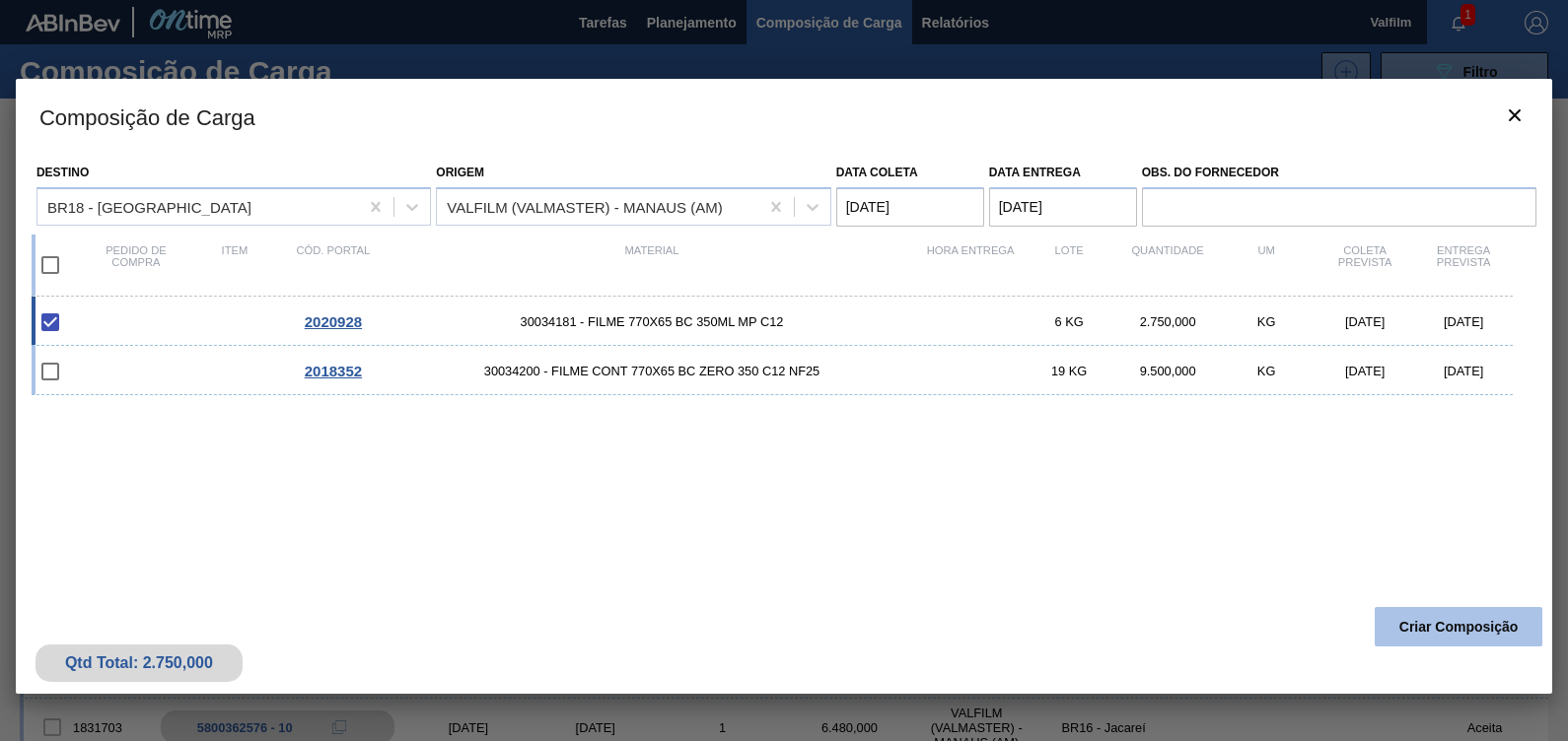
click at [1400, 636] on button "Criar Composição" at bounding box center [1458, 627] width 168 height 40
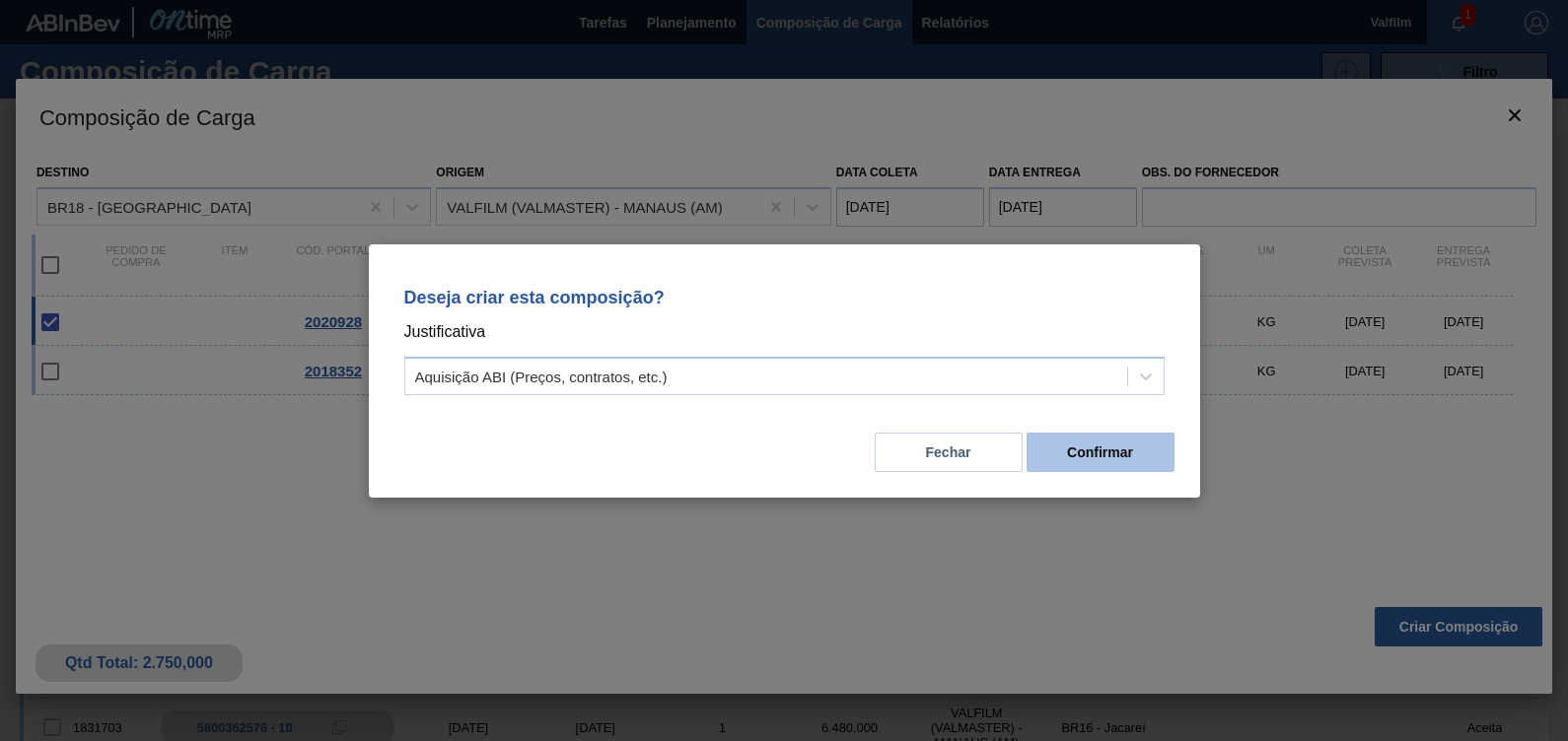
click at [1124, 471] on button "Confirmar" at bounding box center [1100, 453] width 148 height 40
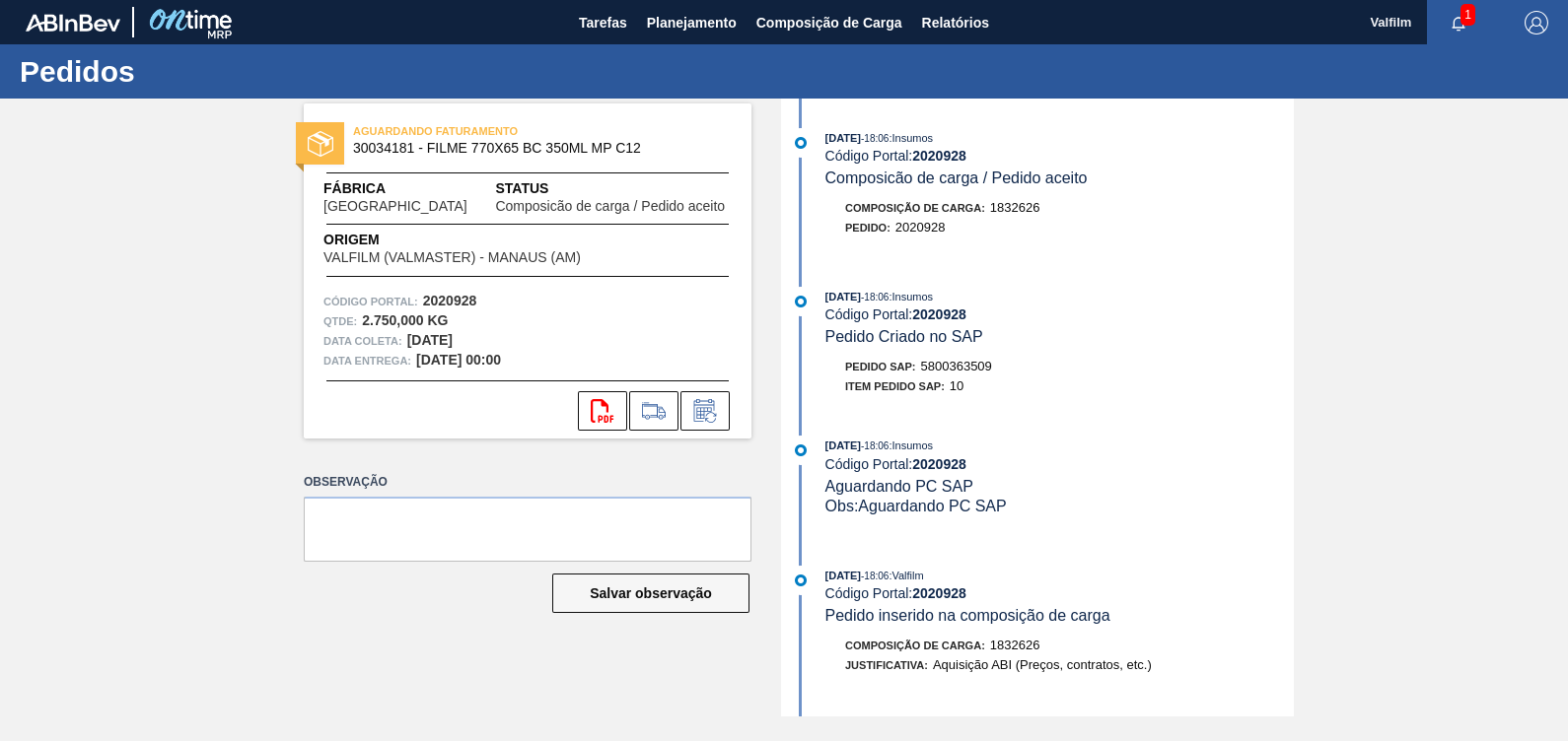
click at [976, 370] on span "5800363509" at bounding box center [956, 366] width 71 height 15
copy span "5800363509"
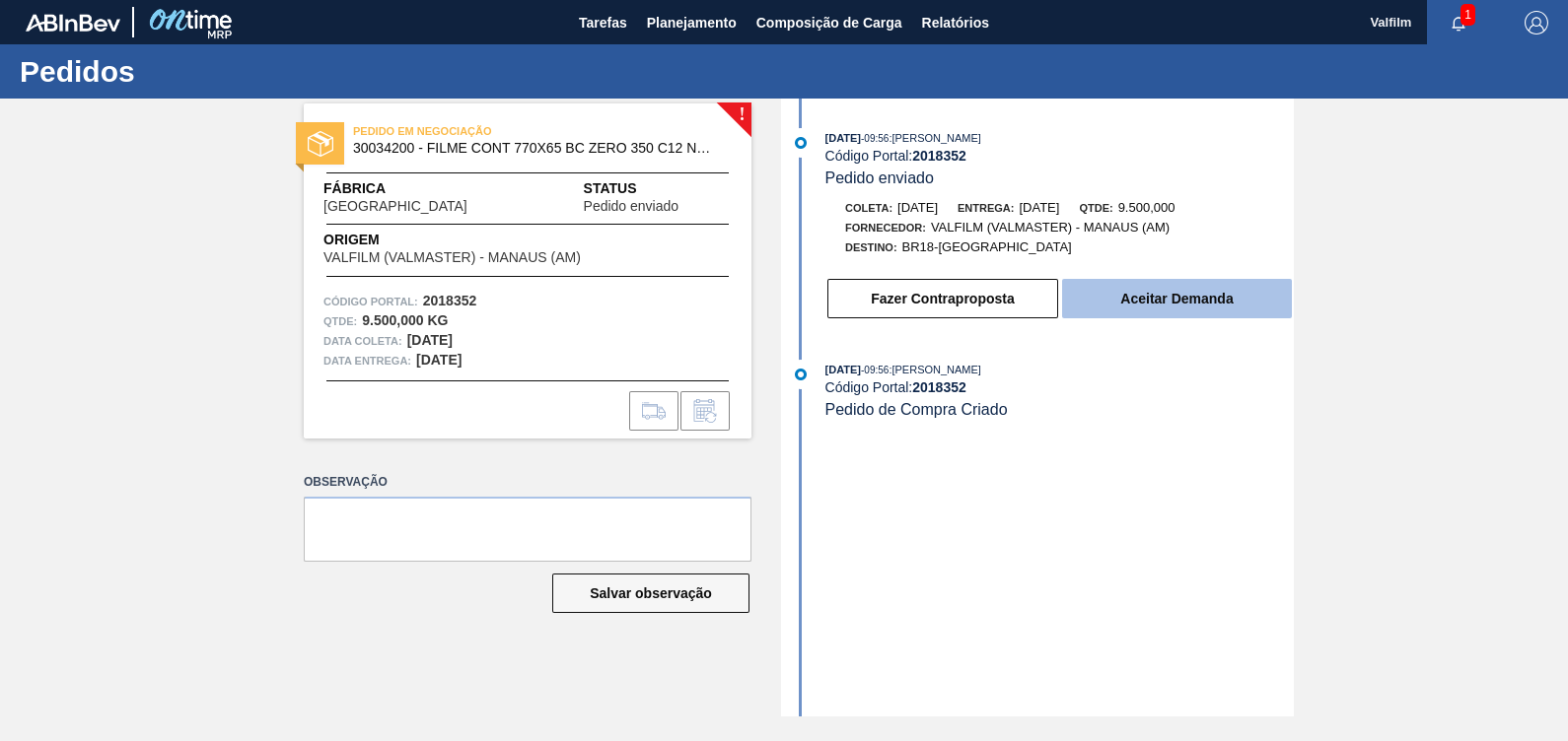
click at [1224, 303] on button "Aceitar Demanda" at bounding box center [1176, 299] width 230 height 40
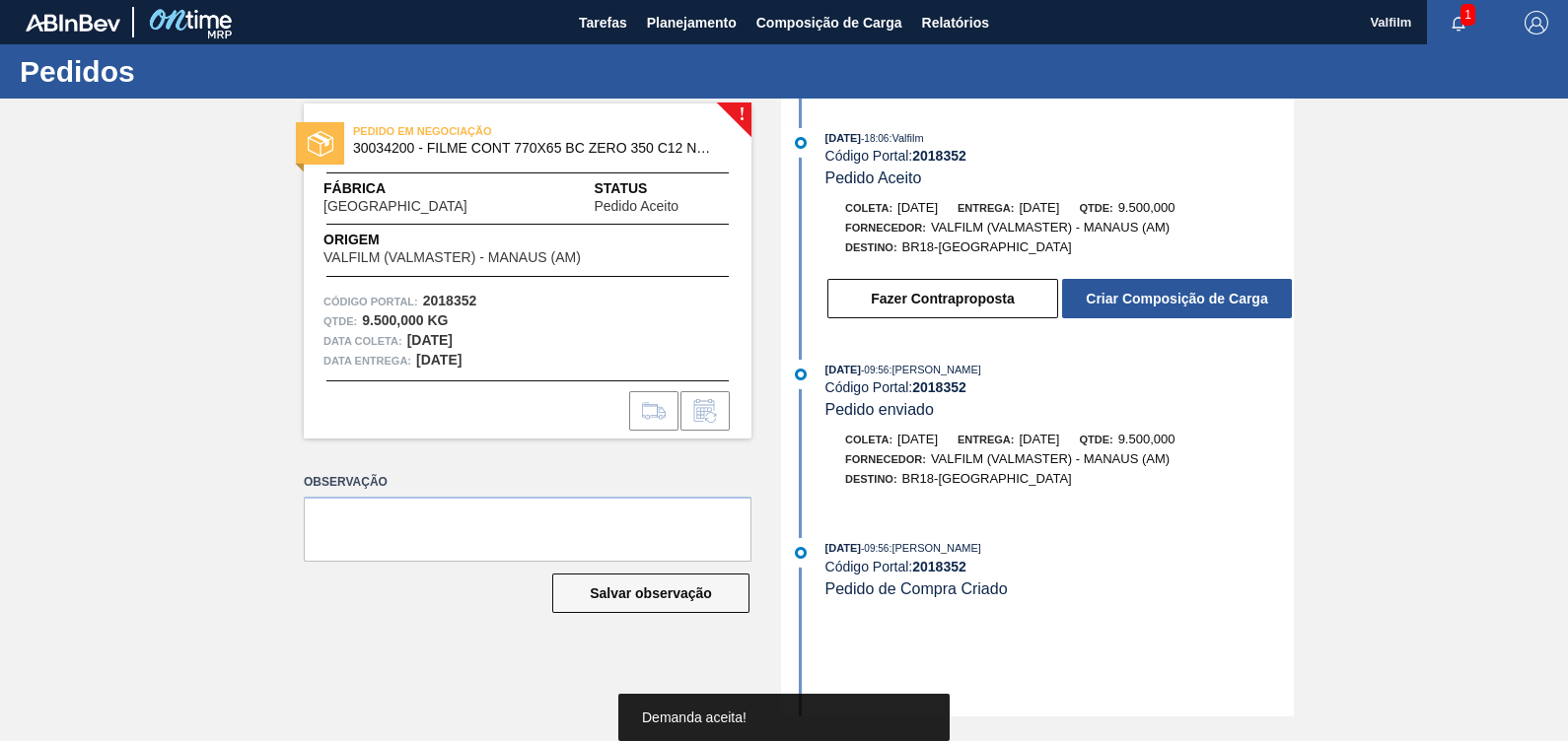
click at [1224, 303] on button "Criar Composição de Carga" at bounding box center [1176, 299] width 230 height 40
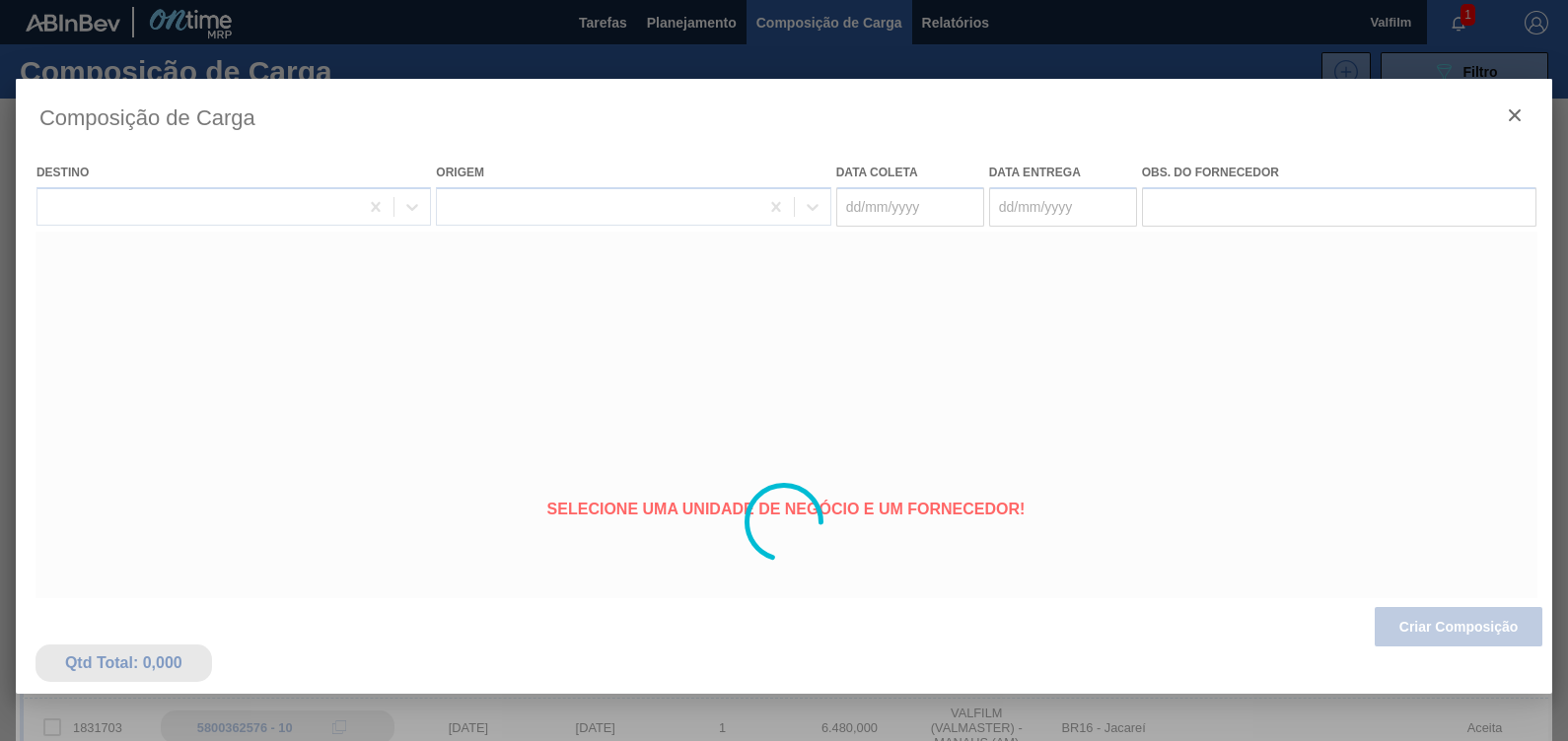
type coleta "29/09/2025"
type entrega "29/10/2025"
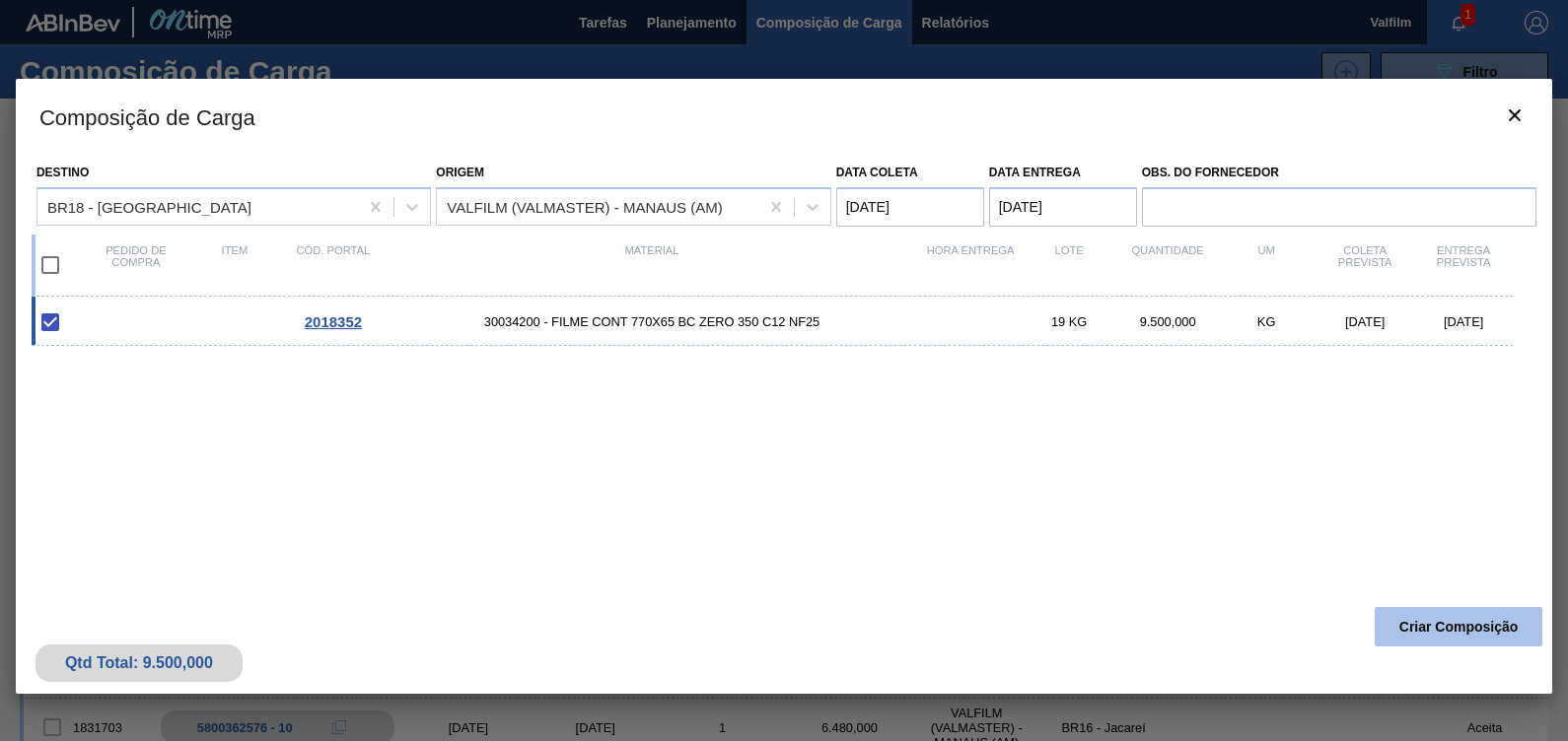
click at [1454, 625] on button "Criar Composição" at bounding box center [1458, 627] width 168 height 40
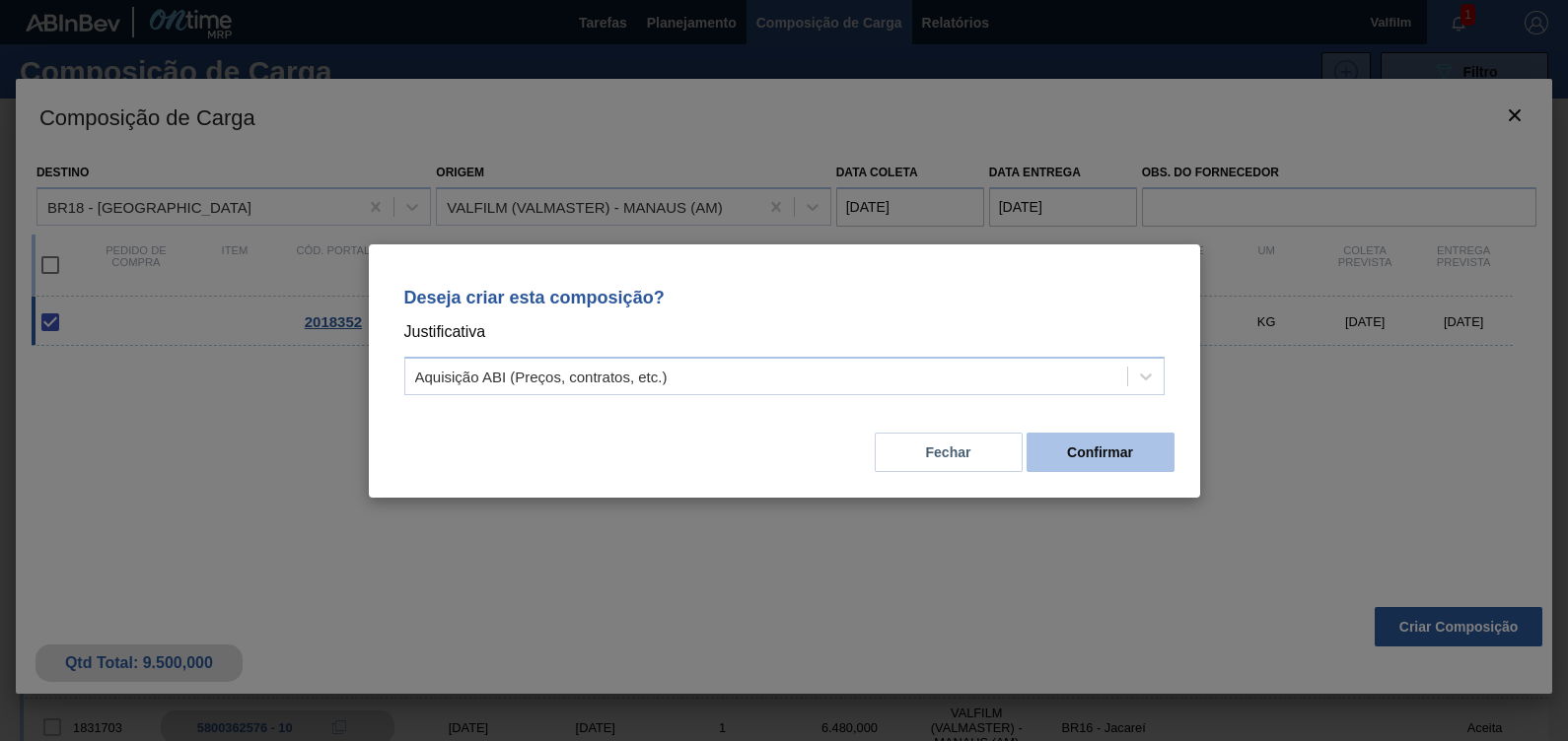
click at [1136, 438] on button "Confirmar" at bounding box center [1100, 453] width 148 height 40
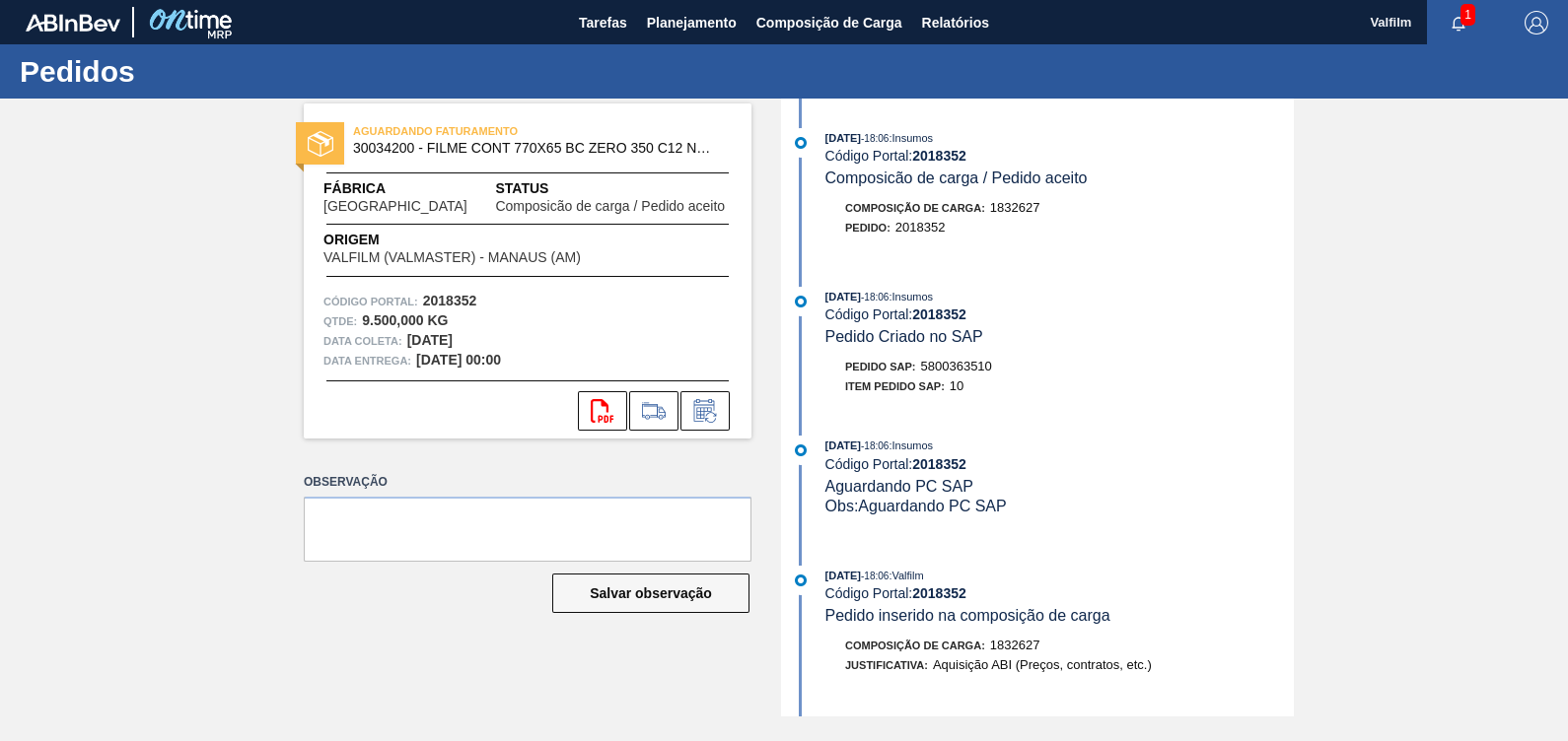
click at [984, 372] on span "5800363510" at bounding box center [956, 366] width 71 height 15
copy span "5800363510"
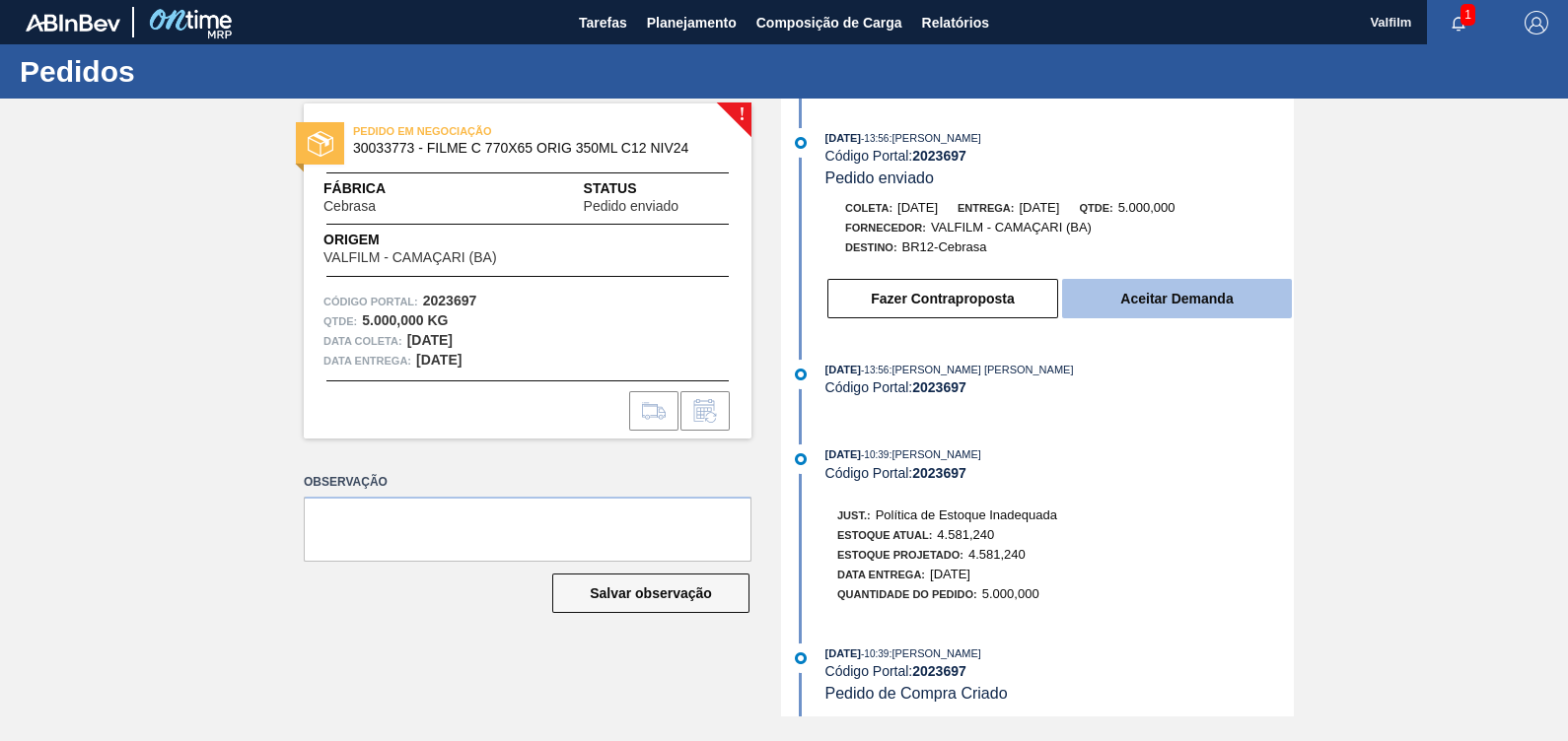
click at [1187, 302] on button "Aceitar Demanda" at bounding box center [1176, 299] width 230 height 40
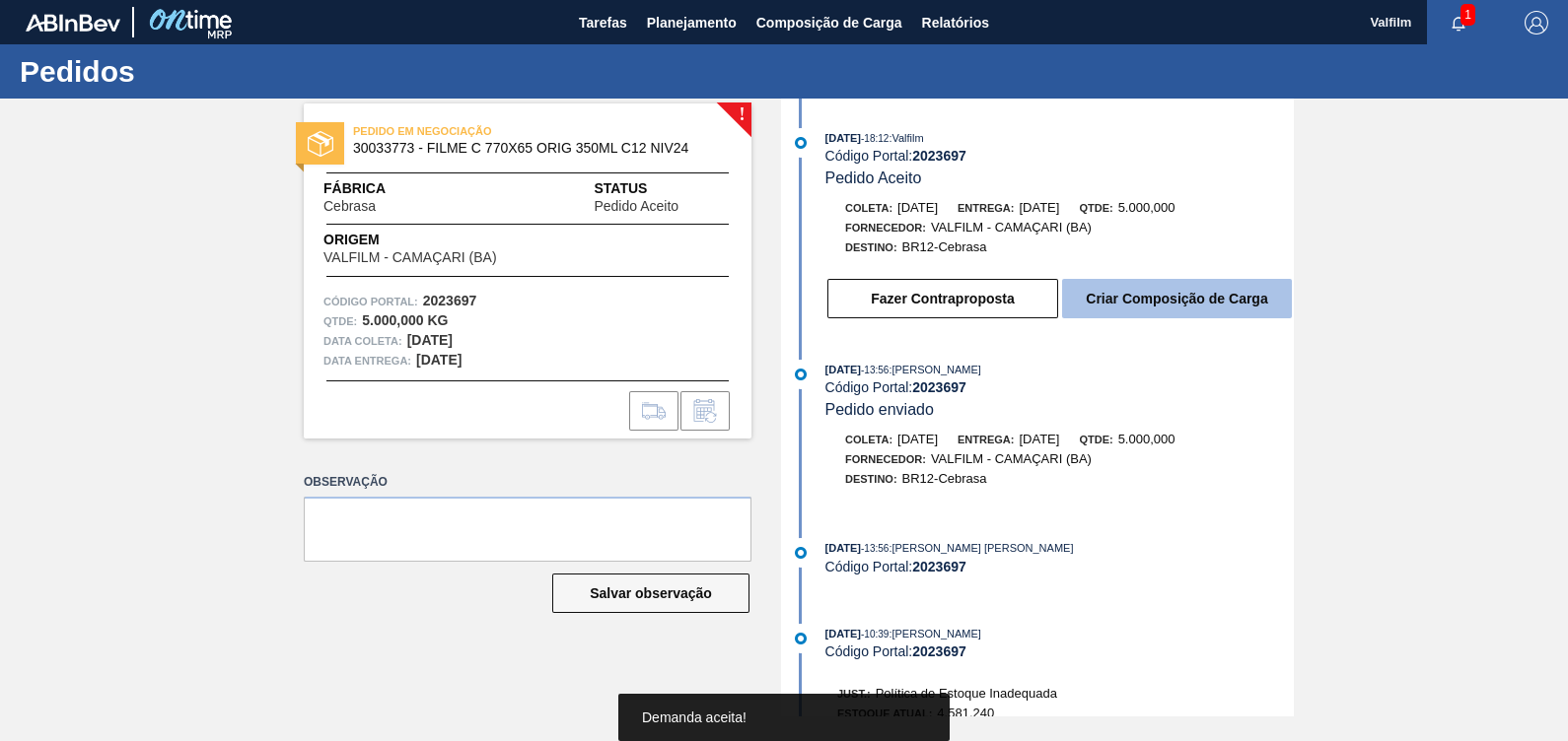
click at [1230, 301] on button "Criar Composição de Carga" at bounding box center [1176, 299] width 230 height 40
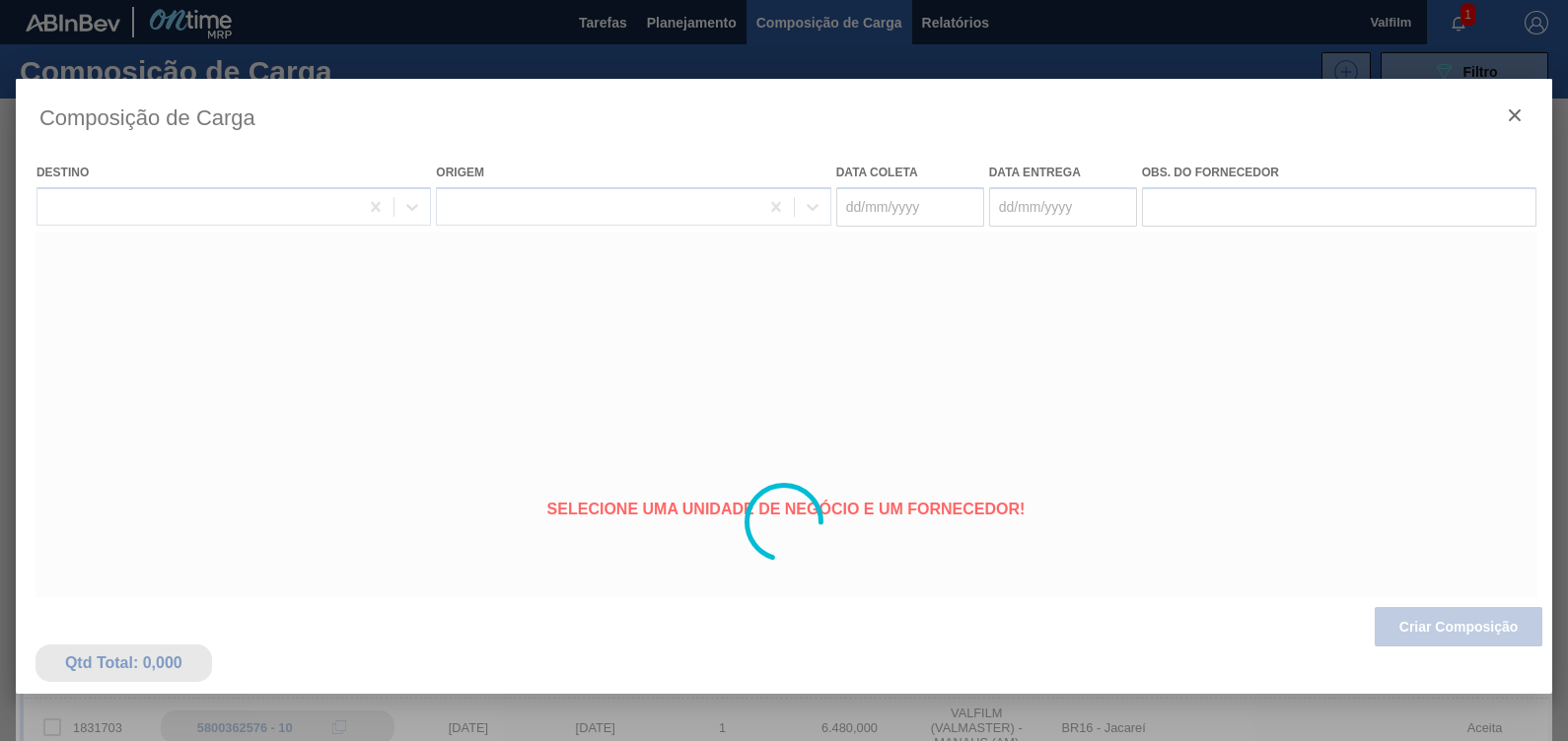
type coleta "[DATE]"
type entrega "[DATE]"
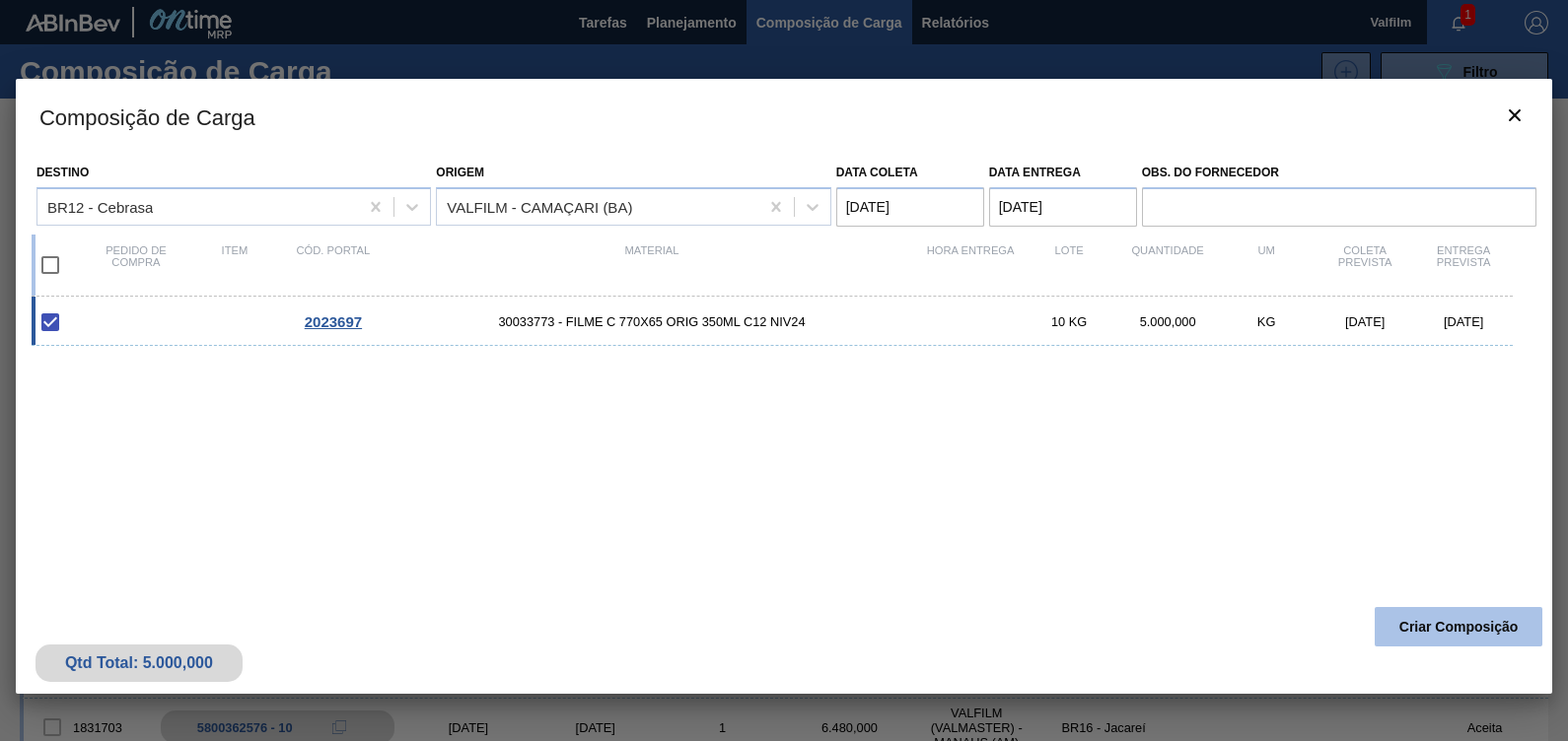
click at [1450, 633] on button "Criar Composição" at bounding box center [1458, 627] width 168 height 40
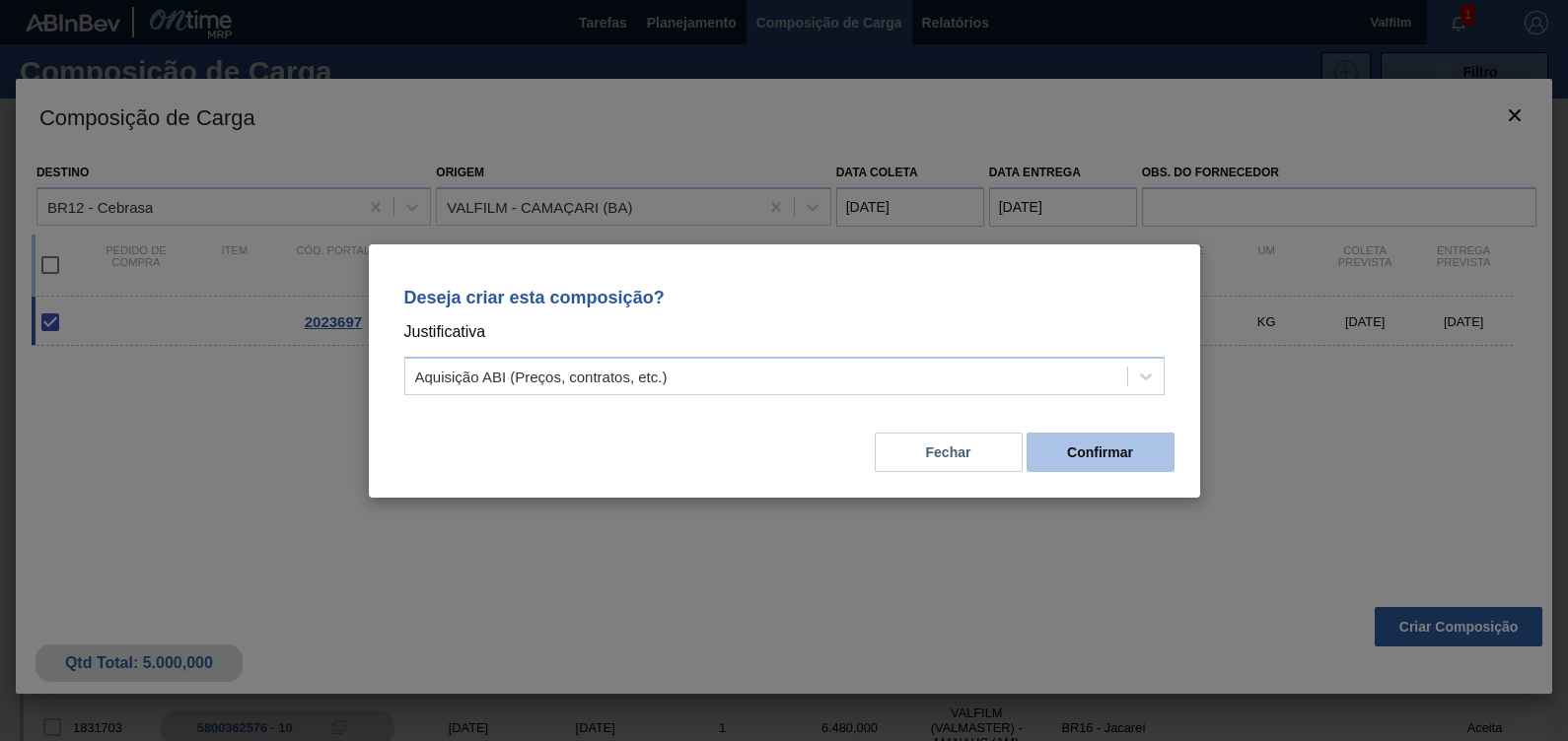
click at [1054, 440] on button "Confirmar" at bounding box center [1100, 453] width 148 height 40
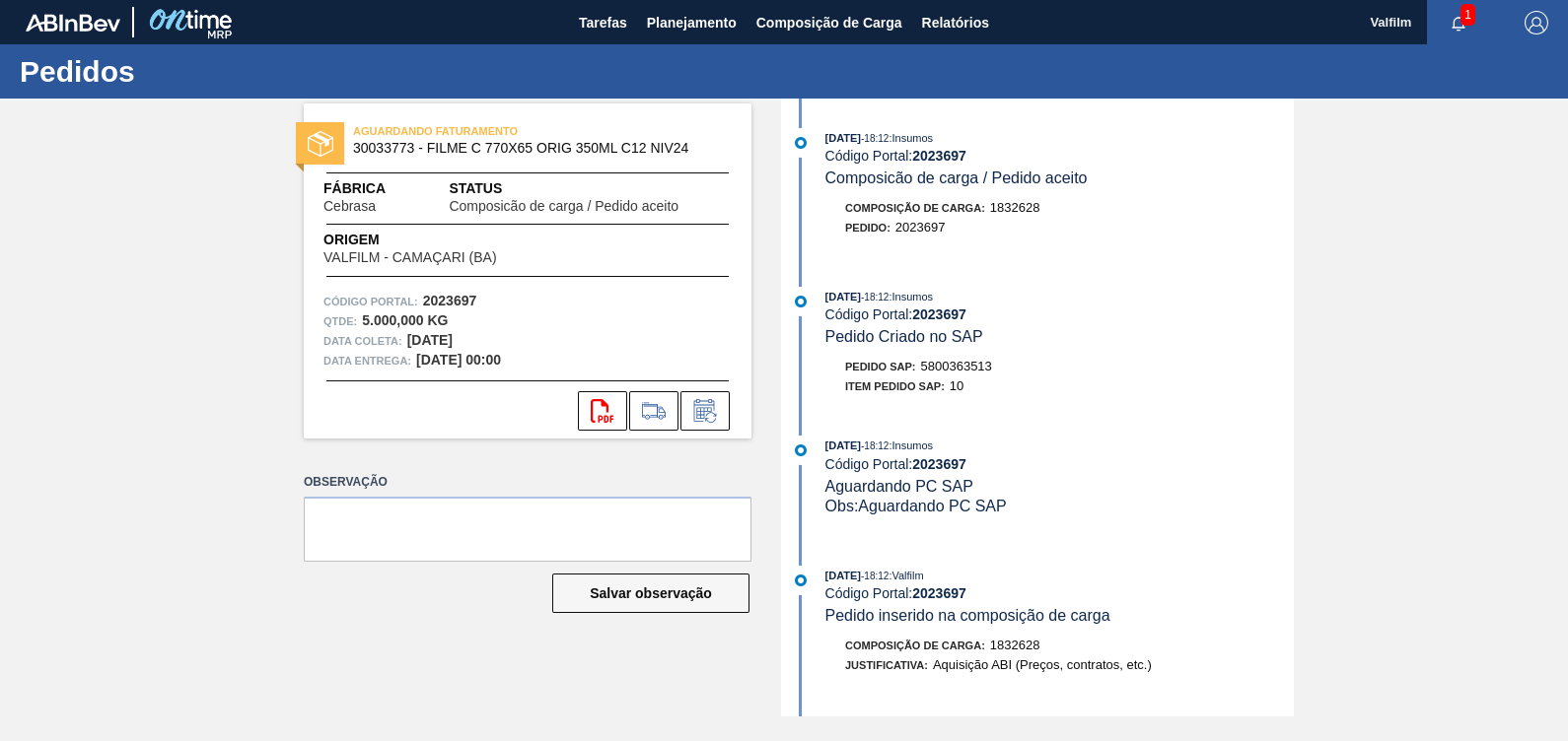
click at [976, 370] on span "5800363513" at bounding box center [956, 366] width 71 height 15
copy span "5800363513"
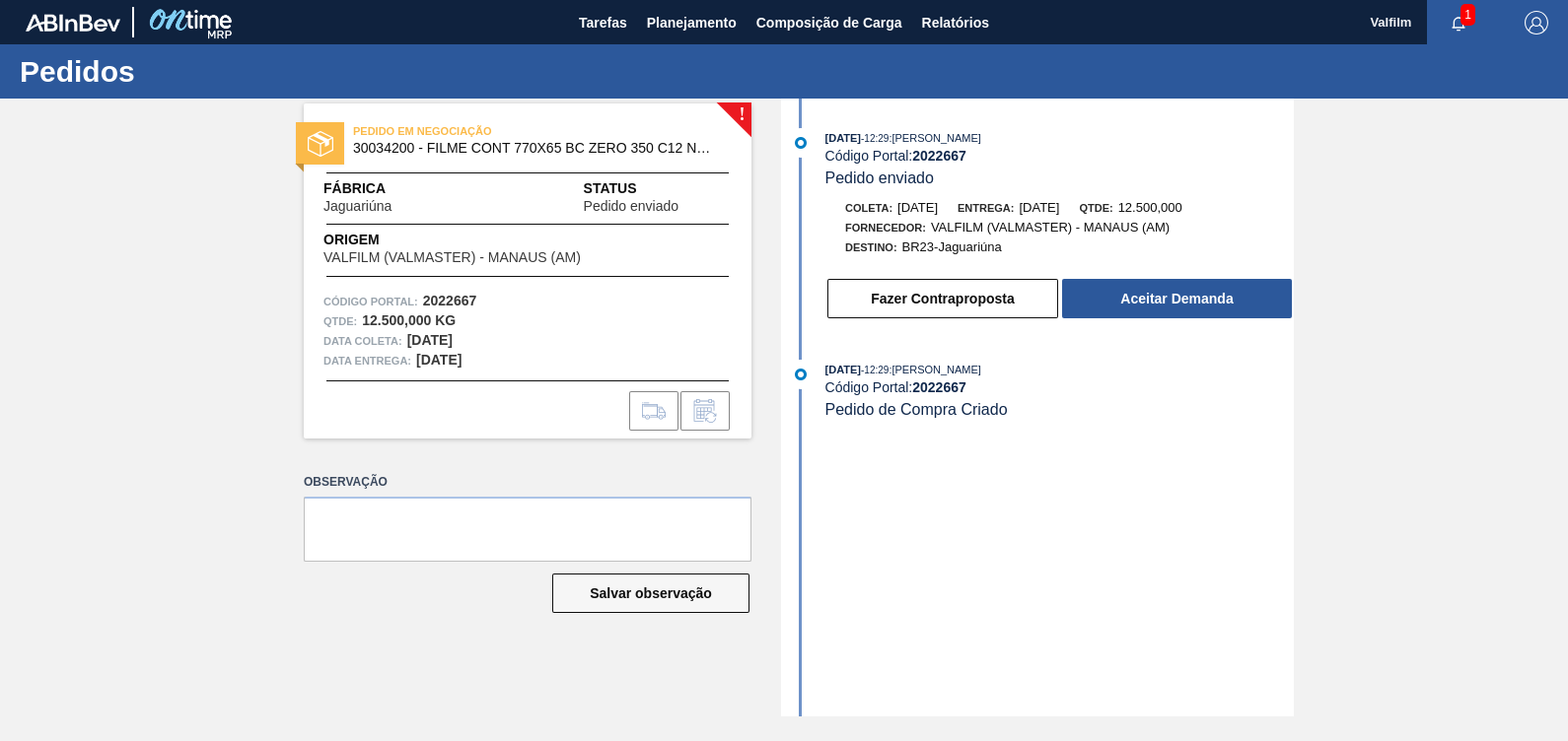
click at [1106, 279] on div "Fazer Contraproposta Aceitar Demanda" at bounding box center [1039, 294] width 508 height 54
click at [1104, 301] on button "Aceitar Demanda" at bounding box center [1176, 299] width 230 height 40
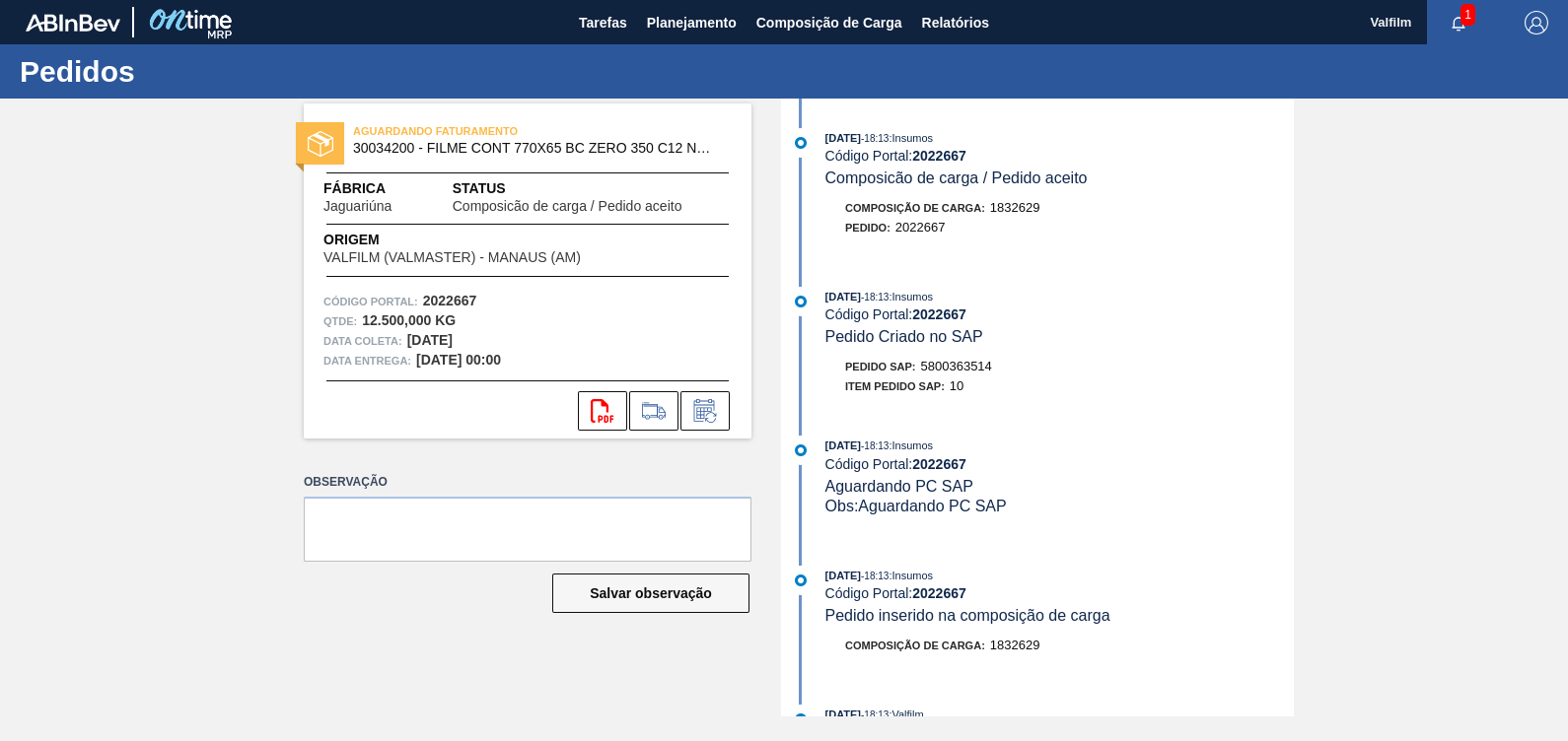
click at [947, 370] on span "5800363514" at bounding box center [956, 366] width 71 height 15
copy span "5800363514"
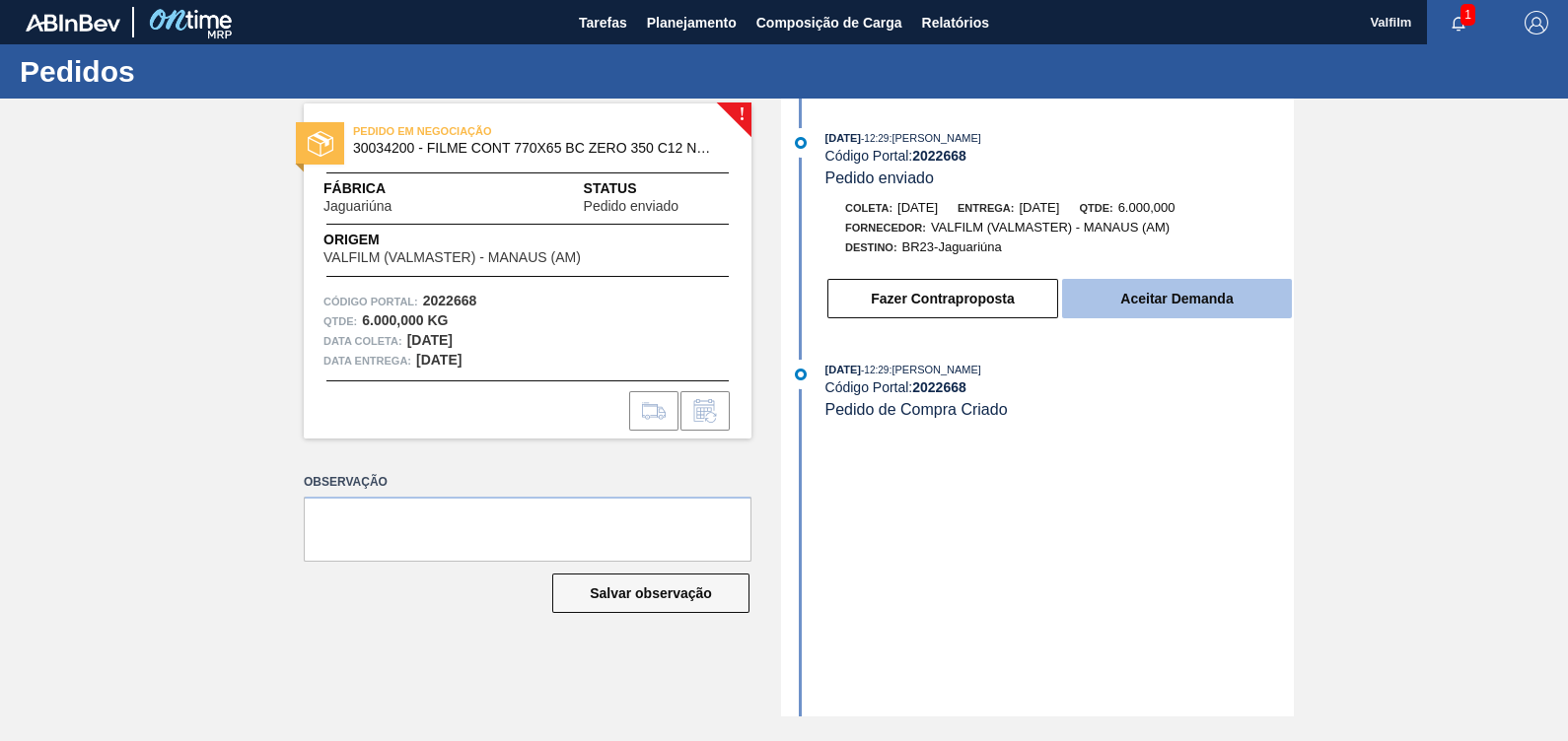
click at [1216, 311] on button "Aceitar Demanda" at bounding box center [1176, 299] width 230 height 40
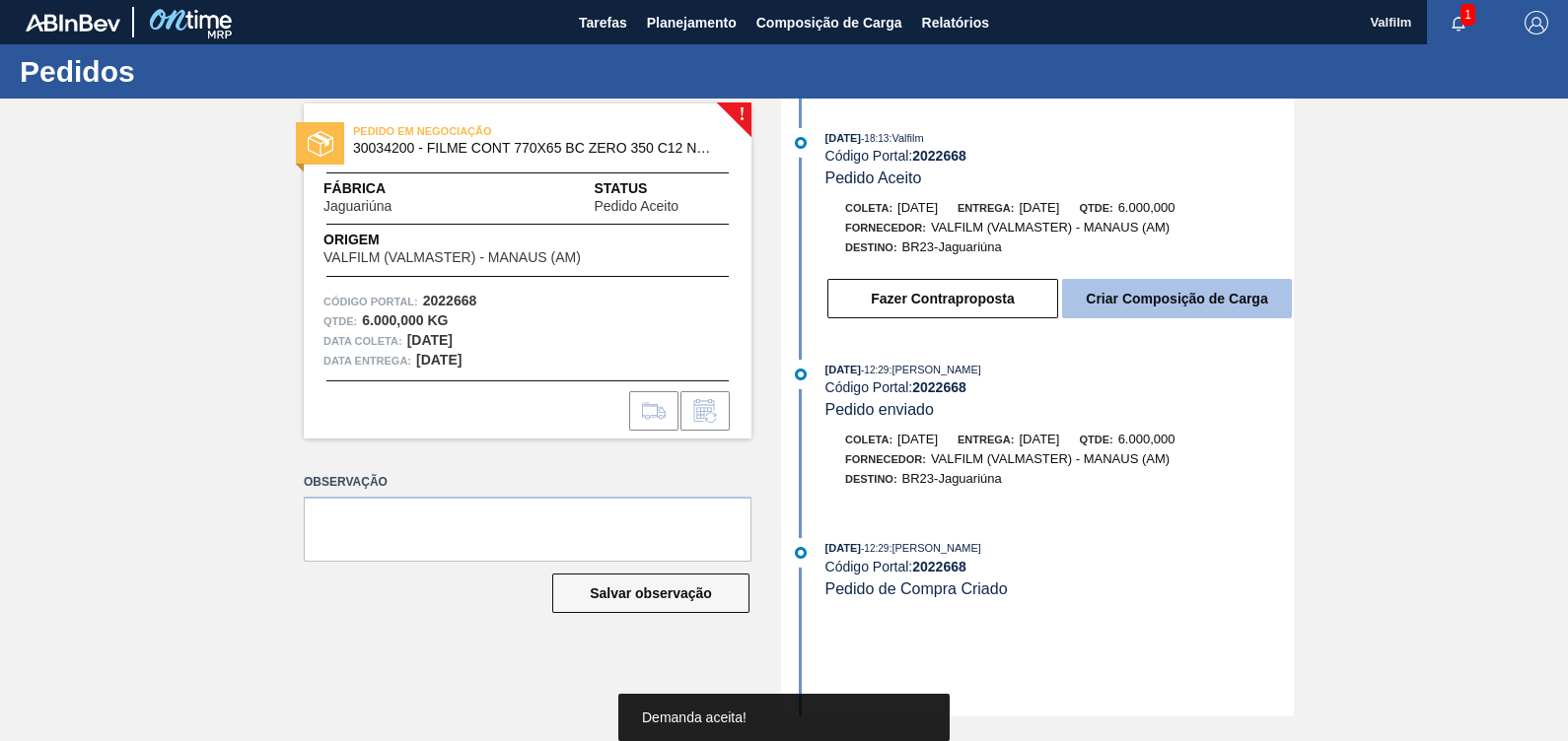
click at [1230, 307] on button "Criar Composição de Carga" at bounding box center [1176, 299] width 230 height 40
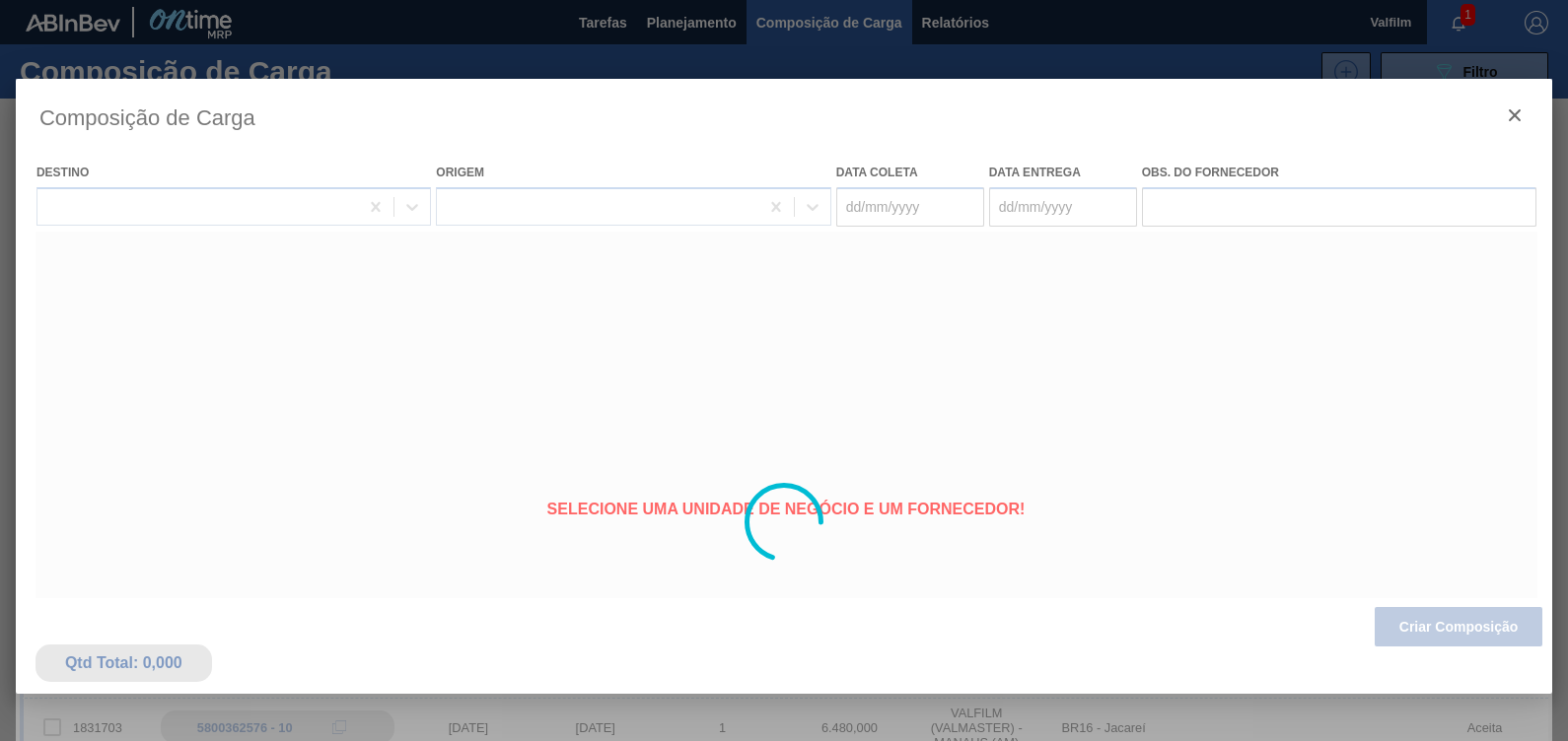
type coleta "[DATE]"
type entrega "[DATE]"
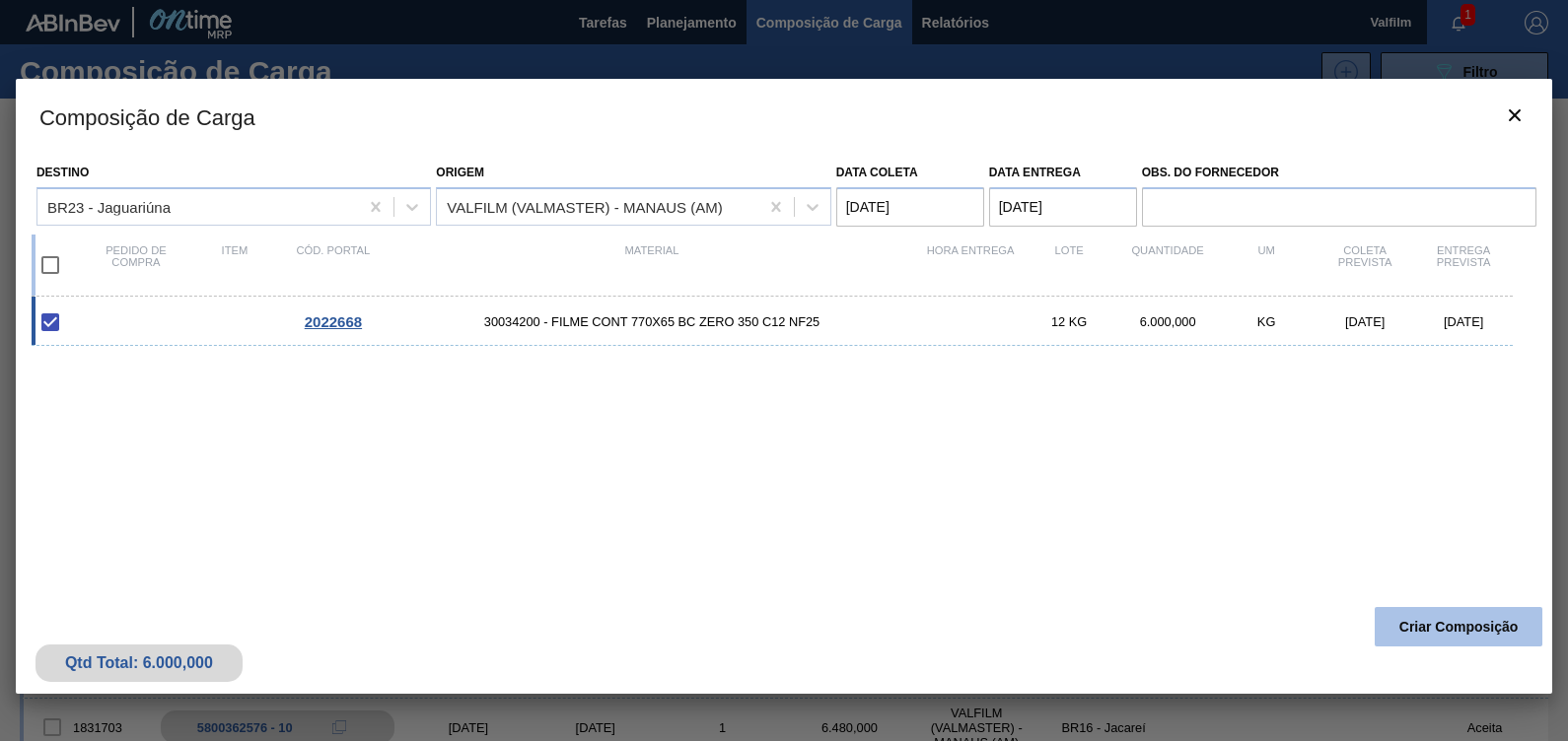
click at [1425, 629] on button "Criar Composição" at bounding box center [1458, 627] width 168 height 40
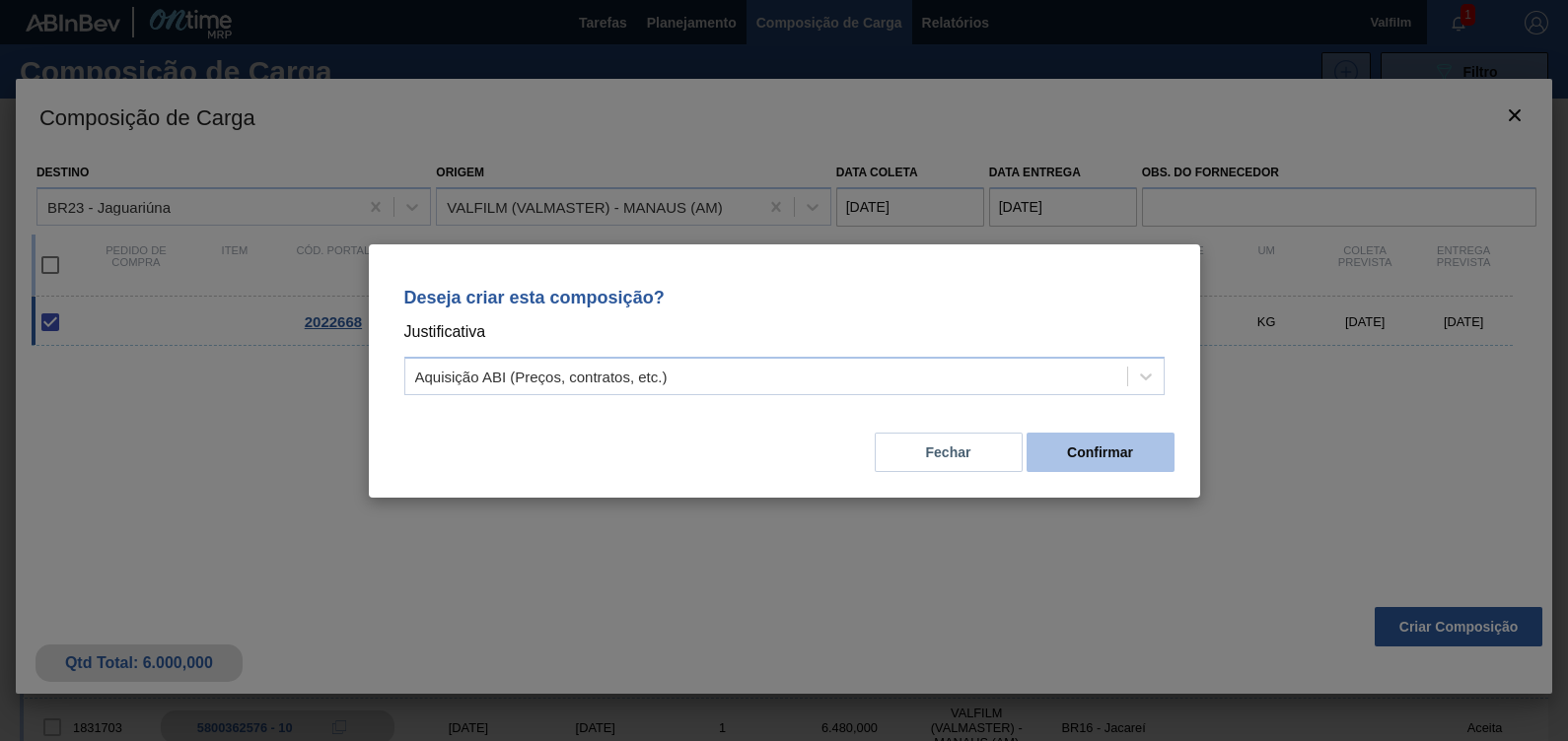
click at [1078, 439] on button "Confirmar" at bounding box center [1100, 453] width 148 height 40
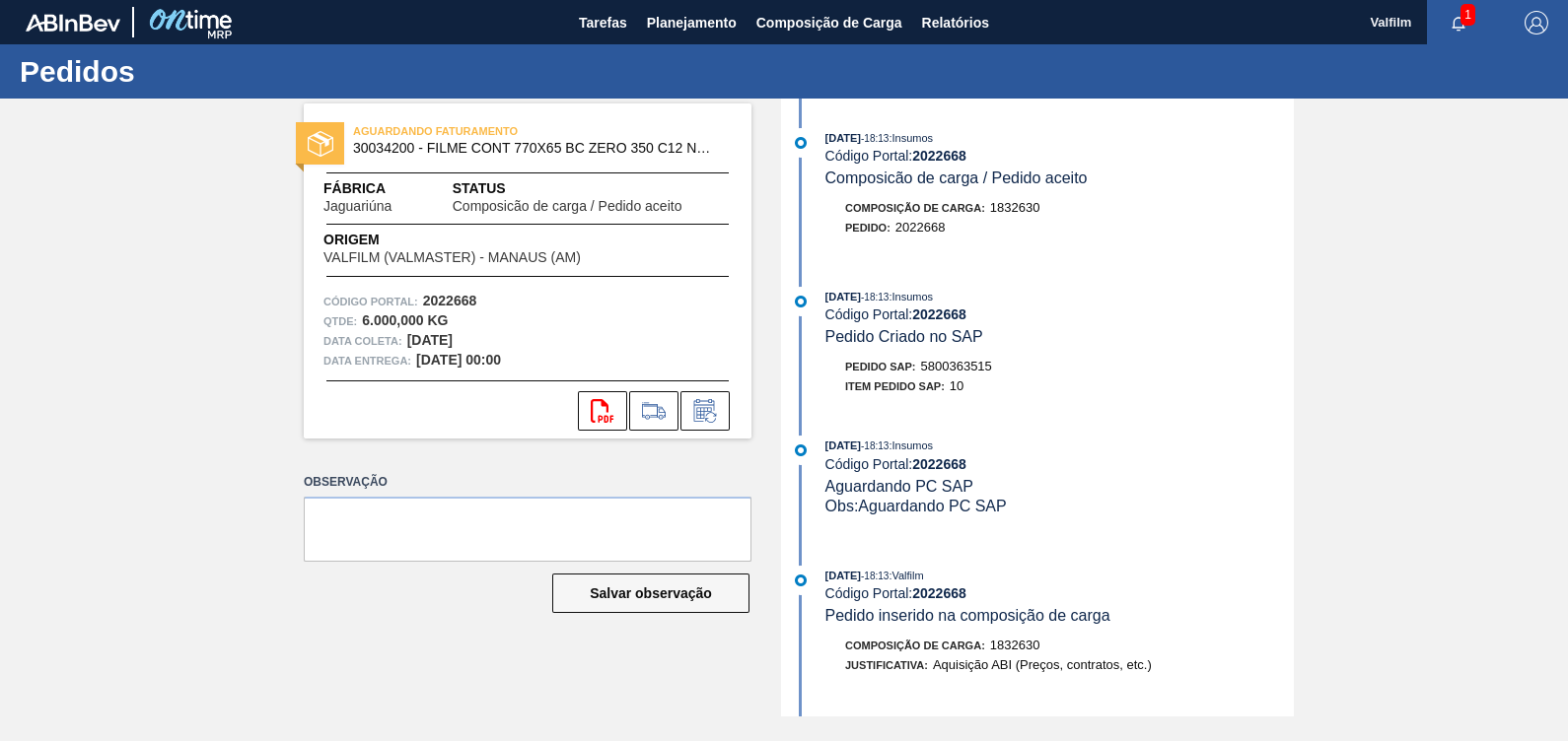
click at [952, 363] on div "Pedido SAP: 5800363515" at bounding box center [918, 367] width 147 height 20
copy span "5800363515"
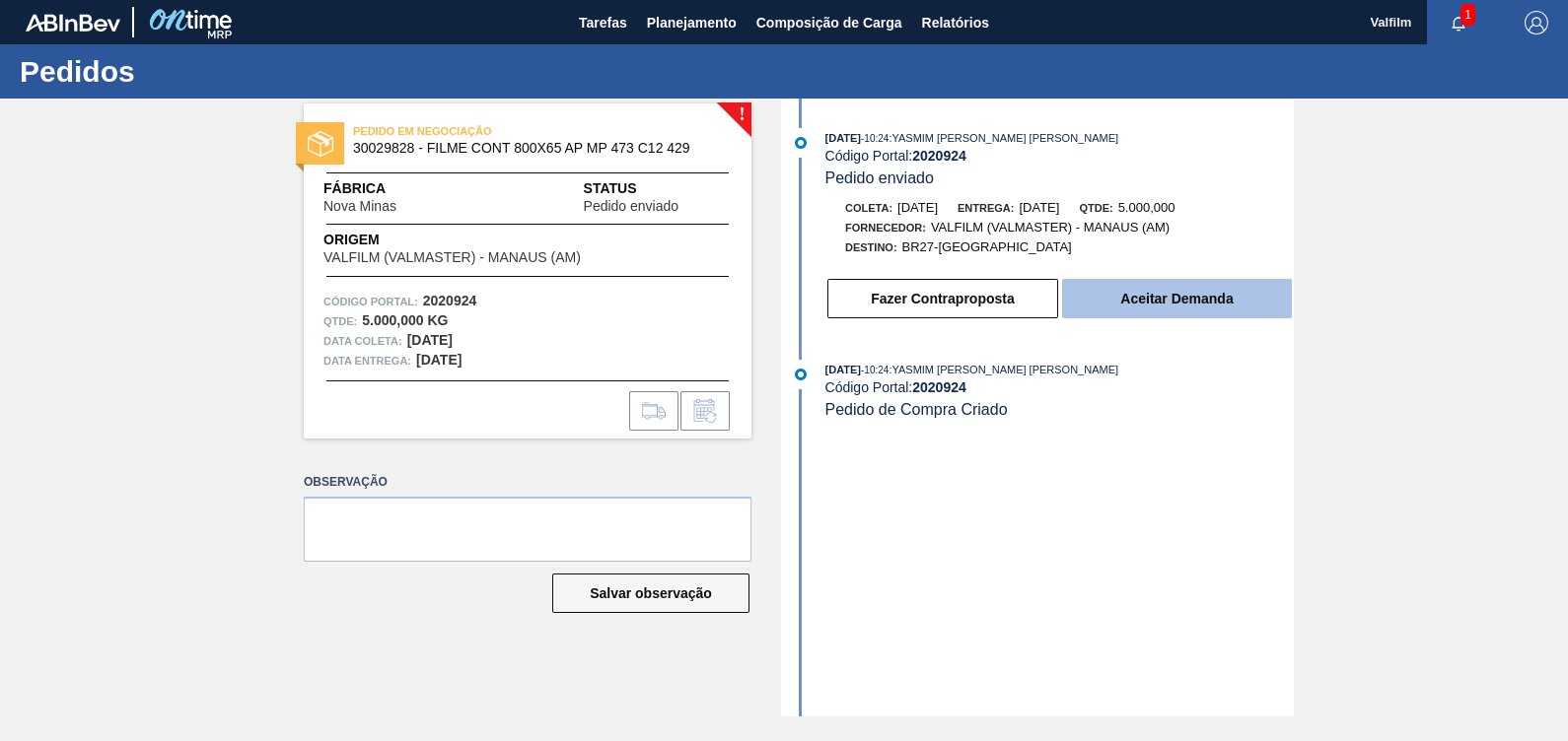
click at [1208, 296] on button "Aceitar Demanda" at bounding box center [1176, 299] width 230 height 40
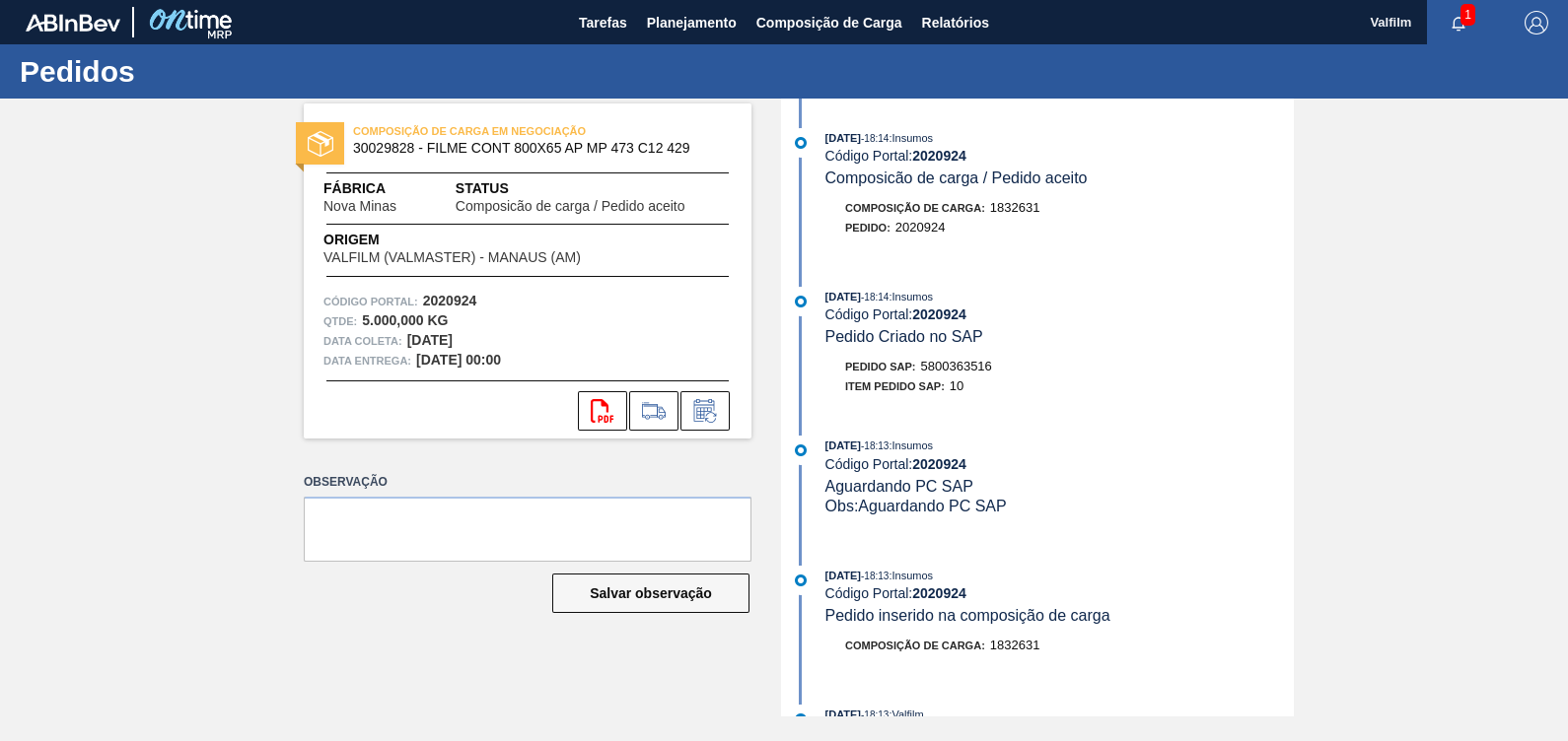
click at [970, 369] on span "5800363516" at bounding box center [956, 366] width 71 height 15
copy span "5800363516"
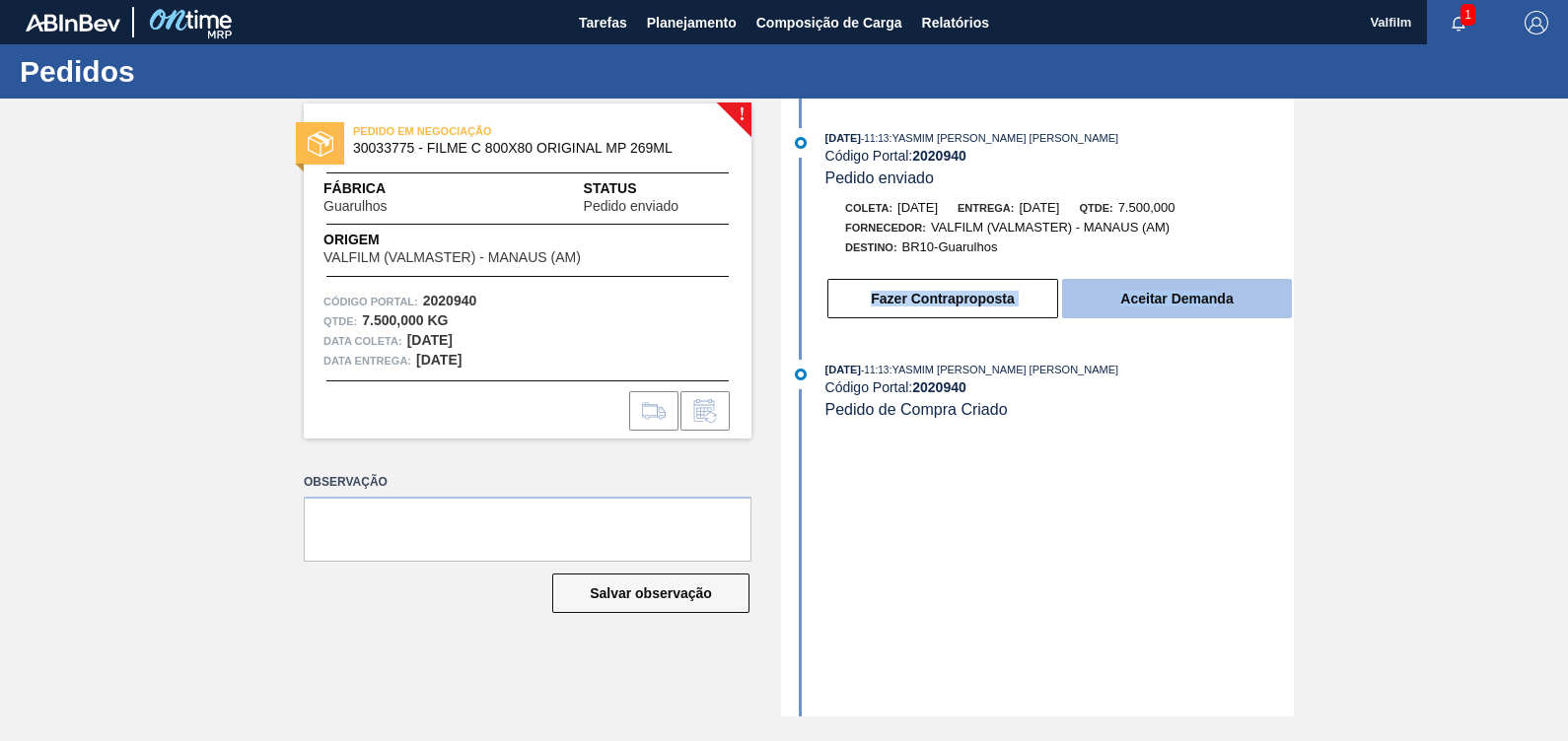
click at [1217, 283] on div "Fazer Contraproposta Aceitar Demanda" at bounding box center [1039, 294] width 508 height 54
drag, startPoint x: 1217, startPoint y: 283, endPoint x: 1217, endPoint y: 296, distance: 13.0
click at [1217, 296] on button "Aceitar Demanda" at bounding box center [1176, 299] width 230 height 40
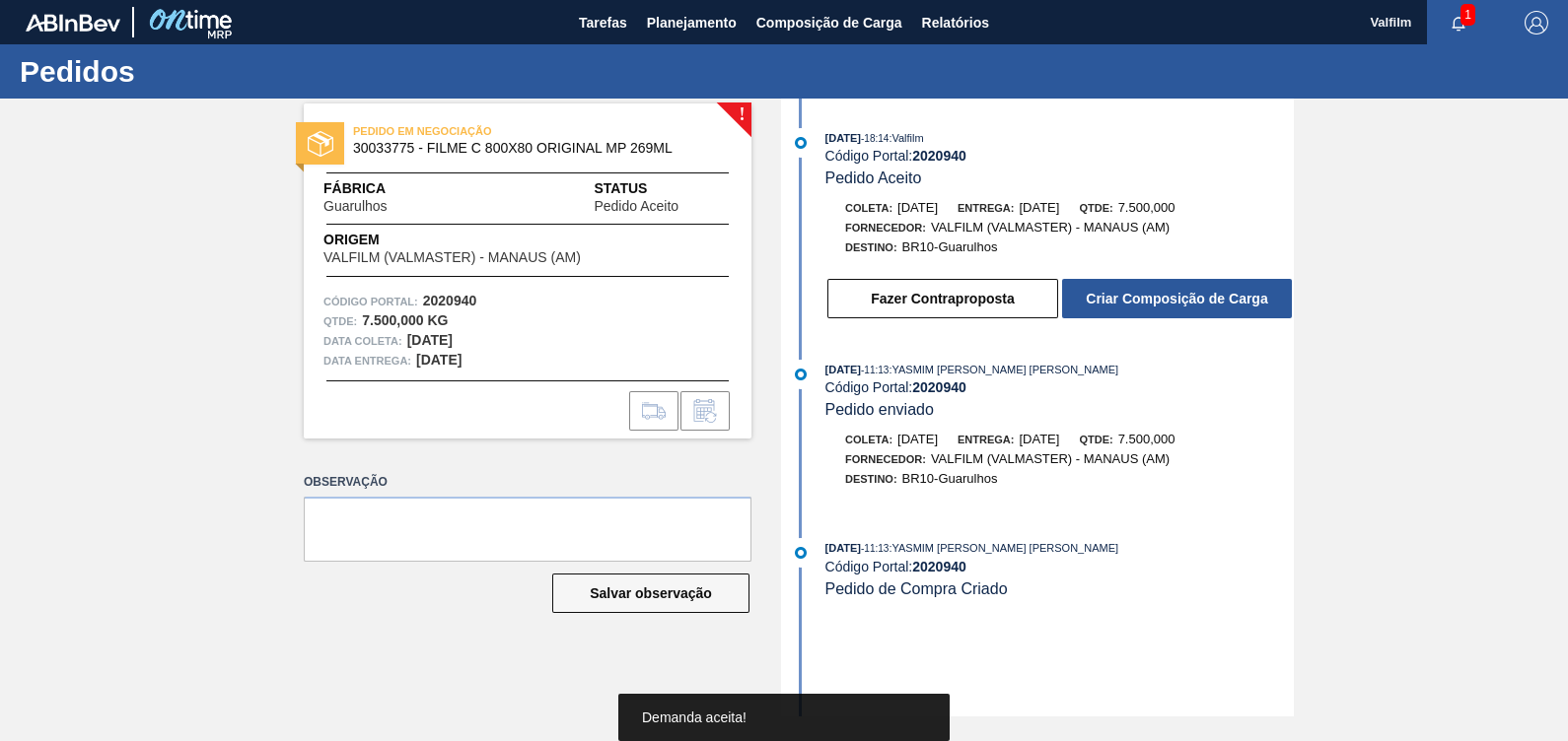
click at [1217, 297] on button "Criar Composição de Carga" at bounding box center [1176, 299] width 230 height 40
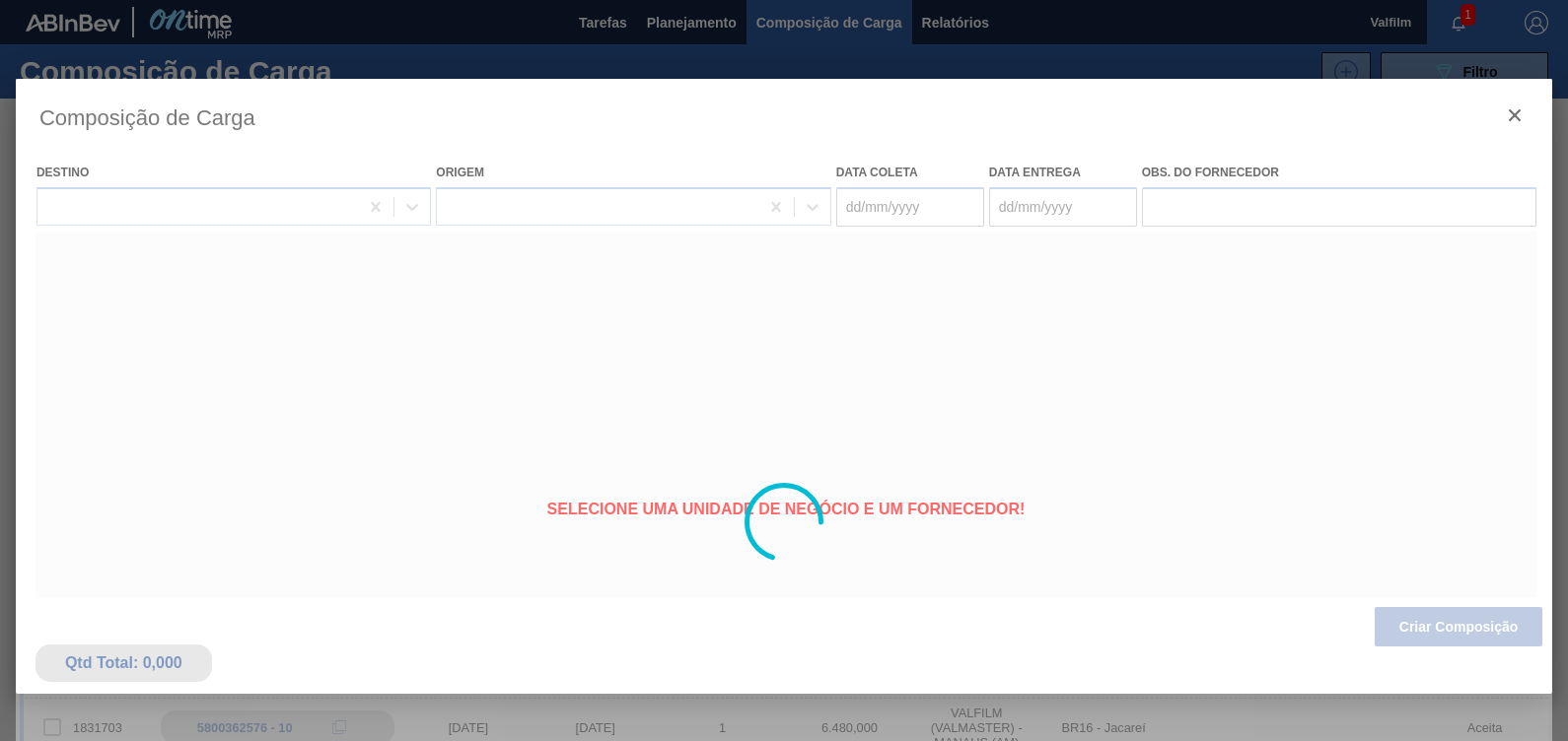
type coleta "29/09/2025"
type entrega "29/10/2025"
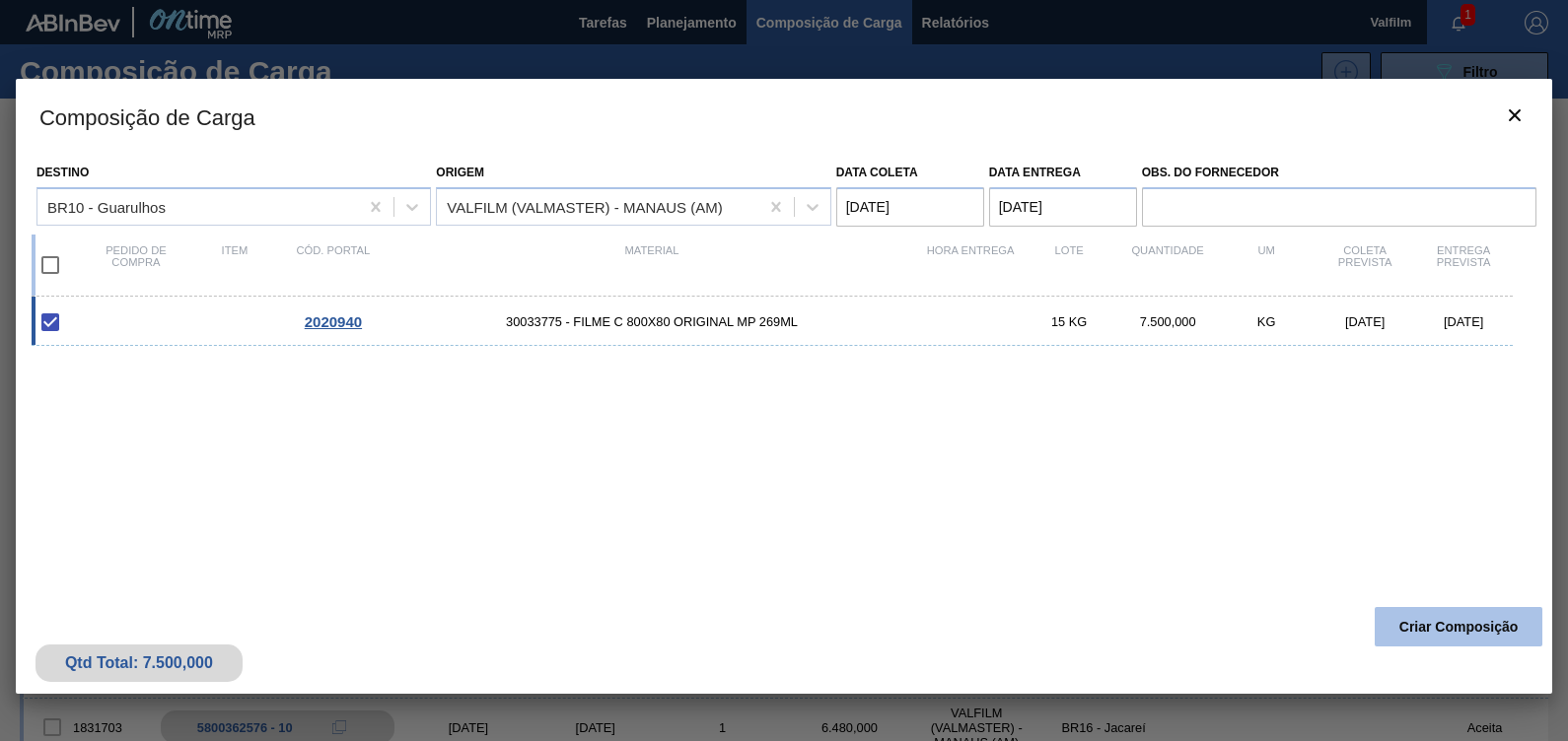
click at [1491, 626] on button "Criar Composição" at bounding box center [1458, 627] width 168 height 40
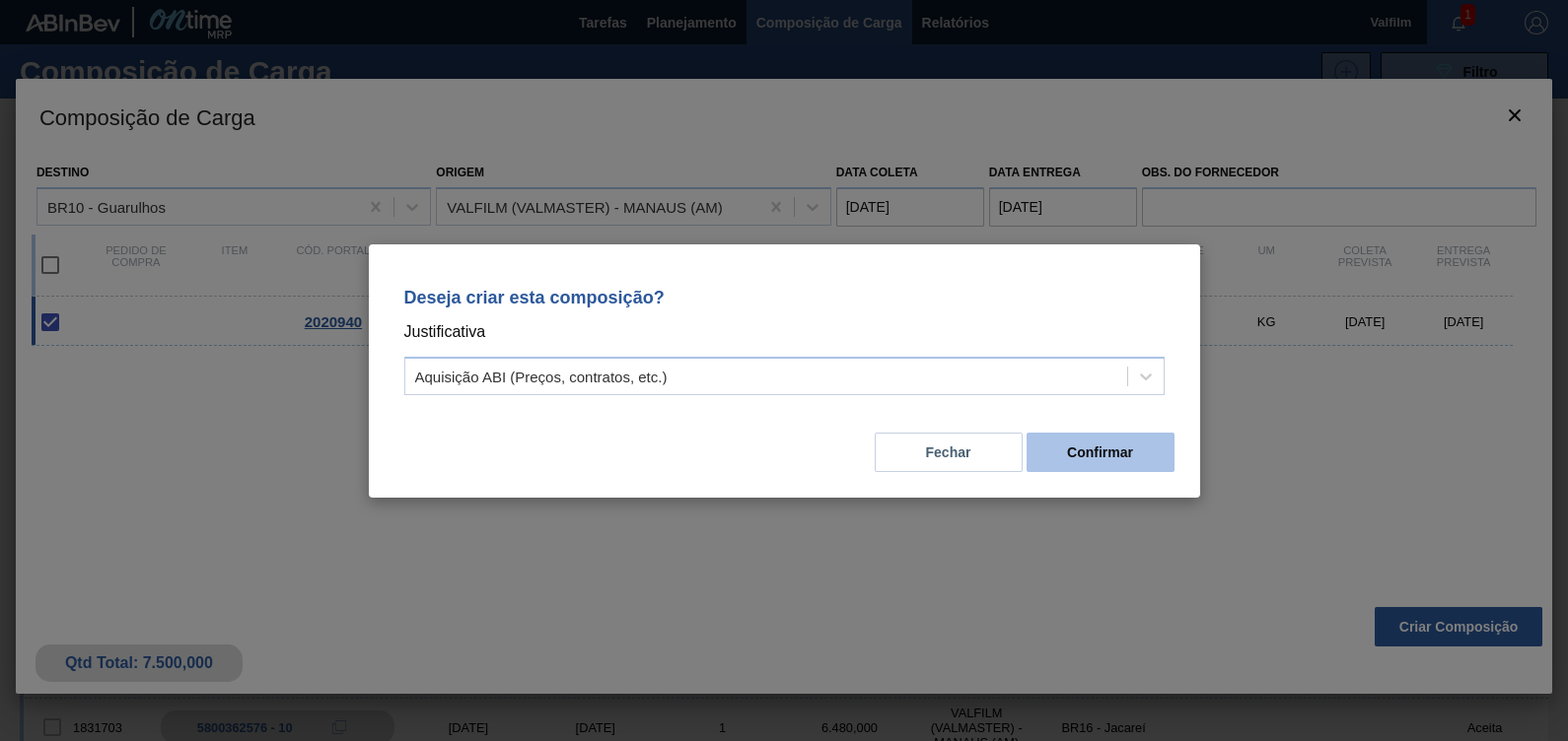
click at [1100, 447] on button "Confirmar" at bounding box center [1100, 453] width 148 height 40
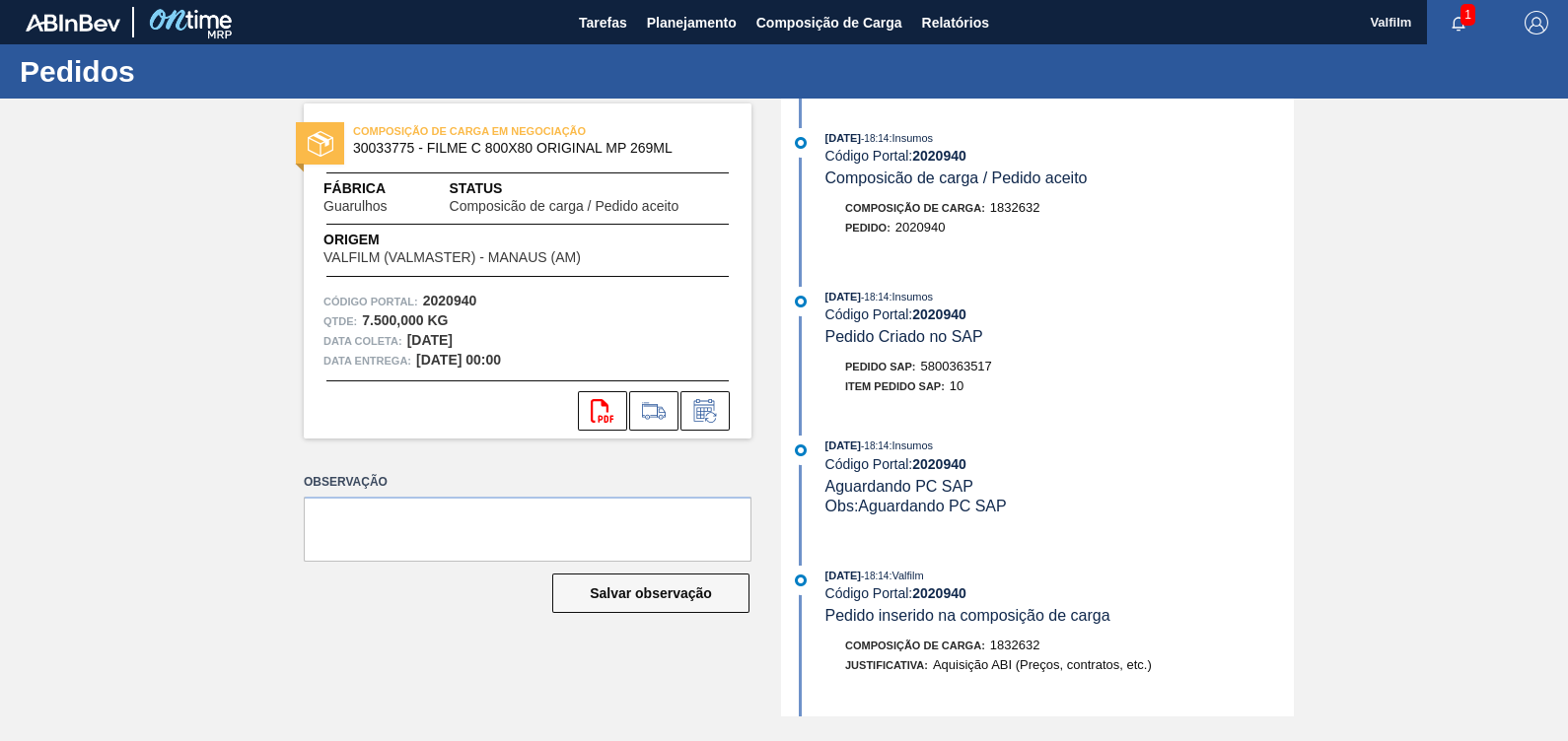
click at [943, 368] on span "5800363517" at bounding box center [956, 366] width 71 height 15
copy span "5800363517"
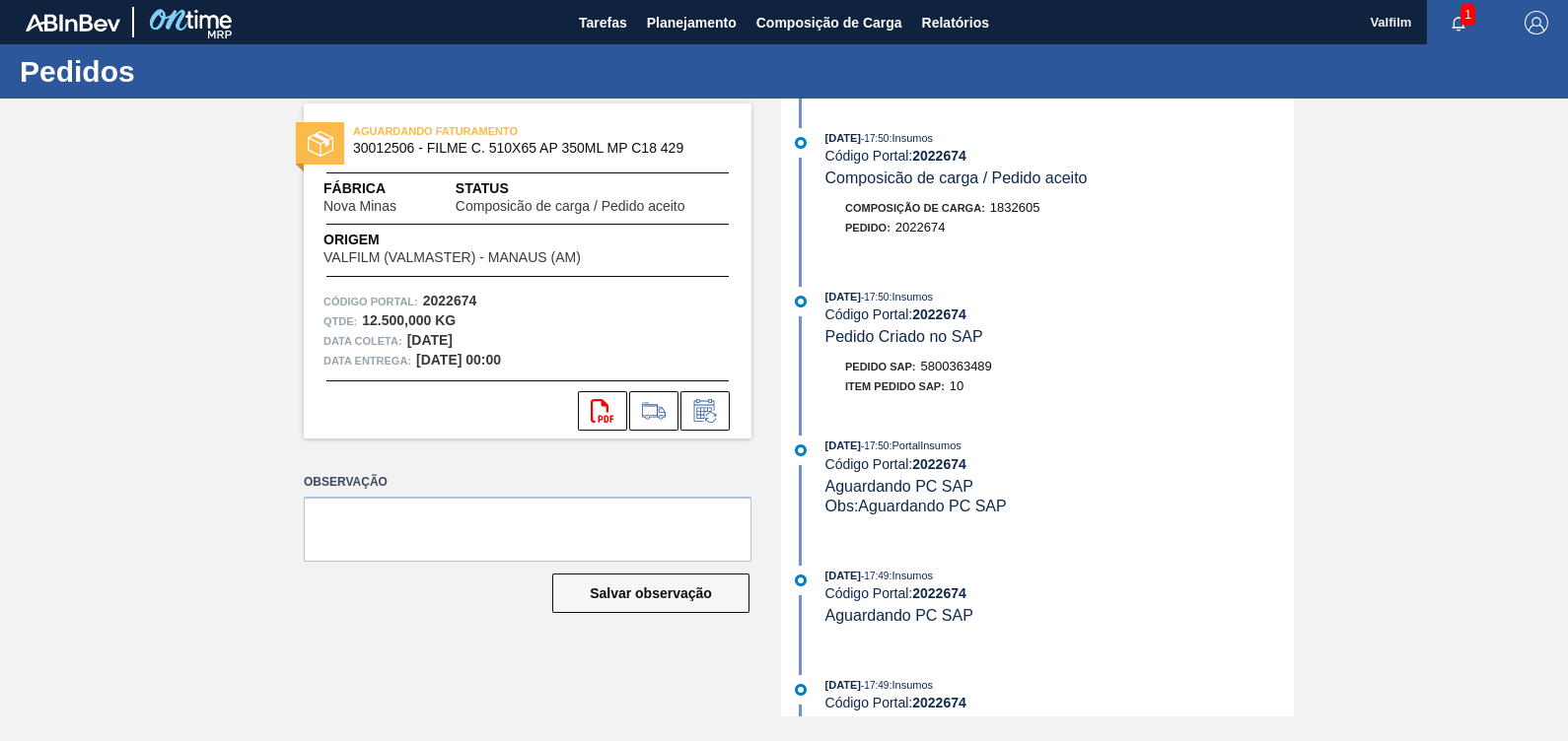
click at [966, 365] on span "5800363489" at bounding box center [956, 366] width 71 height 15
copy span "5800363489"
click at [970, 371] on span "5800363501" at bounding box center [956, 366] width 71 height 15
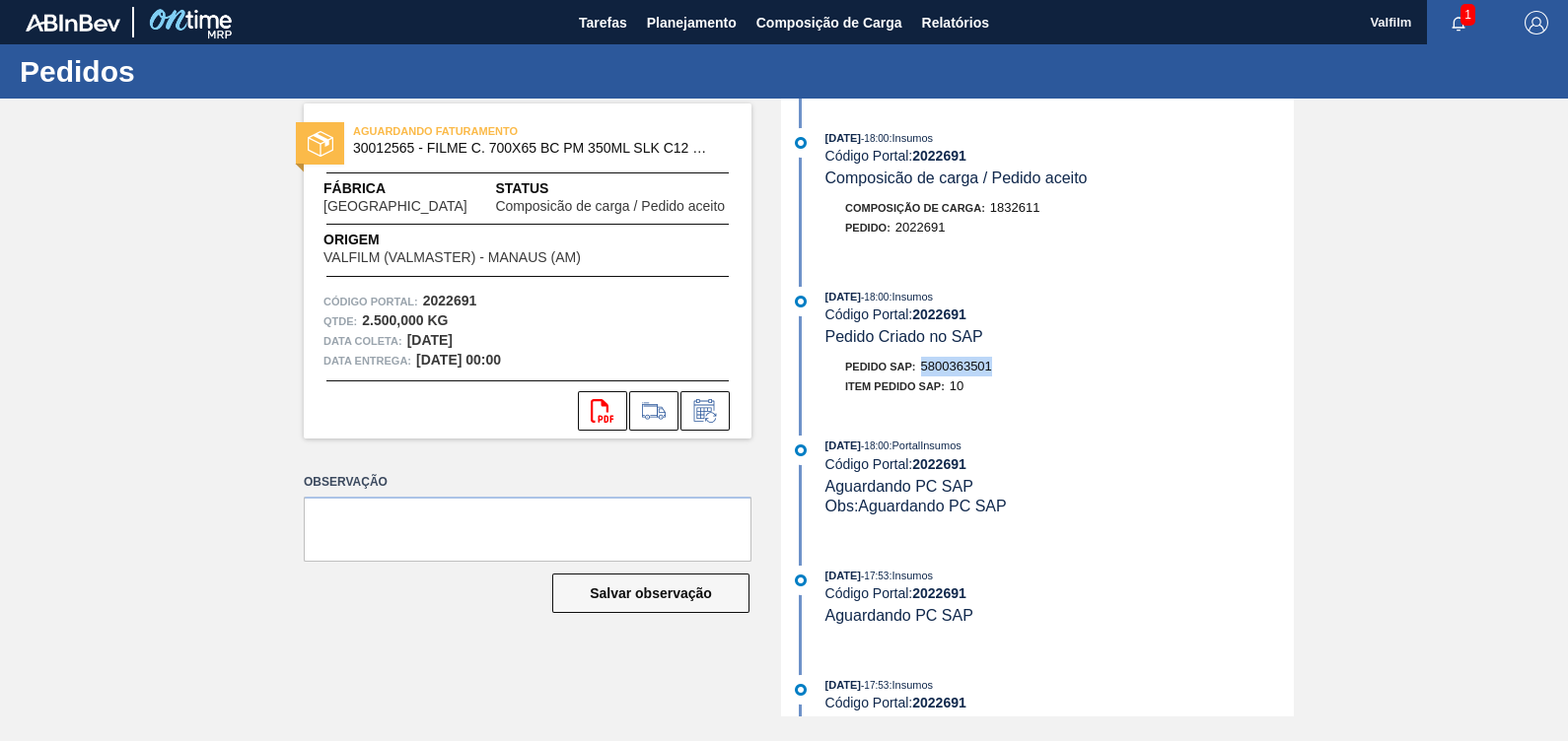
copy span "5800363501"
